Goal: Task Accomplishment & Management: Manage account settings

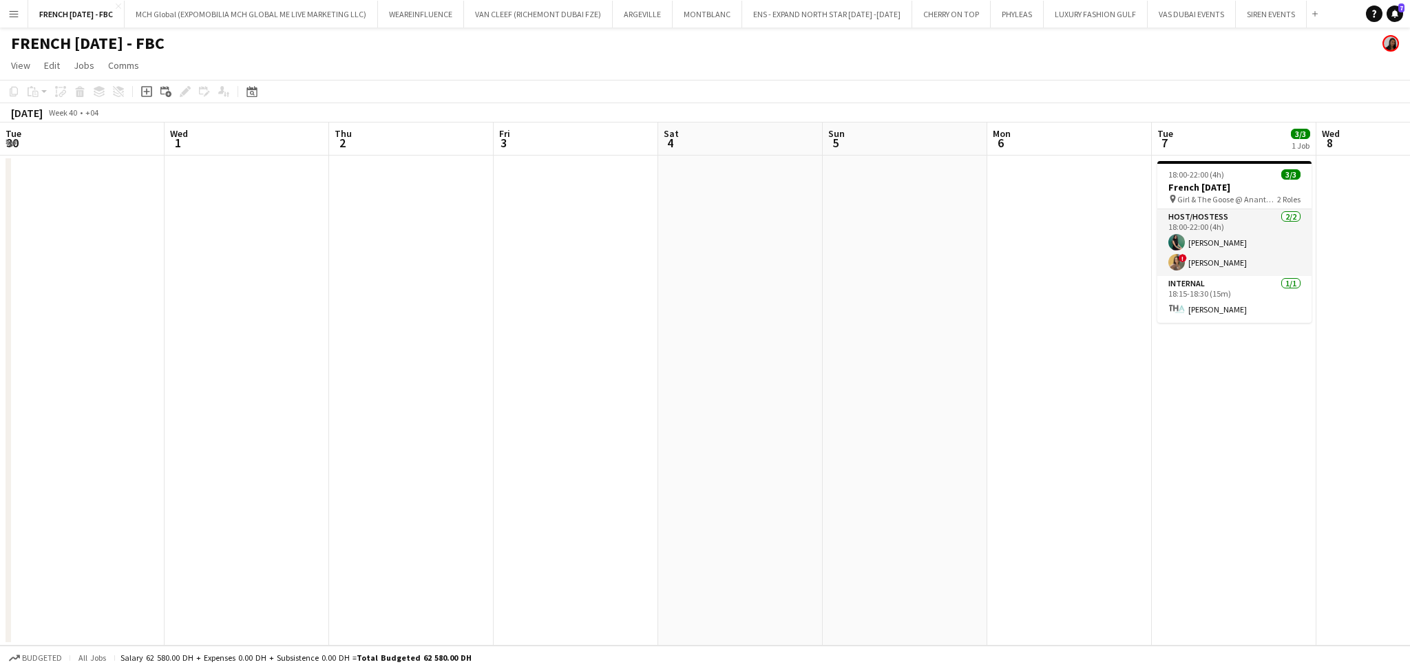
scroll to position [0, 622]
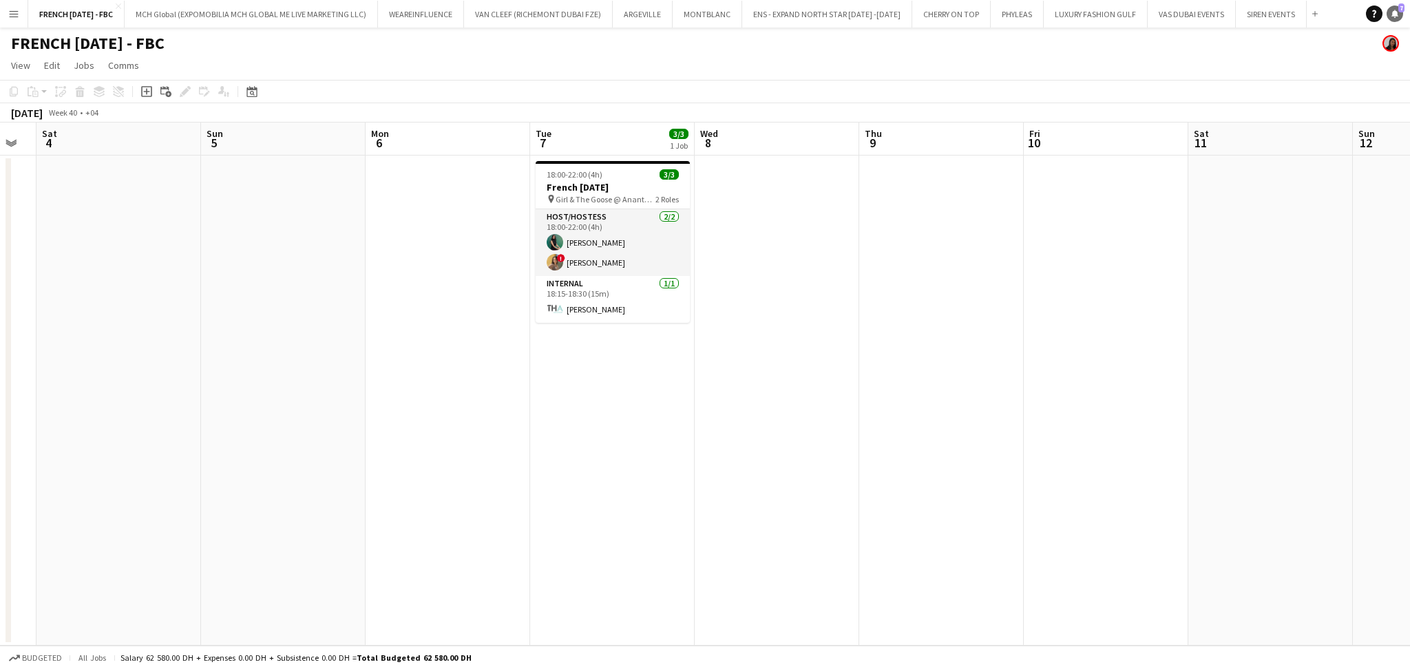
click at [1395, 15] on icon at bounding box center [1394, 13] width 7 height 7
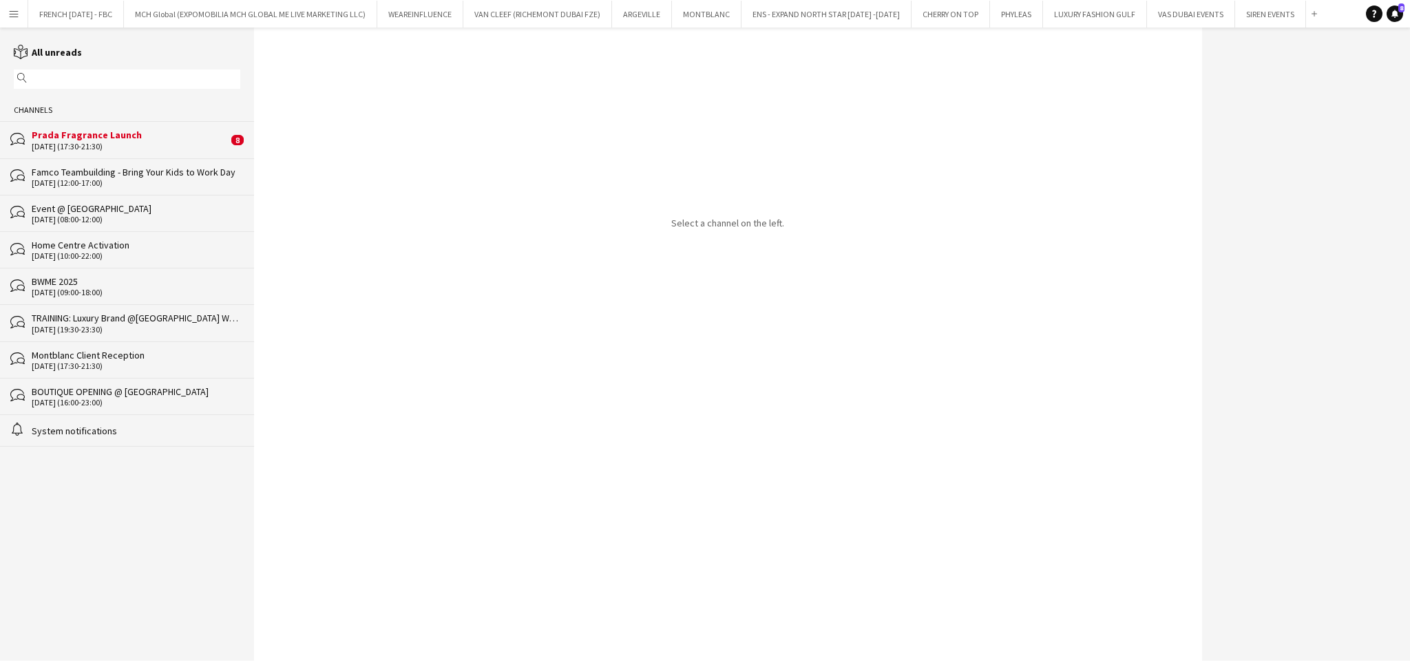
click at [151, 135] on div "Prada Fragrance Launch" at bounding box center [130, 135] width 196 height 12
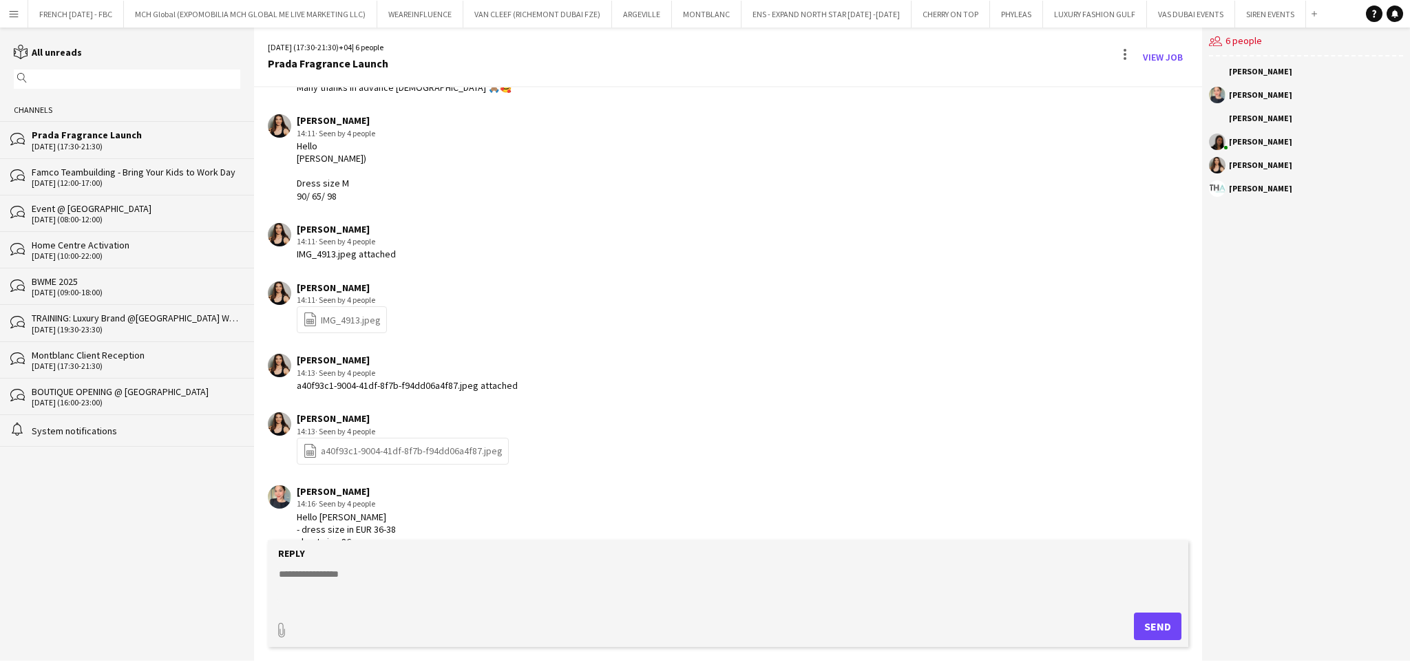
scroll to position [127, 0]
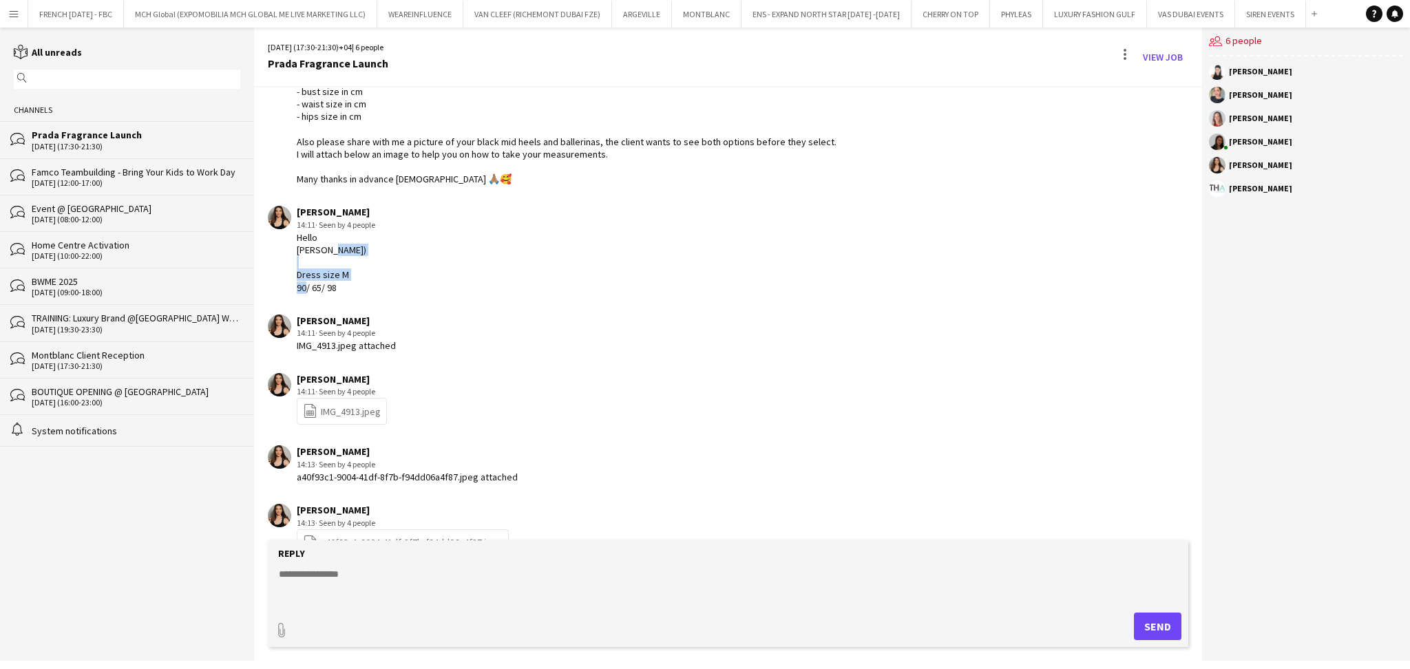
drag, startPoint x: 296, startPoint y: 271, endPoint x: 338, endPoint y: 289, distance: 45.6
click at [338, 289] on div "Hello [PERSON_NAME]) Dress size M 90/ 65/ 98" at bounding box center [336, 262] width 78 height 63
copy div "Dress size M 90/ 65/ 98"
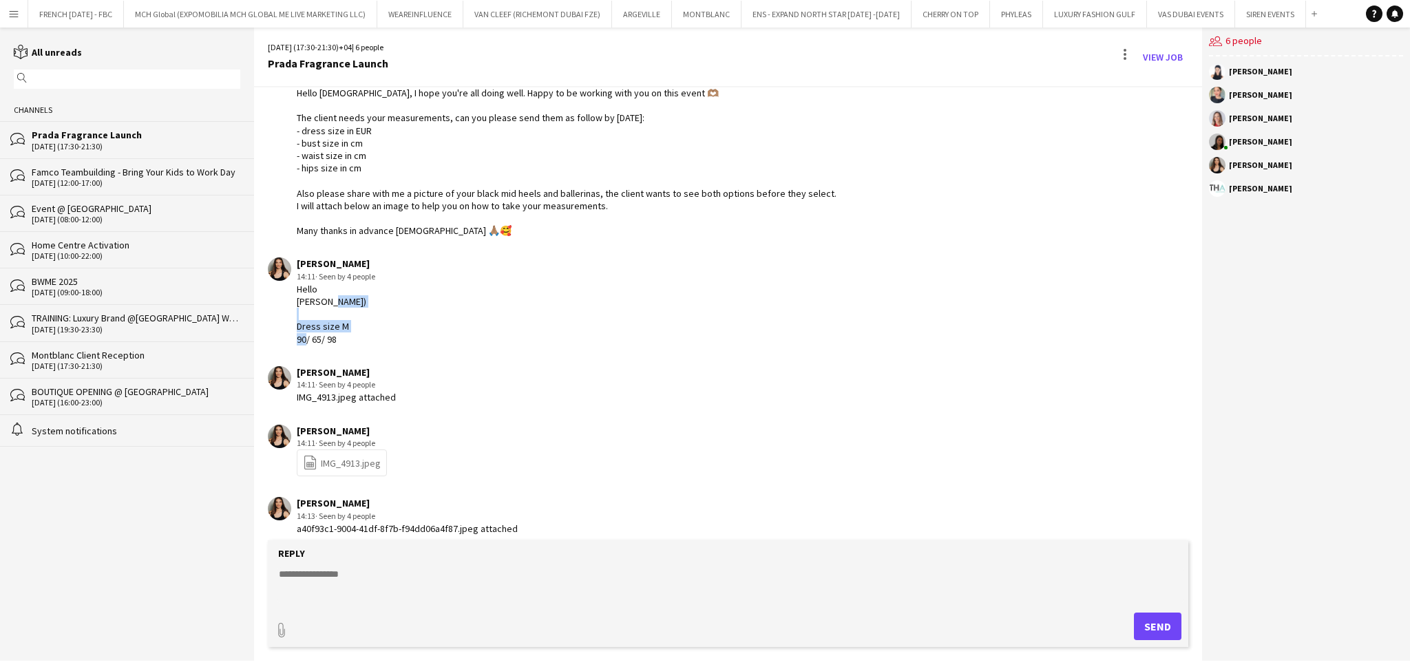
scroll to position [35, 0]
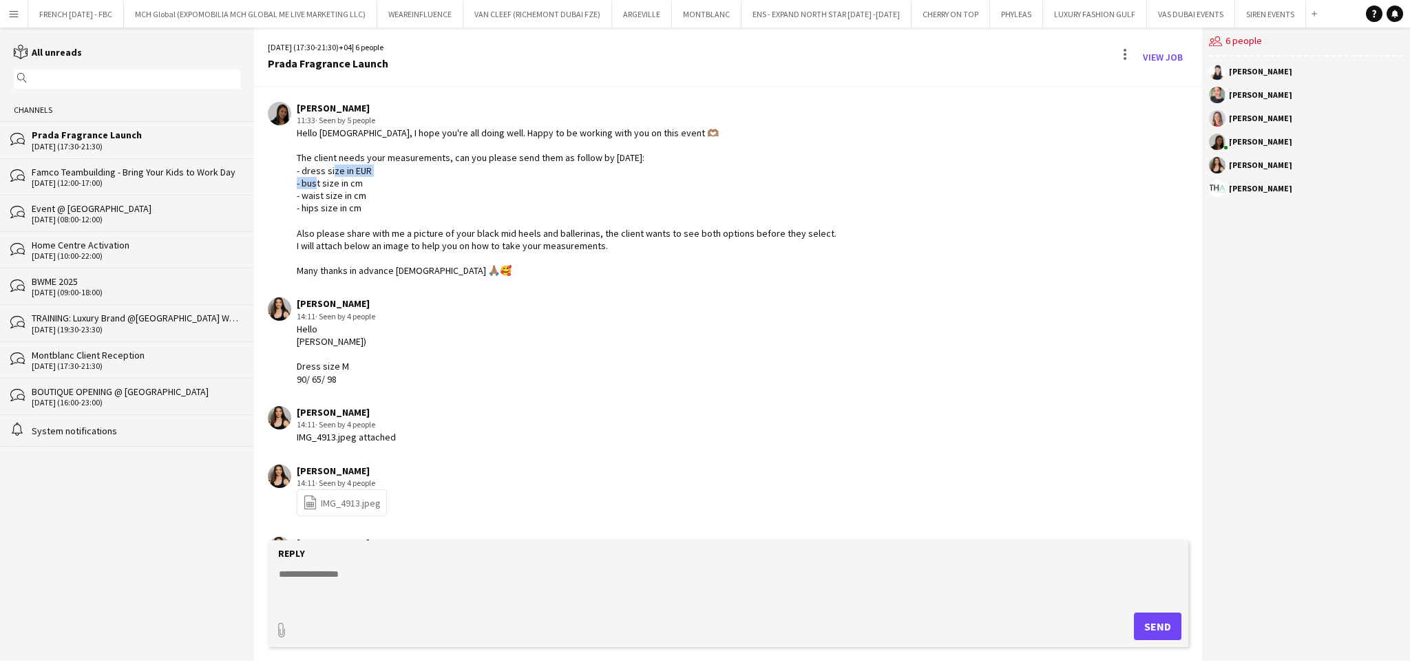
drag, startPoint x: 301, startPoint y: 180, endPoint x: 360, endPoint y: 180, distance: 59.2
click at [360, 180] on div "Hello [DEMOGRAPHIC_DATA], I hope you're all doing well. Happy to be working wit…" at bounding box center [567, 202] width 540 height 150
click at [337, 167] on div "Hello [DEMOGRAPHIC_DATA], I hope you're all doing well. Happy to be working wit…" at bounding box center [567, 202] width 540 height 150
drag, startPoint x: 301, startPoint y: 169, endPoint x: 374, endPoint y: 172, distance: 73.7
click at [374, 172] on div "Hello [DEMOGRAPHIC_DATA], I hope you're all doing well. Happy to be working wit…" at bounding box center [567, 202] width 540 height 150
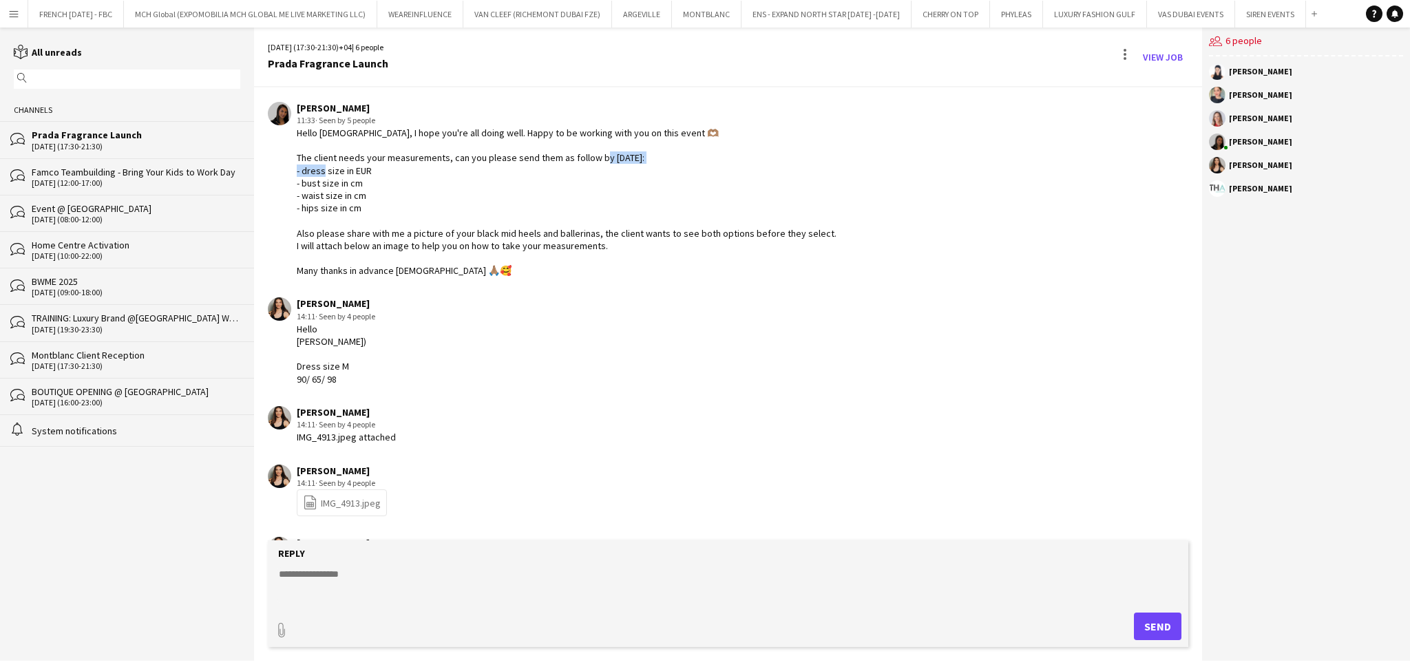
copy div "ess size in EUR -"
drag, startPoint x: 301, startPoint y: 180, endPoint x: 361, endPoint y: 179, distance: 59.2
click at [361, 179] on div "Hello [DEMOGRAPHIC_DATA], I hope you're all doing well. Happy to be working wit…" at bounding box center [567, 202] width 540 height 150
copy div "st size in cm -"
drag, startPoint x: 370, startPoint y: 189, endPoint x: 303, endPoint y: 195, distance: 67.8
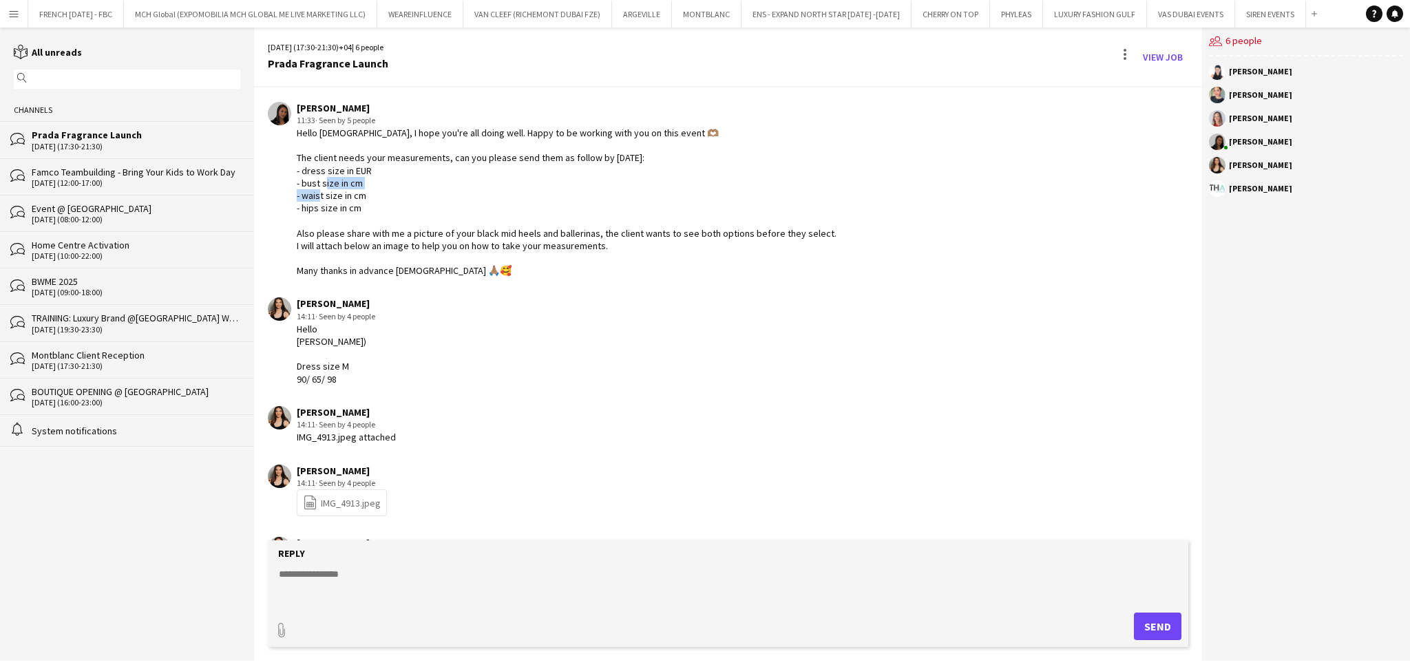
click at [303, 195] on div "Hello [DEMOGRAPHIC_DATA], I hope you're all doing well. Happy to be working wit…" at bounding box center [567, 202] width 540 height 150
copy div "ist size in cm -"
drag, startPoint x: 301, startPoint y: 205, endPoint x: 364, endPoint y: 204, distance: 62.6
click at [364, 204] on div "Hello [DEMOGRAPHIC_DATA], I hope you're all doing well. Happy to be working wit…" at bounding box center [567, 202] width 540 height 150
copy div "ps size in cm"
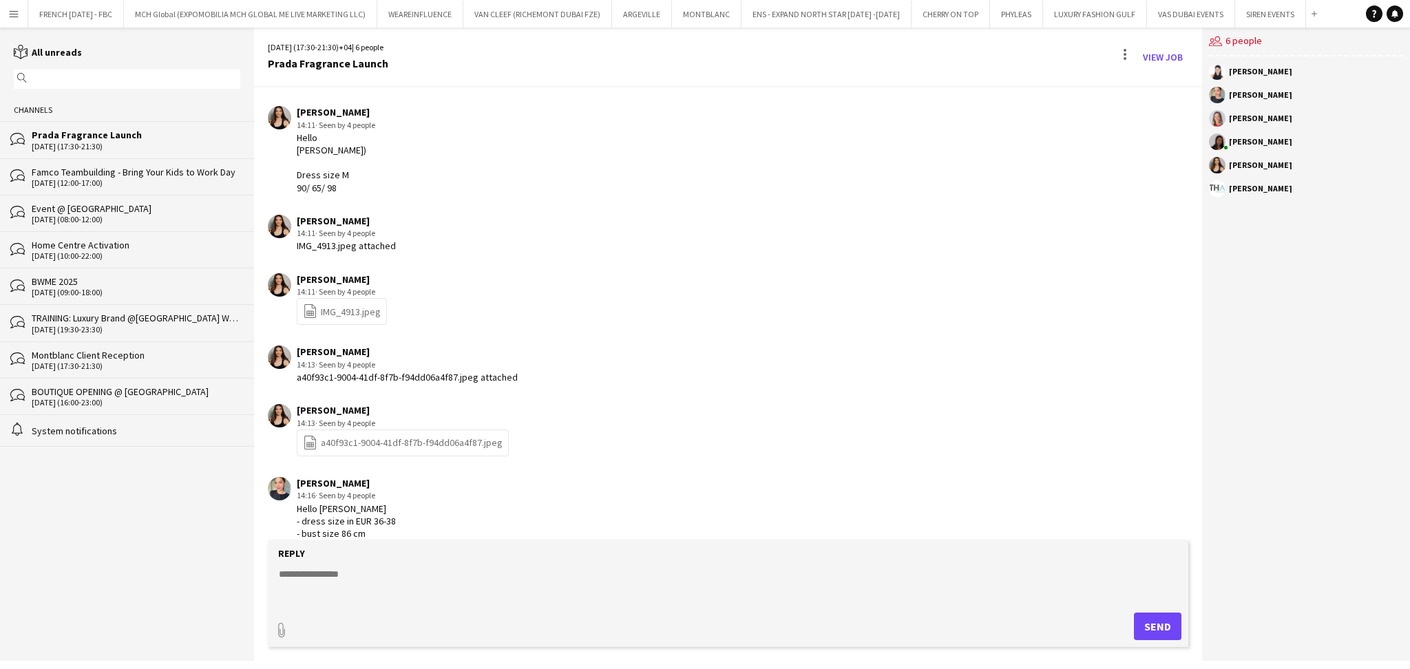
scroll to position [127, 0]
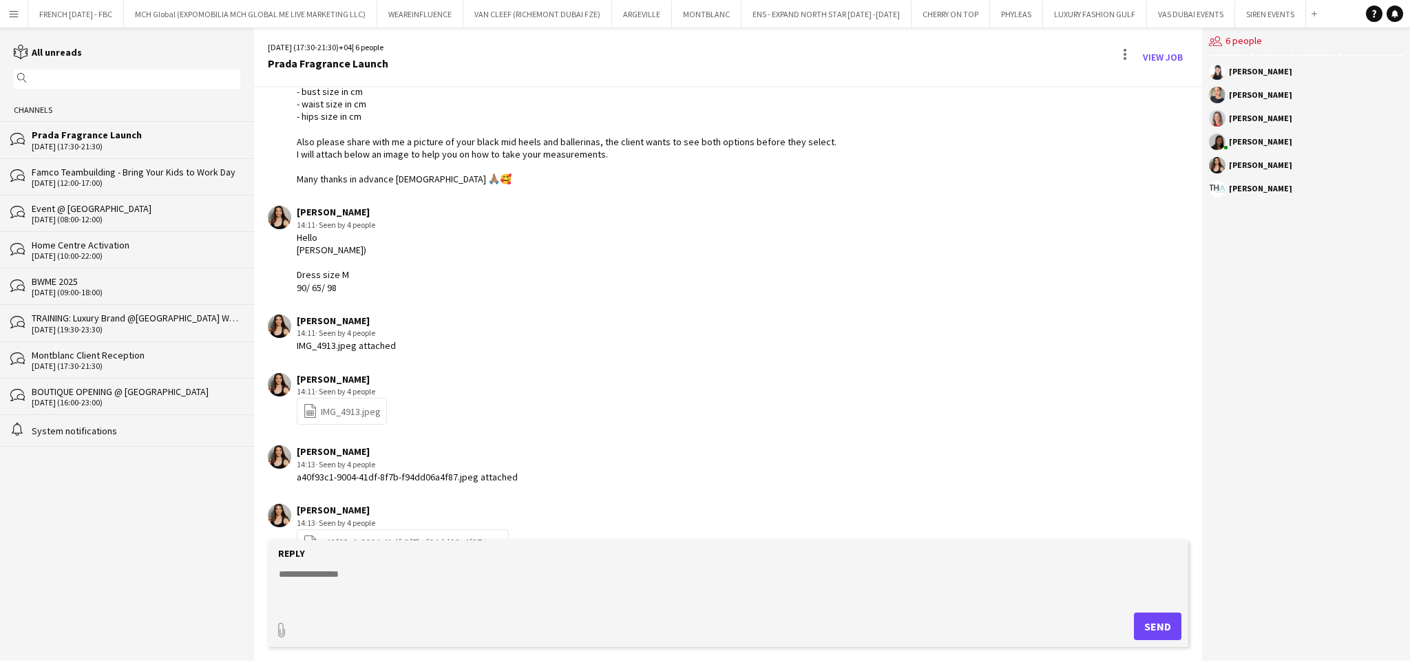
click at [342, 418] on div "file-spreadsheet IMG_4913.jpeg" at bounding box center [342, 411] width 90 height 27
click at [342, 413] on link "file-spreadsheet IMG_4913.jpeg" at bounding box center [342, 411] width 78 height 16
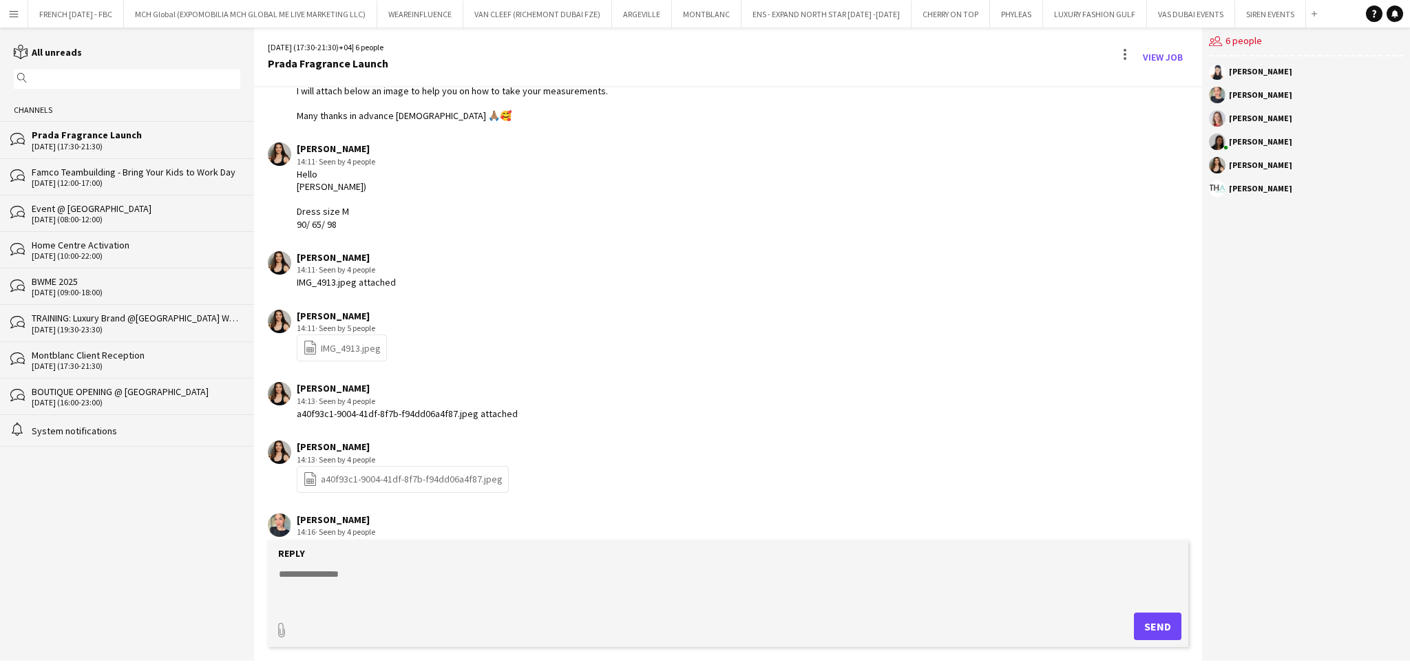
scroll to position [218, 0]
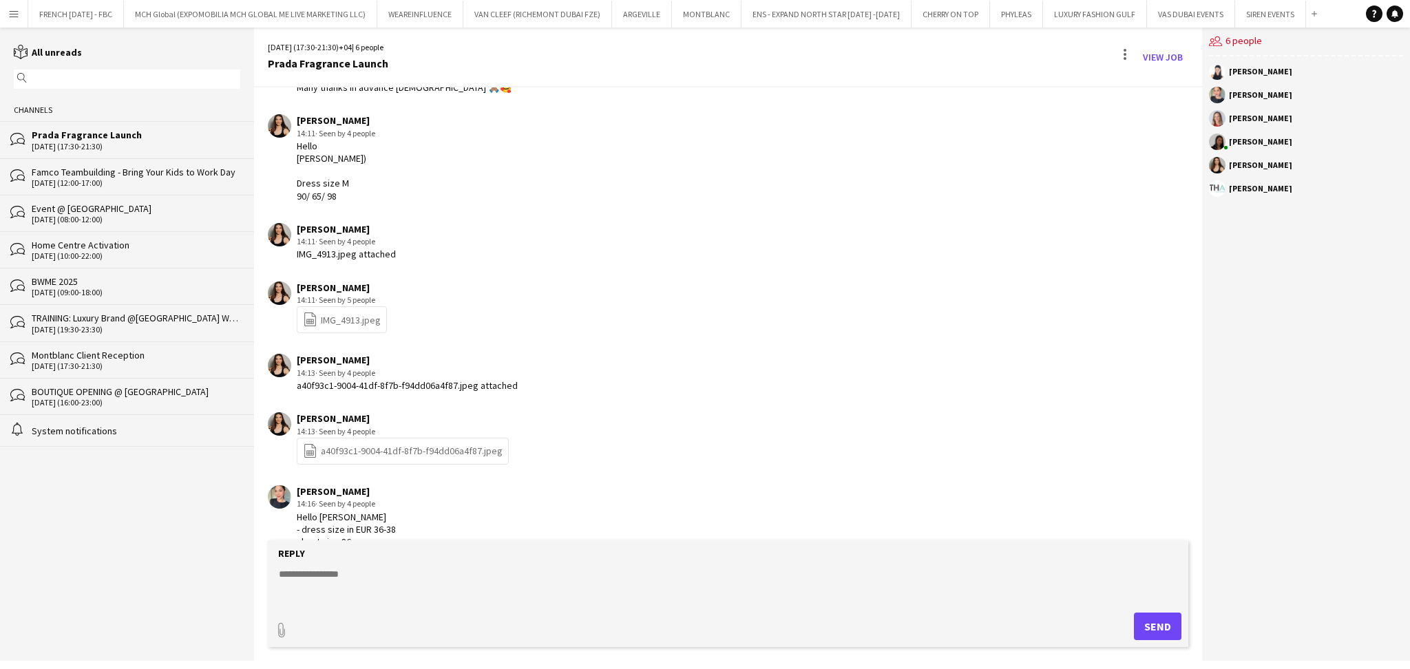
click at [397, 460] on div "file-spreadsheet a40f93c1-9004-41df-8f7b-f94dd06a4f87.jpeg" at bounding box center [403, 451] width 212 height 27
click at [397, 455] on link "file-spreadsheet a40f93c1-9004-41df-8f7b-f94dd06a4f87.jpeg" at bounding box center [403, 451] width 200 height 16
click at [1085, 282] on app-chat-message "[PERSON_NAME] 14:11 · Seen by 5 people file-spreadsheet IMG_4913.jpeg" at bounding box center [728, 308] width 948 height 66
drag, startPoint x: 1270, startPoint y: 357, endPoint x: 1213, endPoint y: 361, distance: 57.3
click at [1271, 357] on div "users2 6 people [PERSON_NAME] [PERSON_NAME] Mendhao [PERSON_NAME] [PERSON_NAME]" at bounding box center [1306, 344] width 208 height 633
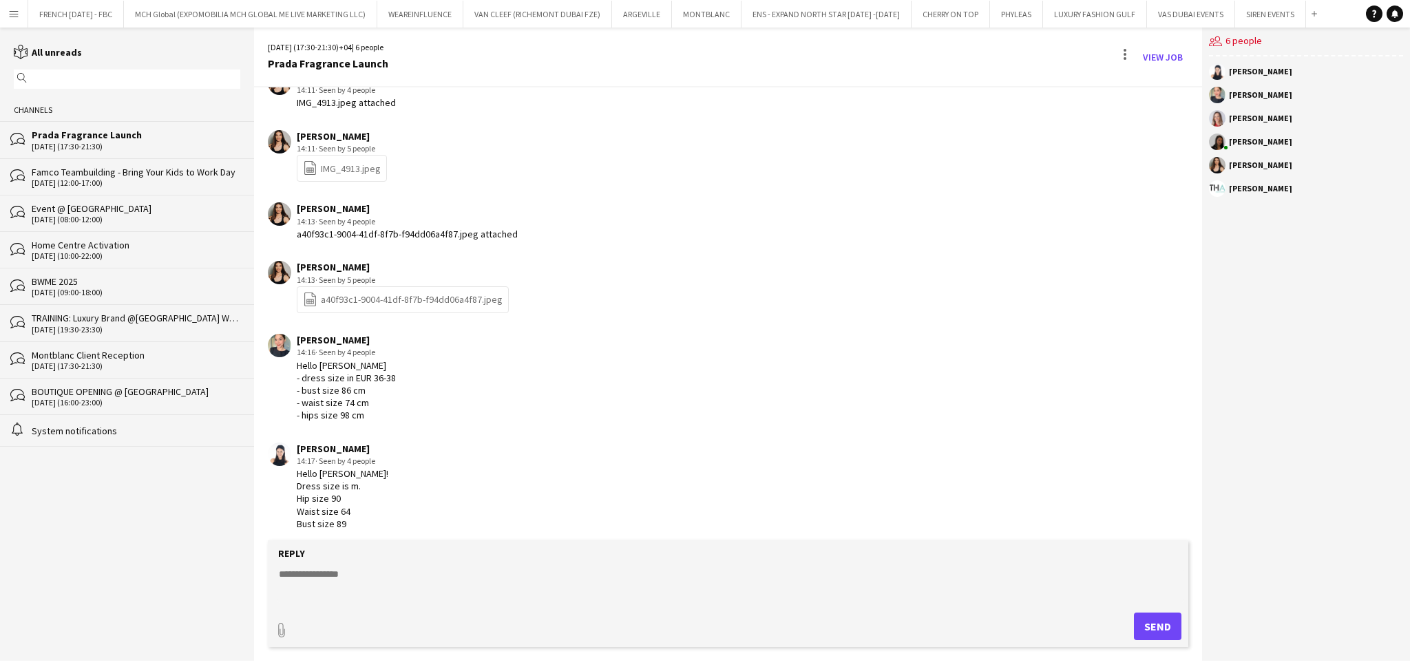
scroll to position [402, 0]
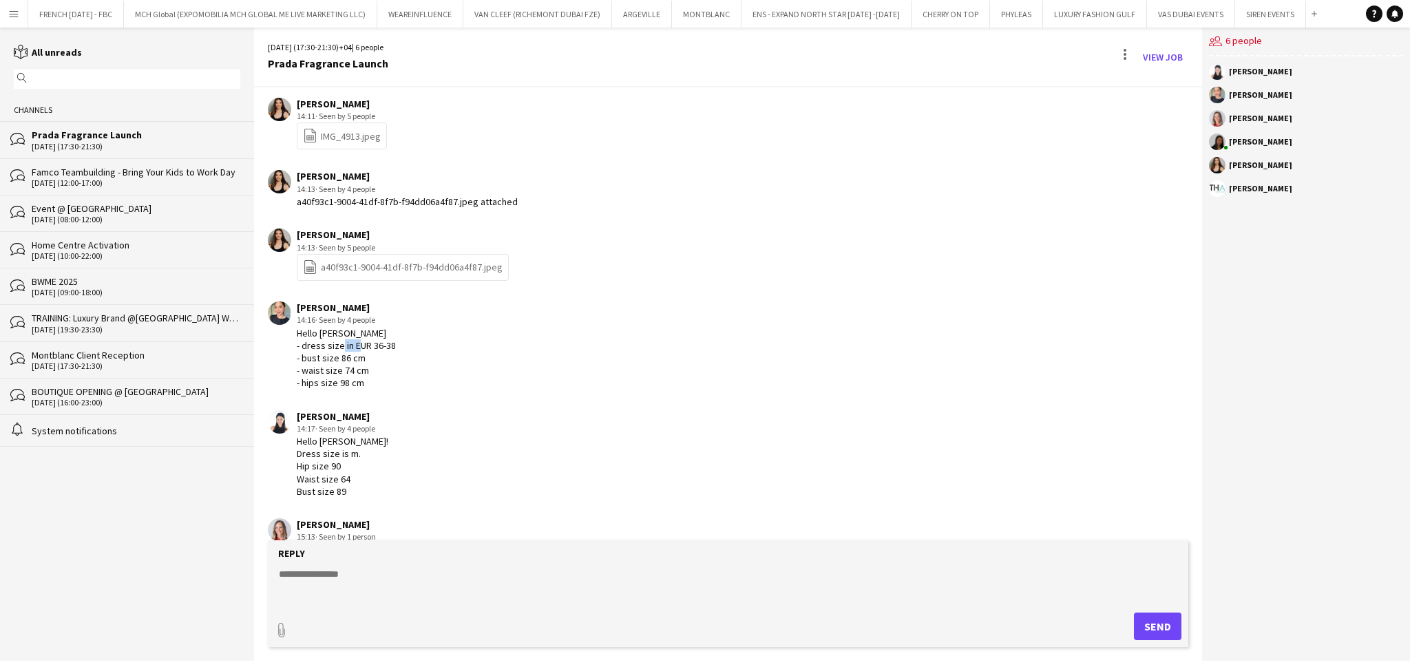
drag, startPoint x: 370, startPoint y: 345, endPoint x: 393, endPoint y: 347, distance: 23.5
click at [394, 347] on div "[PERSON_NAME] 14:16 · Seen by 4 people Hello [PERSON_NAME] - dress size in EUR …" at bounding box center [647, 344] width 759 height 87
copy div "36-38"
drag, startPoint x: 339, startPoint y: 356, endPoint x: 347, endPoint y: 354, distance: 8.4
click at [347, 354] on div "Hello [PERSON_NAME] - dress size in EUR 36-38 - bust size 86 cm - waist size 74…" at bounding box center [346, 358] width 99 height 63
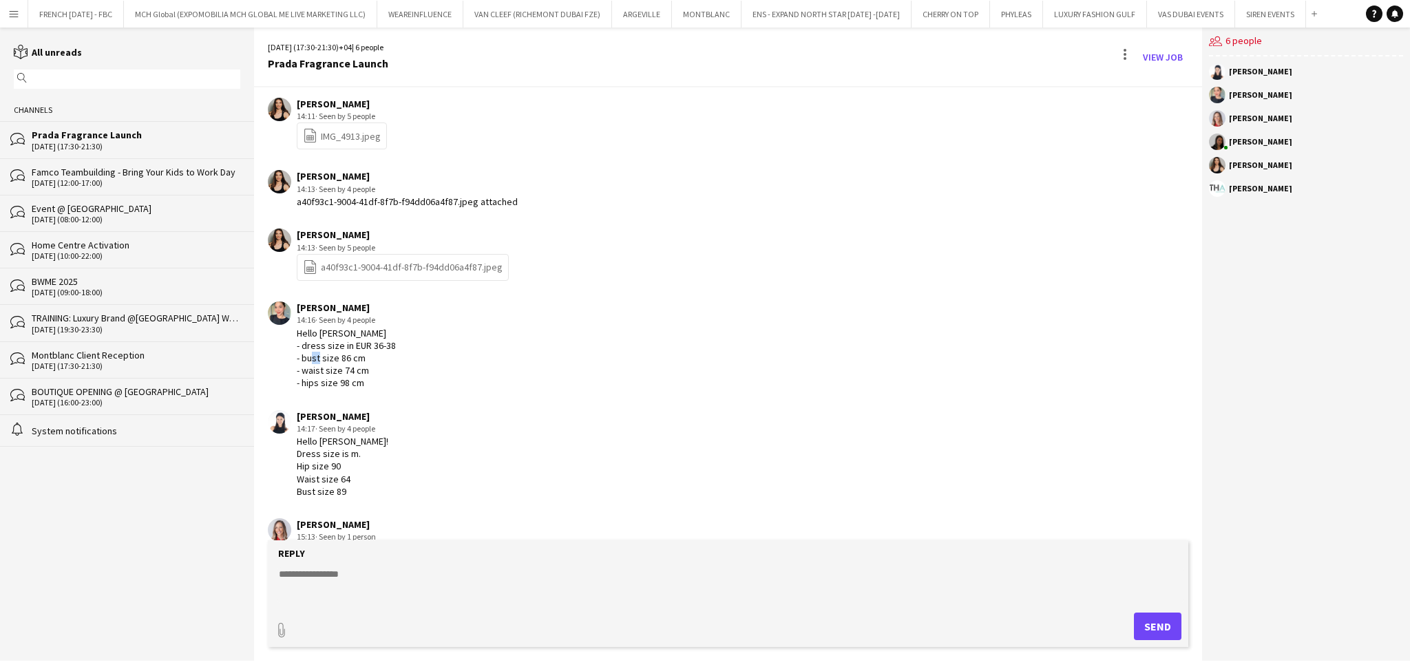
copy div "86"
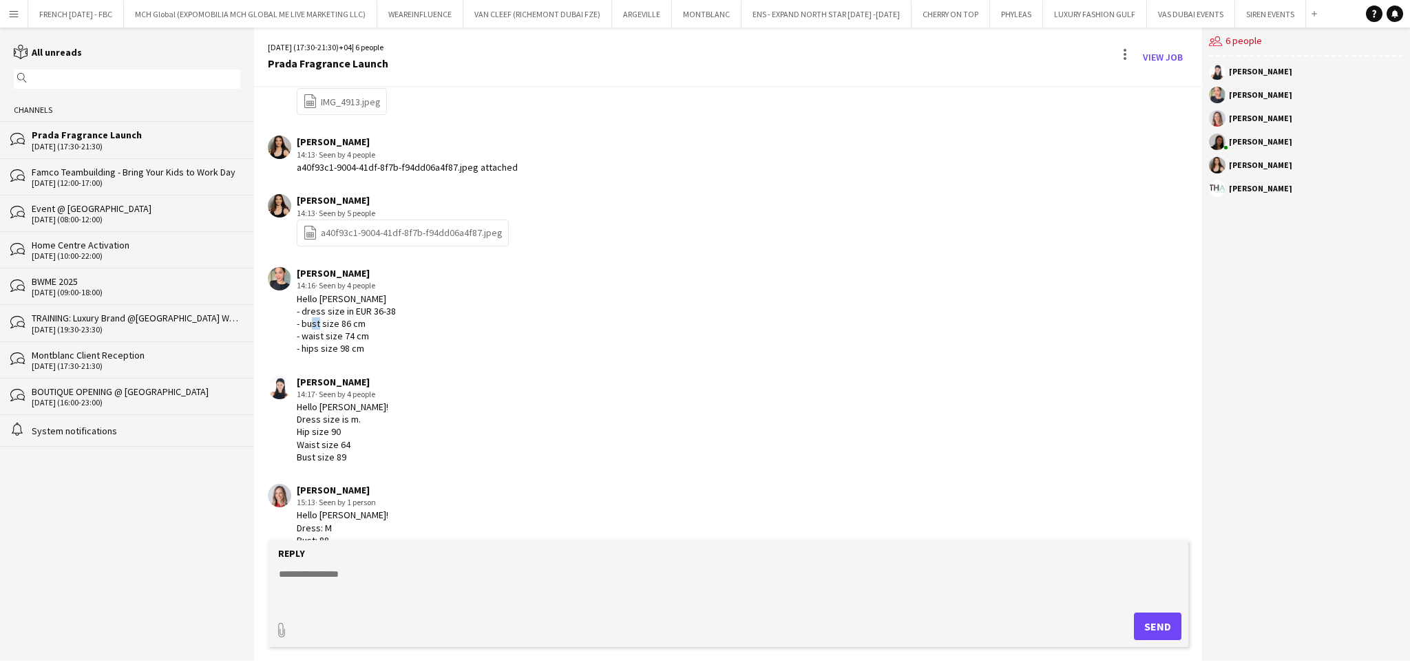
scroll to position [494, 0]
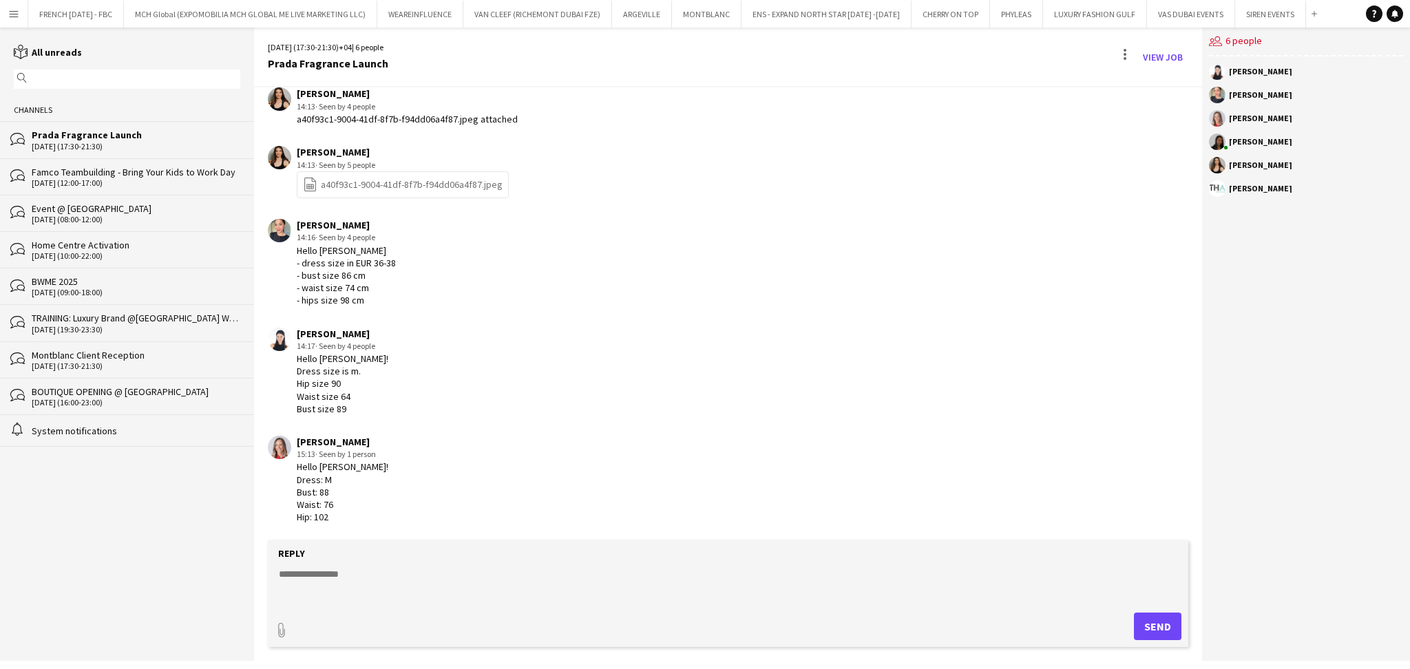
click at [335, 373] on div "Hello [PERSON_NAME]! Dress size is m. Hip size 90 Waist size 64 Bust size 89" at bounding box center [343, 383] width 92 height 63
click at [338, 399] on div "Hello [PERSON_NAME]! Dress size is m. Hip size 90 Waist size 64 Bust size 89" at bounding box center [343, 383] width 92 height 63
click at [456, 571] on textarea at bounding box center [730, 585] width 907 height 36
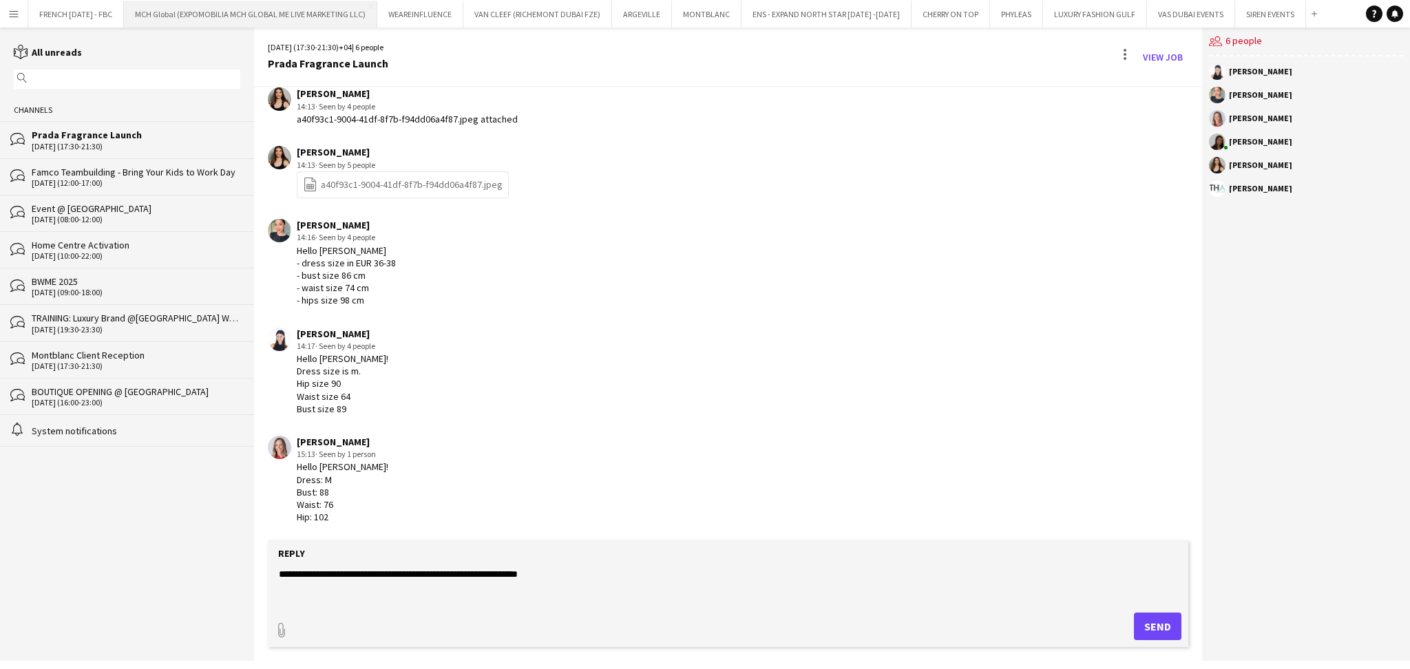
paste textarea "*****"
type textarea "**********"
click at [1166, 632] on button "Send" at bounding box center [1157, 627] width 47 height 28
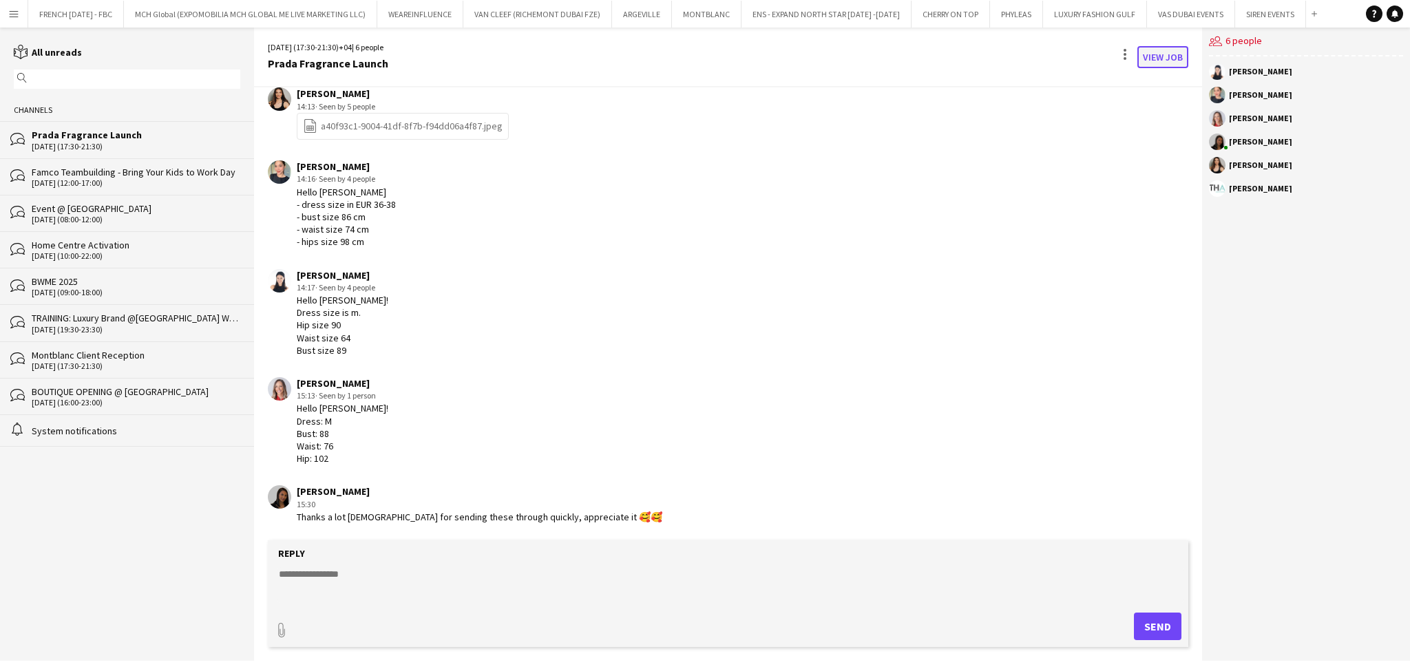
click at [1183, 55] on link "View Job" at bounding box center [1162, 57] width 51 height 22
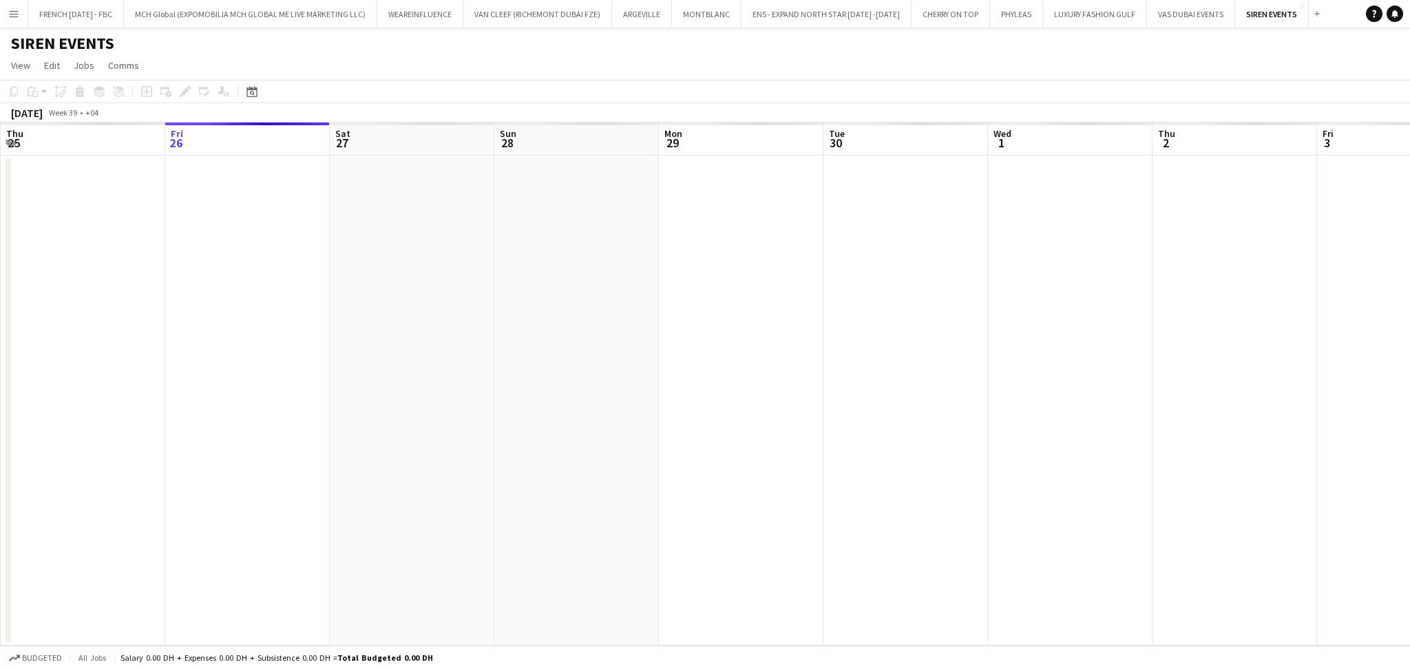
scroll to position [0, 474]
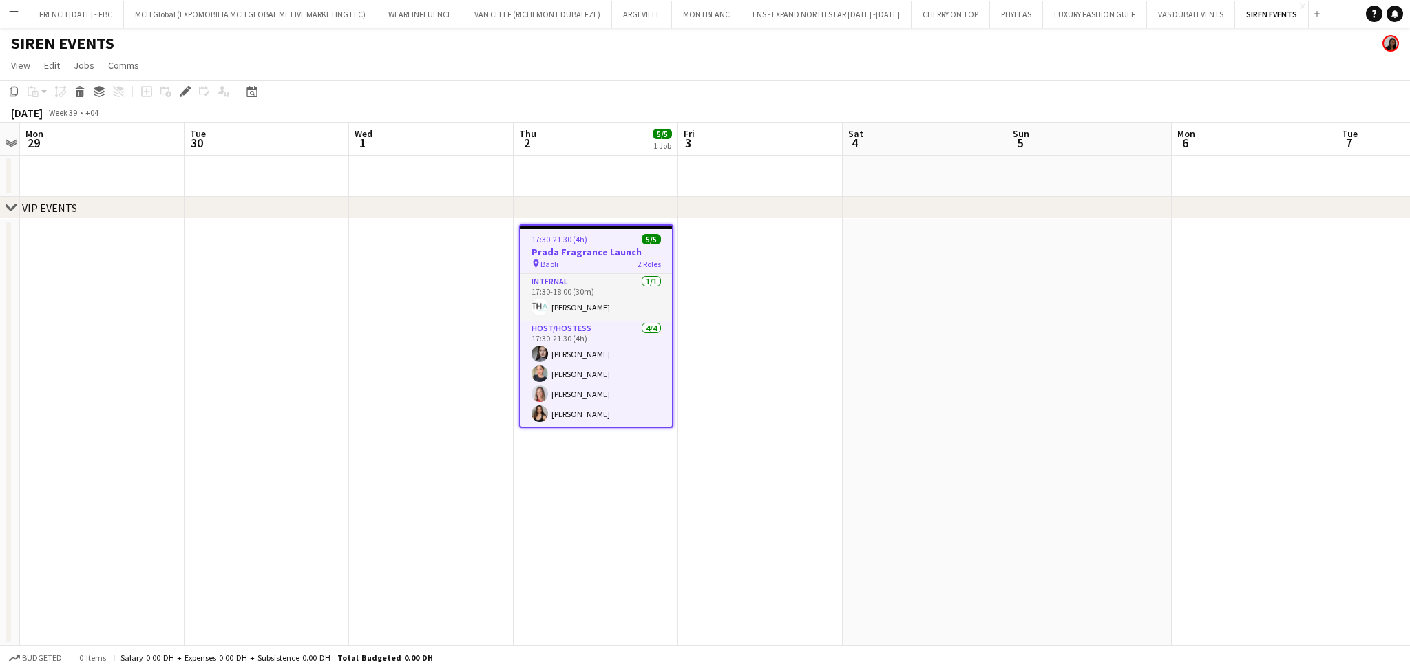
click at [628, 262] on div "pin Baoli 2 Roles" at bounding box center [595, 263] width 151 height 11
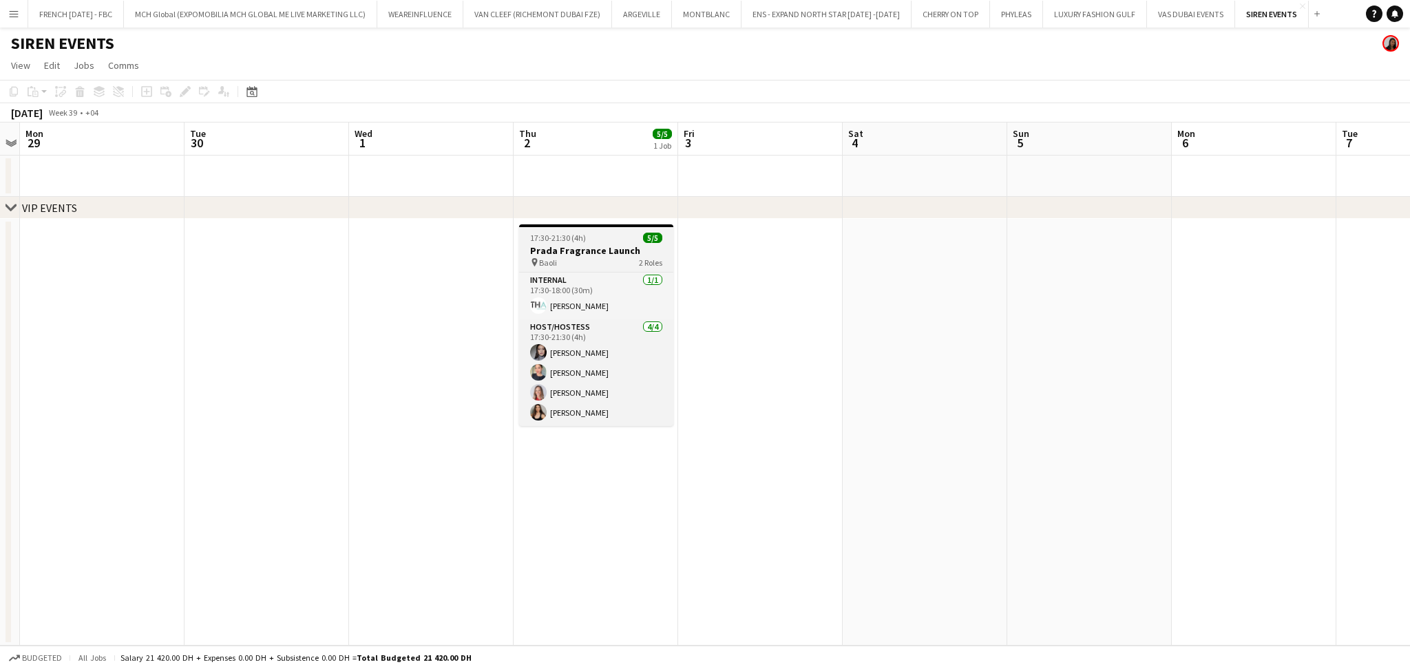
click at [651, 264] on span "2 Roles" at bounding box center [650, 262] width 23 height 10
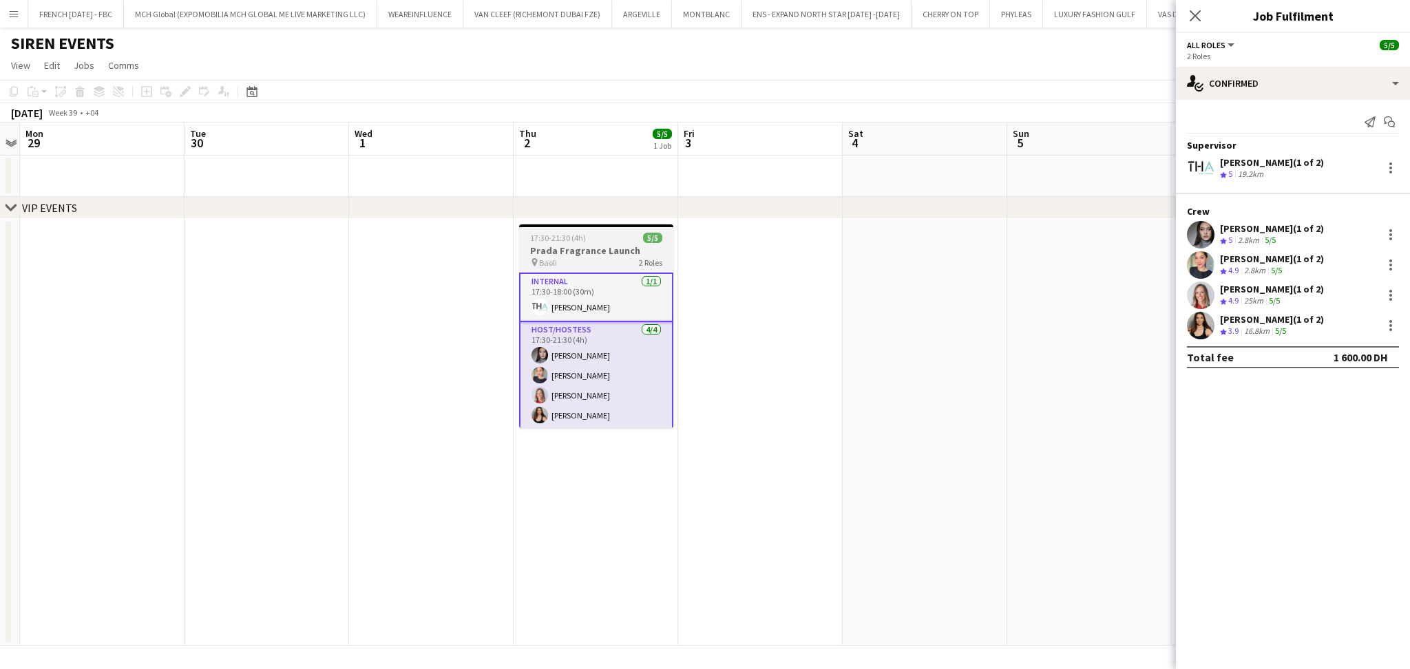
click at [544, 242] on span "17:30-21:30 (4h)" at bounding box center [558, 238] width 56 height 10
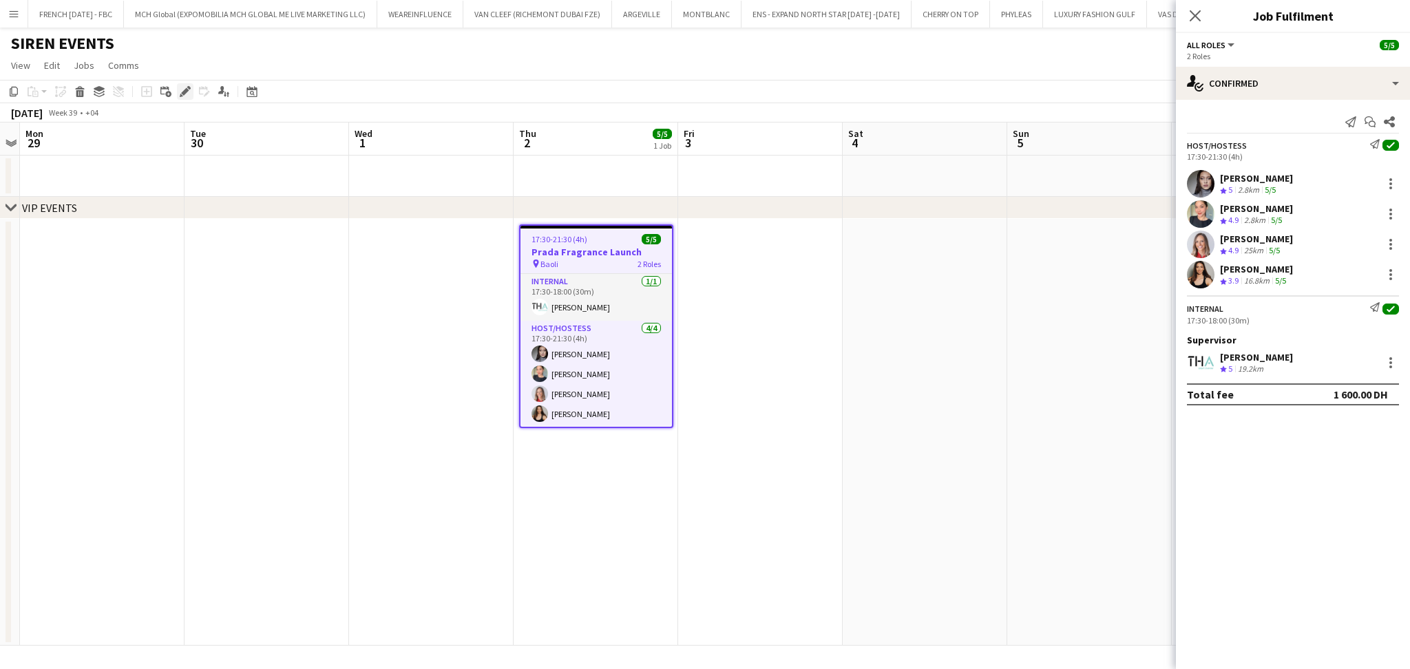
click at [182, 88] on icon "Edit" at bounding box center [185, 91] width 11 height 11
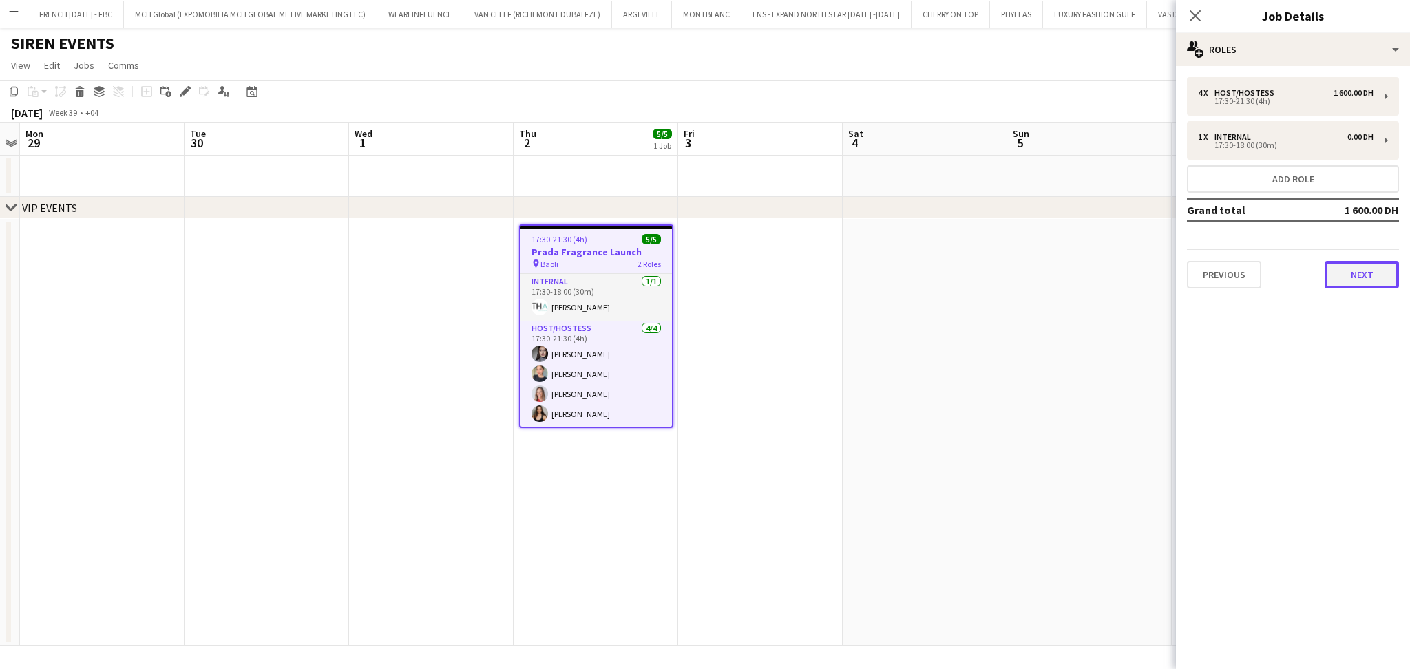
click at [1348, 268] on button "Next" at bounding box center [1361, 275] width 74 height 28
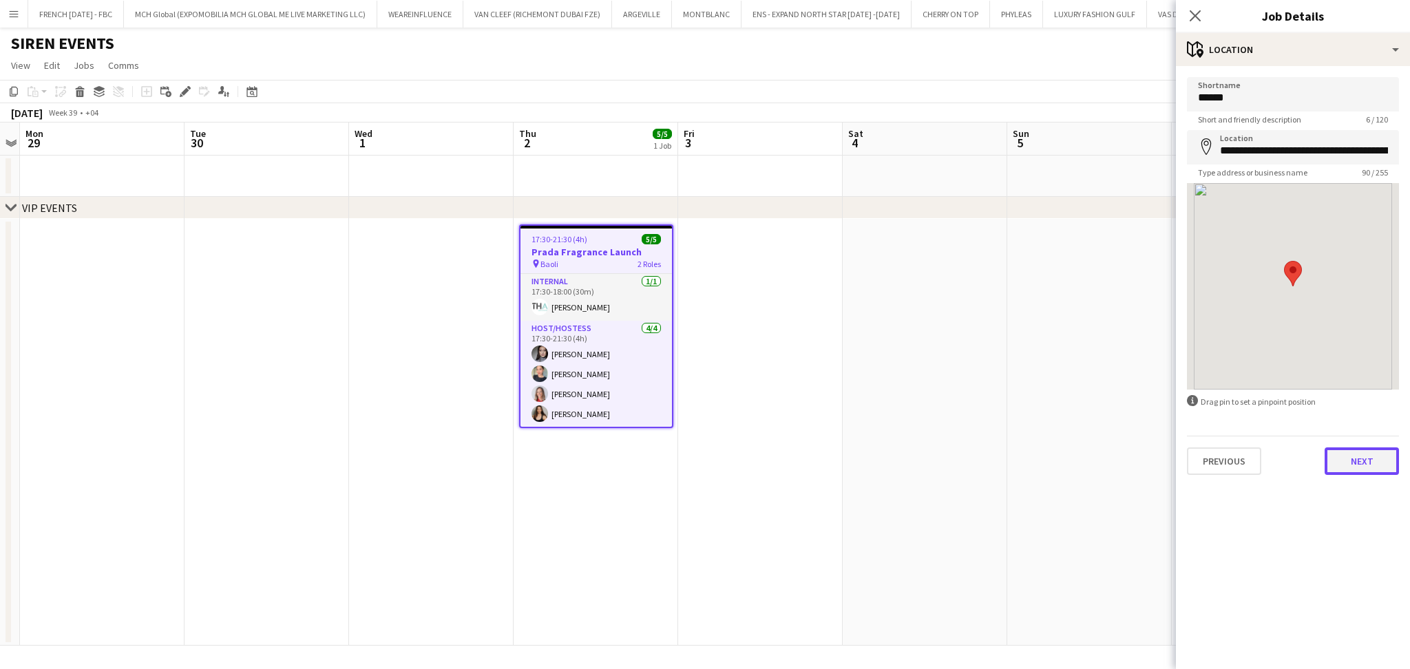
click at [1368, 460] on button "Next" at bounding box center [1361, 461] width 74 height 28
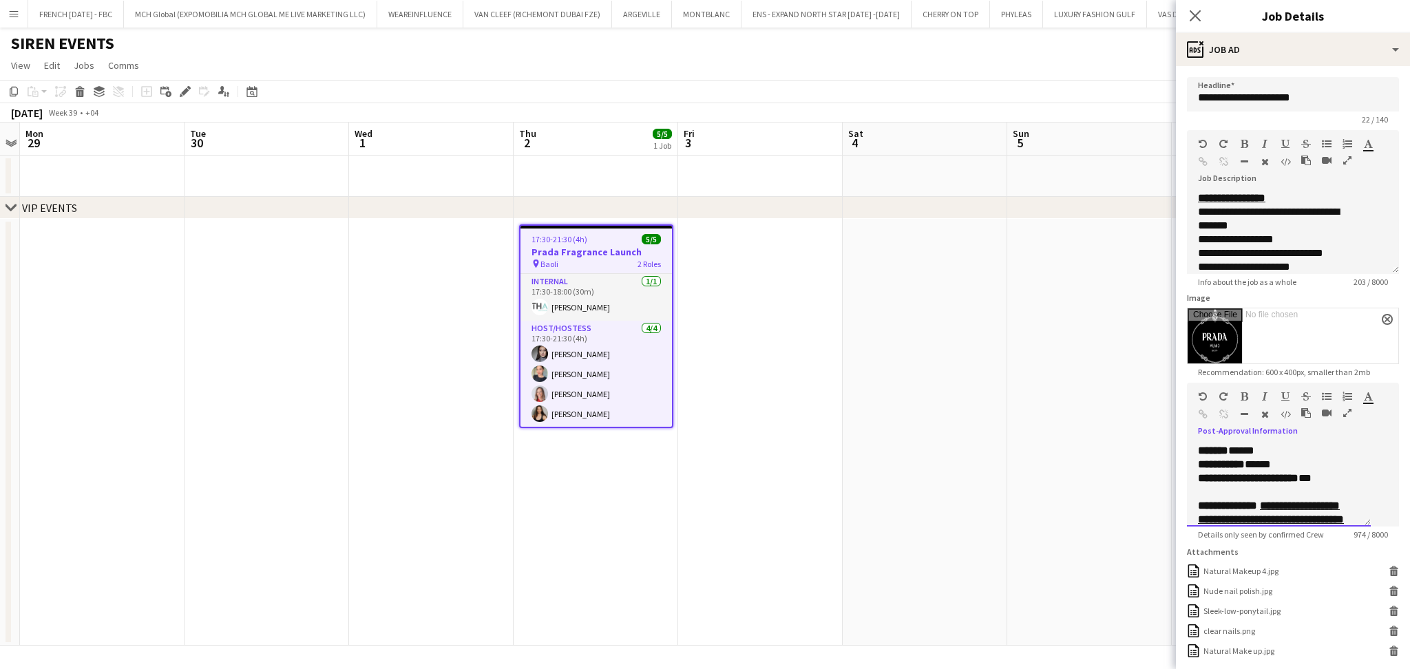
scroll to position [36, 0]
click at [1247, 488] on u "**********" at bounding box center [1271, 476] width 146 height 24
click at [1235, 488] on u "**********" at bounding box center [1271, 476] width 146 height 24
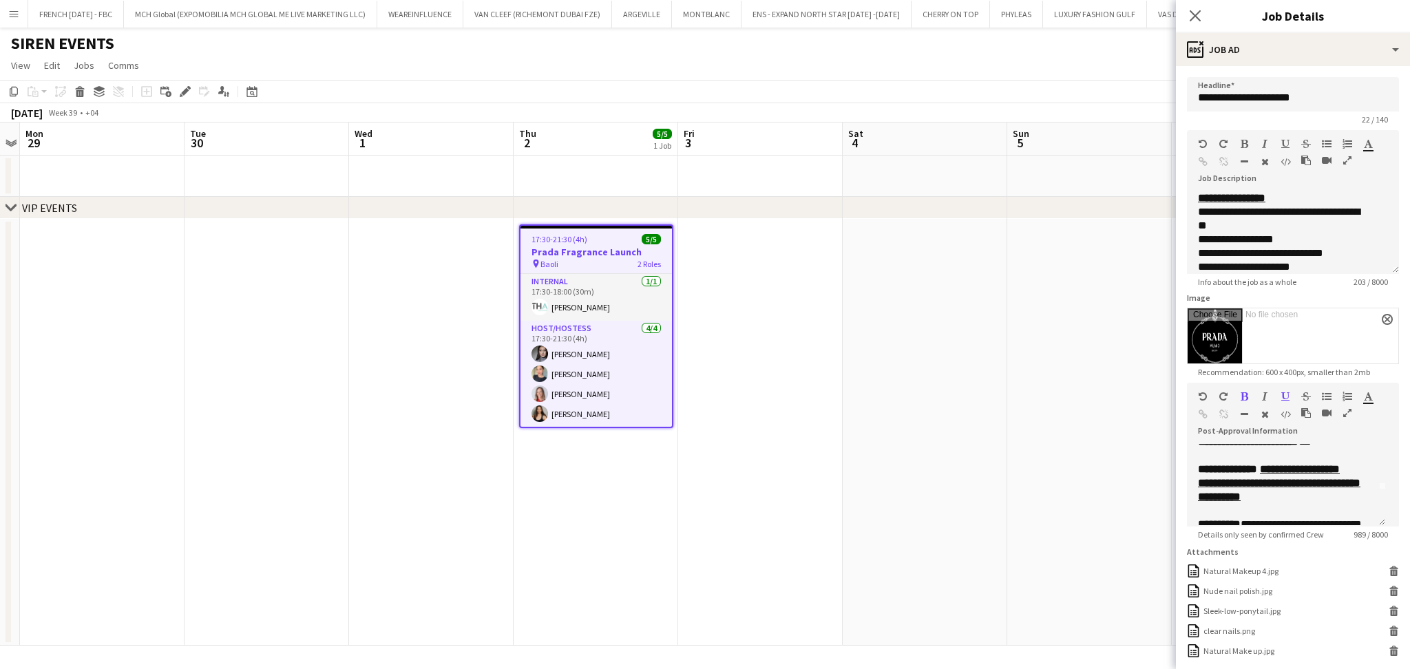
click at [1101, 410] on app-date-cell at bounding box center [1089, 432] width 165 height 427
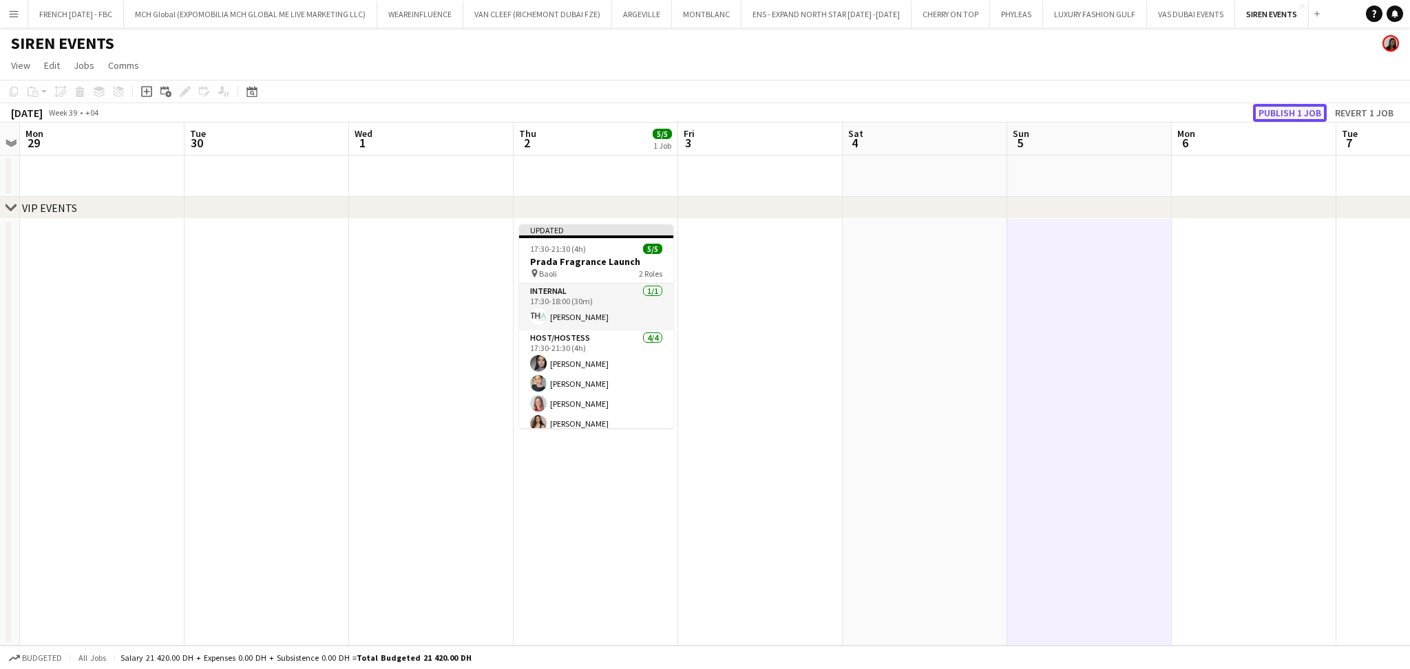
click at [1300, 114] on button "Publish 1 job" at bounding box center [1290, 113] width 74 height 18
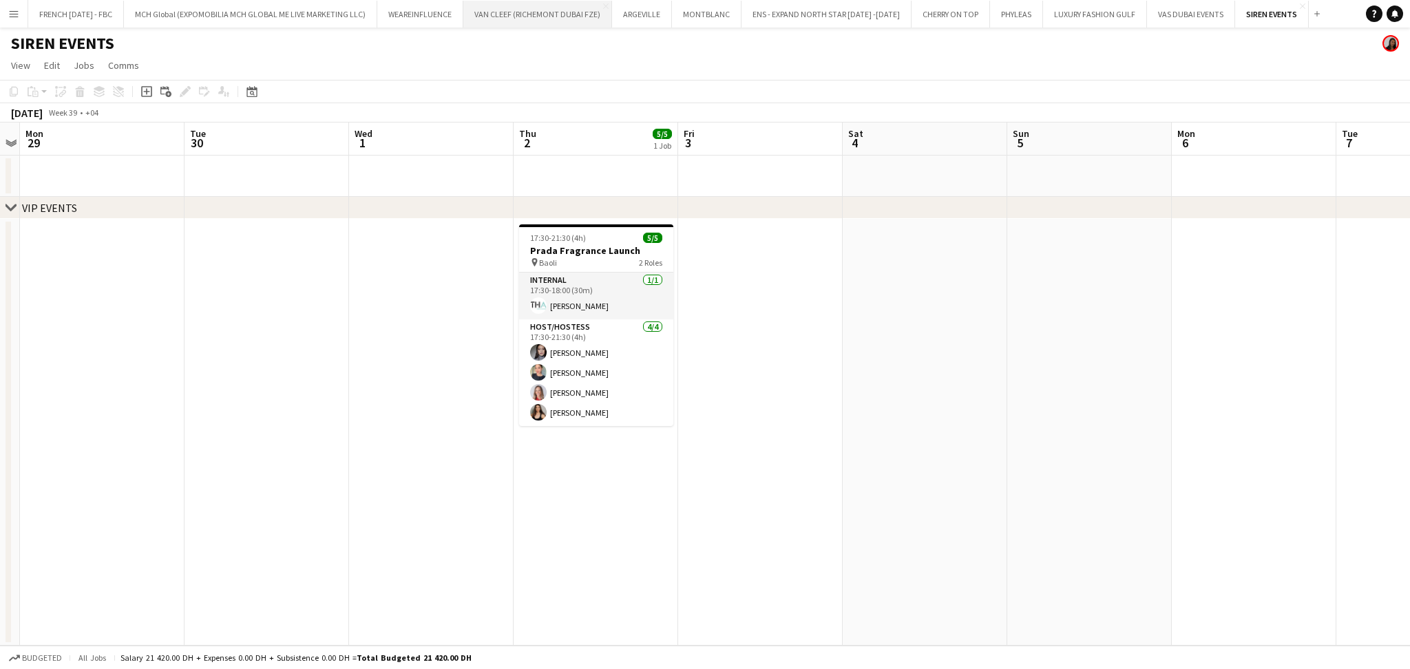
click at [515, 14] on button "VAN CLEEF (RICHEMONT DUBAI FZE) Close" at bounding box center [537, 14] width 149 height 27
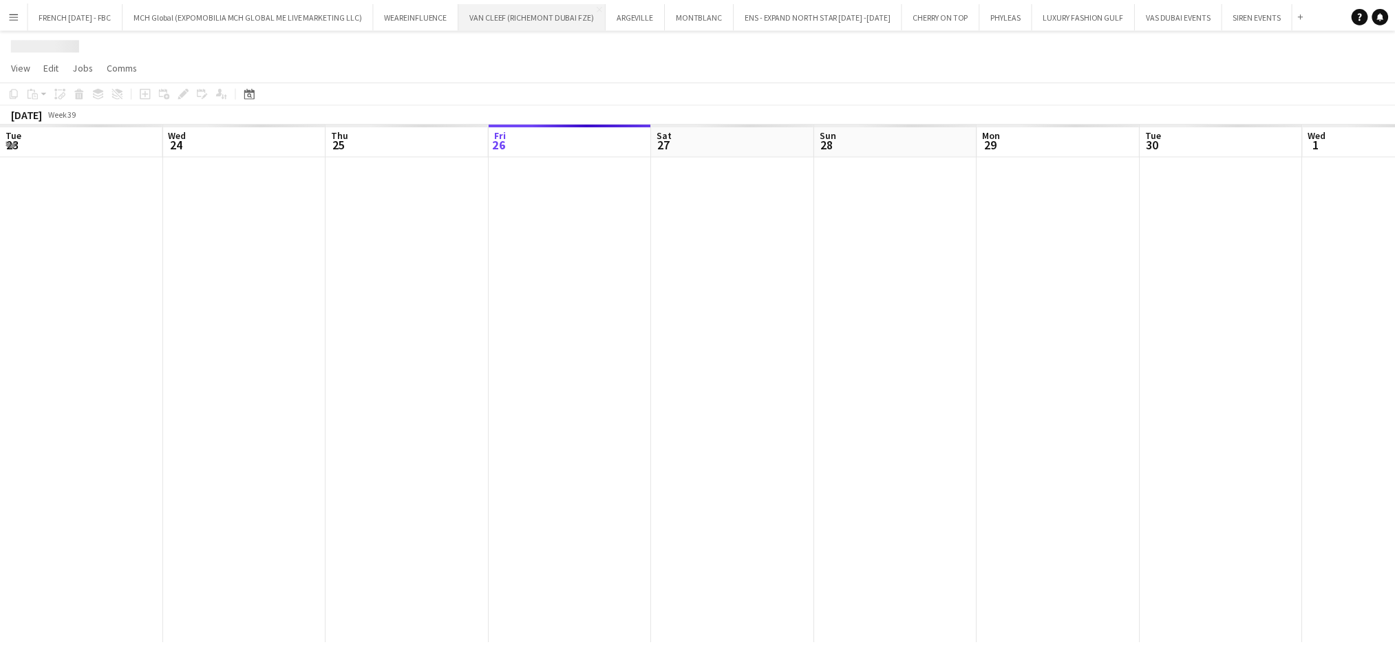
scroll to position [0, 328]
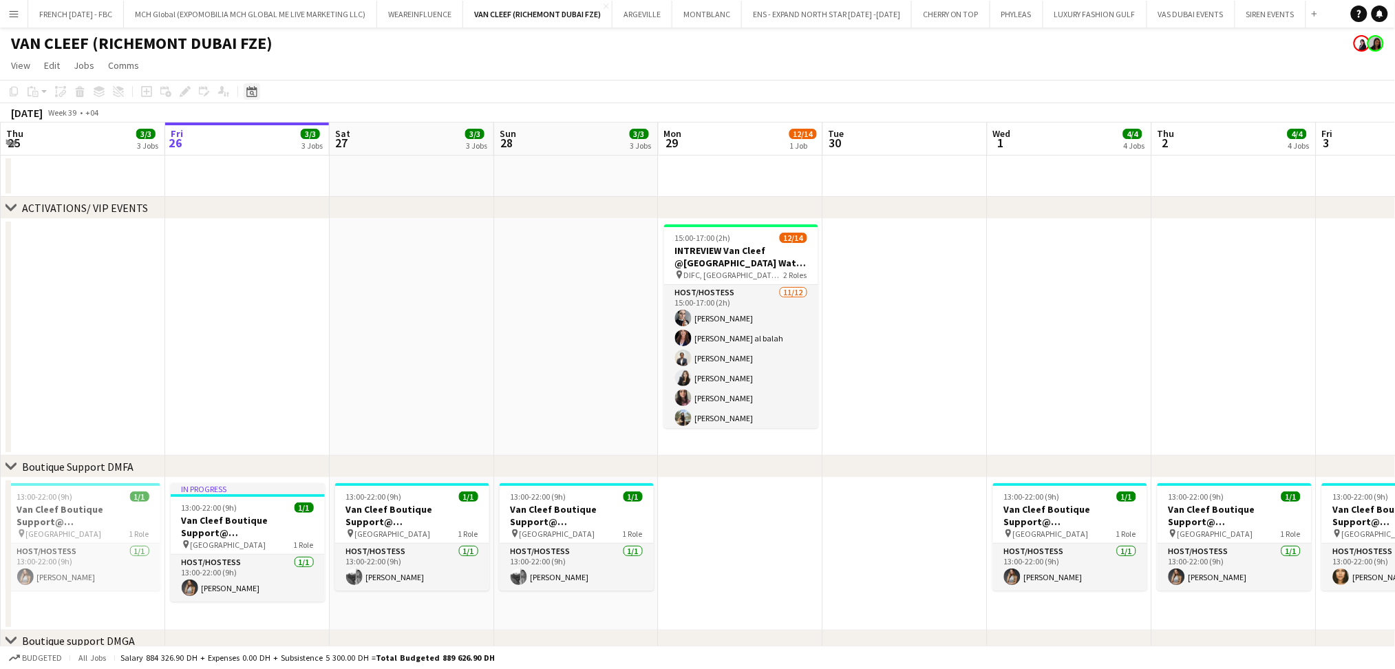
click at [248, 89] on icon at bounding box center [251, 91] width 10 height 11
click at [358, 140] on span "Next month" at bounding box center [363, 139] width 28 height 28
click at [290, 249] on span "19" at bounding box center [290, 249] width 17 height 17
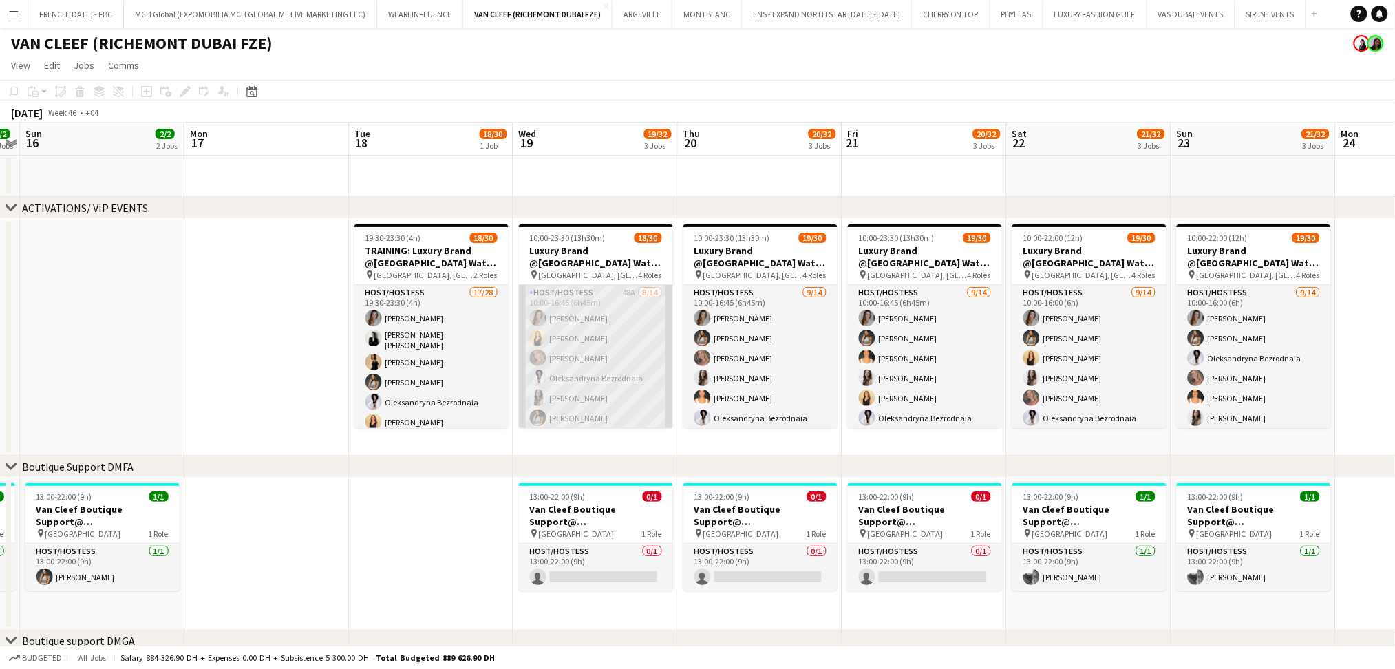
click at [532, 346] on app-card-role "Host/Hostess 48A [DATE] 10:00-16:45 (6h45m) [PERSON_NAME] [PERSON_NAME] Pishkou…" at bounding box center [596, 438] width 154 height 306
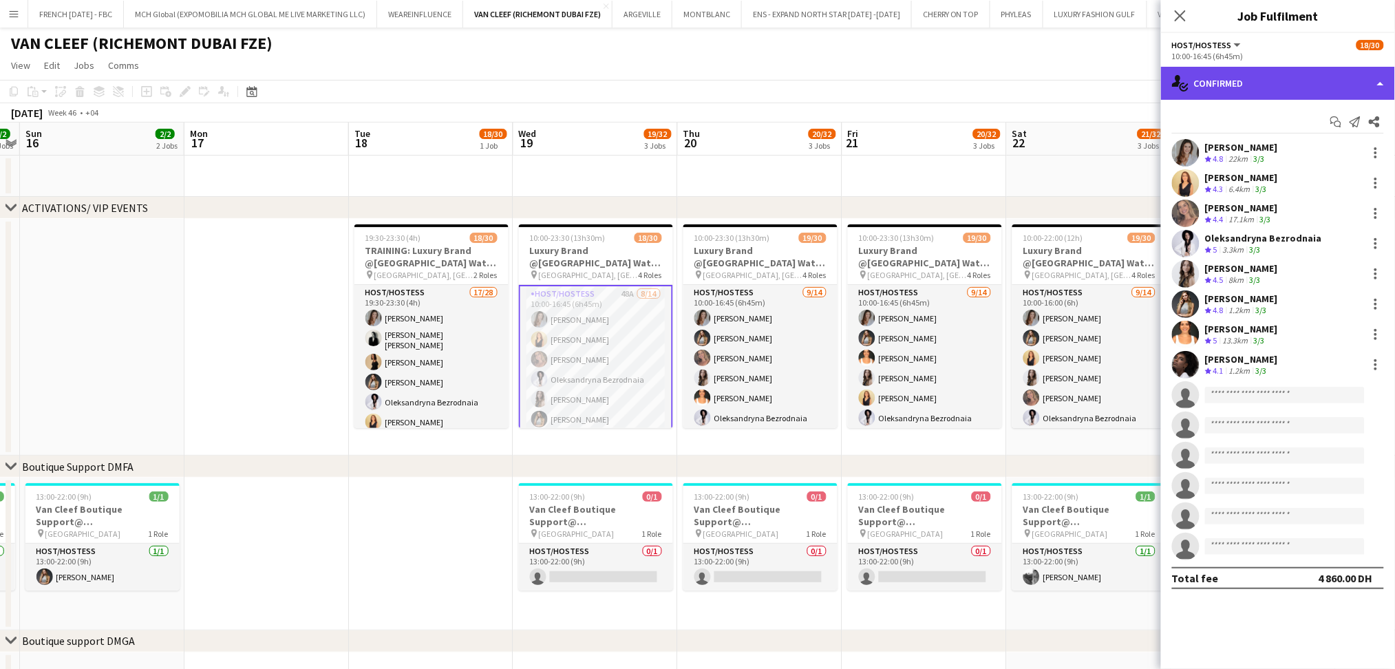
click at [1246, 86] on div "single-neutral-actions-check-2 Confirmed" at bounding box center [1278, 83] width 234 height 33
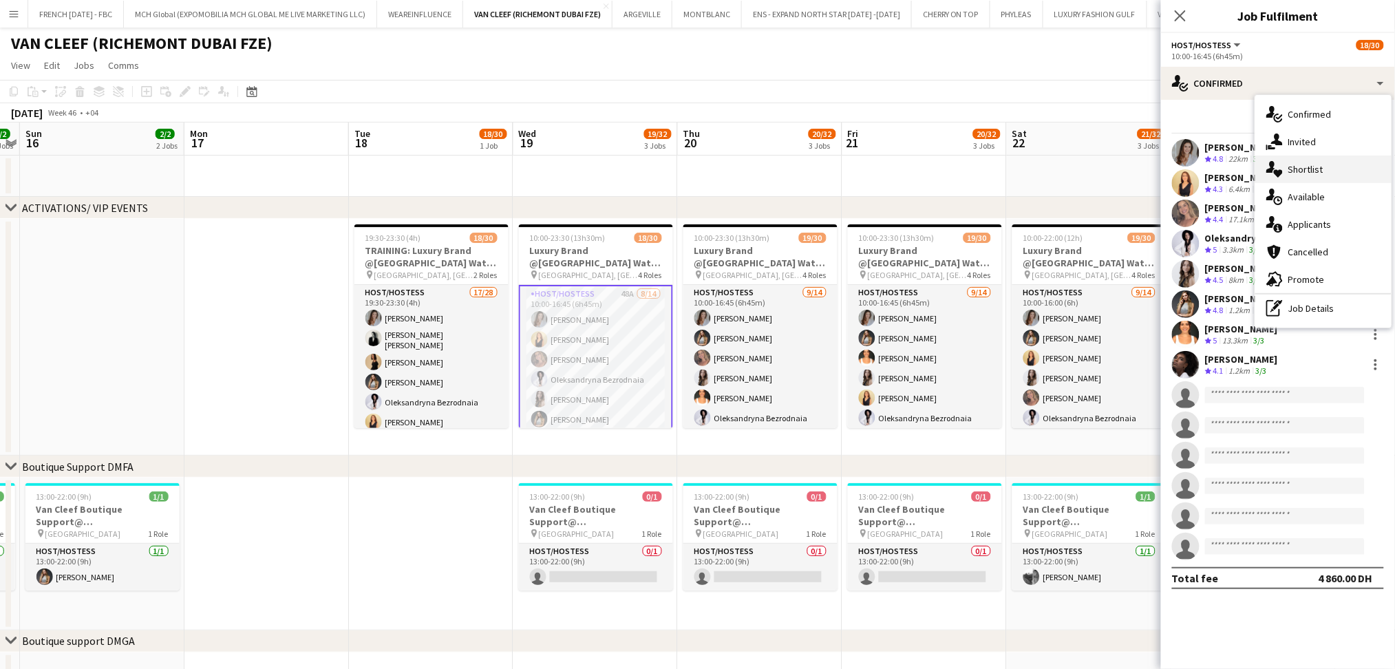
click at [1292, 167] on span "Shortlist" at bounding box center [1306, 169] width 35 height 12
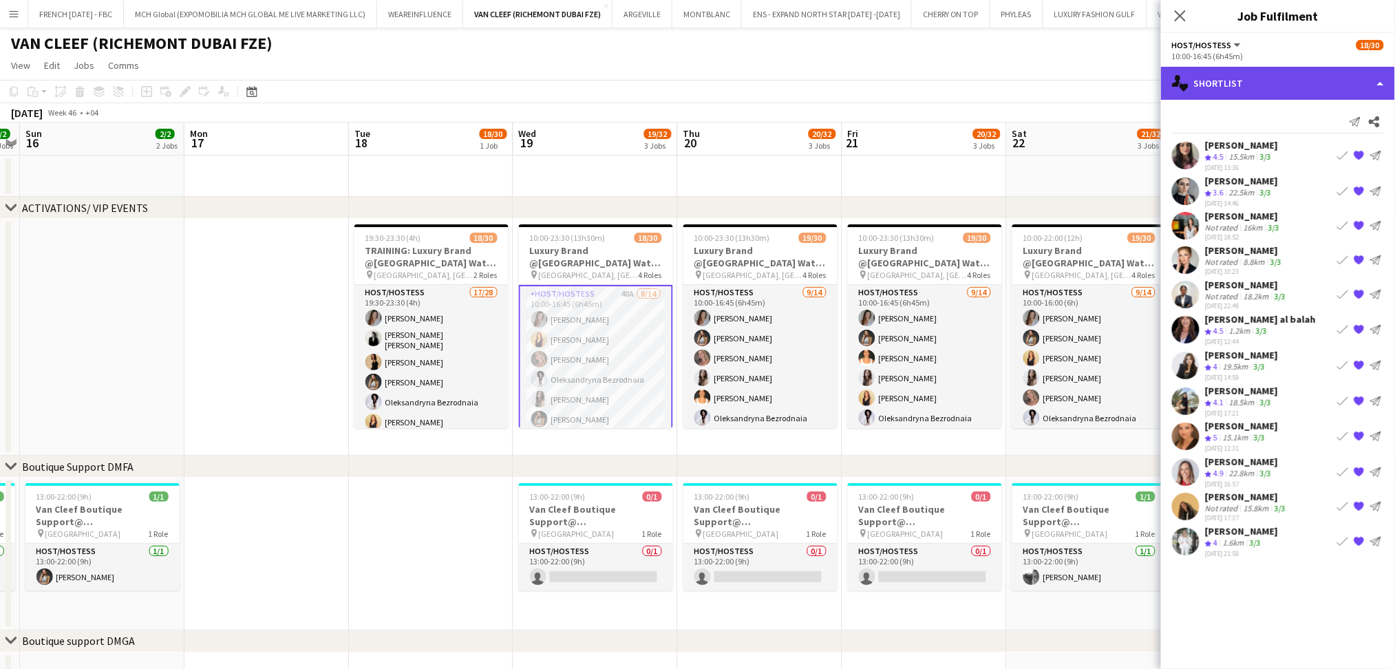
click at [1269, 91] on div "single-neutral-actions-heart Shortlist" at bounding box center [1278, 83] width 234 height 33
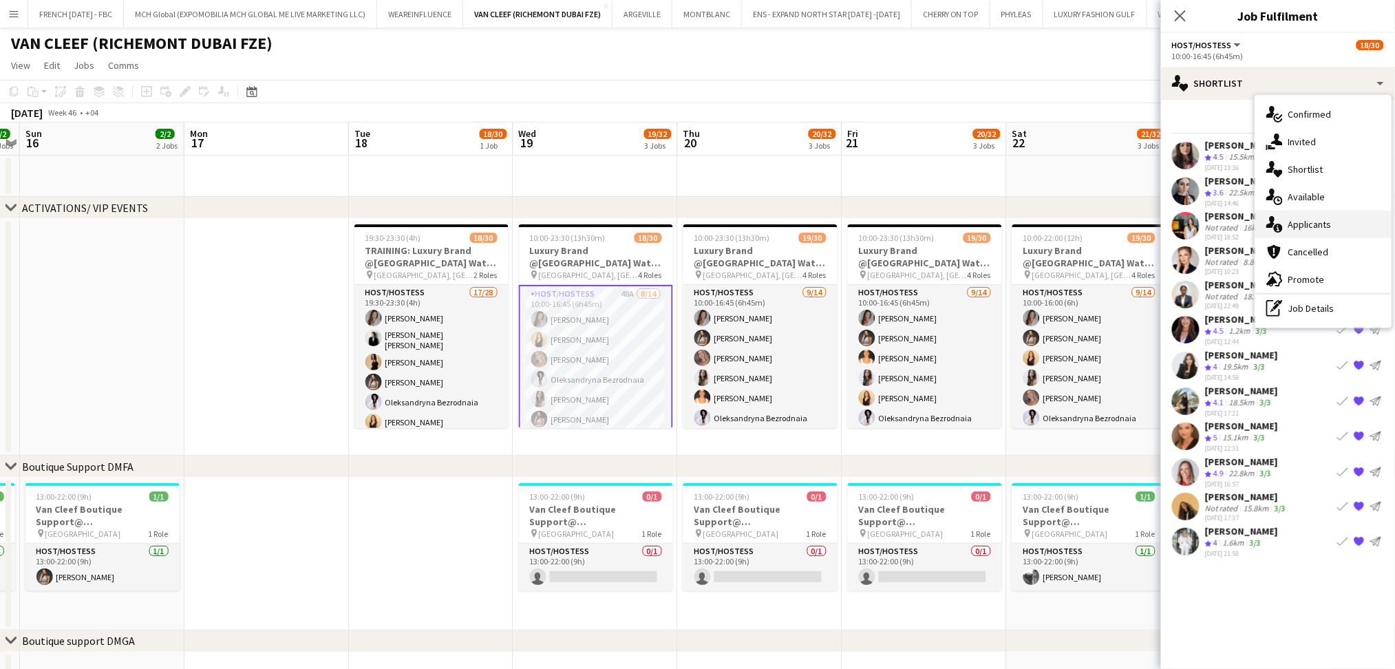
click at [1298, 219] on span "Applicants" at bounding box center [1310, 224] width 43 height 12
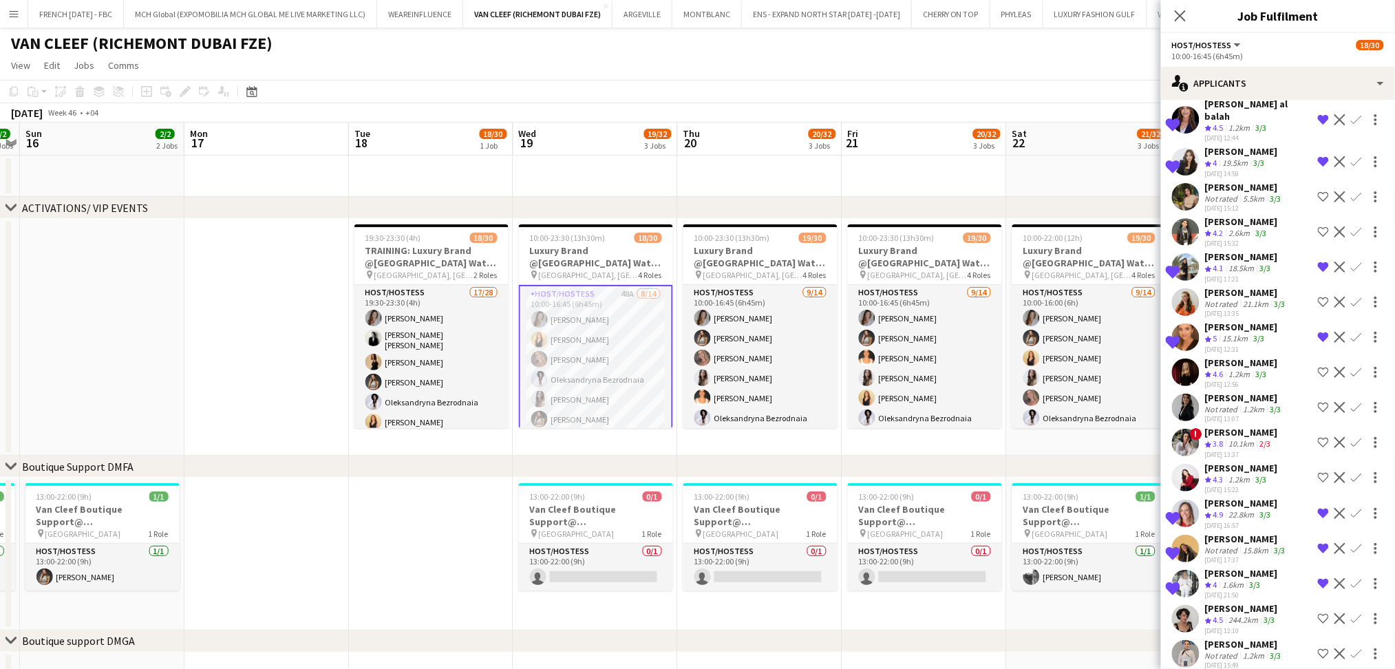
scroll to position [1188, 0]
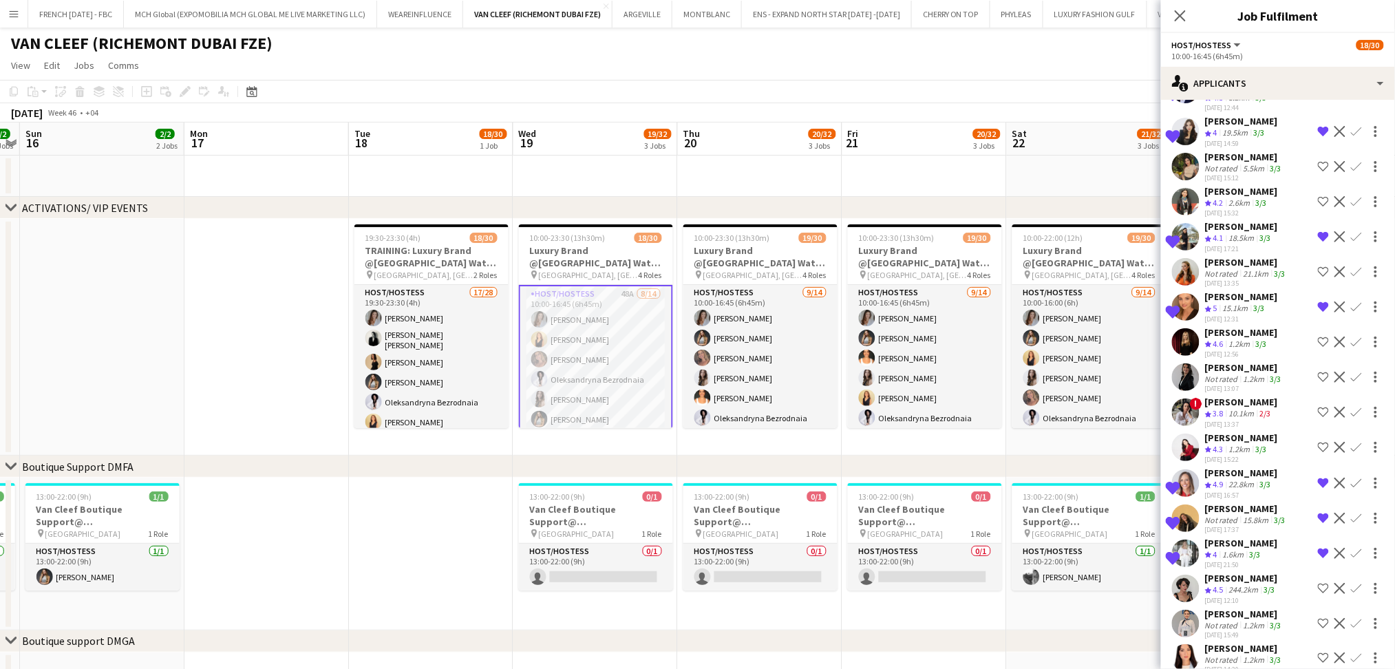
click at [1231, 642] on div "[PERSON_NAME]" at bounding box center [1244, 648] width 79 height 12
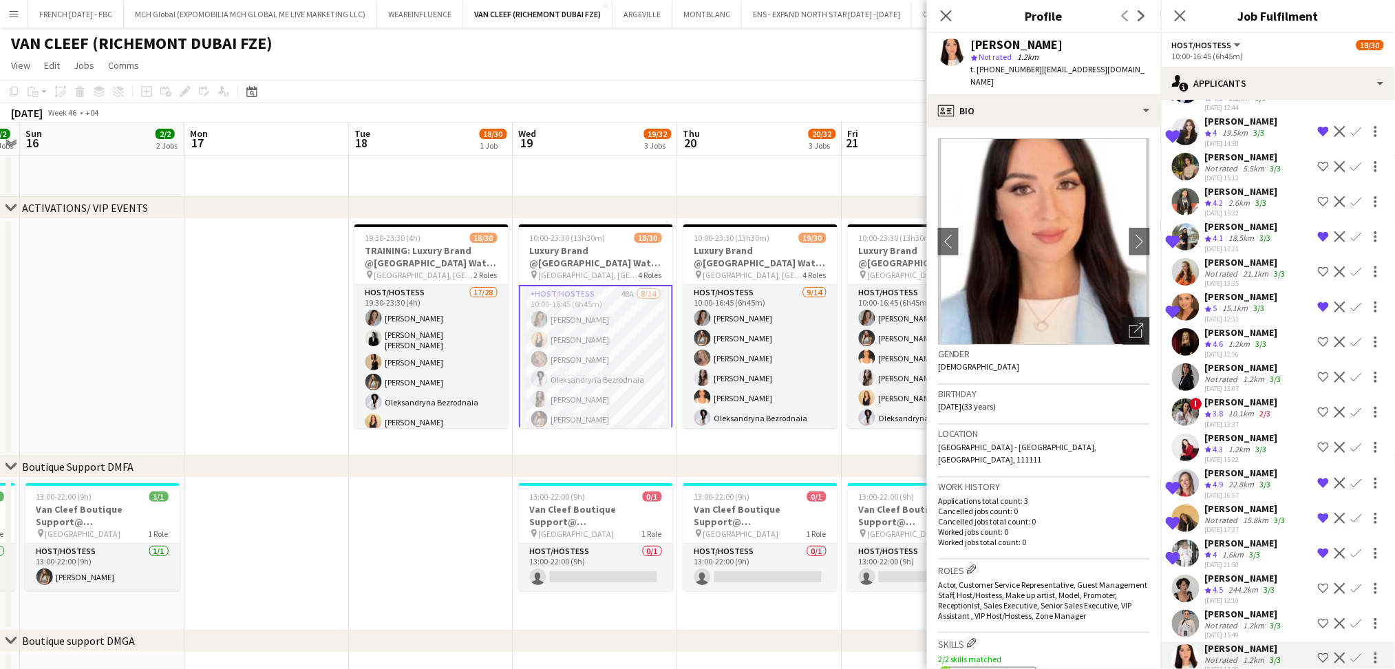
click at [1130, 324] on icon "Open photos pop-in" at bounding box center [1137, 331] width 14 height 14
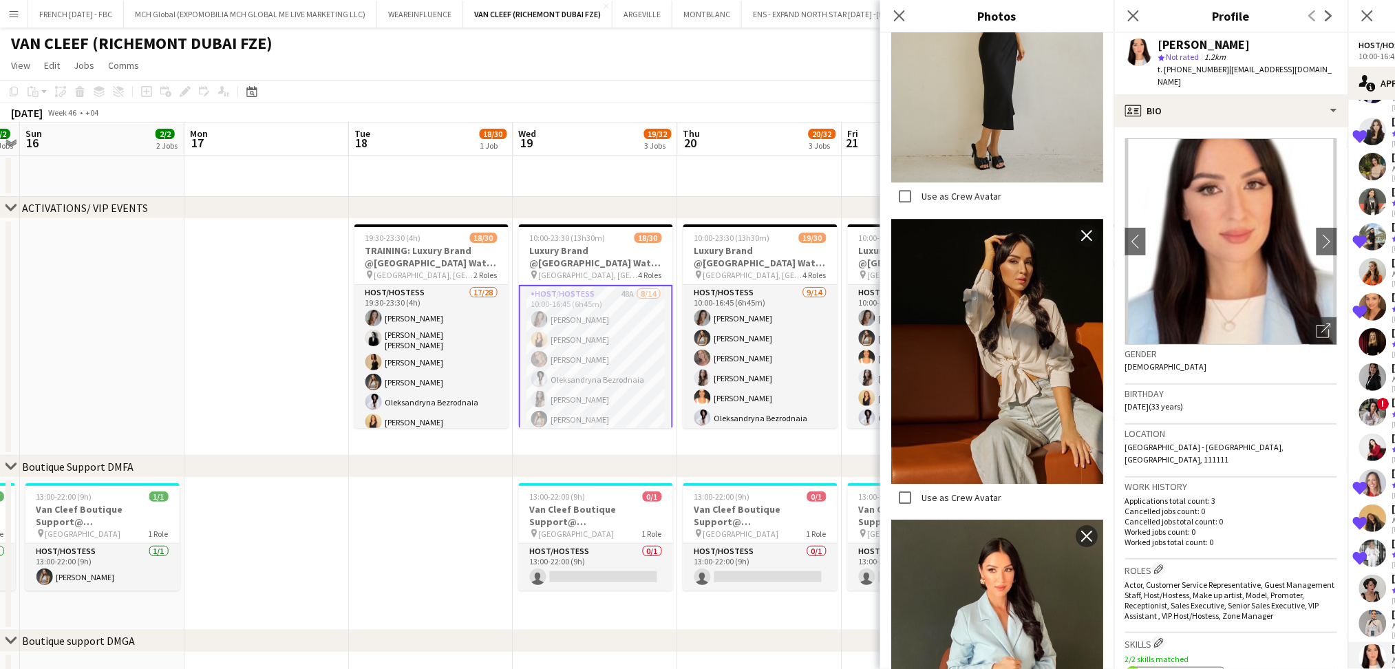
scroll to position [1357, 0]
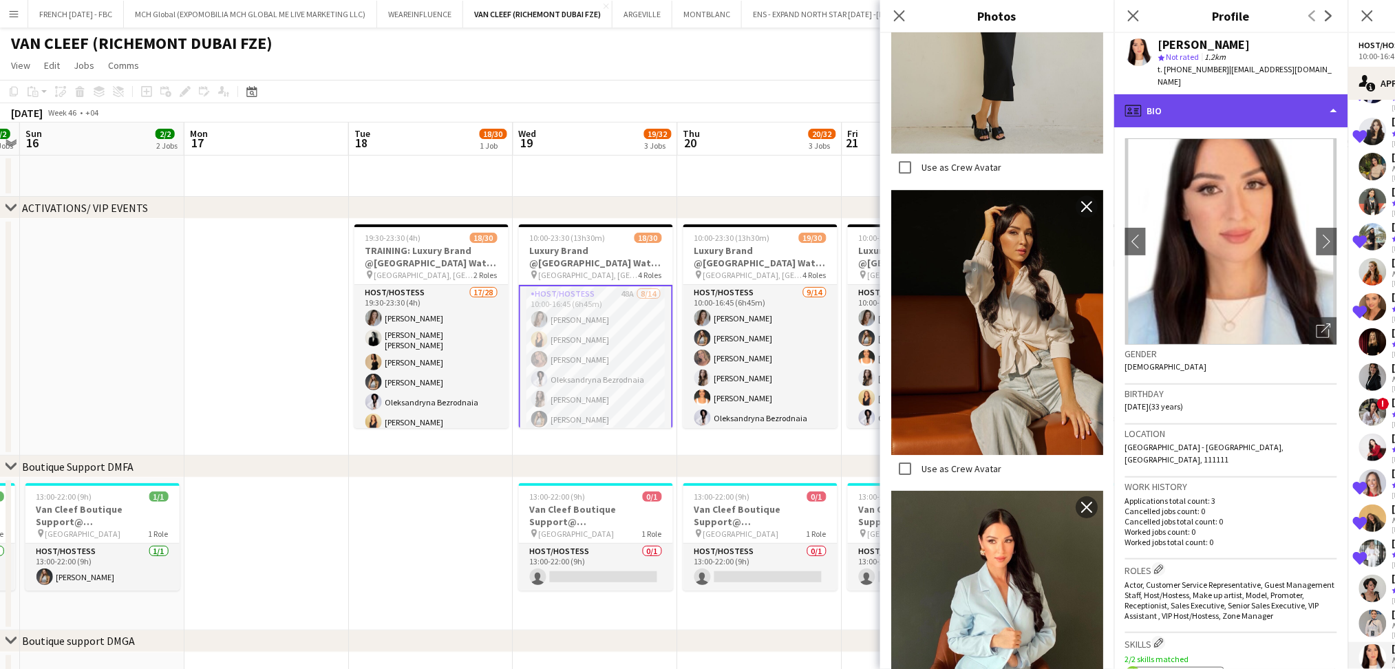
click at [1265, 98] on div "profile Bio" at bounding box center [1231, 110] width 234 height 33
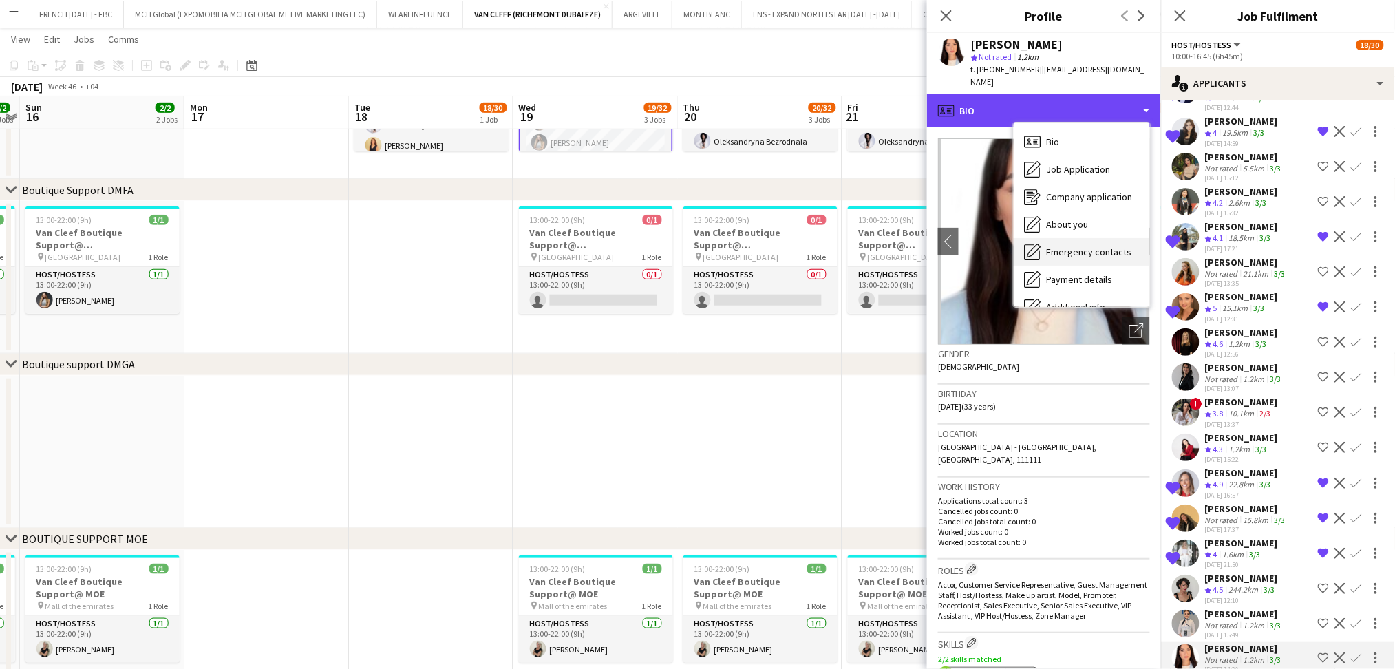
scroll to position [102, 0]
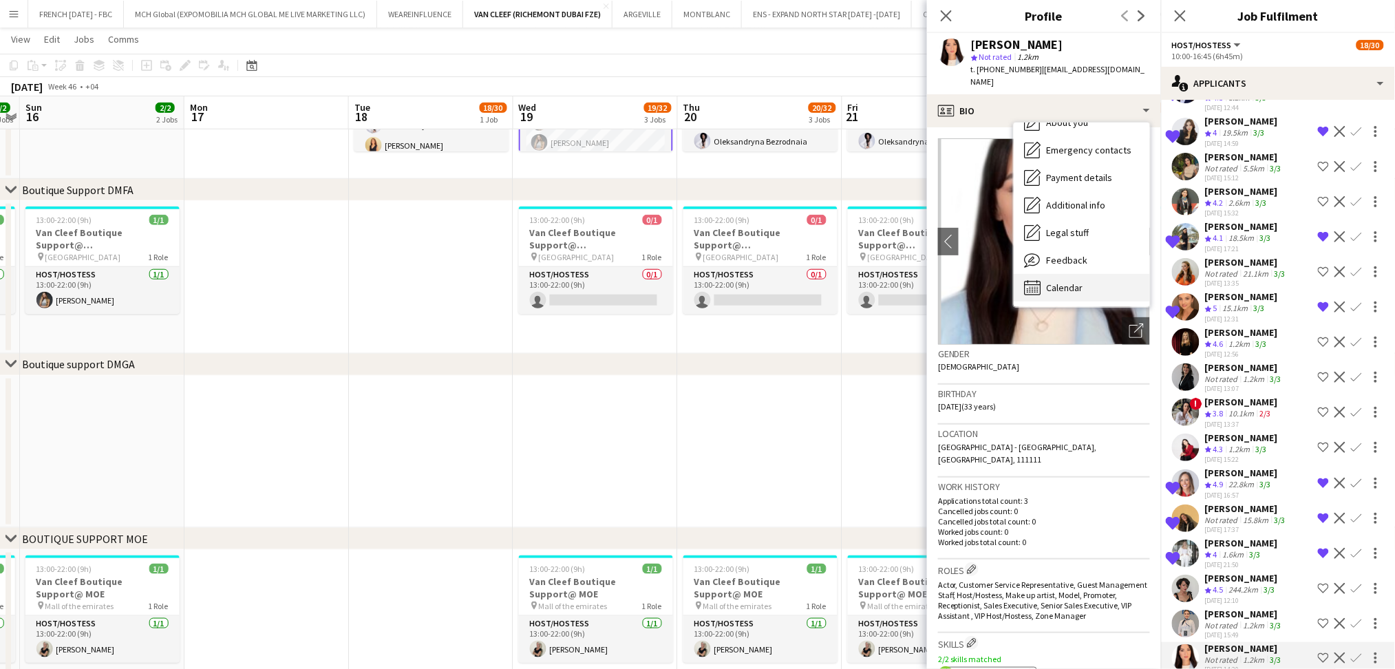
click at [1114, 274] on div "Calendar Calendar" at bounding box center [1082, 288] width 136 height 28
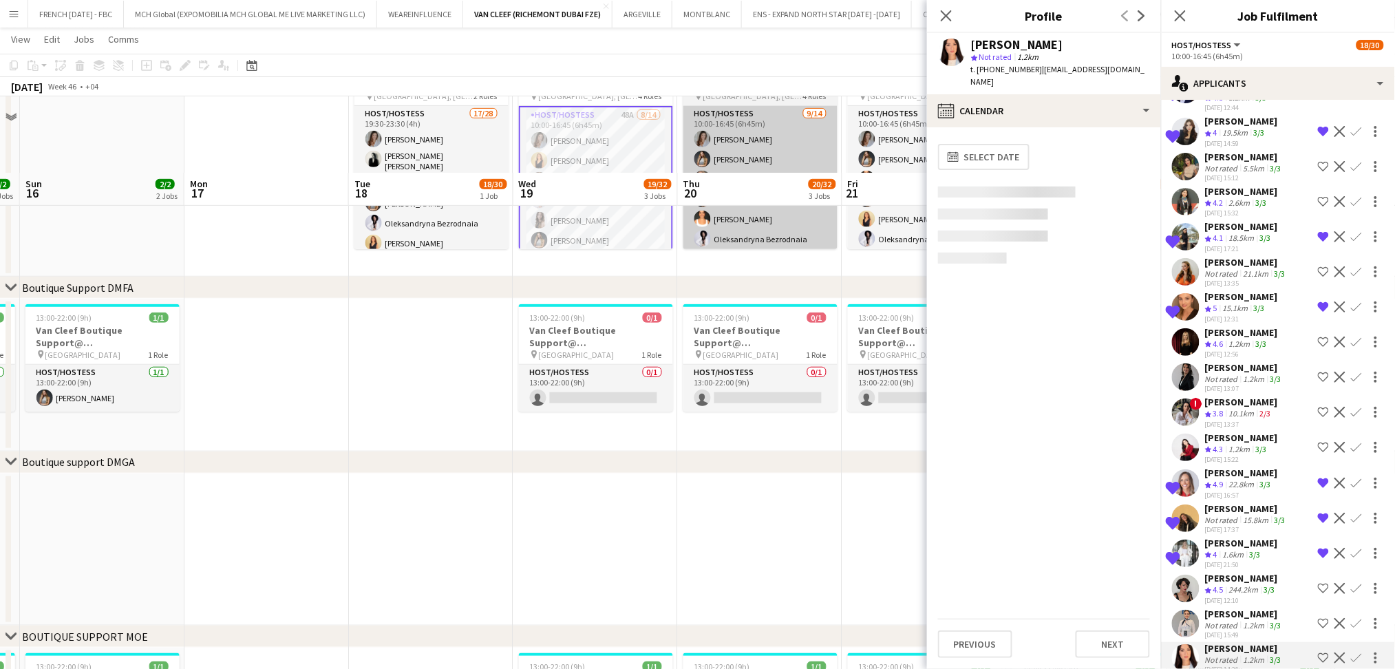
scroll to position [92, 0]
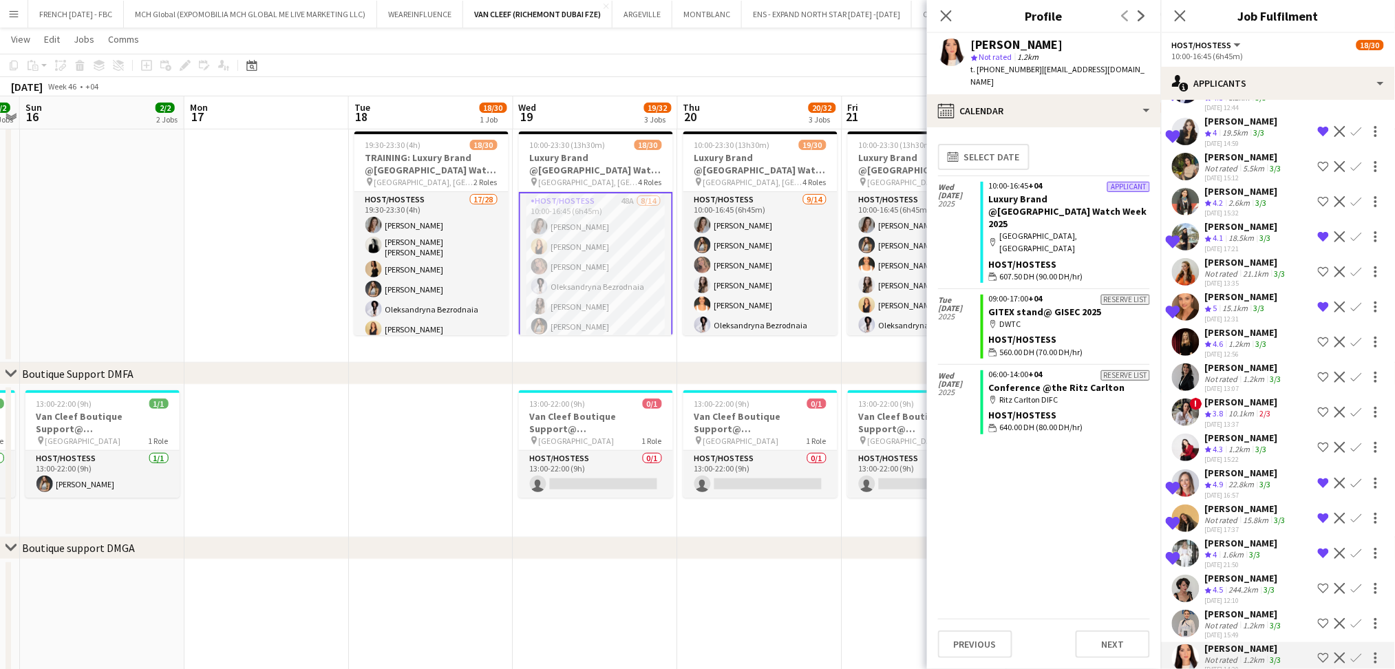
click at [1242, 444] on div "1.2km" at bounding box center [1240, 450] width 27 height 12
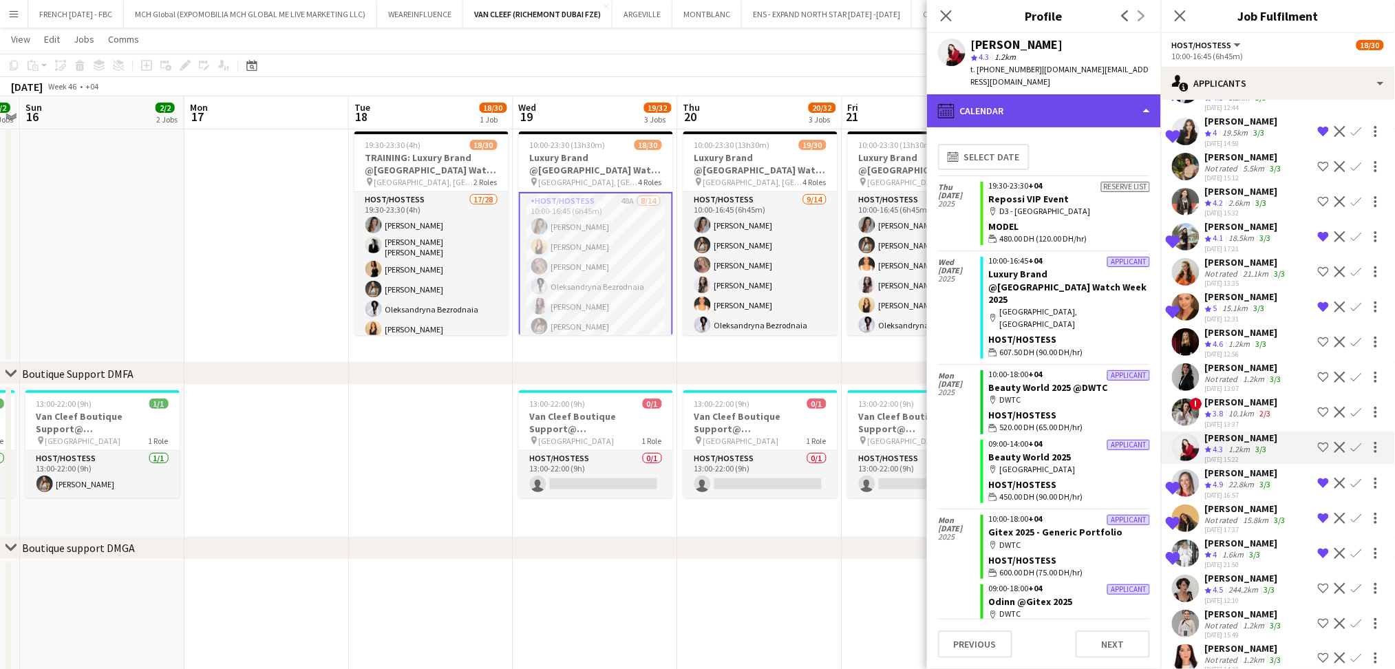
click at [1113, 95] on div "calendar-full Calendar" at bounding box center [1044, 110] width 234 height 33
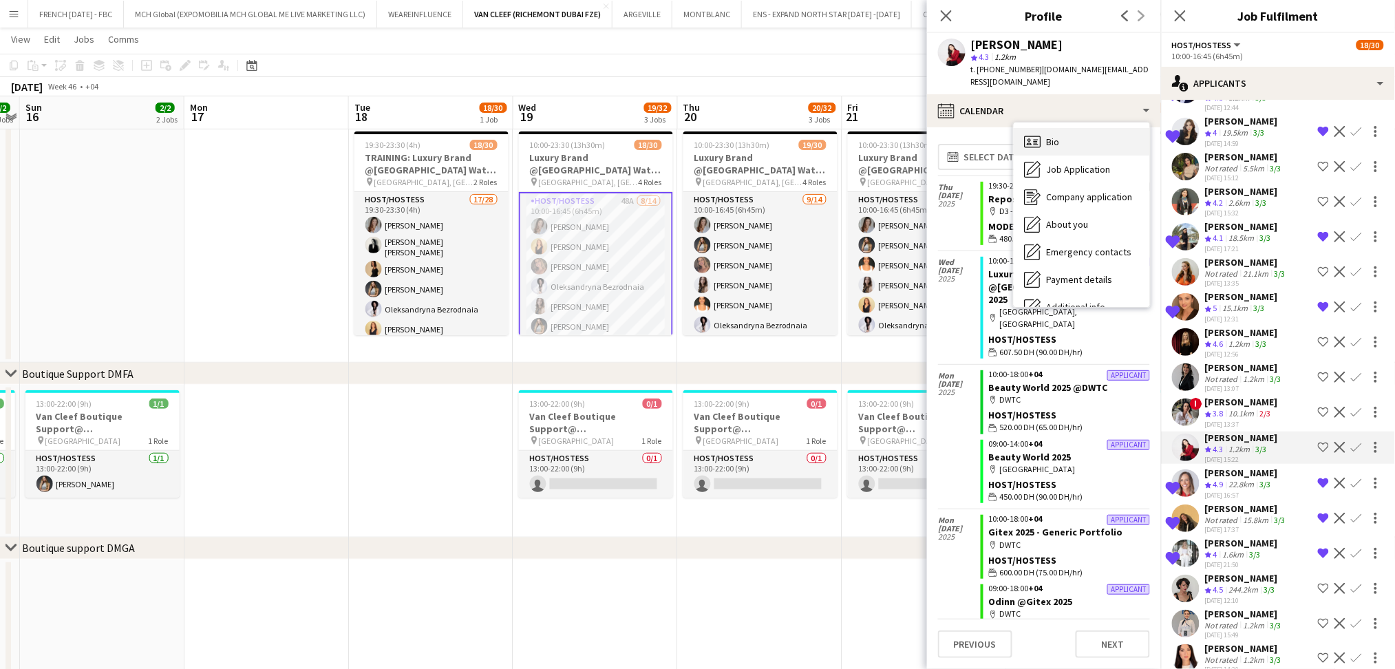
click at [1110, 131] on div "Bio Bio" at bounding box center [1082, 142] width 136 height 28
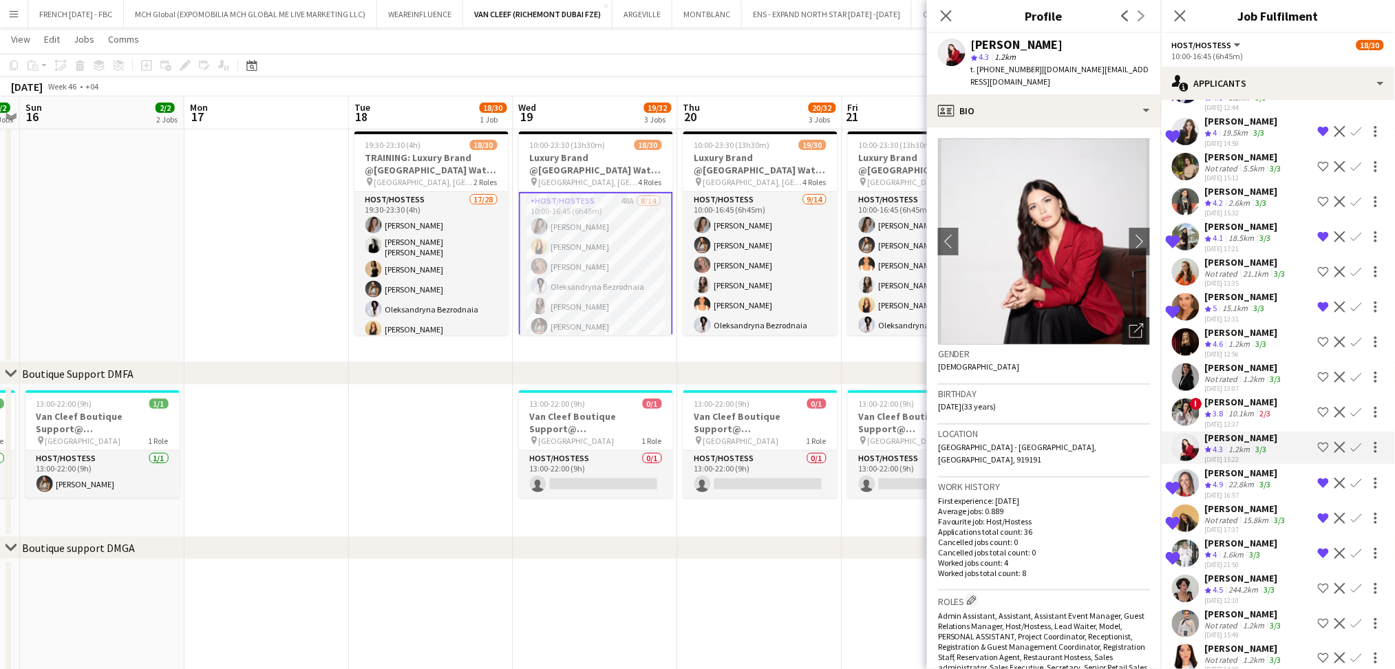
click at [1130, 325] on icon at bounding box center [1136, 331] width 13 height 13
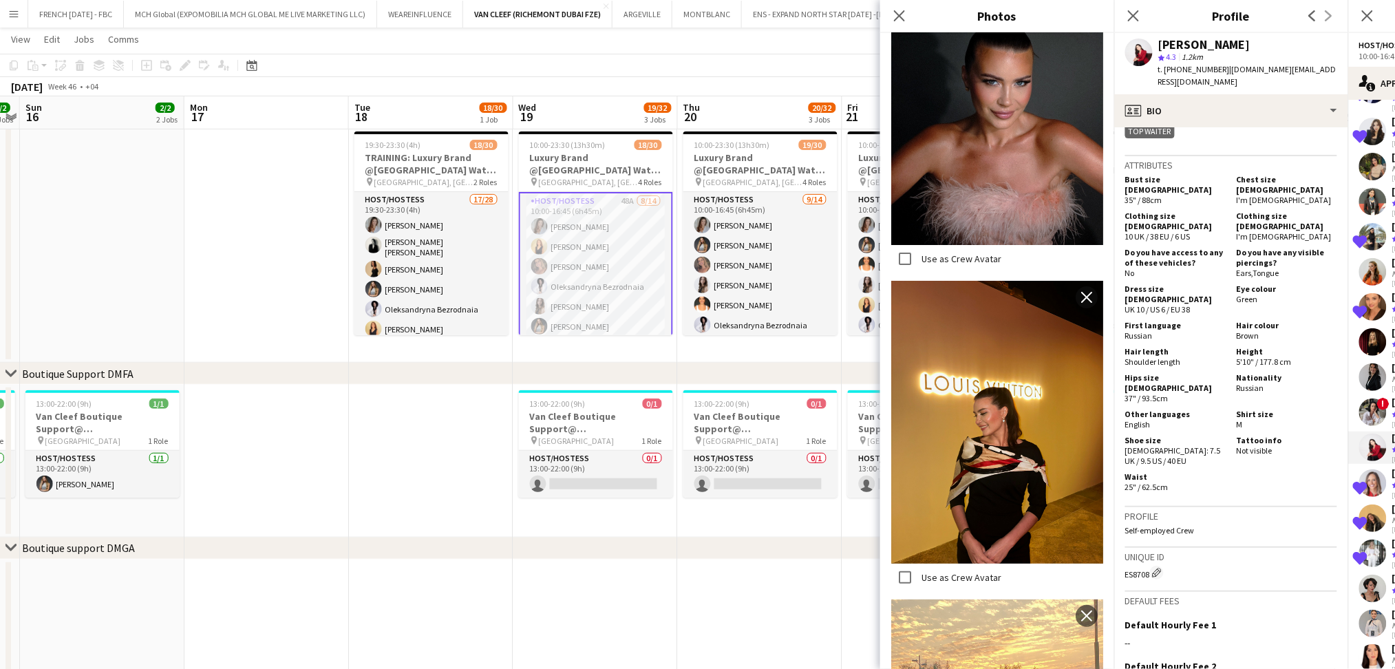
scroll to position [1439, 0]
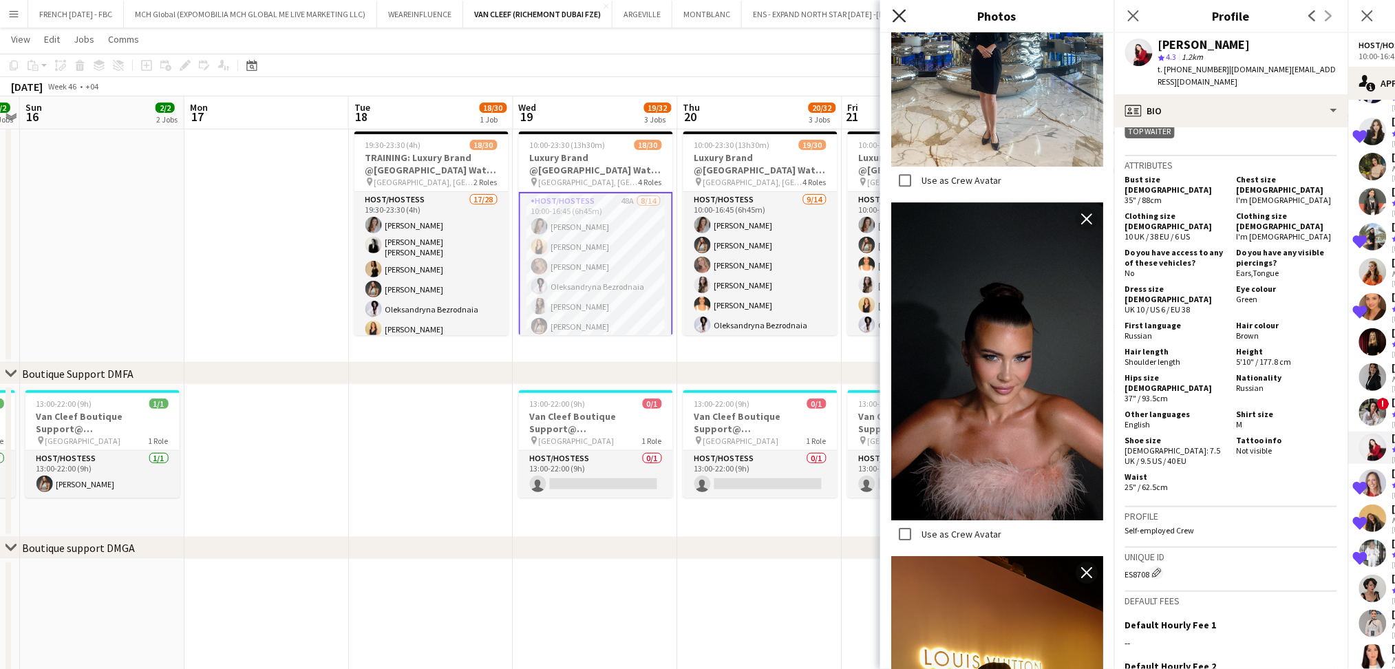
click at [894, 14] on icon "Close pop-in" at bounding box center [899, 15] width 13 height 13
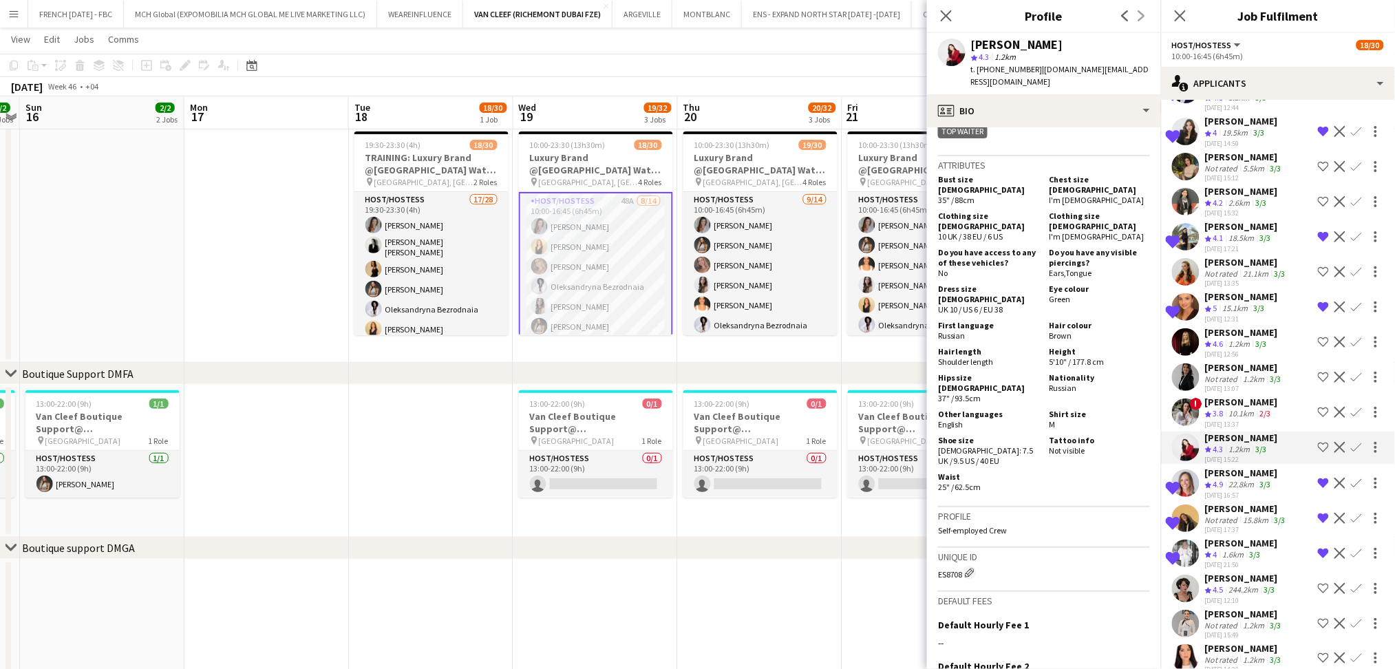
click at [1241, 198] on div "2.6km" at bounding box center [1240, 204] width 27 height 12
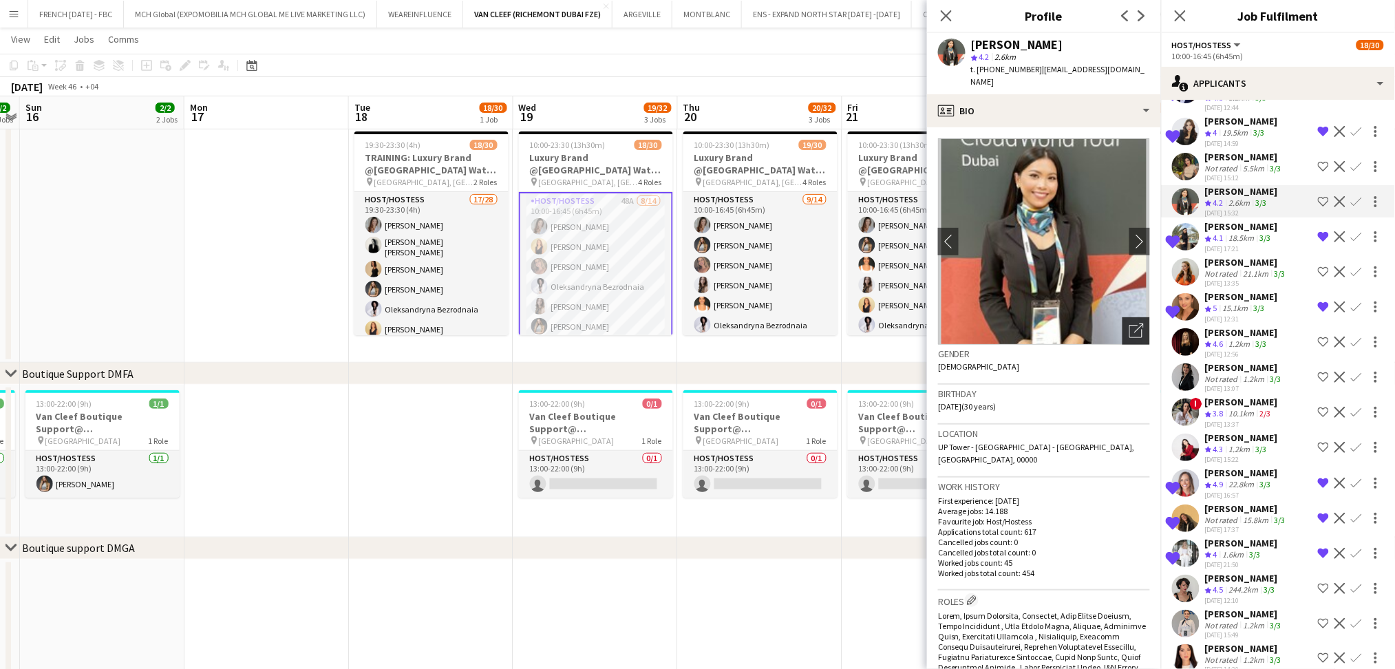
click at [1134, 324] on icon at bounding box center [1139, 329] width 10 height 10
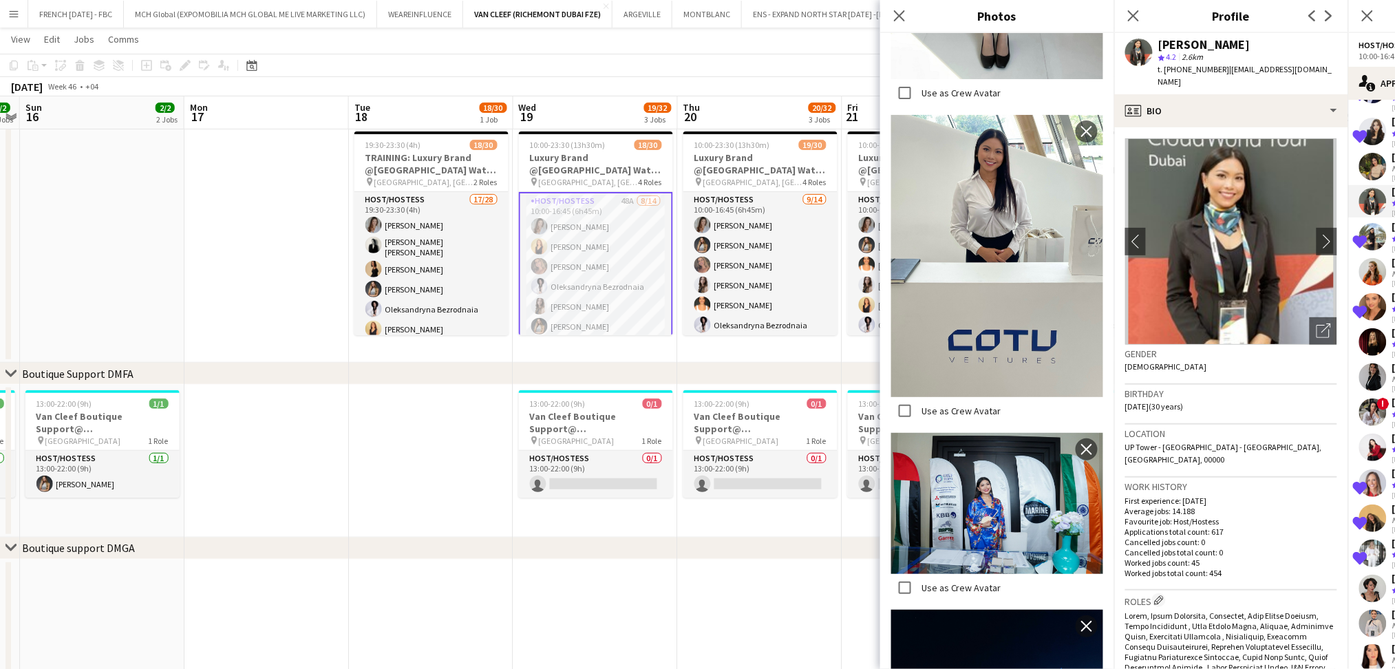
scroll to position [3855, 0]
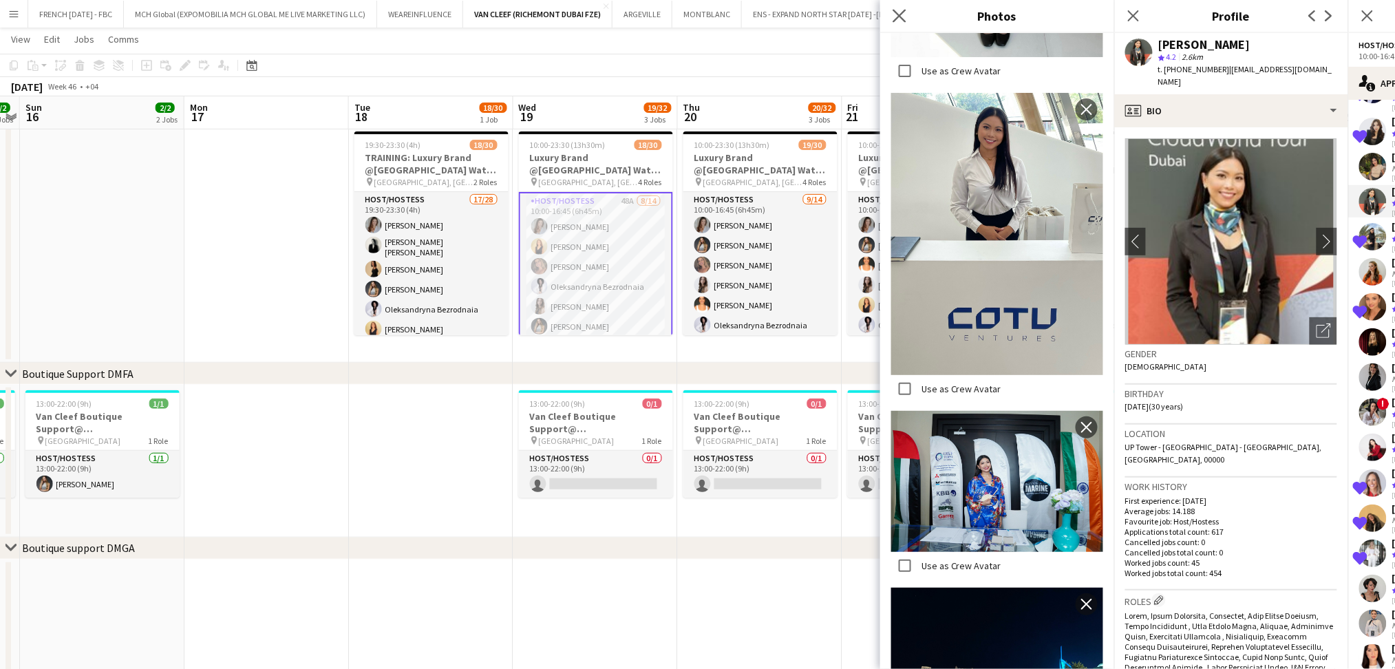
click at [898, 21] on icon "Close pop-in" at bounding box center [899, 15] width 13 height 13
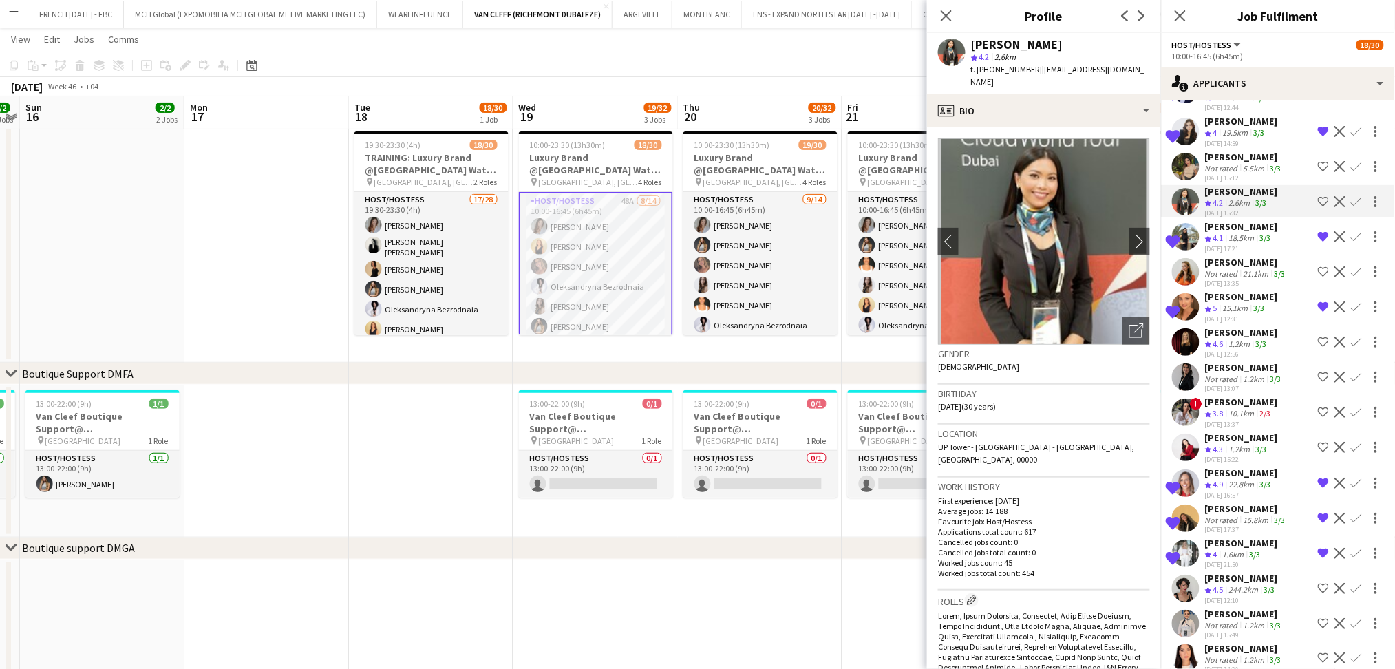
click at [1249, 339] on div "1.2km" at bounding box center [1240, 345] width 27 height 12
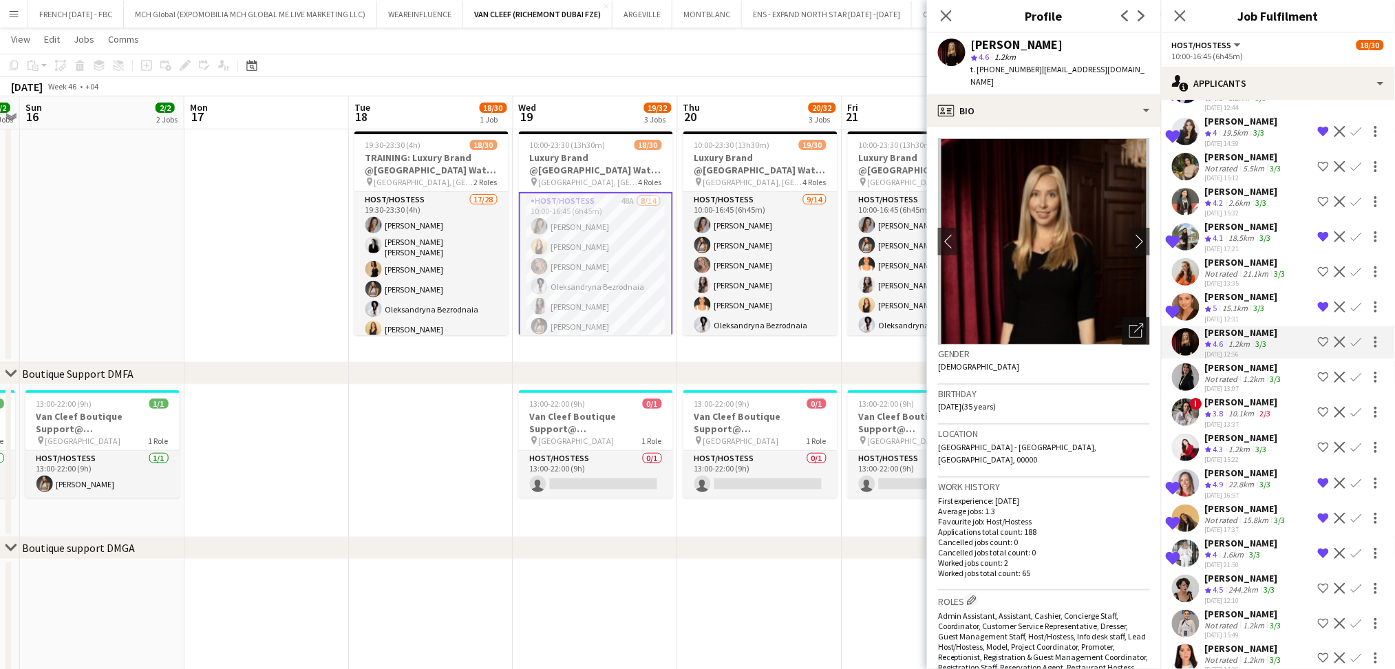
click at [1130, 324] on icon "Open photos pop-in" at bounding box center [1137, 331] width 14 height 14
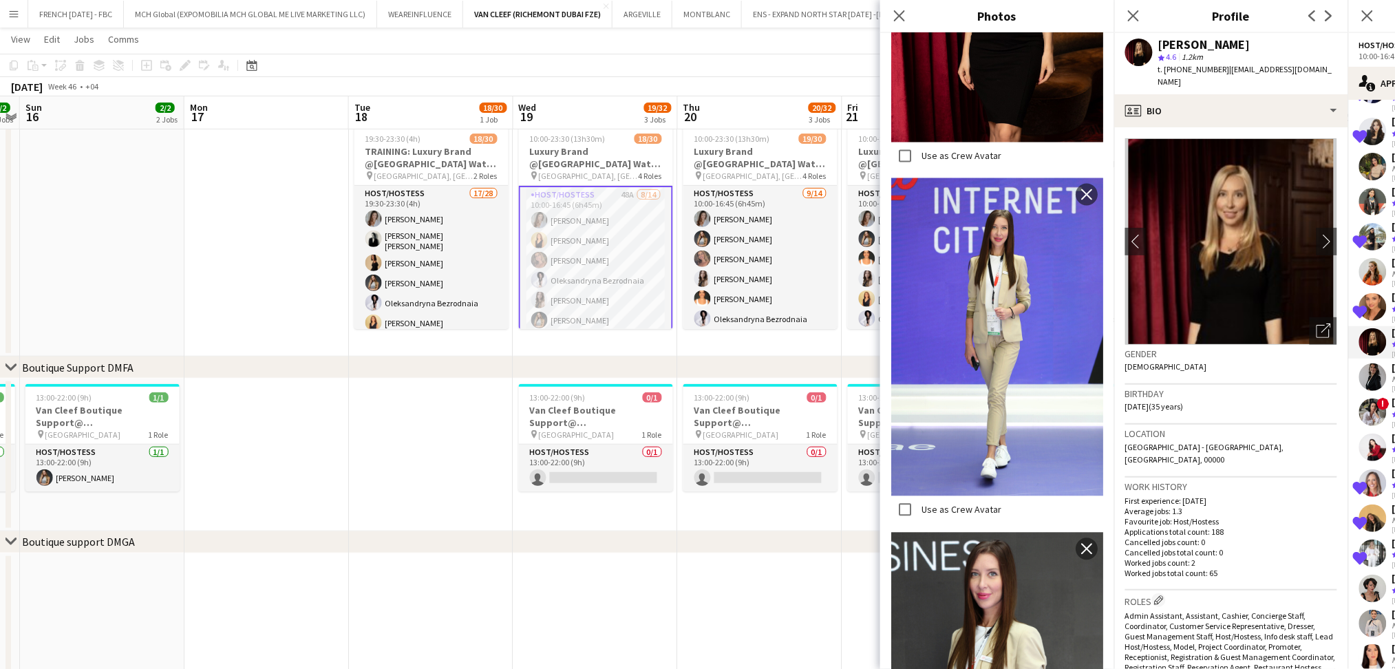
scroll to position [97, 0]
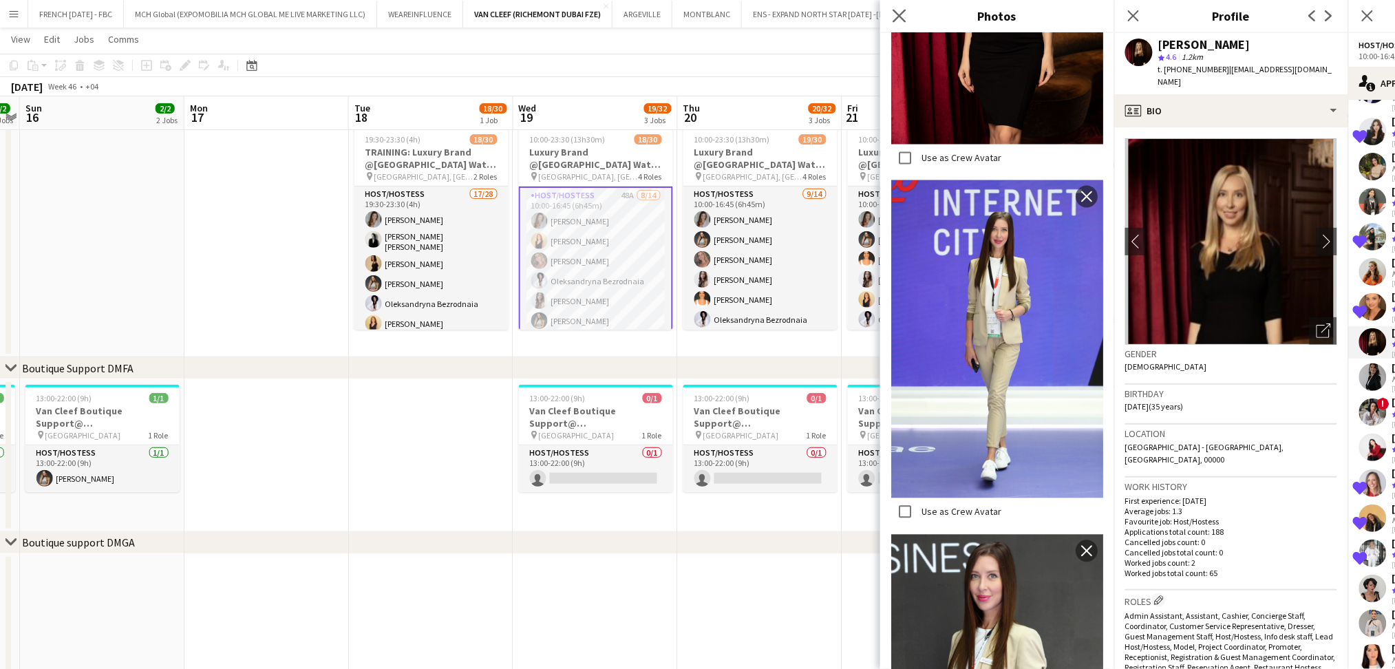
click at [891, 11] on app-icon "Close pop-in" at bounding box center [900, 16] width 20 height 20
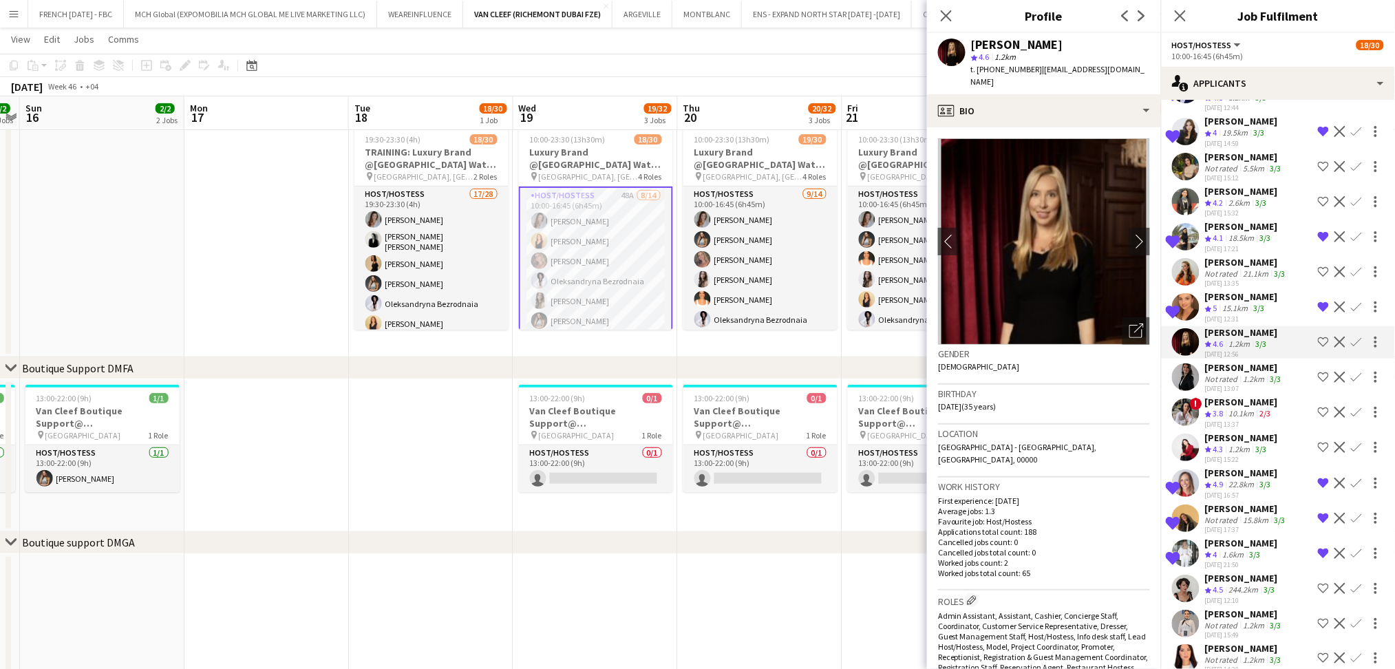
click at [1251, 268] on div "21.1km" at bounding box center [1256, 273] width 31 height 10
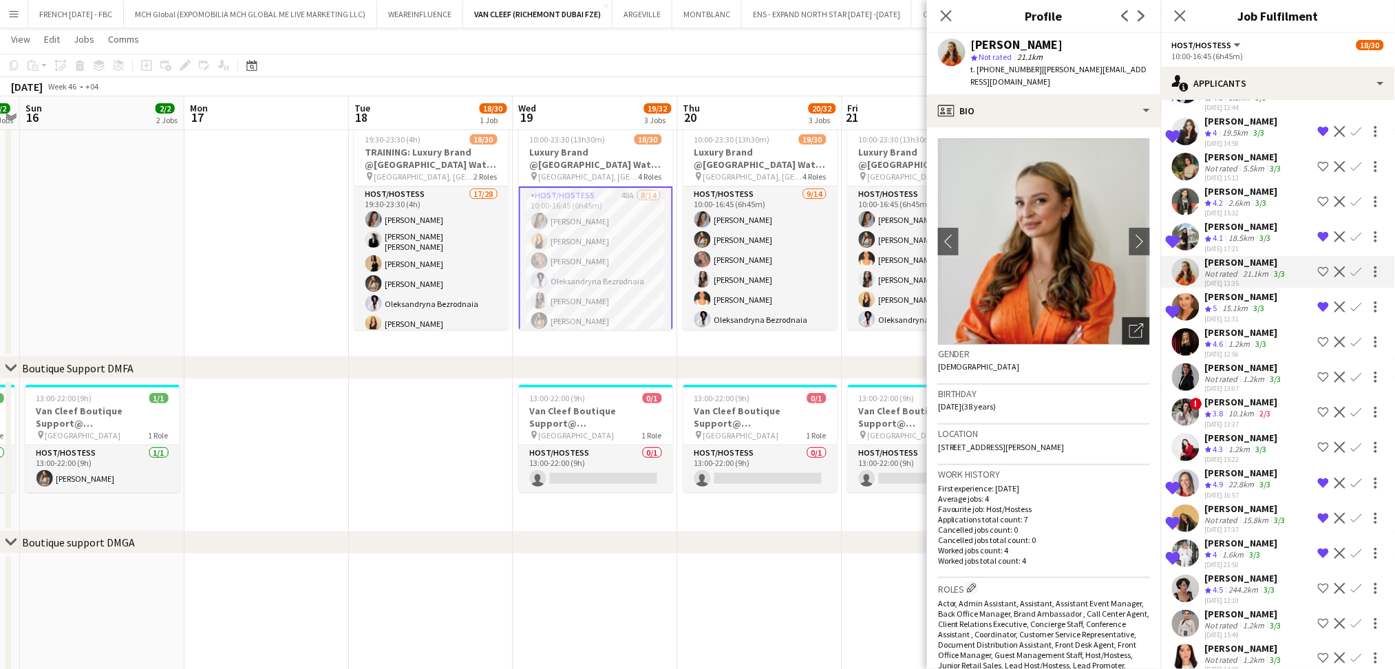
click at [1134, 324] on icon at bounding box center [1139, 329] width 10 height 10
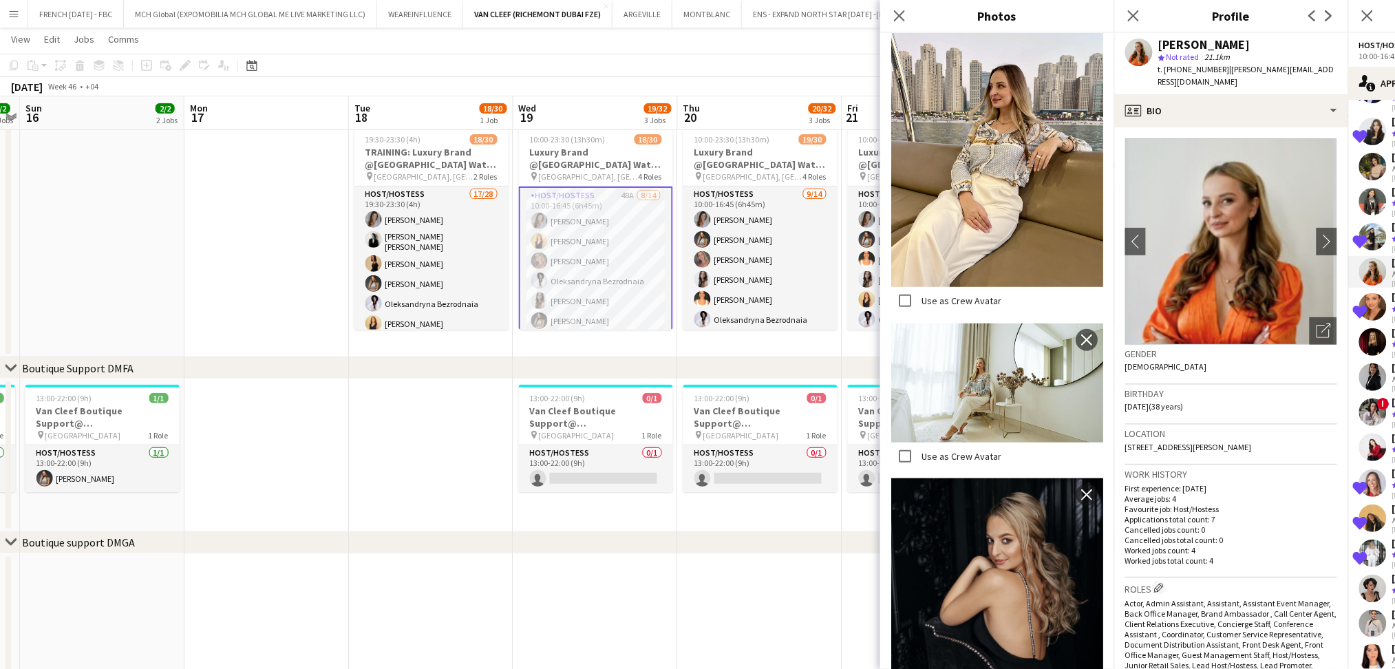
scroll to position [458, 0]
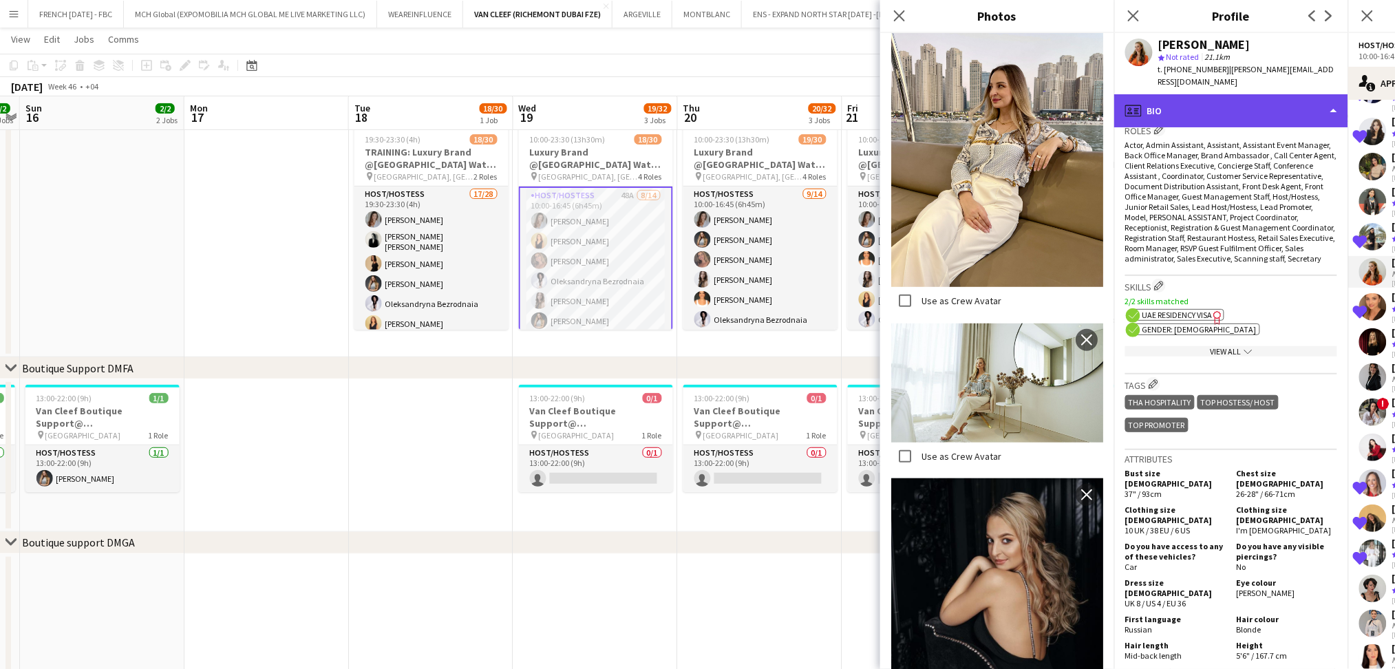
click at [1212, 113] on div "profile Bio" at bounding box center [1231, 110] width 234 height 33
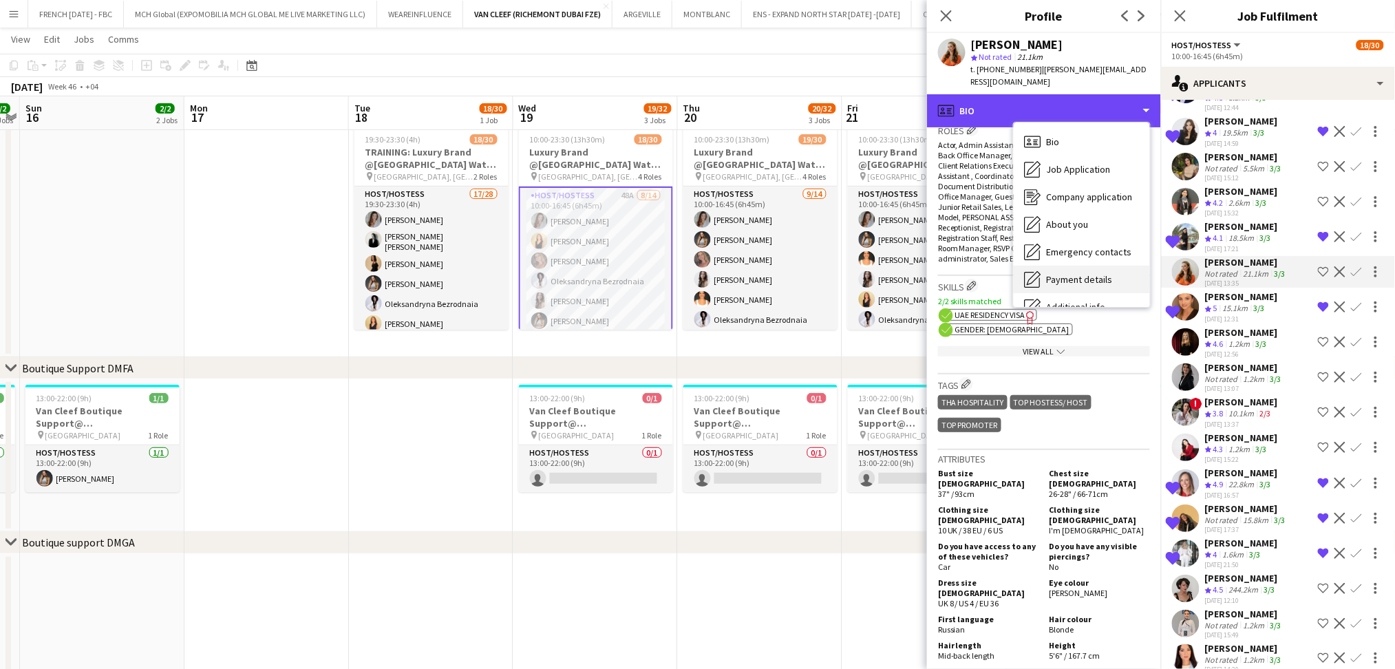
scroll to position [102, 0]
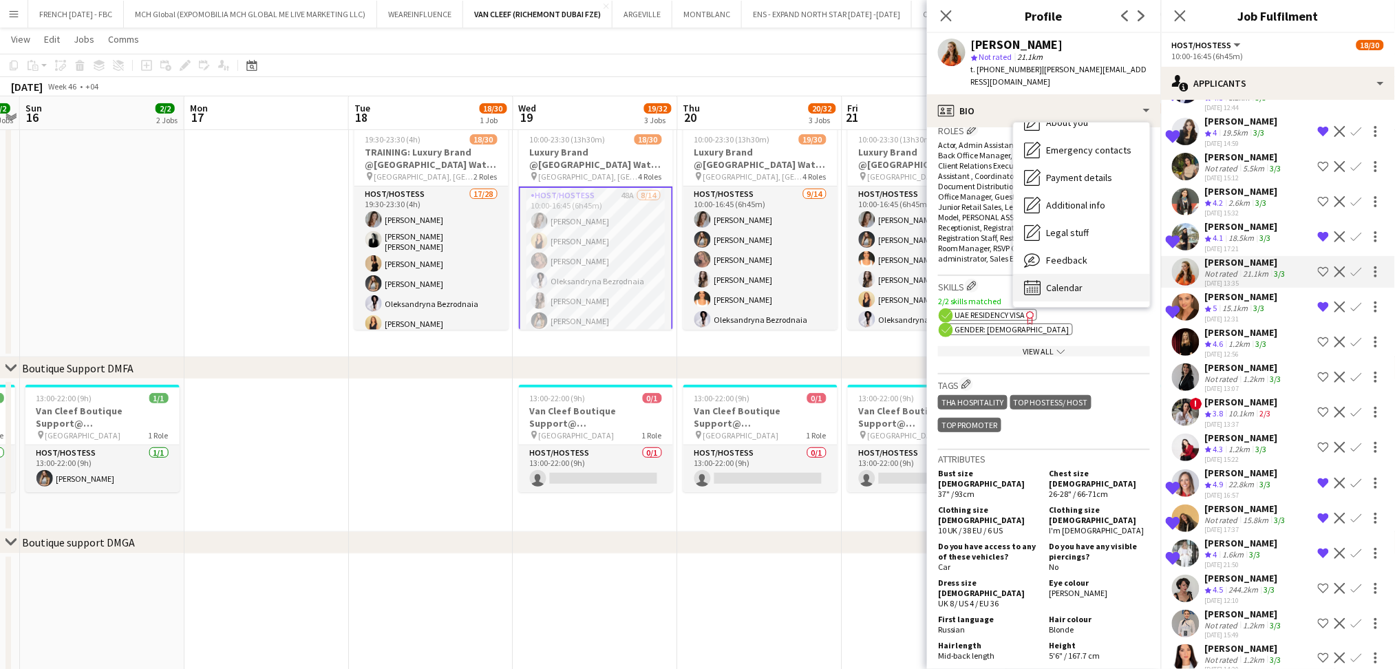
click at [1070, 274] on div "Calendar Calendar" at bounding box center [1082, 288] width 136 height 28
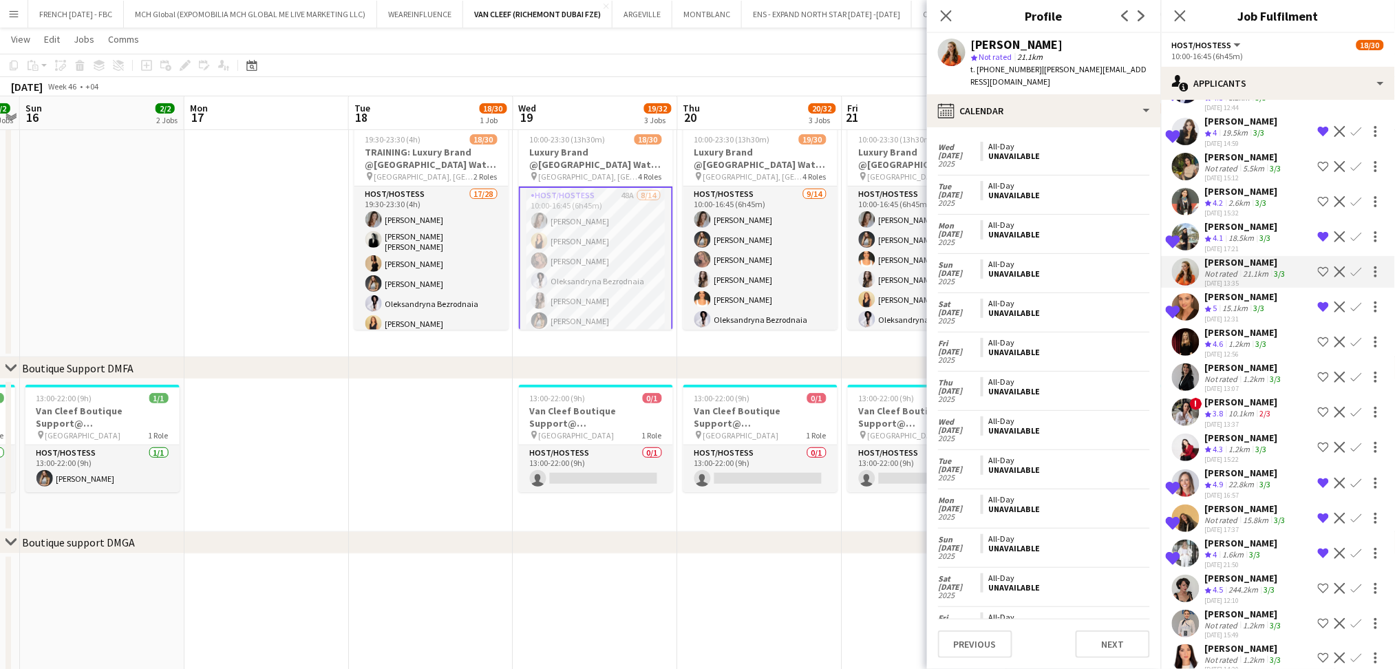
scroll to position [728, 0]
click at [942, 6] on div "Close pop-in" at bounding box center [946, 16] width 39 height 32
click at [942, 11] on icon at bounding box center [946, 15] width 13 height 13
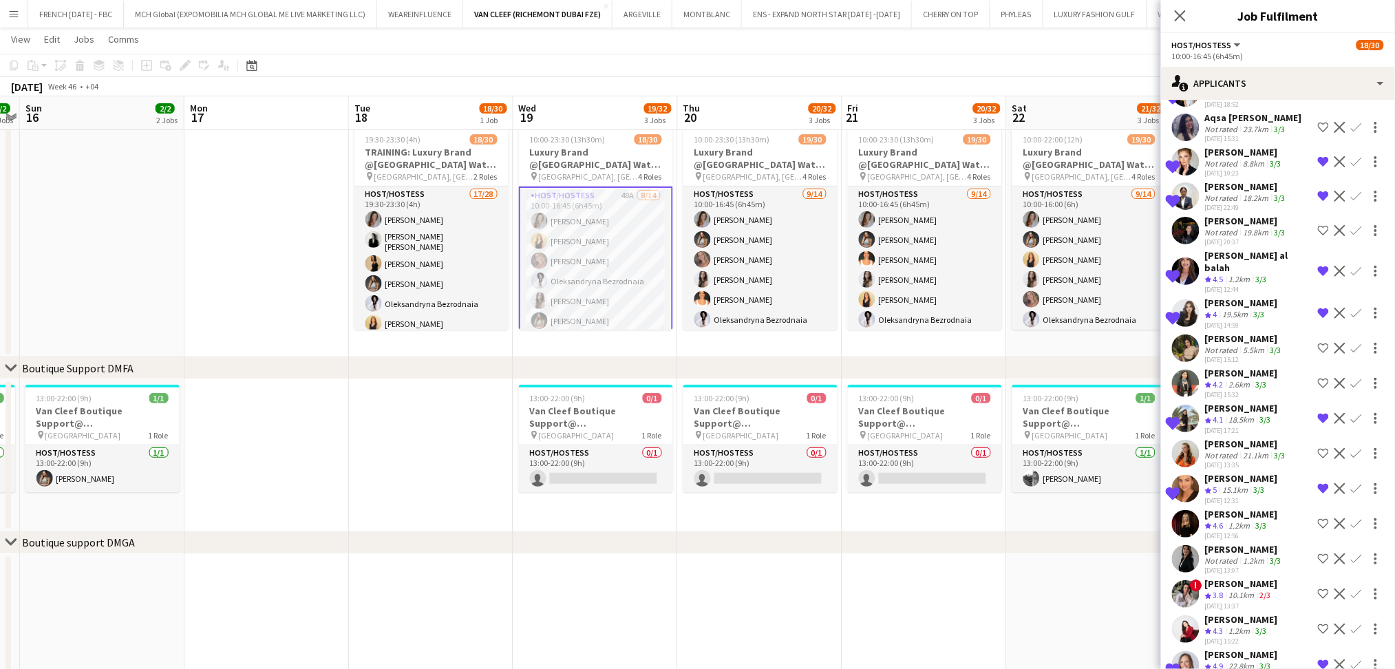
scroll to position [1005, 0]
click at [1258, 346] on div "5.5km" at bounding box center [1254, 351] width 27 height 10
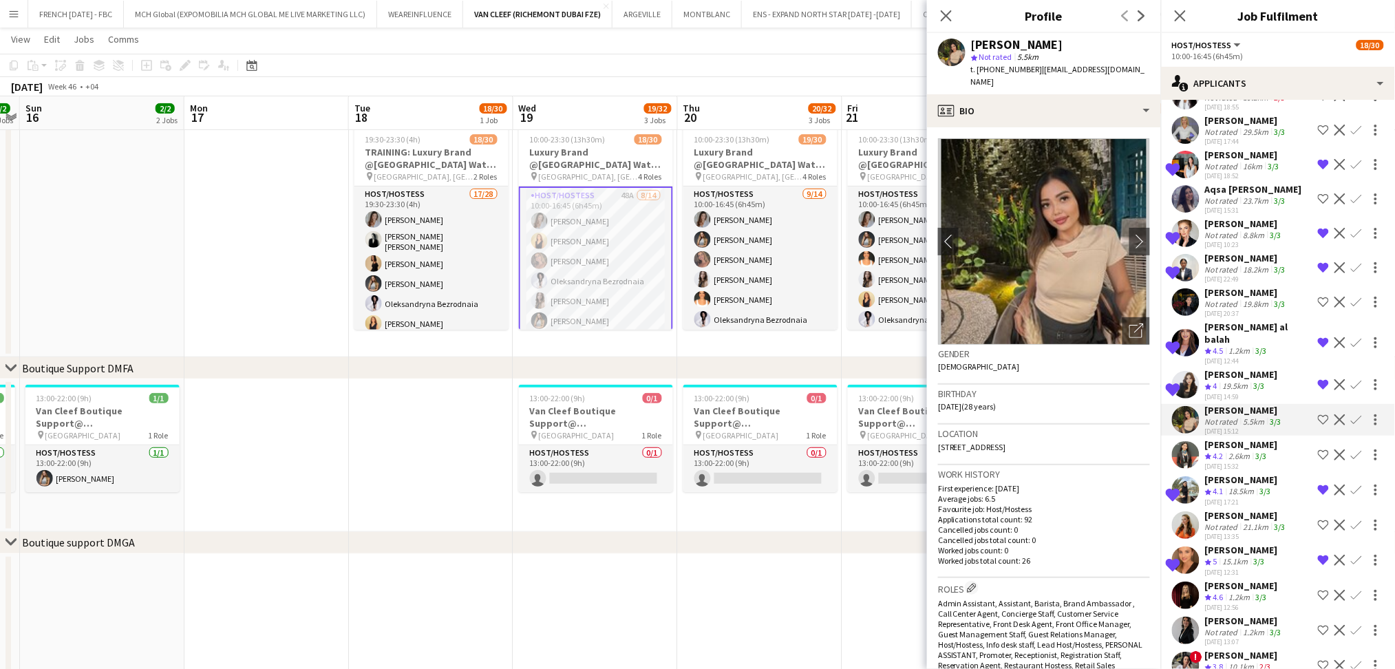
scroll to position [913, 0]
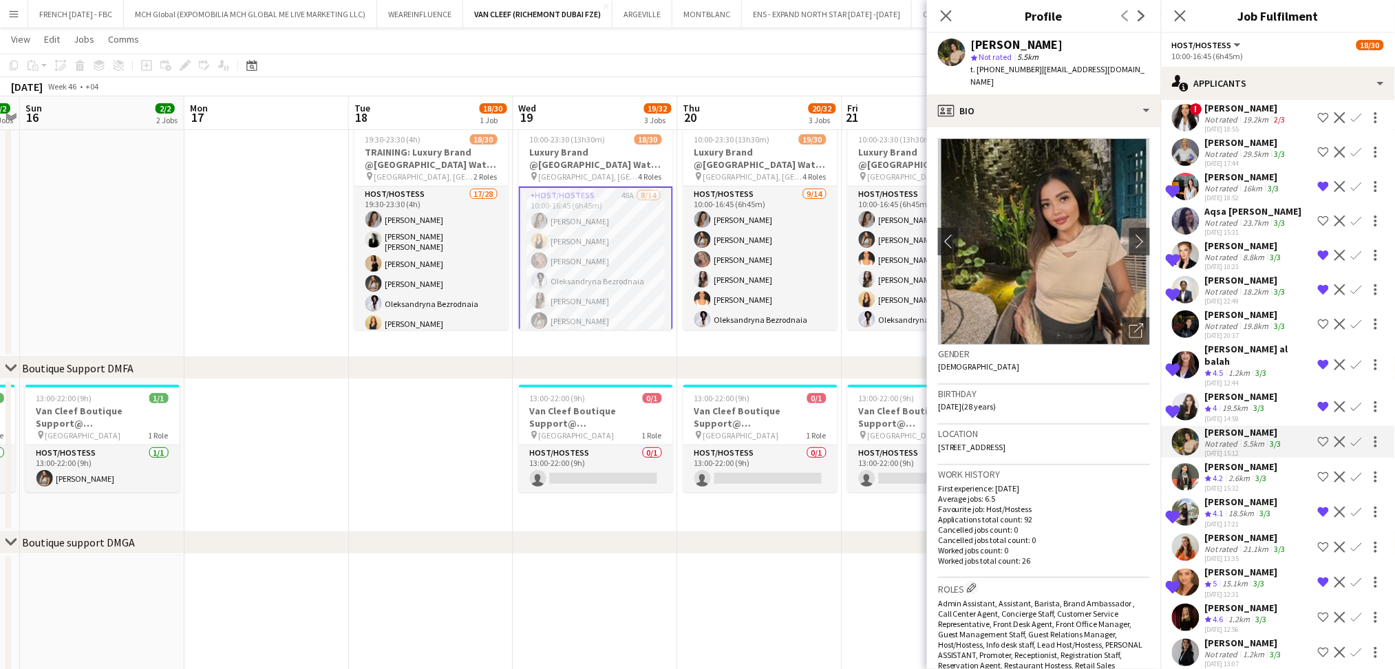
click at [1260, 205] on div "Aqsa [PERSON_NAME]" at bounding box center [1253, 211] width 97 height 12
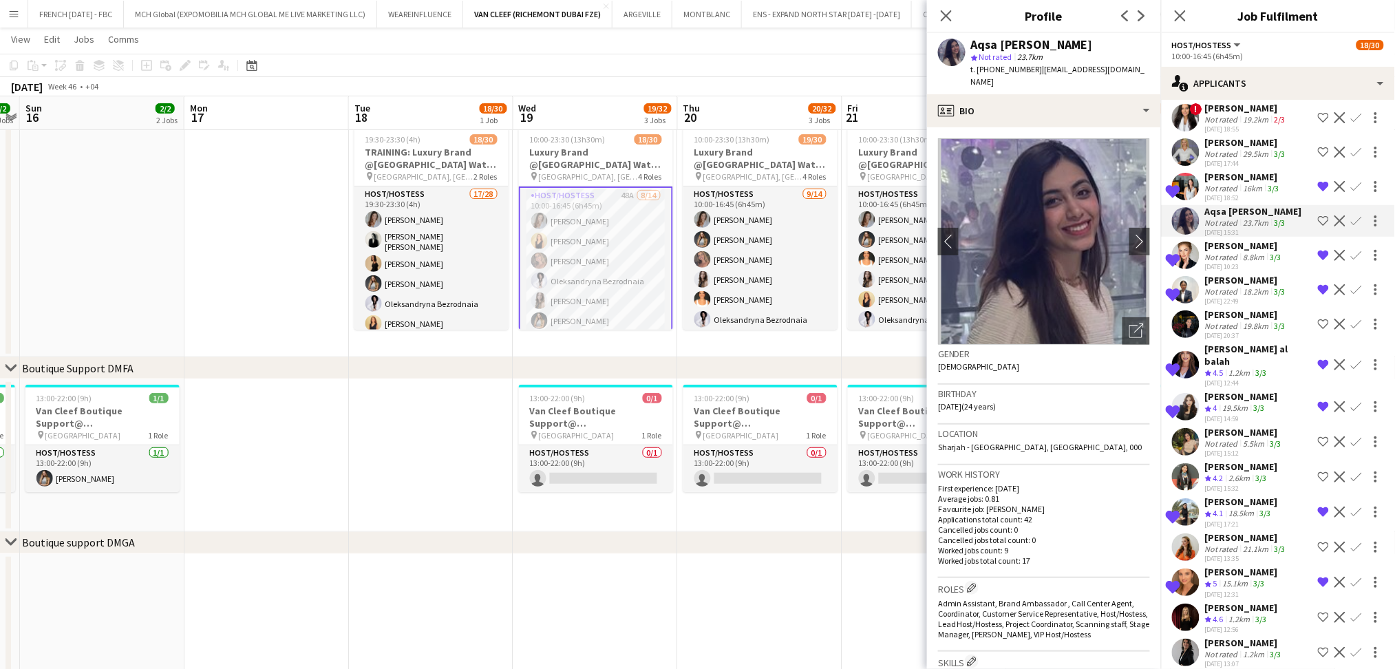
scroll to position [821, 0]
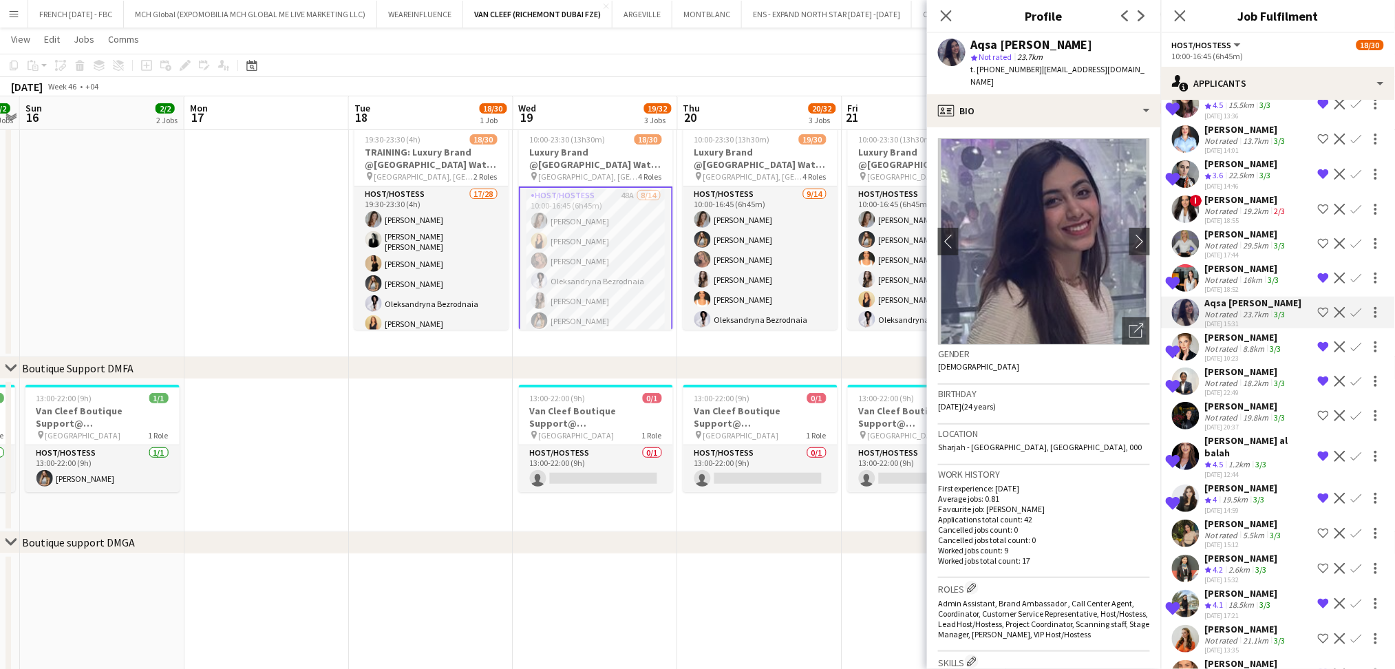
click at [1262, 228] on div "[PERSON_NAME]" at bounding box center [1246, 234] width 83 height 12
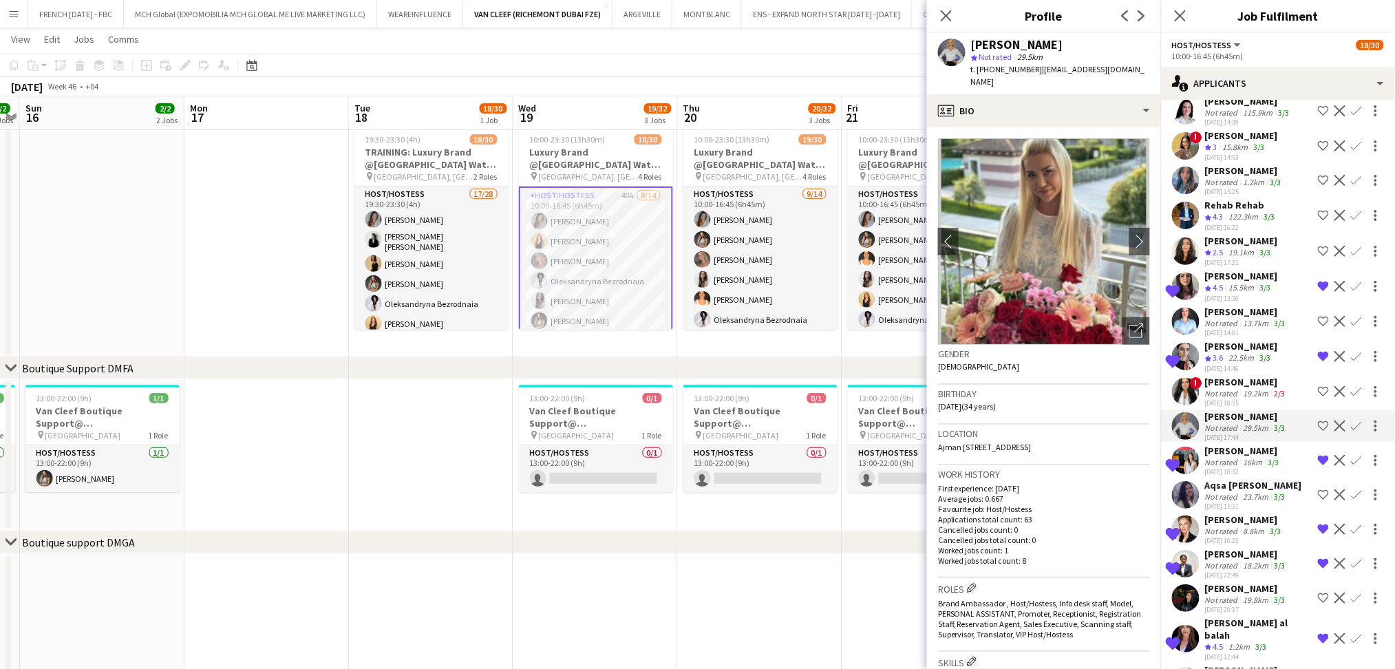
scroll to position [637, 0]
click at [1279, 377] on div "[PERSON_NAME]" at bounding box center [1246, 383] width 83 height 12
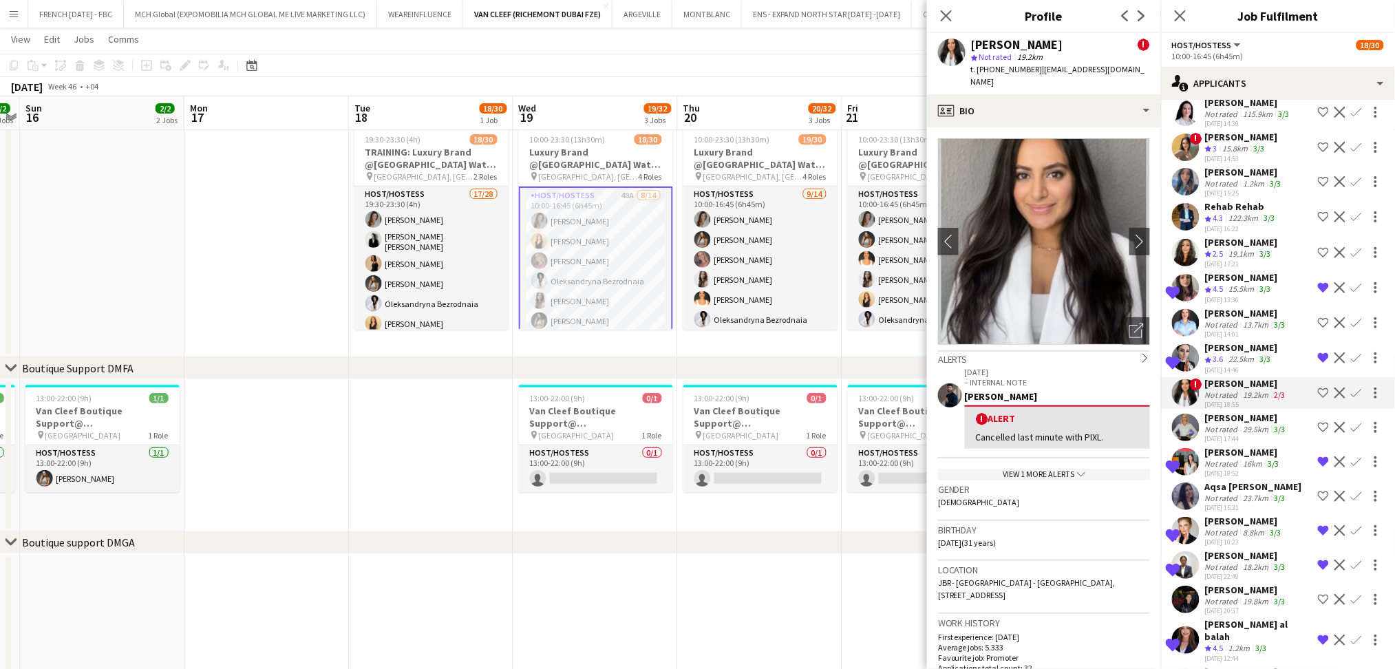
click at [1280, 319] on app-skills-label "3/3" at bounding box center [1280, 324] width 11 height 10
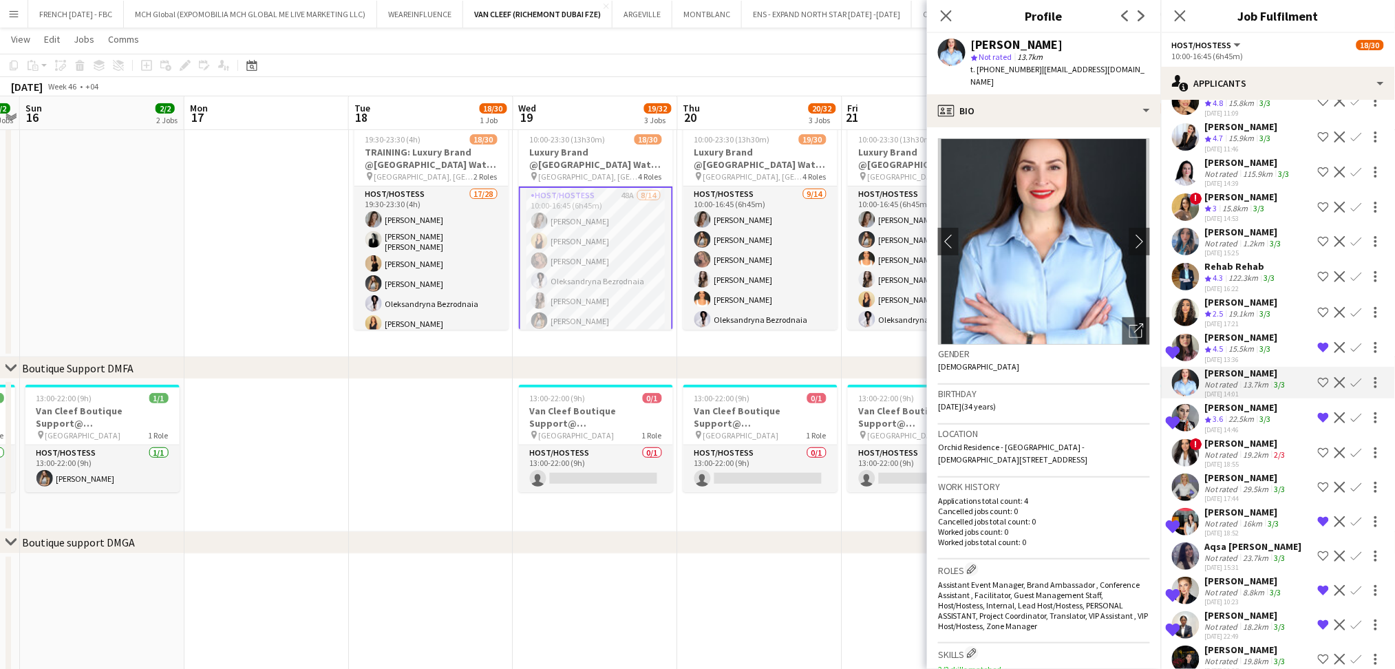
scroll to position [454, 0]
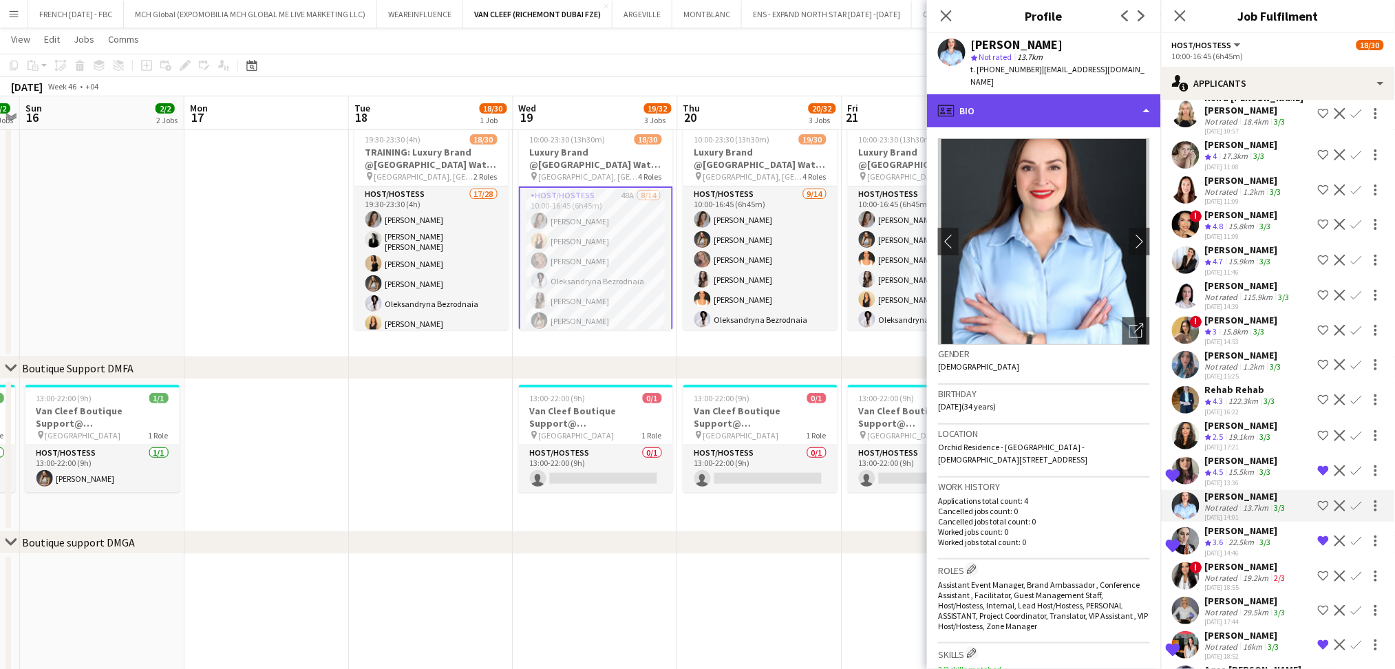
click at [1077, 105] on div "profile Bio" at bounding box center [1044, 110] width 234 height 33
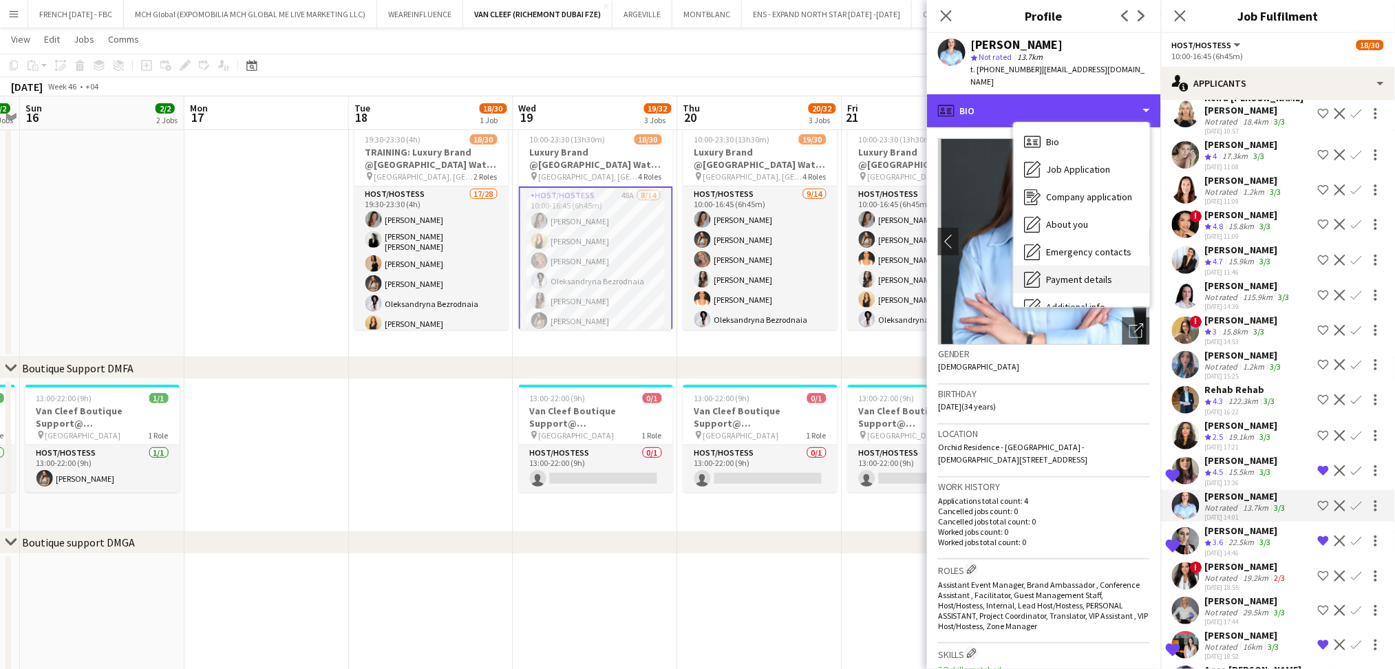
scroll to position [102, 0]
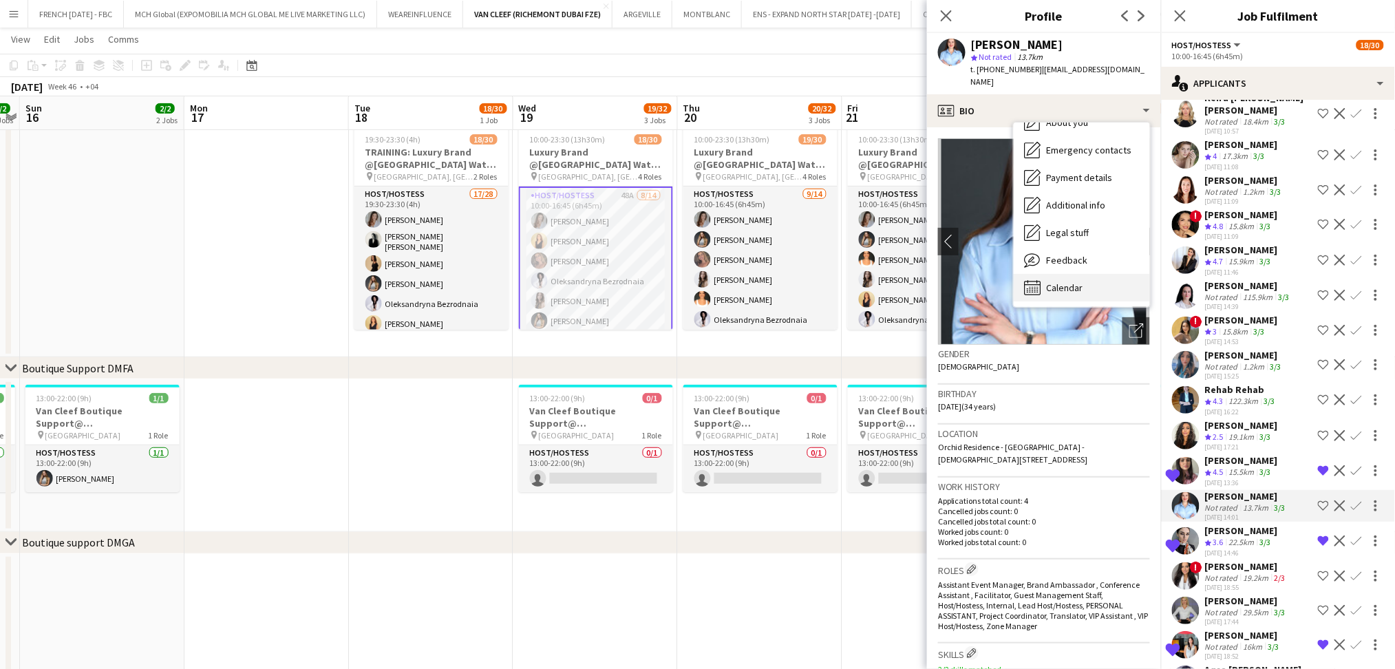
click at [1091, 278] on div "Calendar Calendar" at bounding box center [1082, 288] width 136 height 28
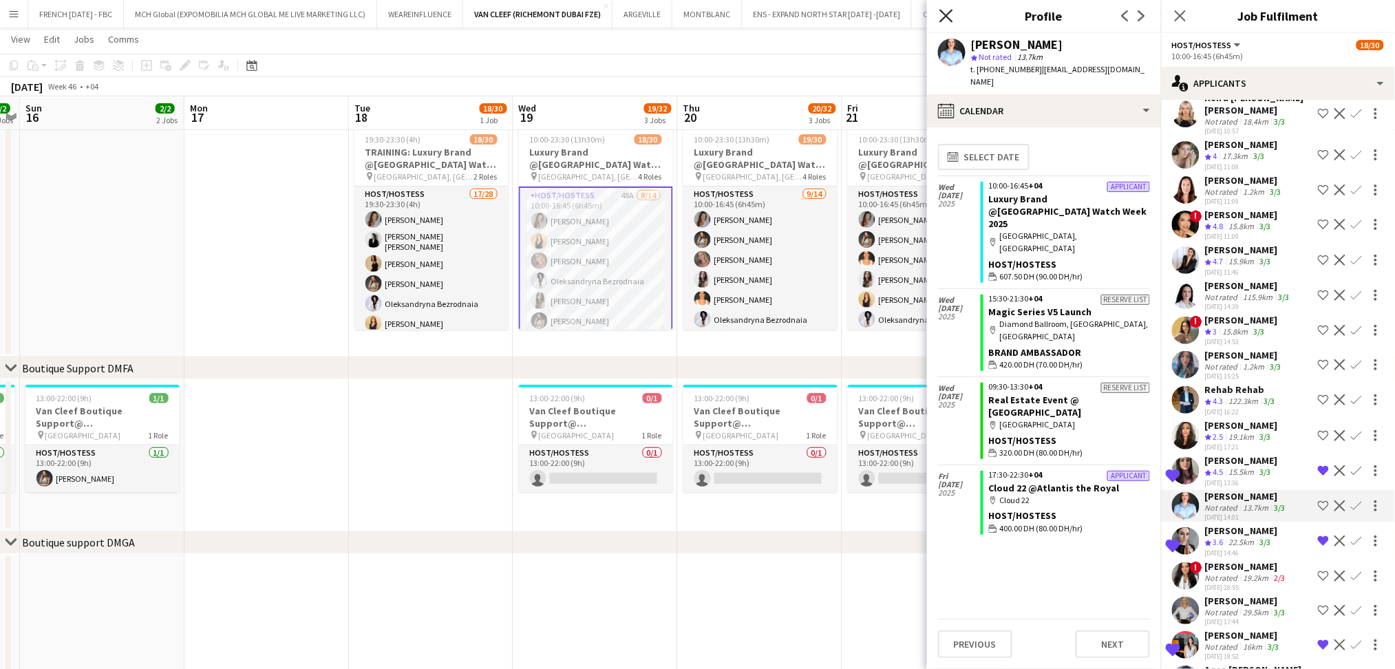
click at [949, 21] on icon "Close pop-in" at bounding box center [946, 15] width 13 height 13
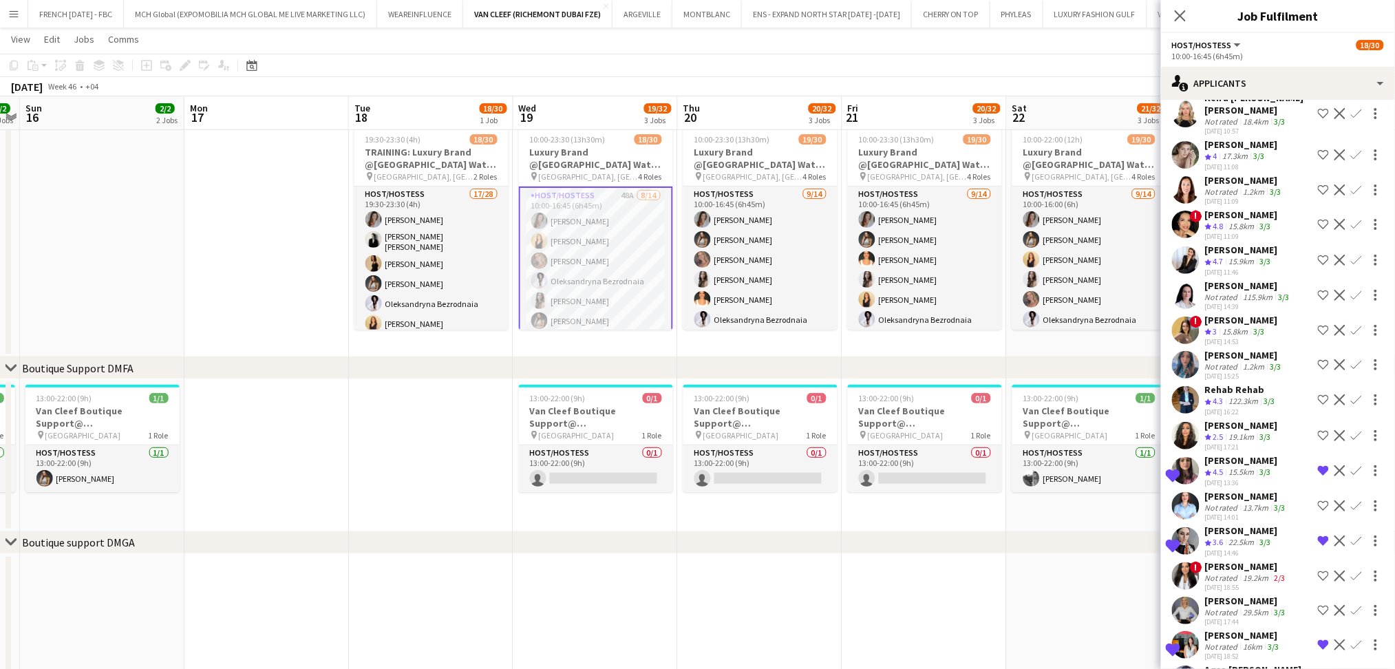
click at [1268, 349] on div "[PERSON_NAME]" at bounding box center [1244, 355] width 79 height 12
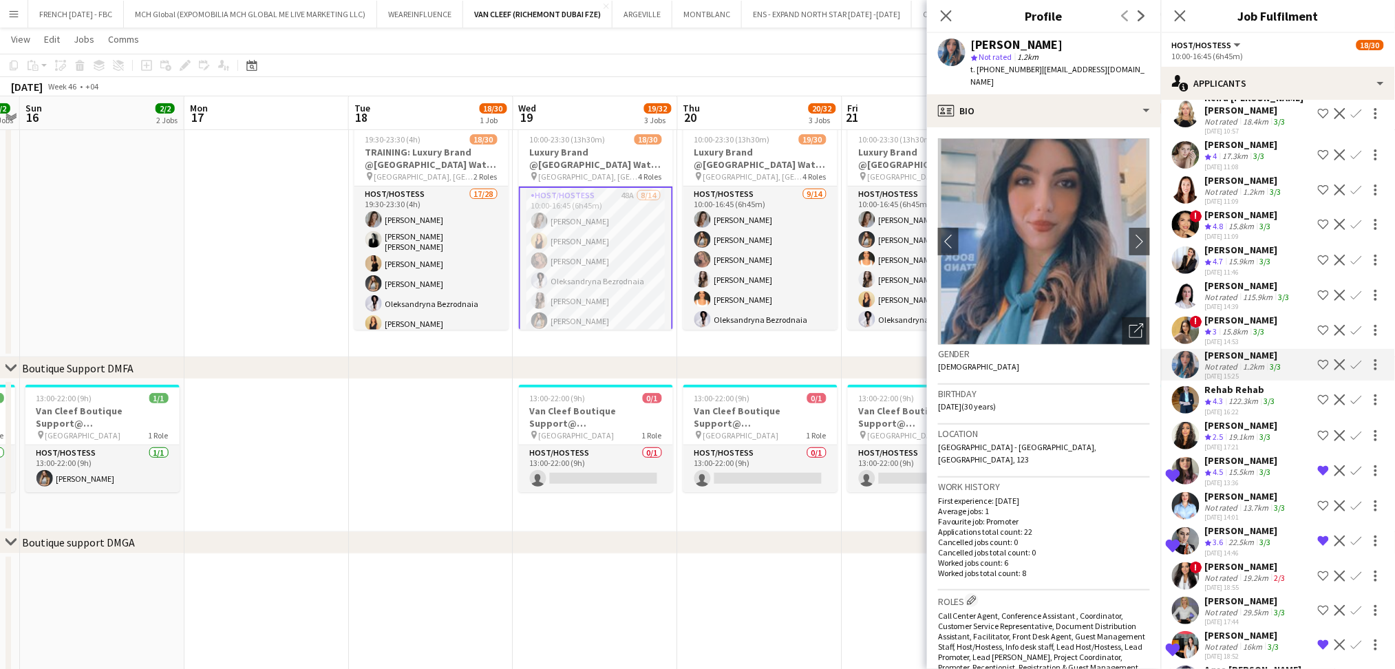
click at [1247, 279] on div "[PERSON_NAME]" at bounding box center [1248, 285] width 87 height 12
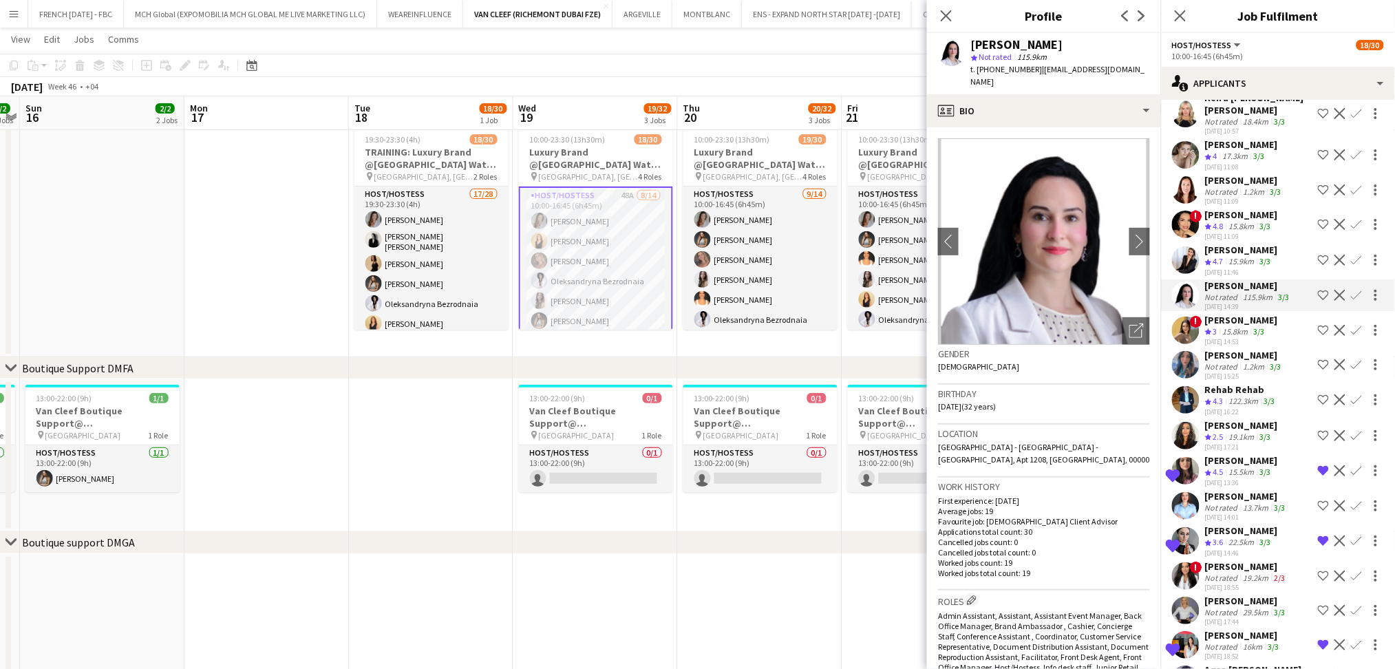
click at [1251, 244] on div "[PERSON_NAME]" at bounding box center [1241, 250] width 73 height 12
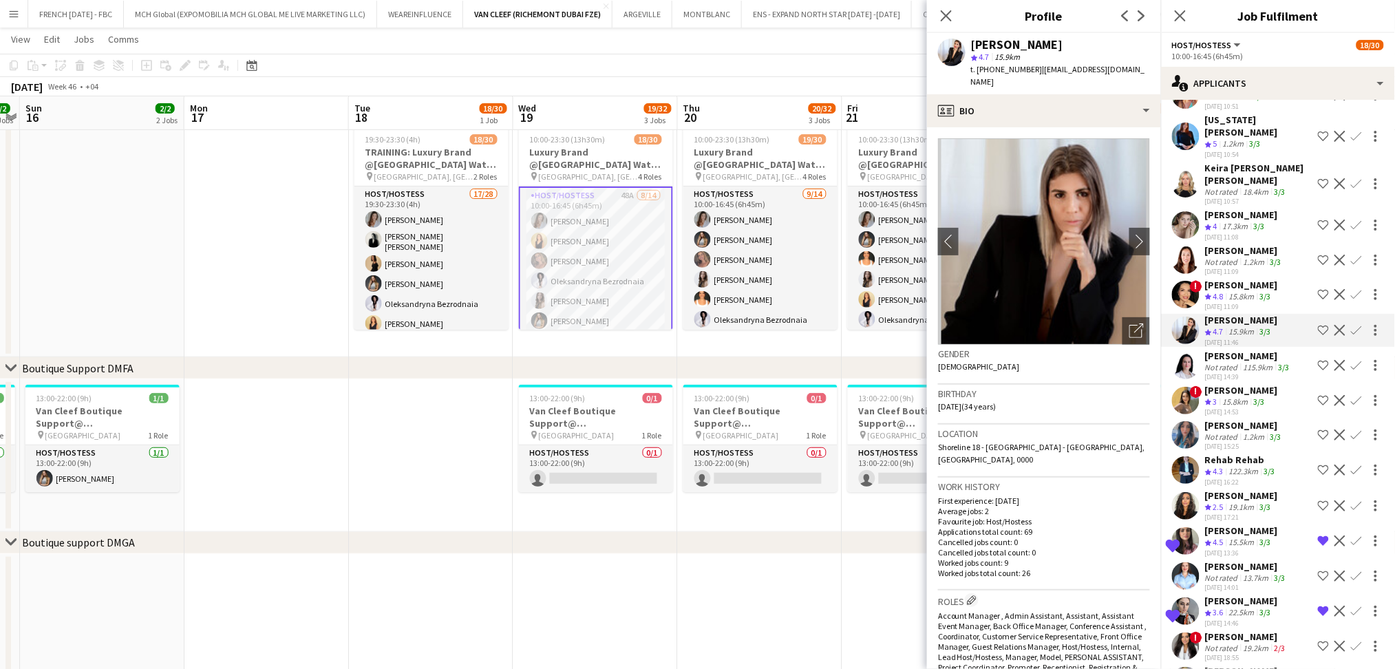
scroll to position [271, 0]
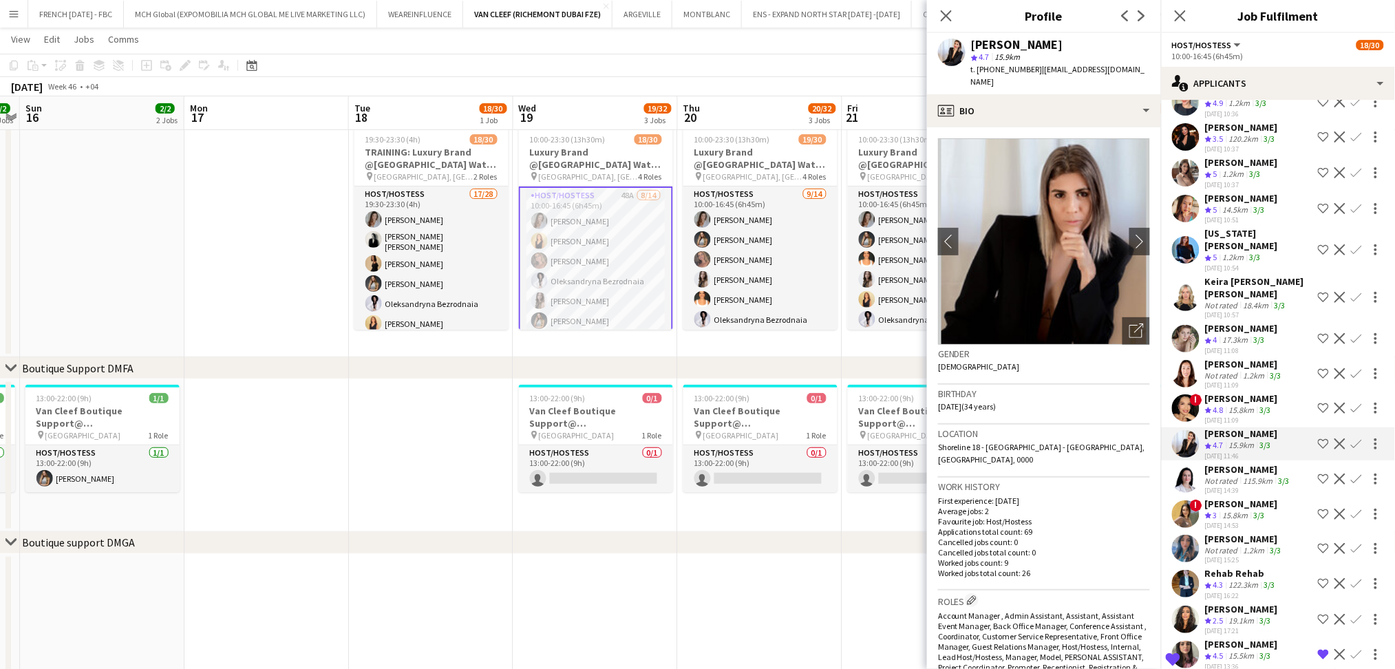
click at [1243, 381] on div "[DATE] 11:09" at bounding box center [1244, 385] width 79 height 9
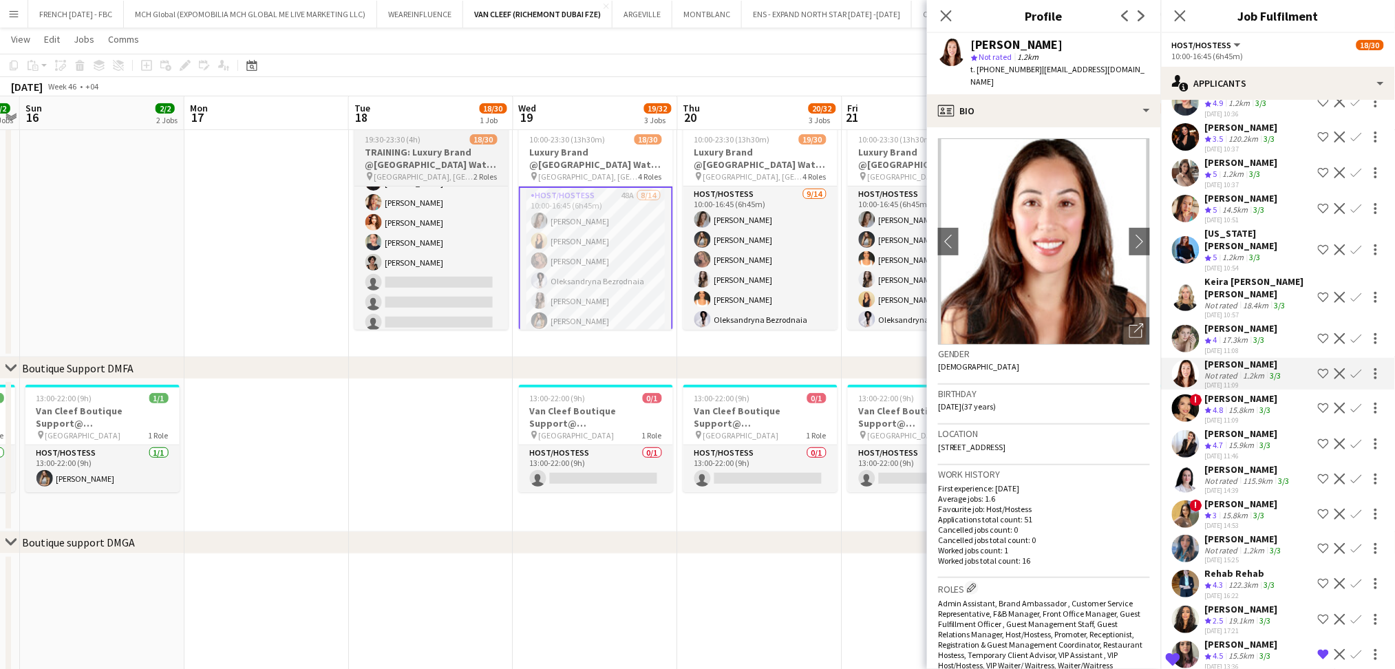
scroll to position [290, 0]
click at [1241, 335] on div "17.3km" at bounding box center [1235, 341] width 31 height 12
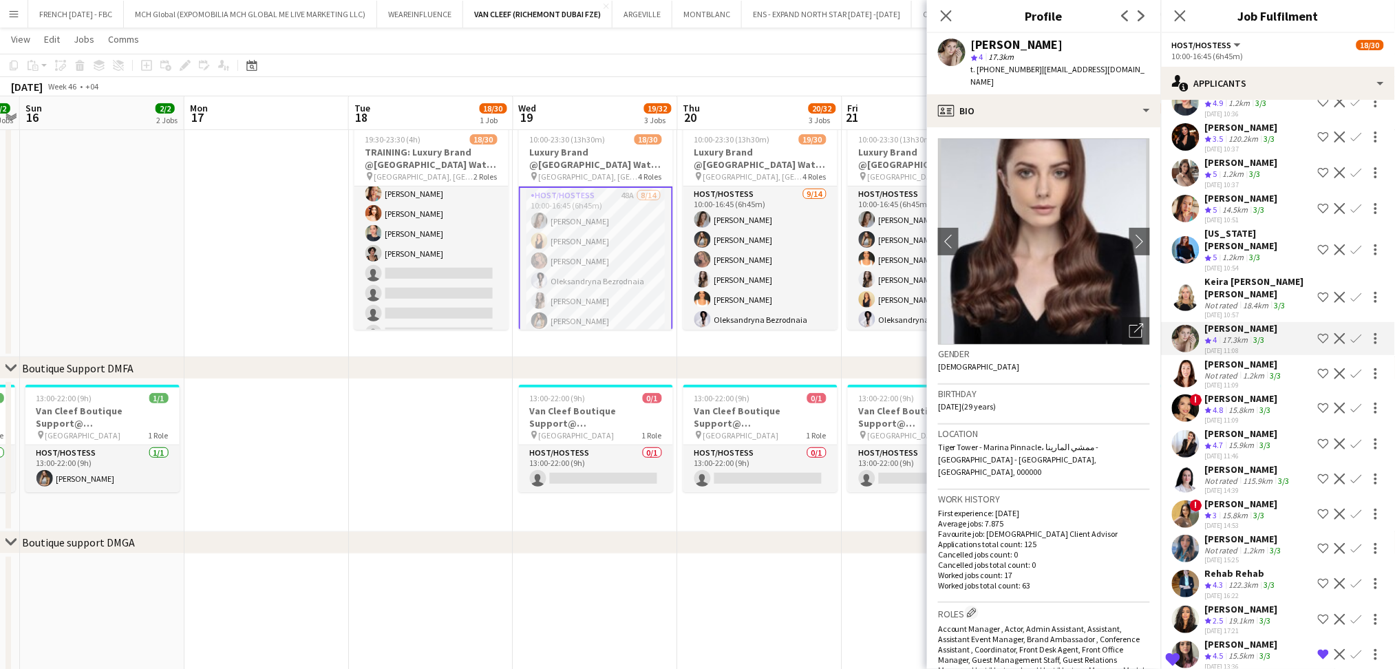
click at [1242, 252] on div "1.2km" at bounding box center [1233, 258] width 27 height 12
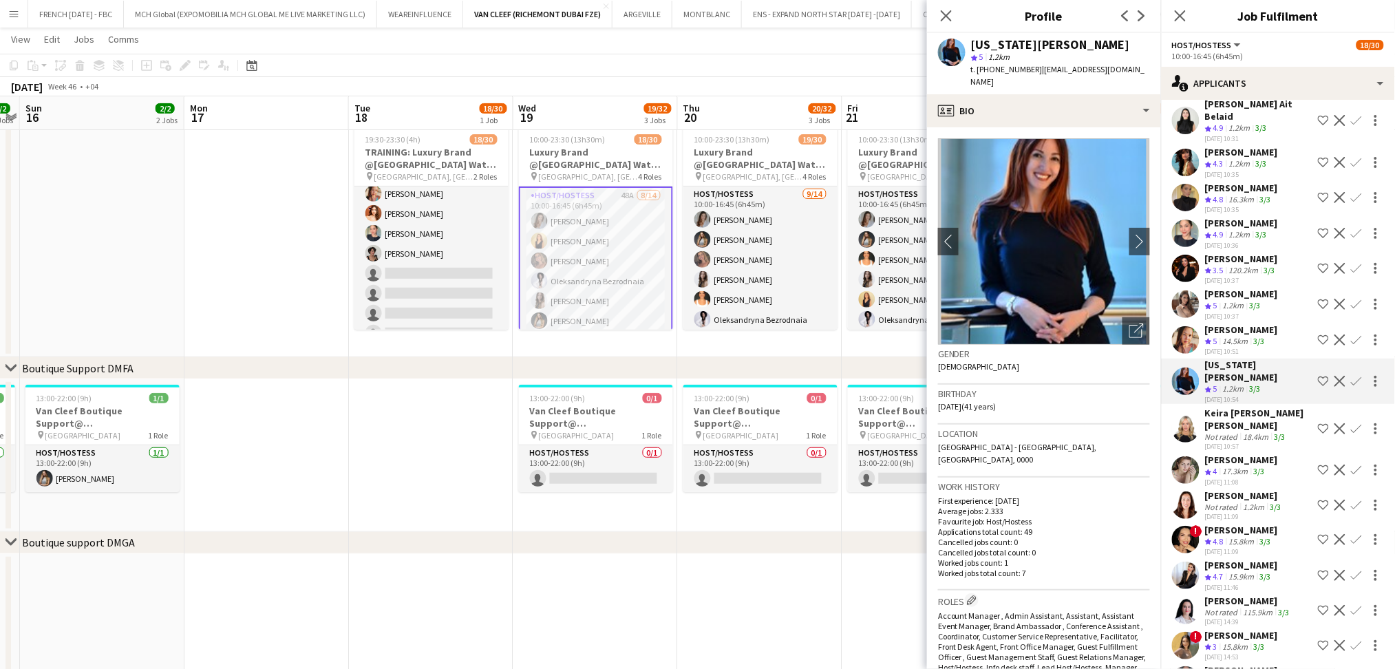
scroll to position [87, 0]
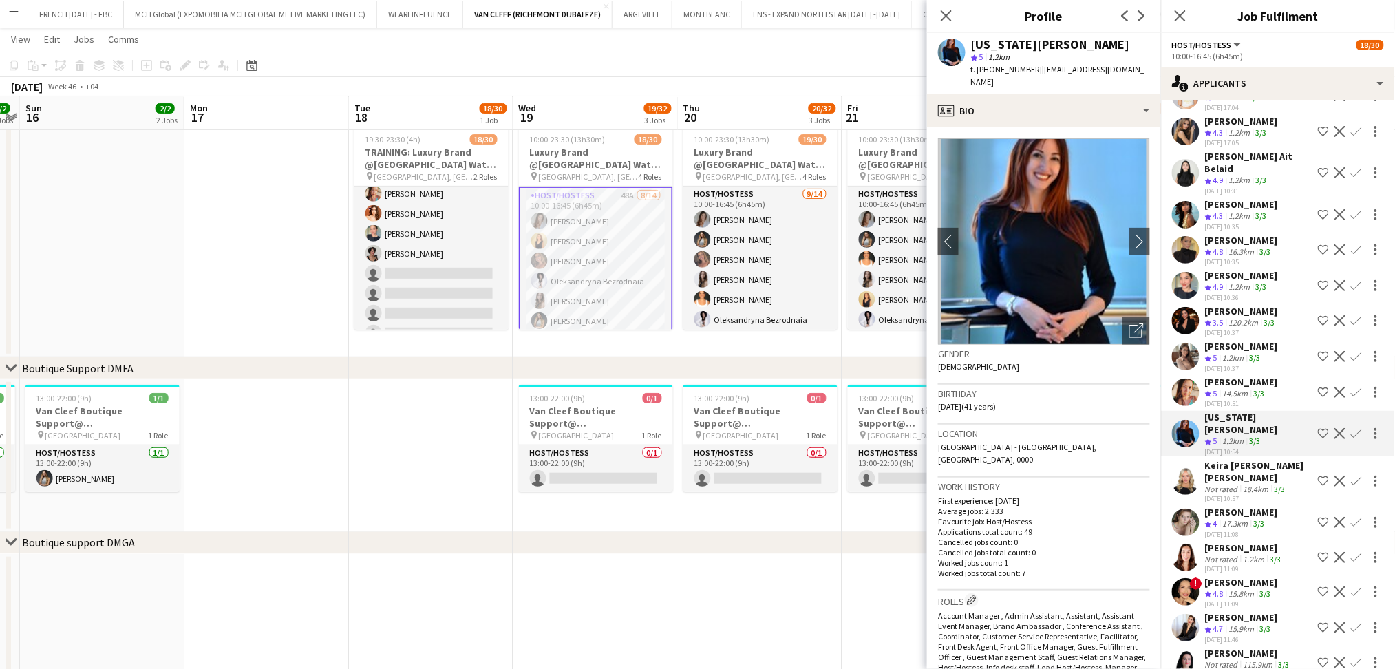
click at [1267, 340] on div "[PERSON_NAME]" at bounding box center [1241, 346] width 73 height 12
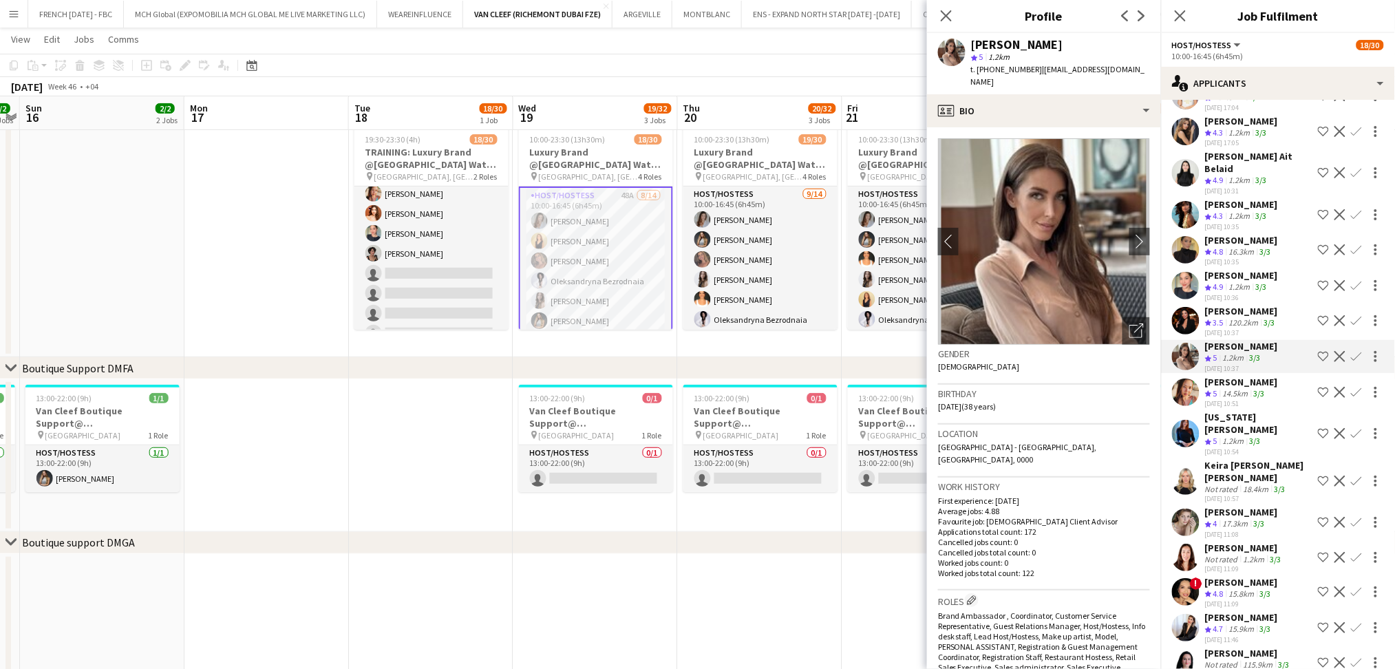
click at [1257, 317] on div "120.2km" at bounding box center [1244, 323] width 35 height 12
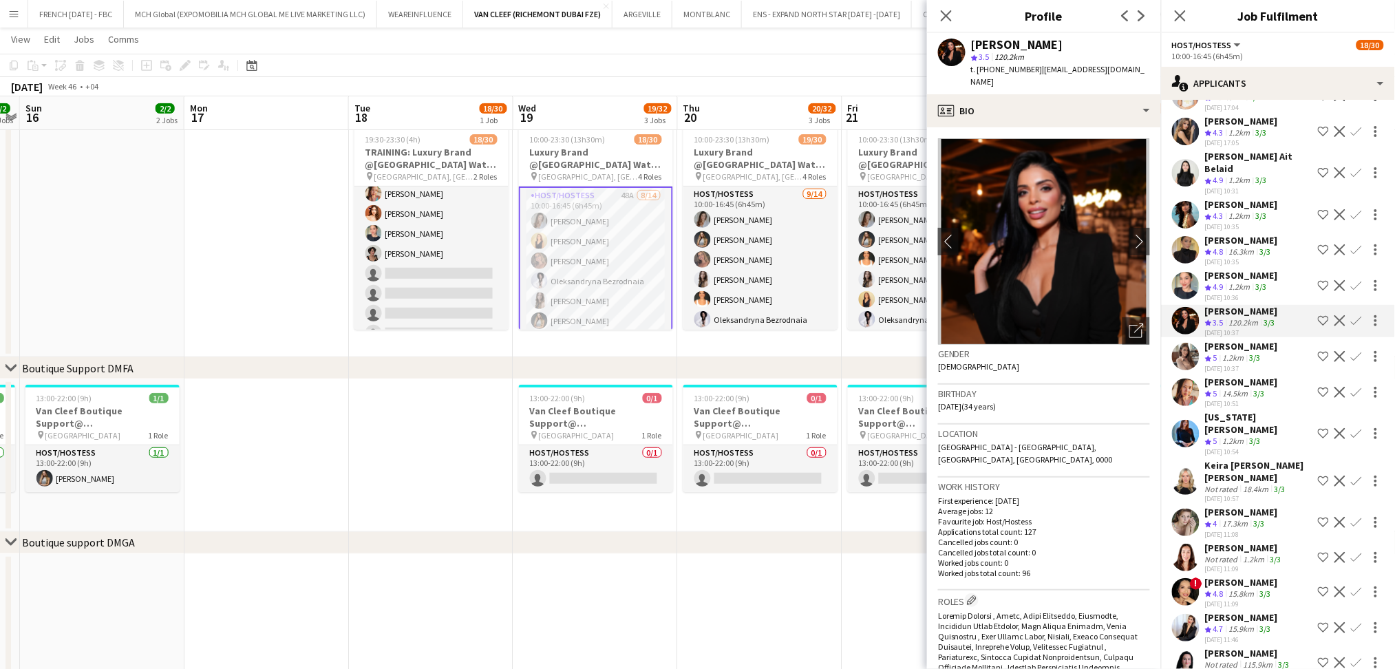
scroll to position [0, 0]
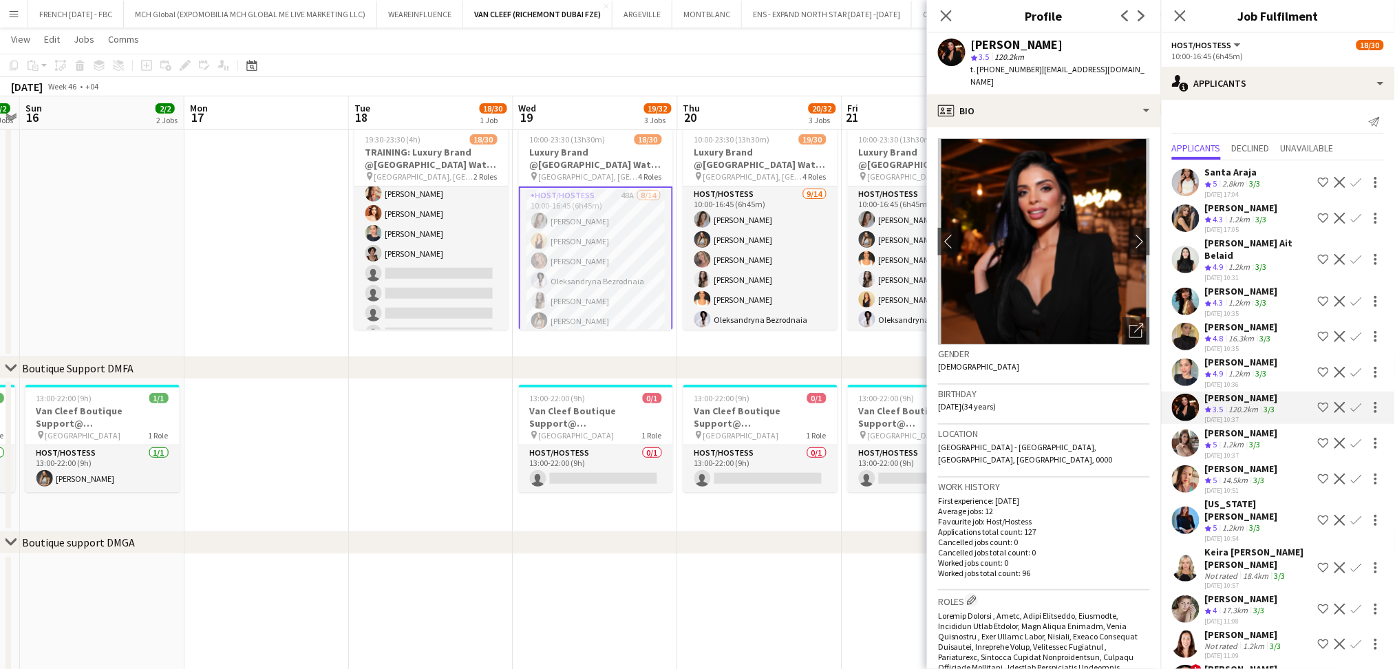
click at [1256, 297] on div "3/3" at bounding box center [1261, 303] width 17 height 12
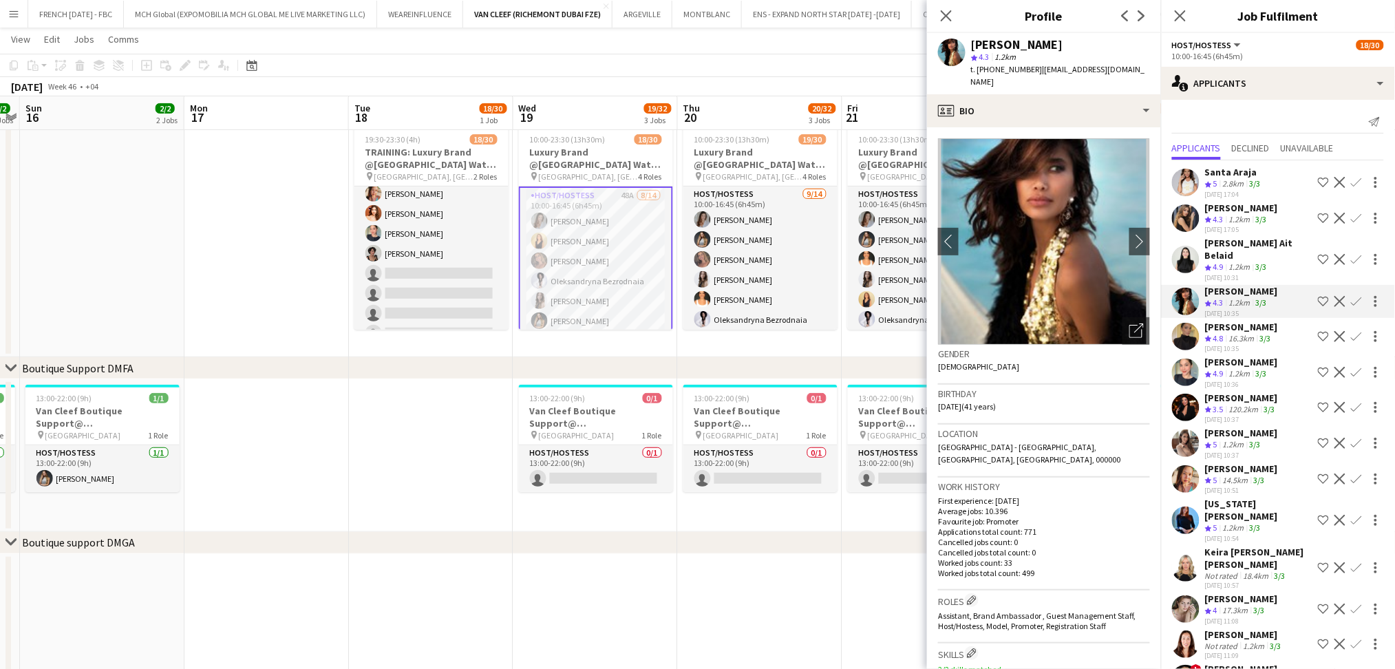
click at [1264, 262] on app-skills-label "3/3" at bounding box center [1261, 267] width 11 height 10
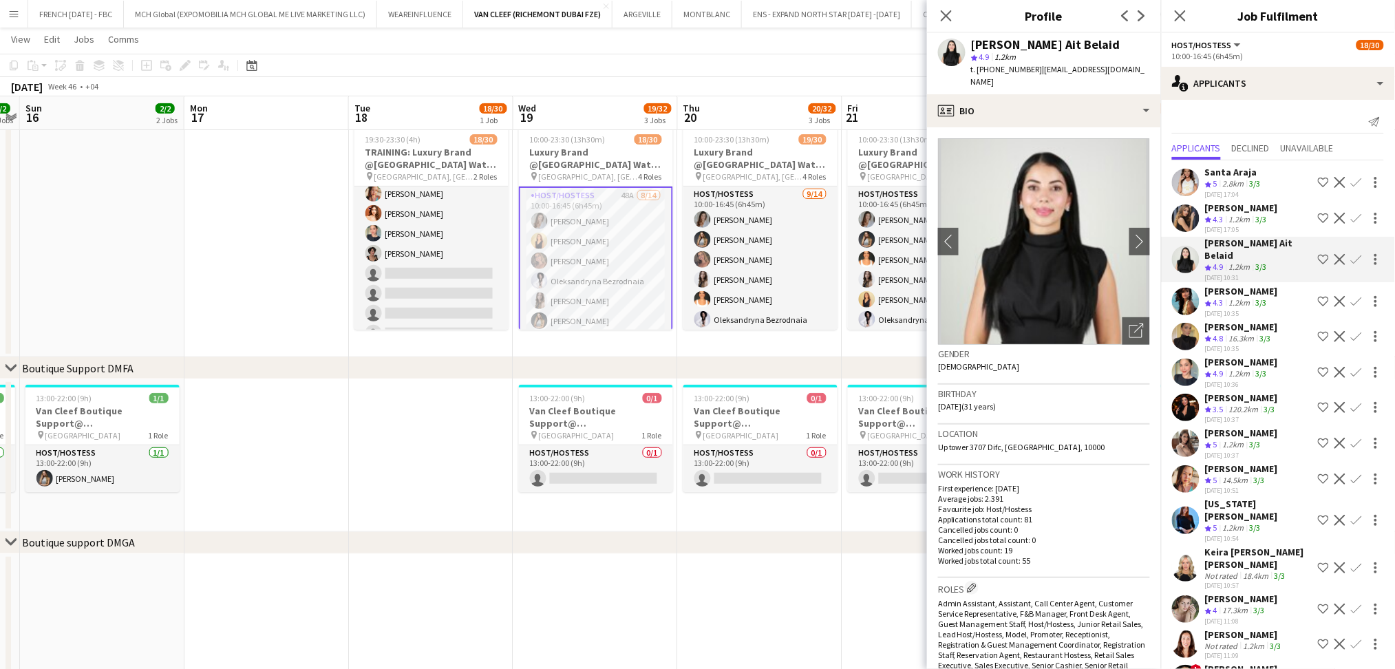
click at [1253, 224] on div "1.2km" at bounding box center [1240, 220] width 27 height 12
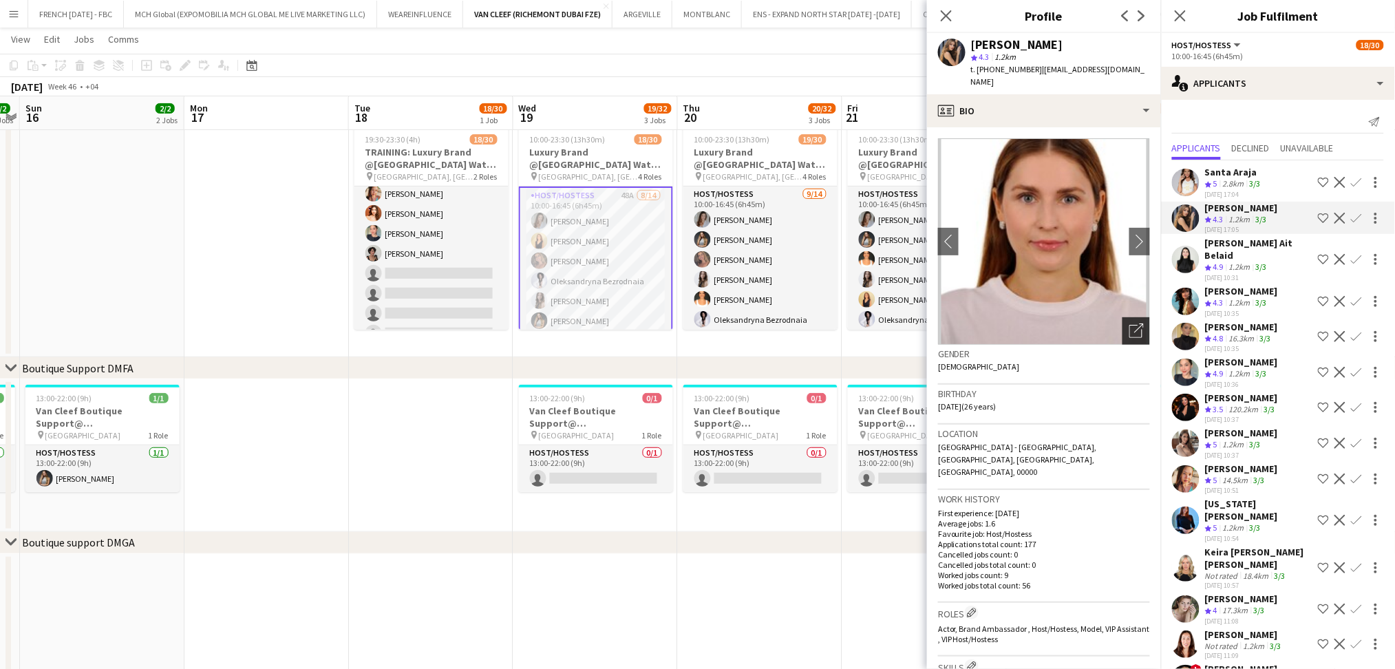
click at [1134, 324] on icon at bounding box center [1139, 329] width 10 height 10
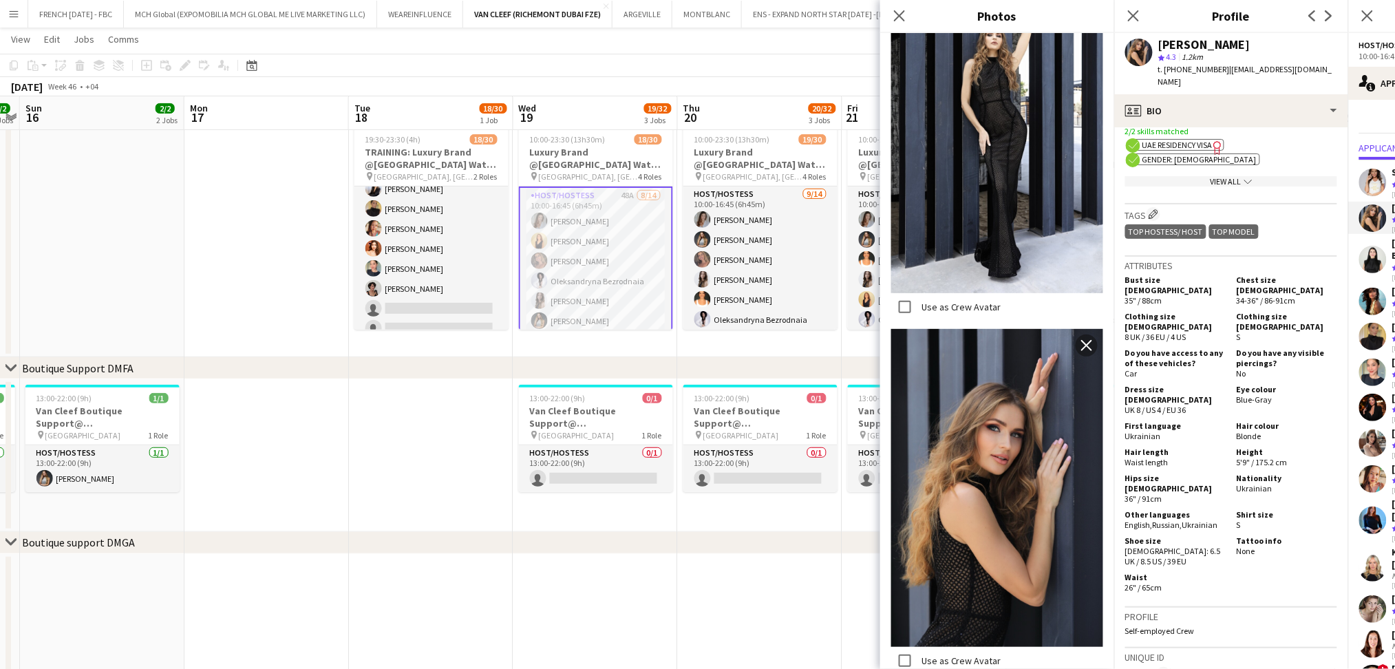
scroll to position [7662, 0]
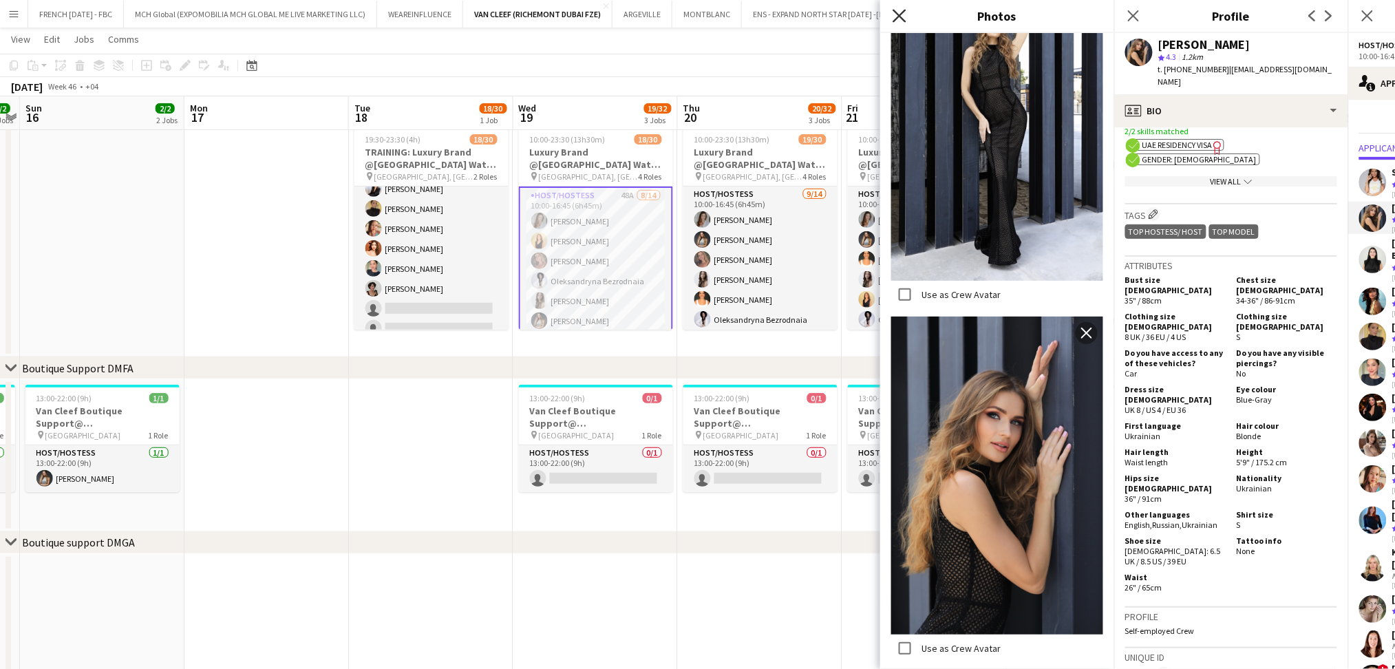
click at [905, 16] on icon "Close pop-in" at bounding box center [899, 15] width 13 height 13
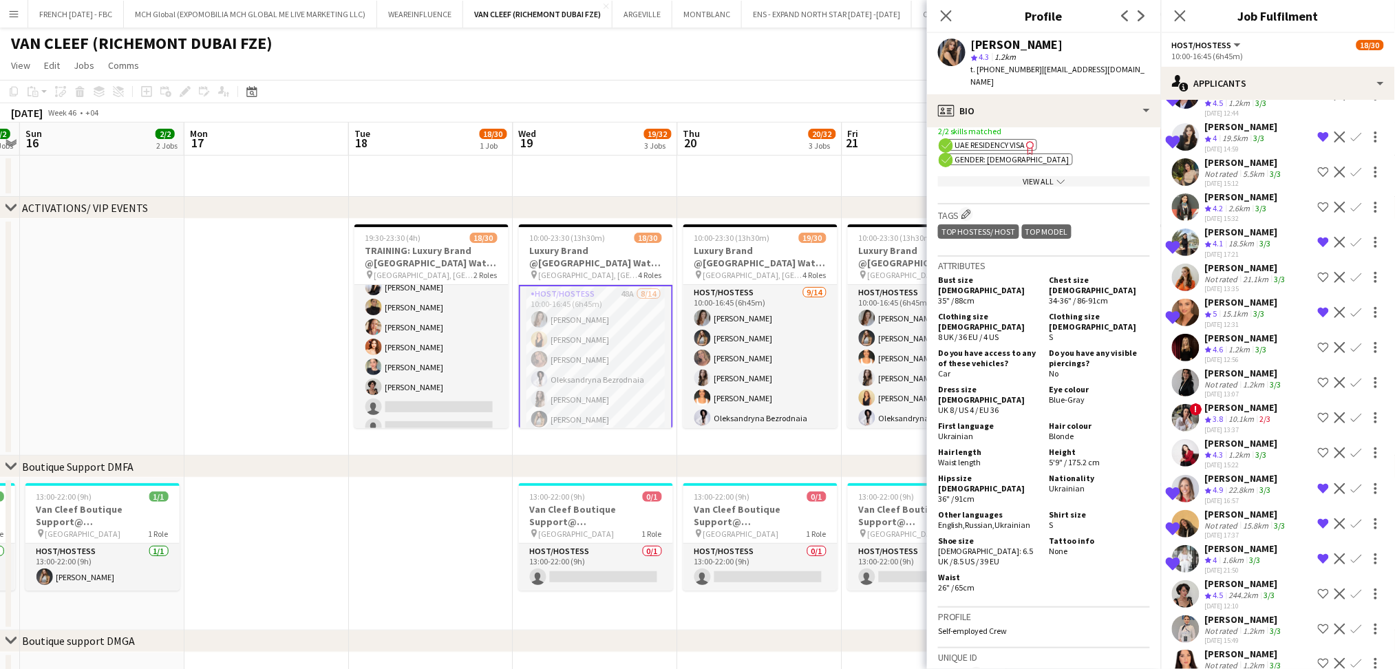
scroll to position [1188, 0]
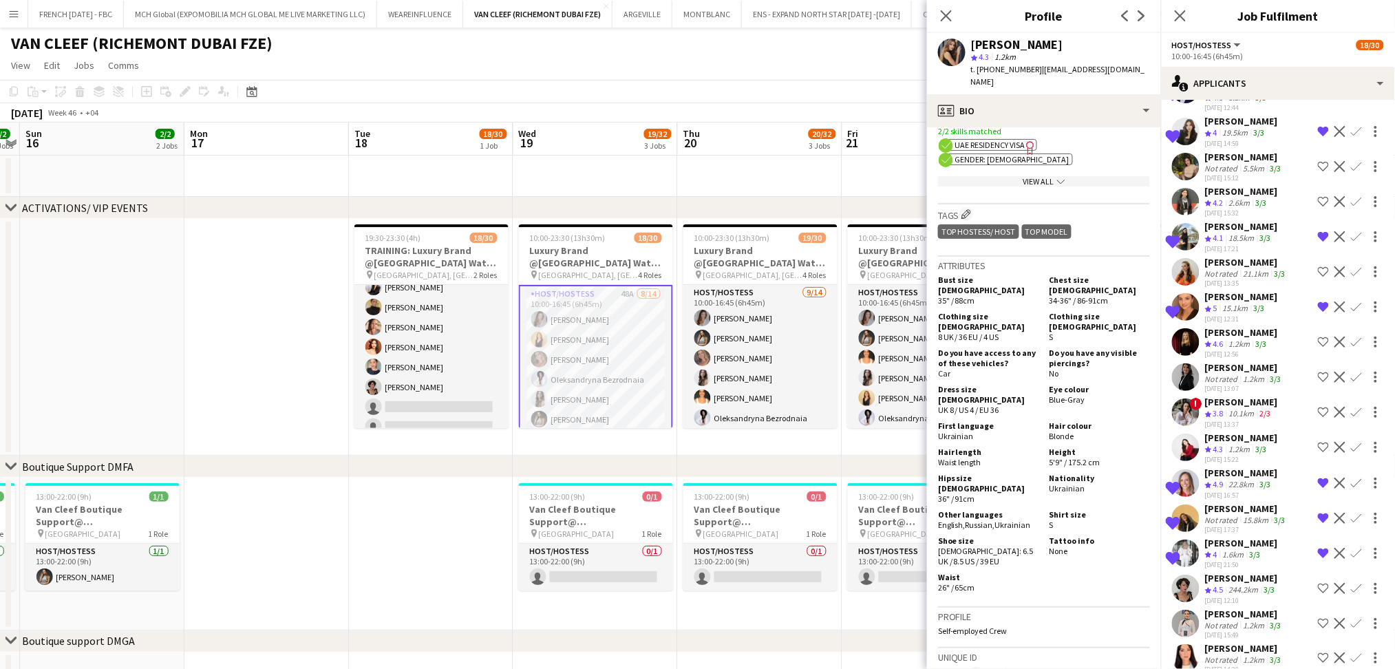
click at [1232, 642] on div "[PERSON_NAME]" at bounding box center [1244, 648] width 79 height 12
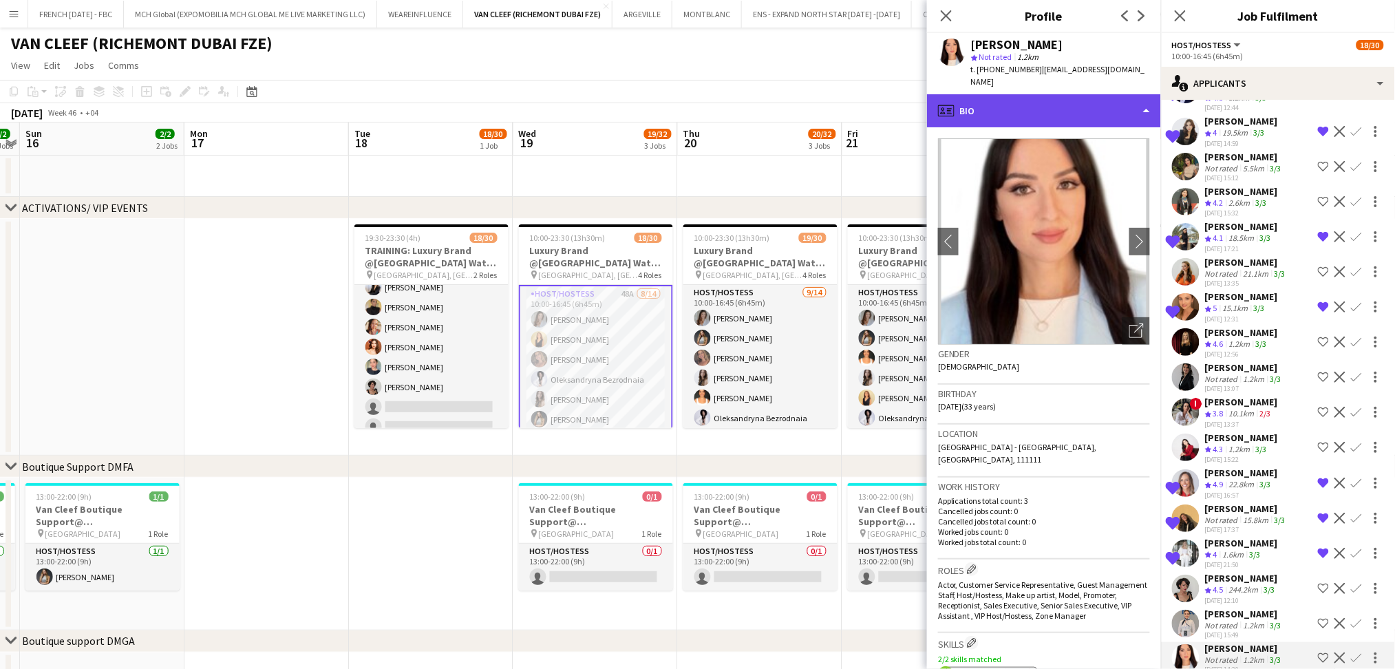
click at [1083, 98] on div "profile Bio" at bounding box center [1044, 110] width 234 height 33
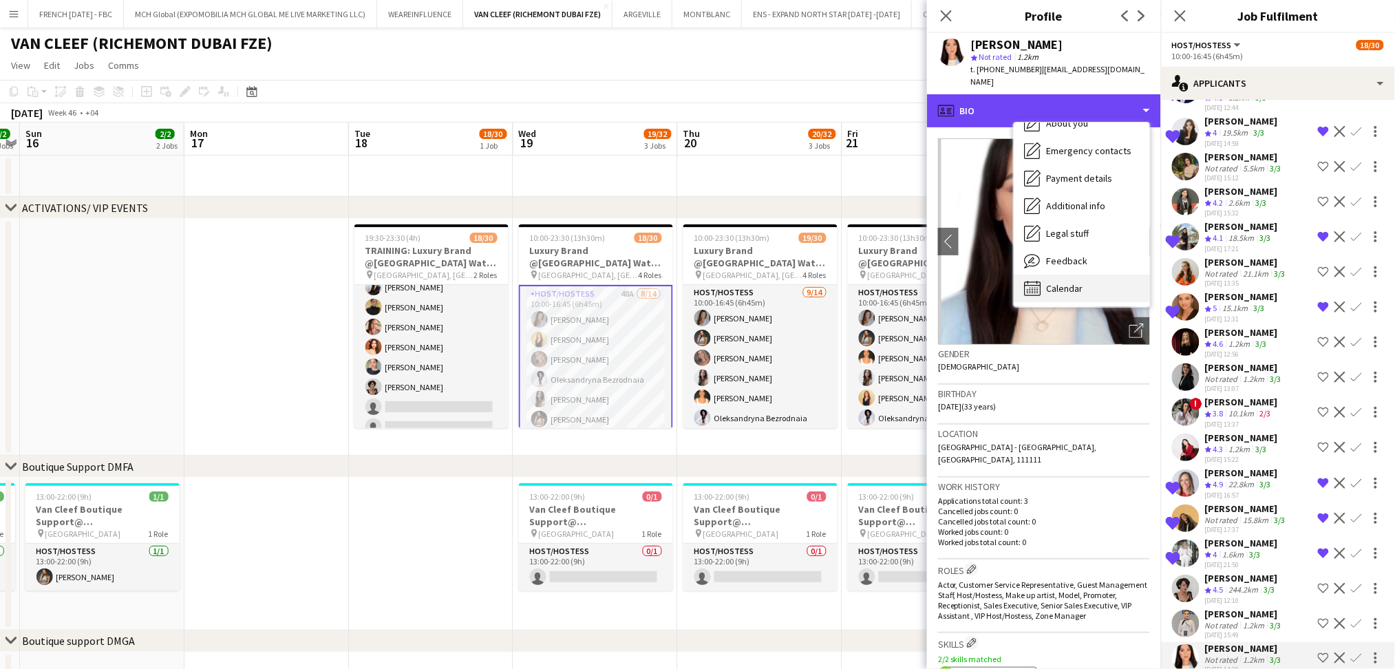
scroll to position [102, 0]
click at [1089, 276] on div "Calendar Calendar" at bounding box center [1082, 288] width 136 height 28
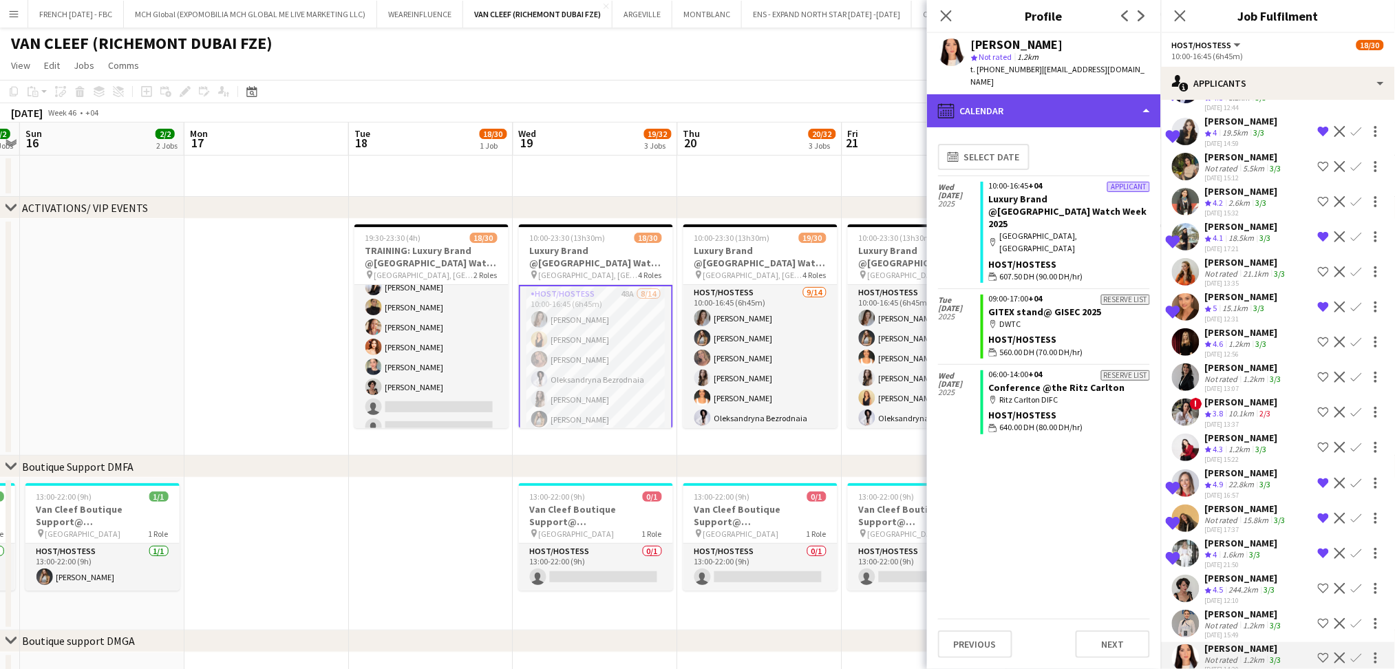
click at [1085, 96] on div "calendar-full Calendar" at bounding box center [1044, 110] width 234 height 33
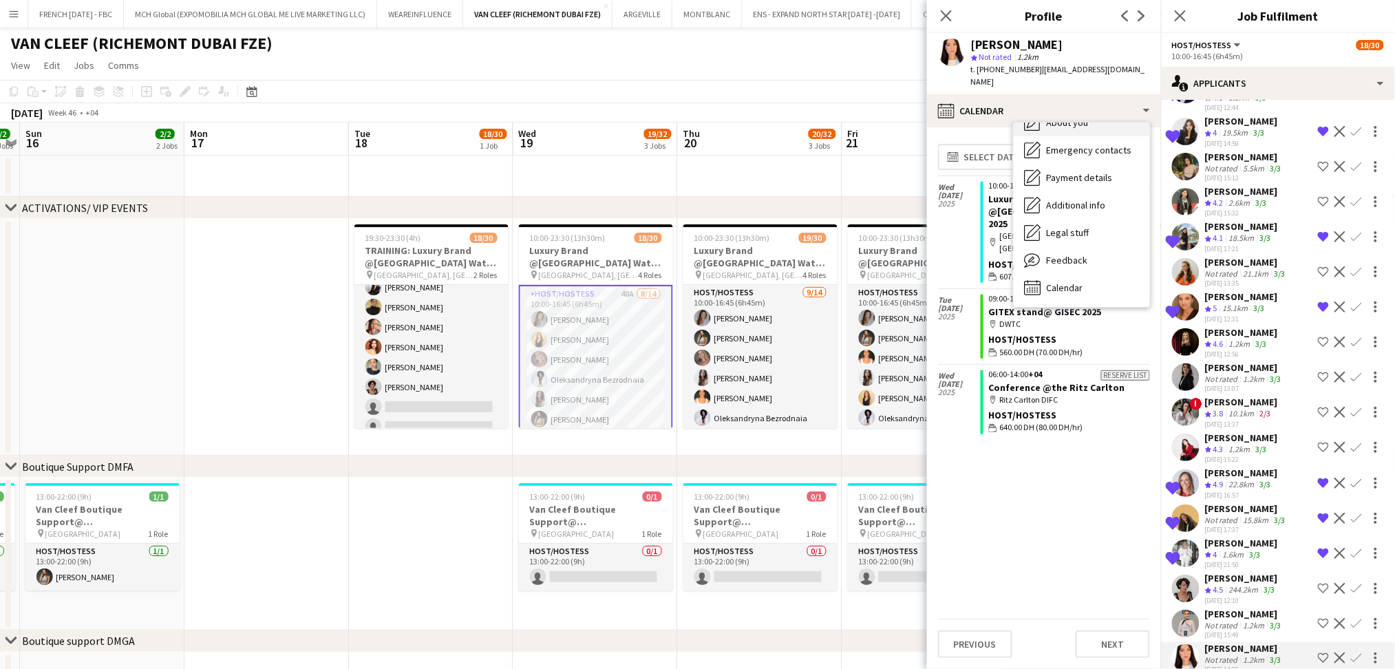
click at [1089, 117] on div "About you About you" at bounding box center [1082, 123] width 136 height 28
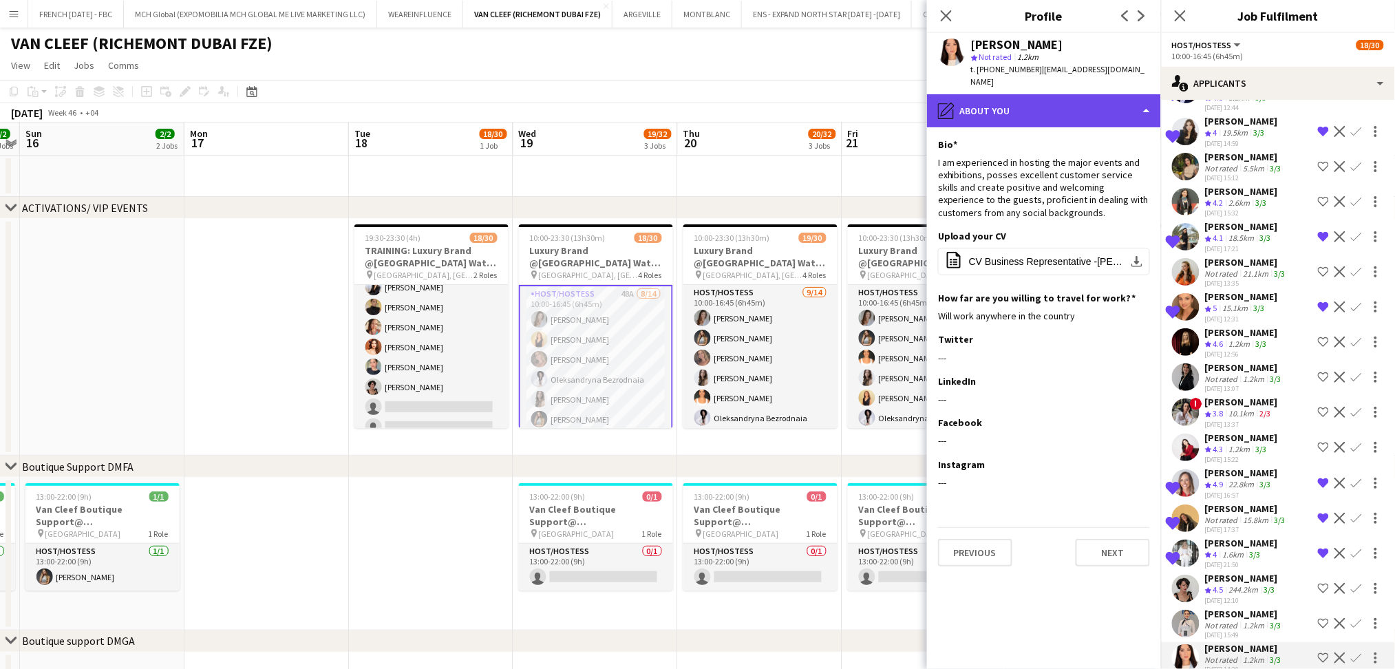
click at [1094, 98] on div "pencil4 About you" at bounding box center [1044, 110] width 234 height 33
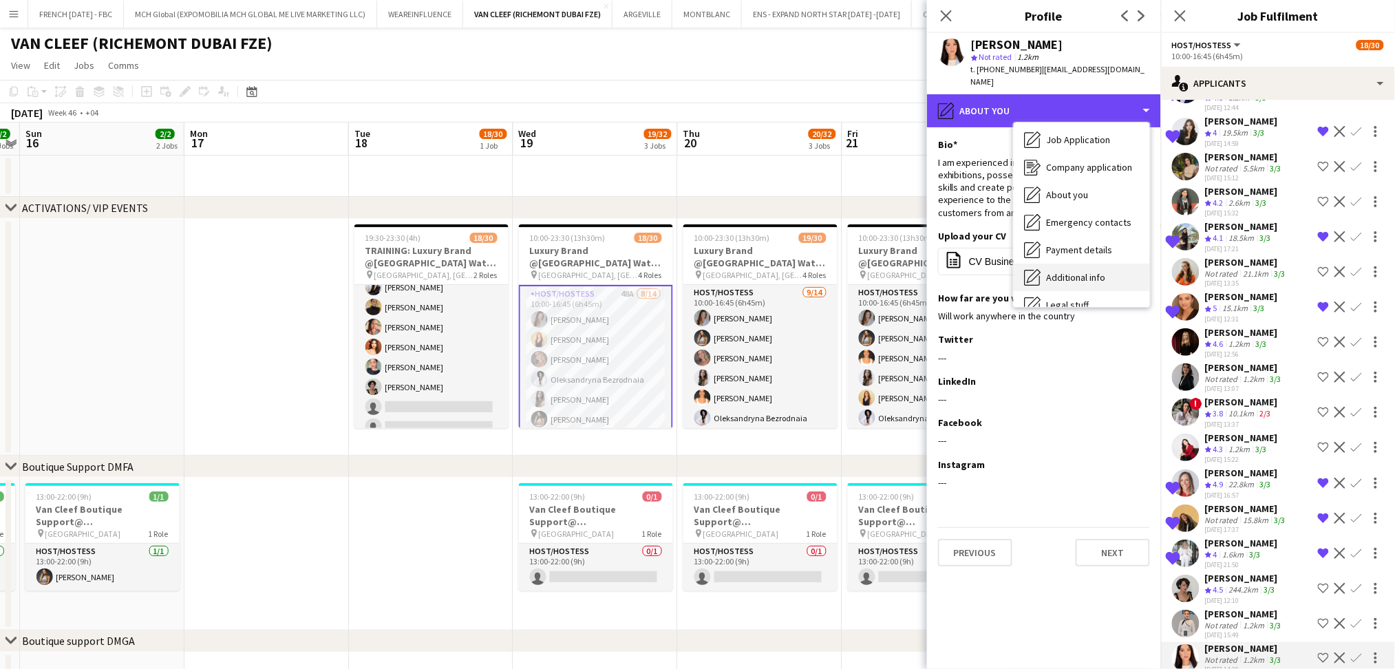
scroll to position [0, 0]
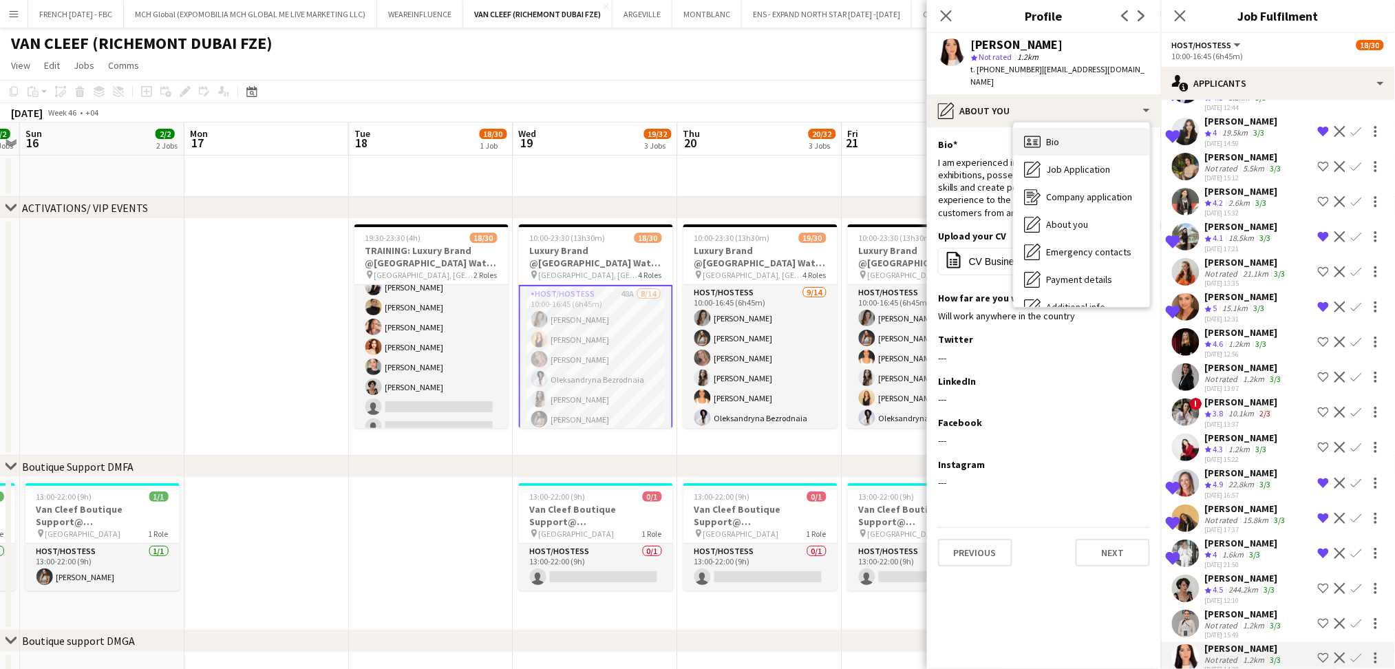
click at [1101, 128] on div "Bio Bio" at bounding box center [1082, 142] width 136 height 28
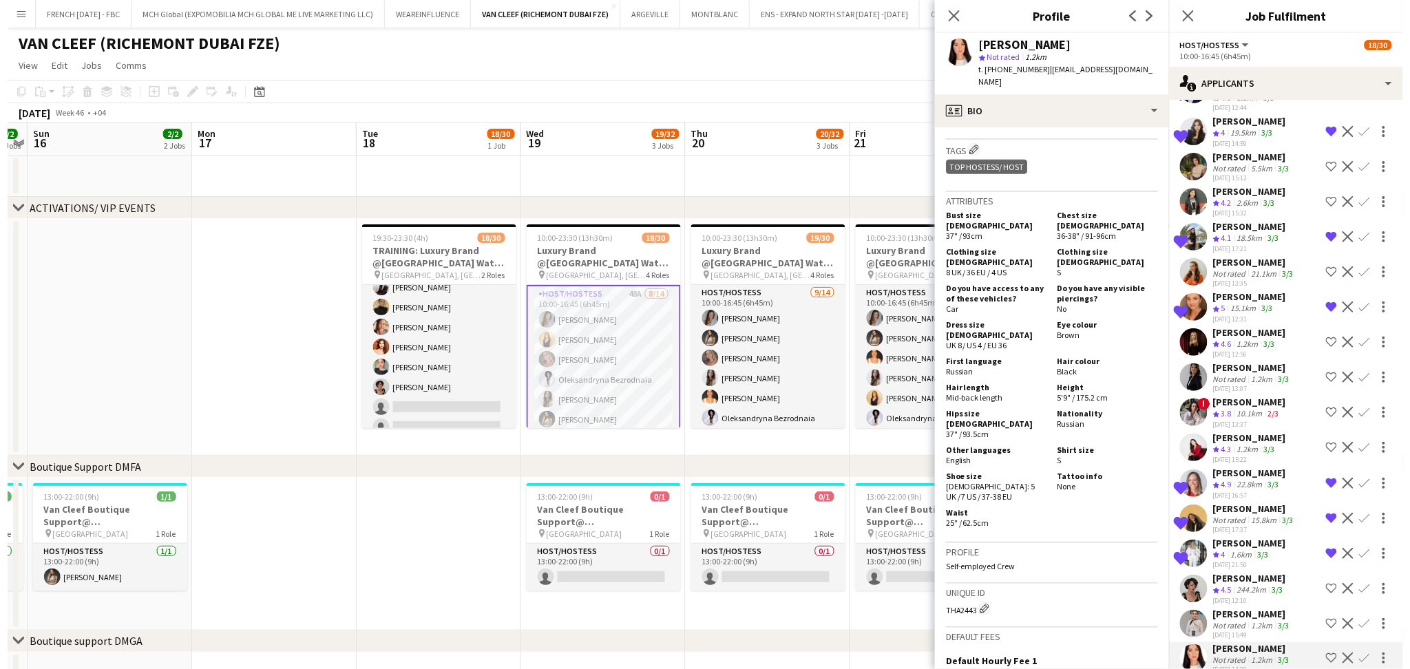
scroll to position [721, 0]
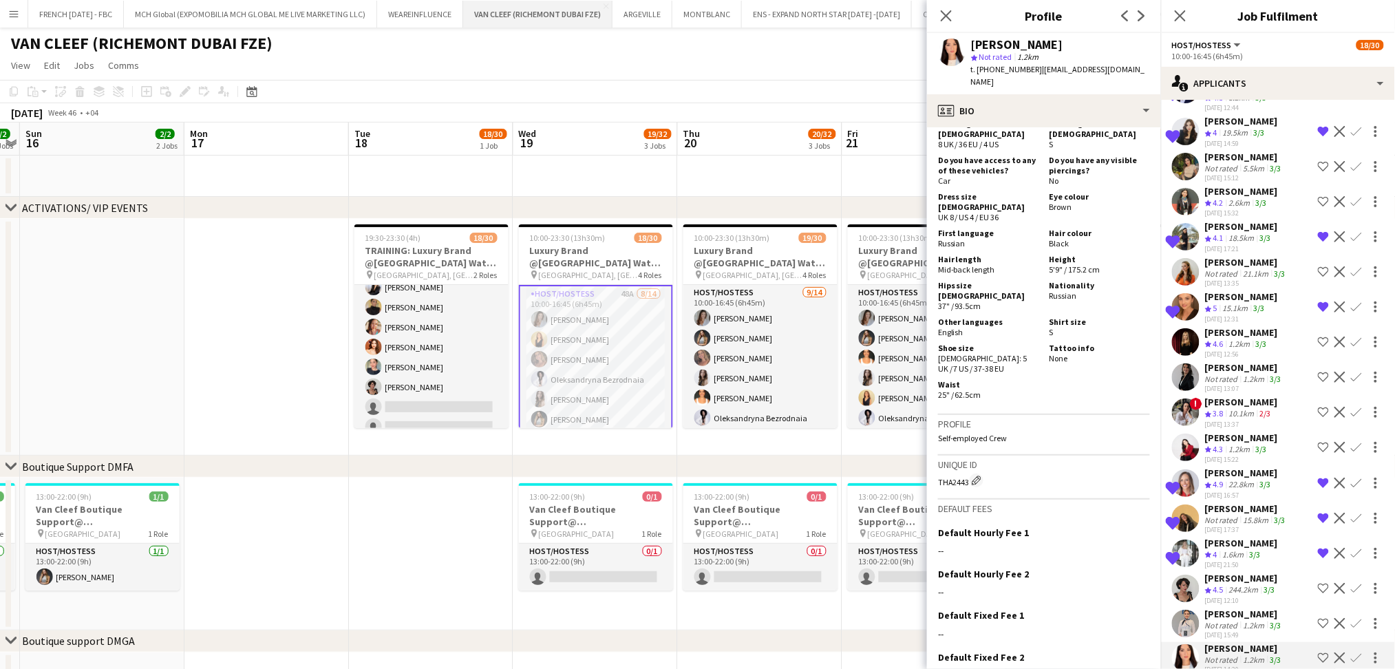
click at [489, 17] on button "VAN CLEEF (RICHEMONT DUBAI FZE) Close" at bounding box center [537, 14] width 149 height 27
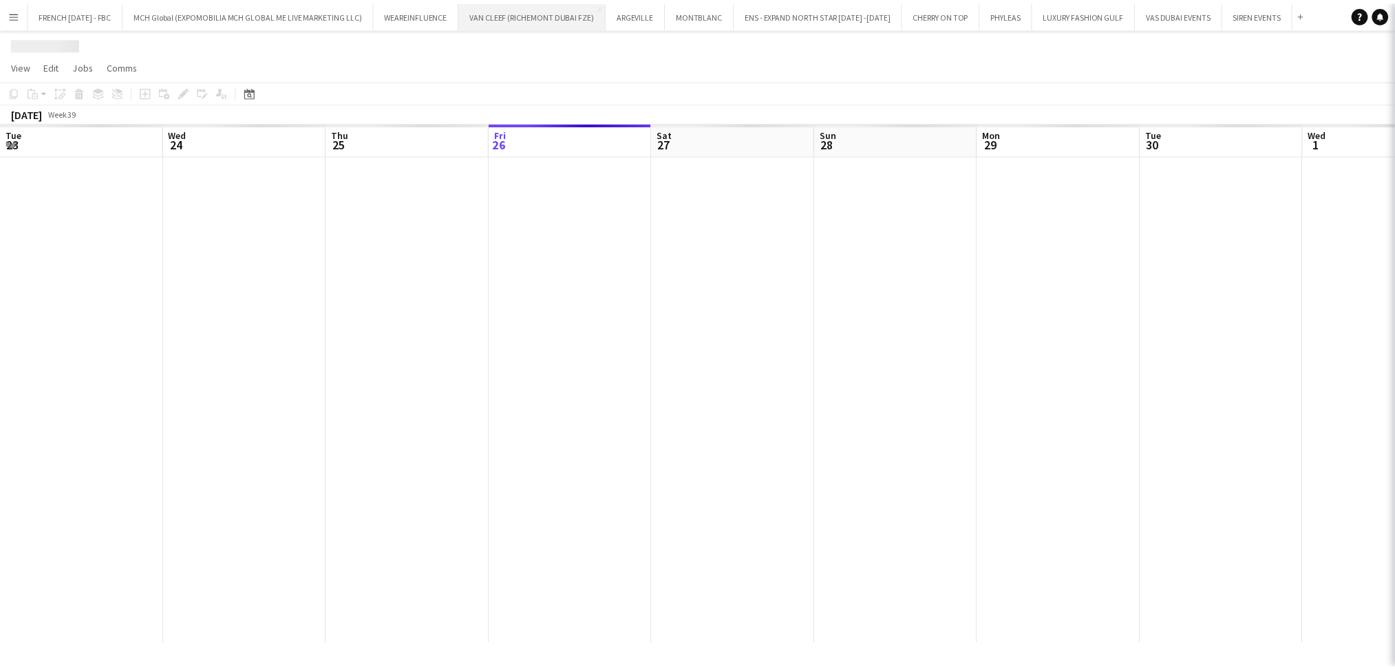
scroll to position [0, 328]
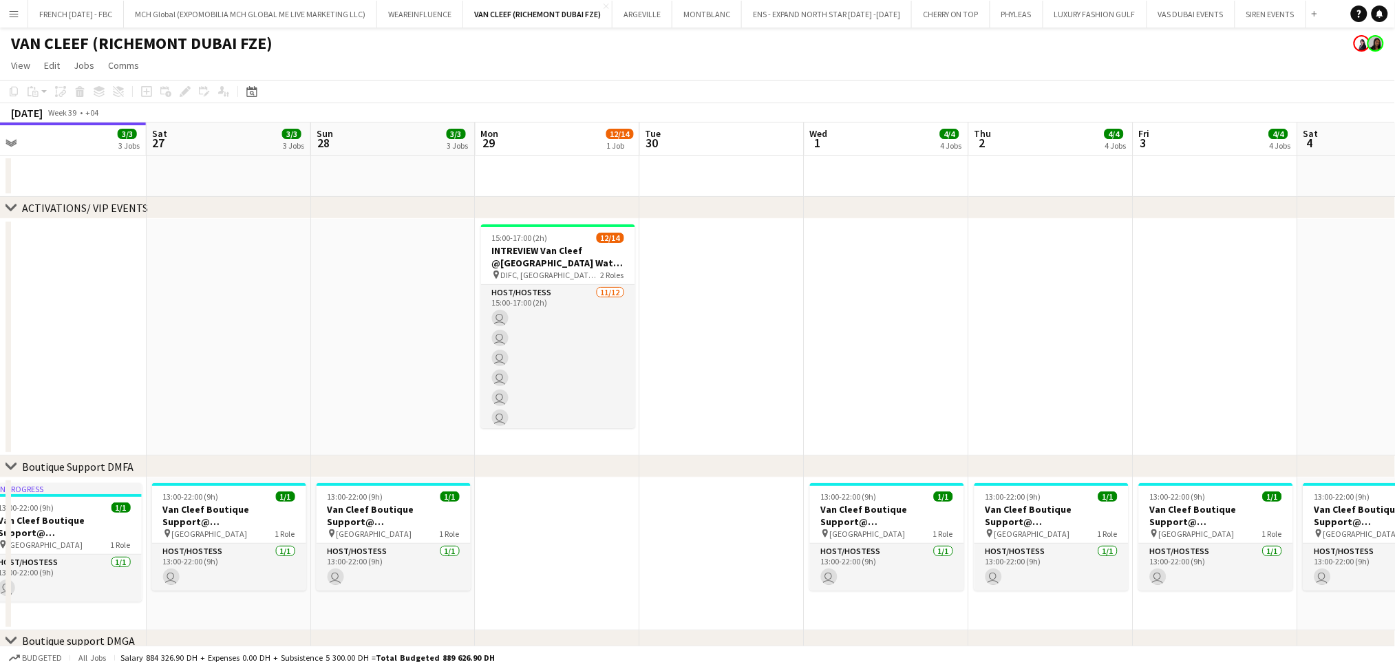
drag, startPoint x: 931, startPoint y: 383, endPoint x: 775, endPoint y: 366, distance: 157.3
click at [787, 366] on app-calendar-viewport "Tue 23 Wed 24 Thu 25 3/3 3 Jobs Fri 26 3/3 3 Jobs Sat 27 3/3 3 Jobs Sun 28 3/3 …" at bounding box center [697, 664] width 1395 height 1083
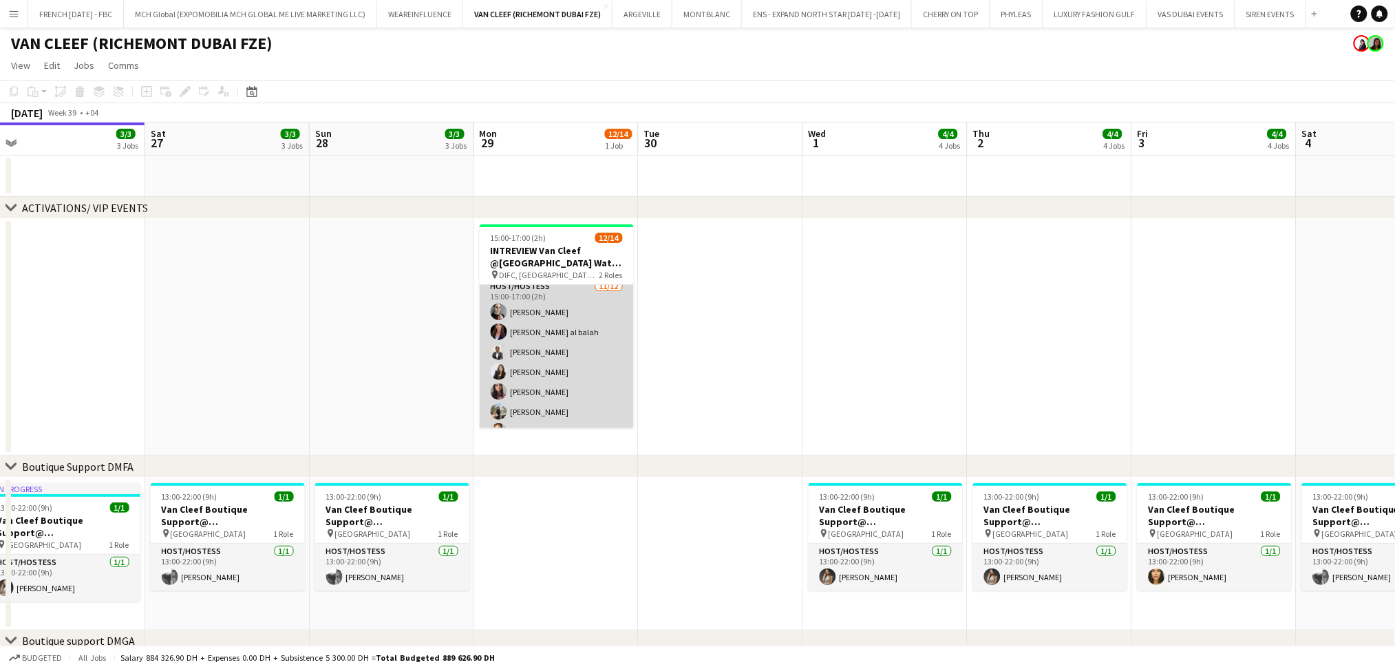
click at [569, 368] on app-card-role "Host/Hostess [DATE] 15:00-17:00 (2h) [PERSON_NAME] [PERSON_NAME] al balah [PERS…" at bounding box center [557, 412] width 154 height 266
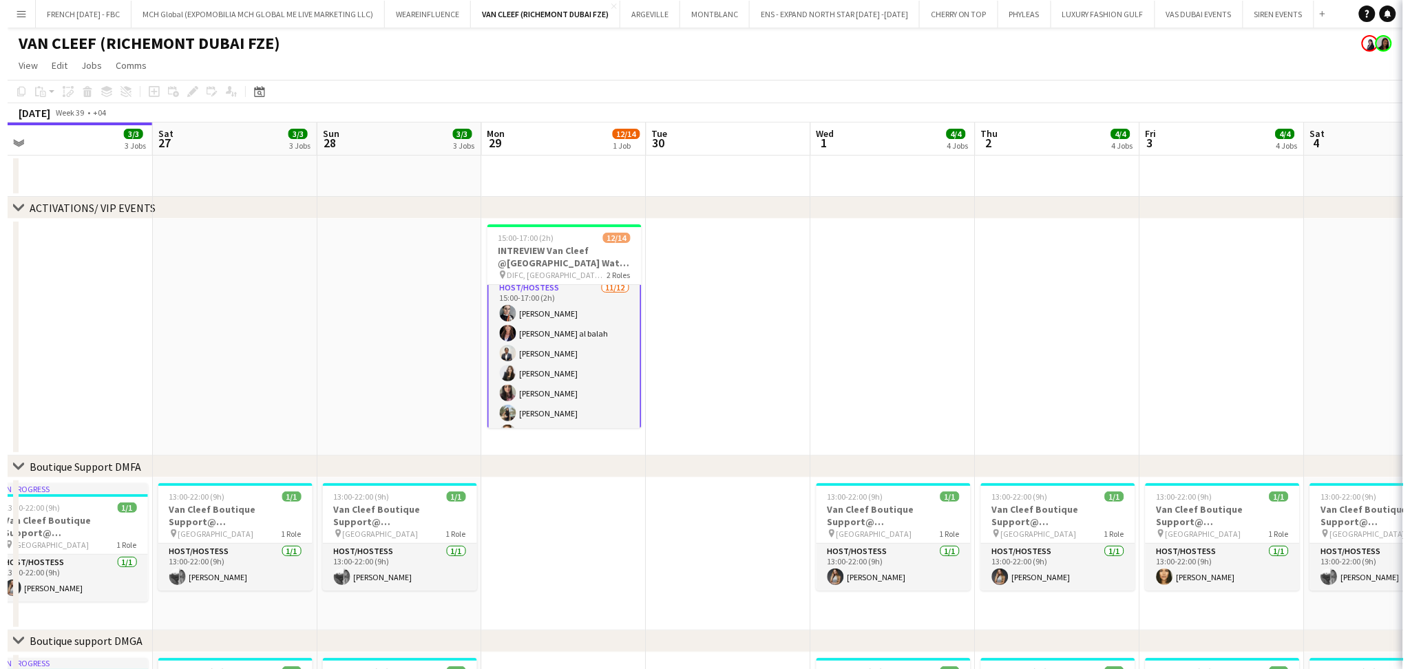
scroll to position [7, 0]
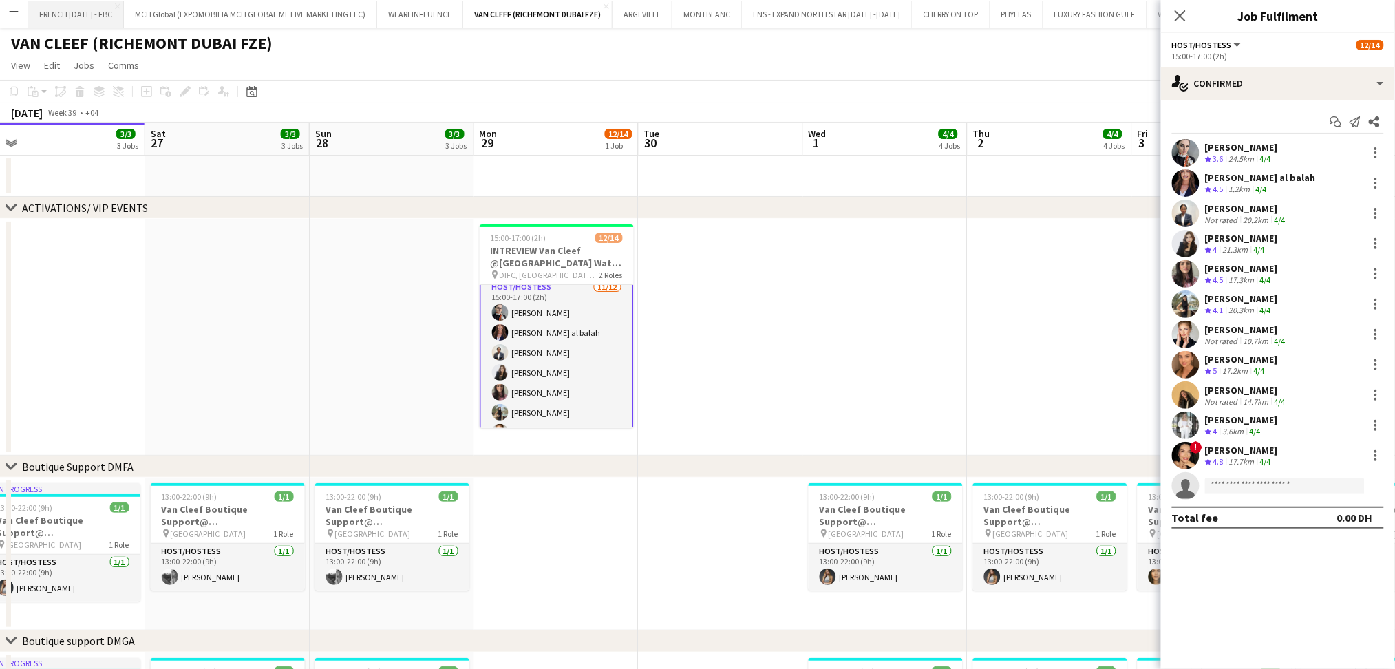
click at [92, 14] on button "FRENCH [DATE] - FBC Close" at bounding box center [76, 14] width 96 height 27
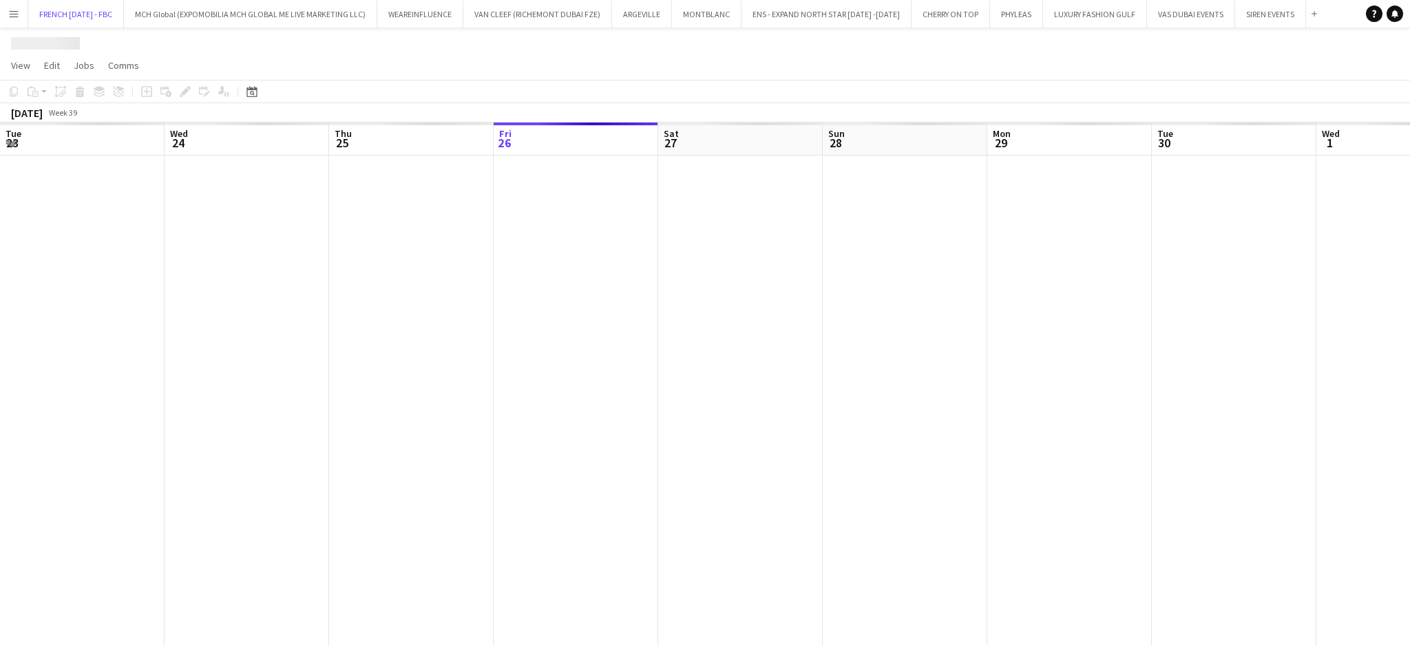
scroll to position [0, 328]
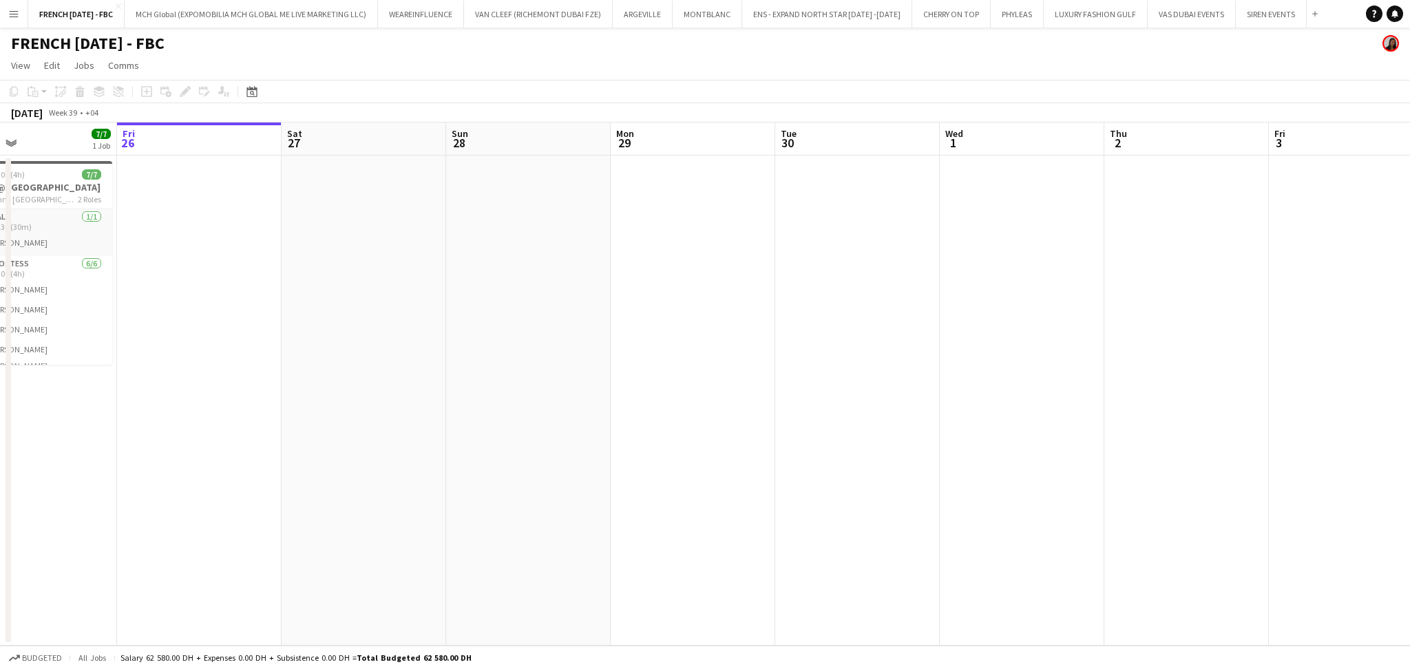
drag, startPoint x: 1130, startPoint y: 401, endPoint x: 158, endPoint y: 414, distance: 971.3
click at [139, 410] on app-calendar-viewport "Tue 23 Wed 24 Thu 25 7/7 1 Job Fri 26 Sat 27 Sun 28 Mon 29 Tue 30 Wed 1 Thu 2 F…" at bounding box center [705, 384] width 1410 height 523
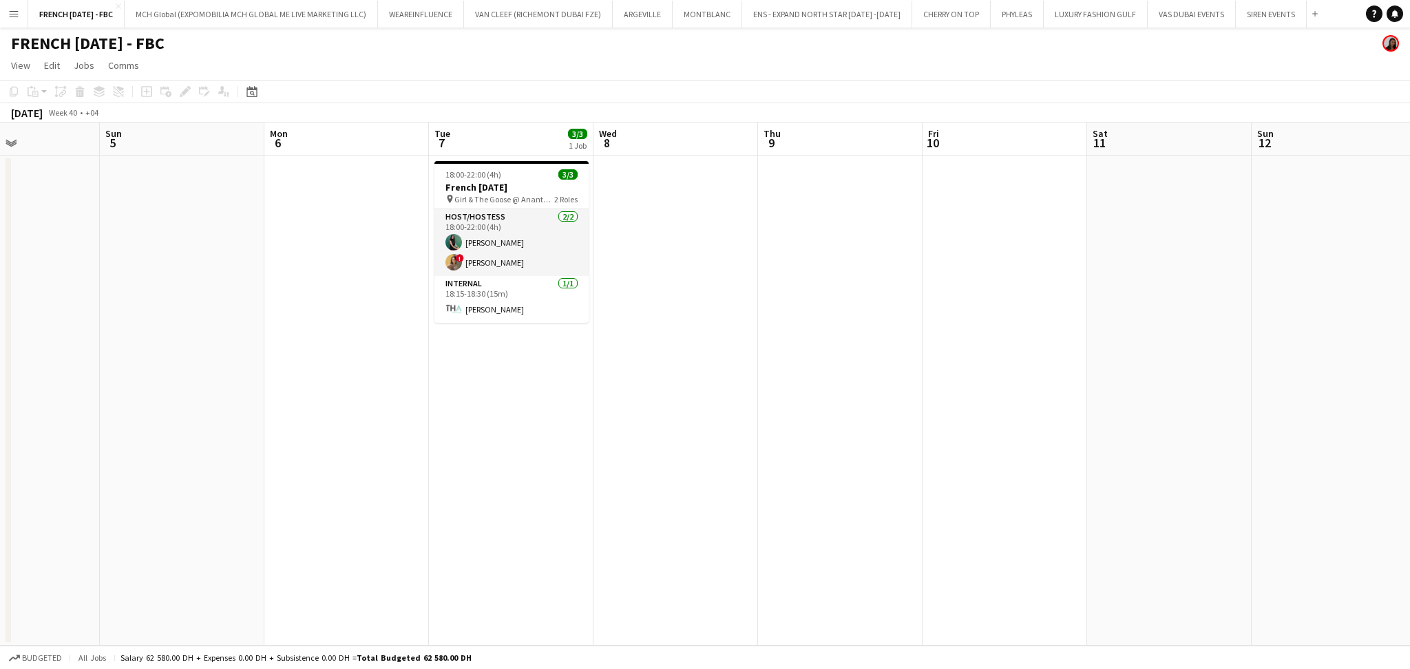
scroll to position [0, 477]
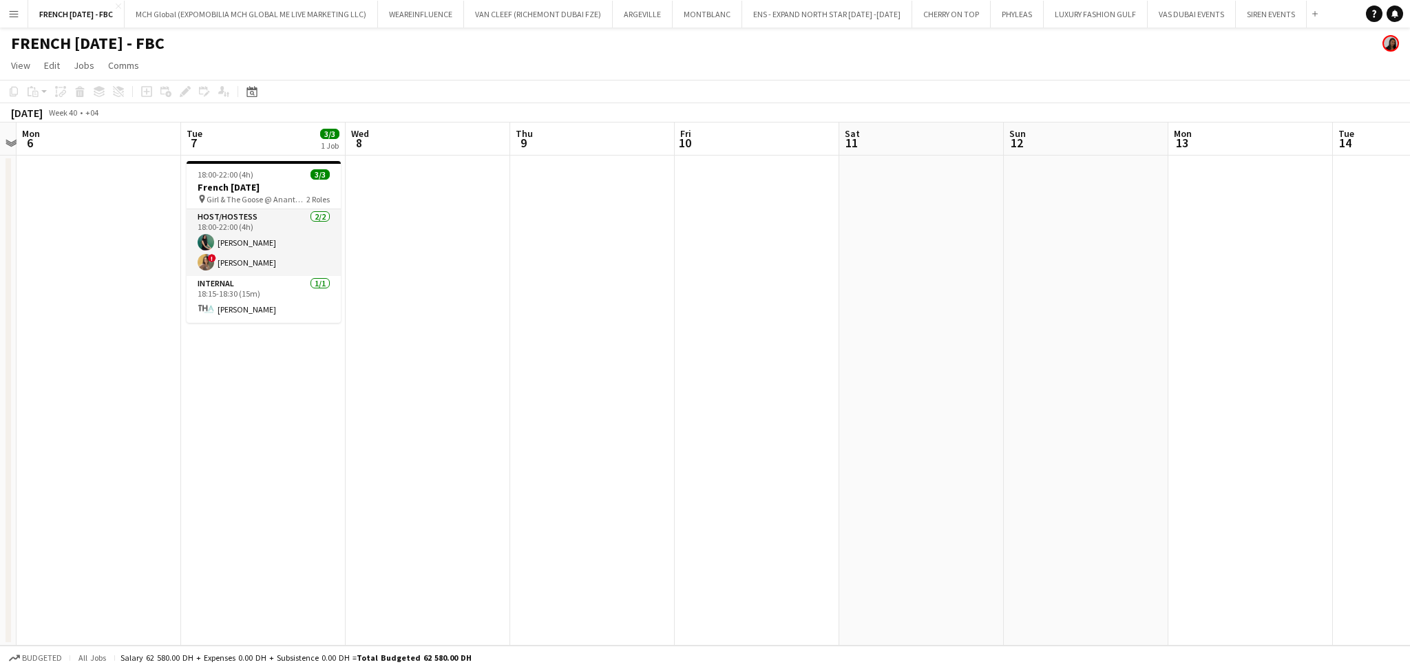
drag, startPoint x: 665, startPoint y: 439, endPoint x: 499, endPoint y: 454, distance: 166.6
click at [499, 454] on app-calendar-viewport "Fri 3 Sat 4 Sun 5 Mon 6 Tue 7 3/3 1 Job Wed 8 Thu 9 Fri 10 Sat 11 Sun 12 Mon 13…" at bounding box center [705, 384] width 1410 height 523
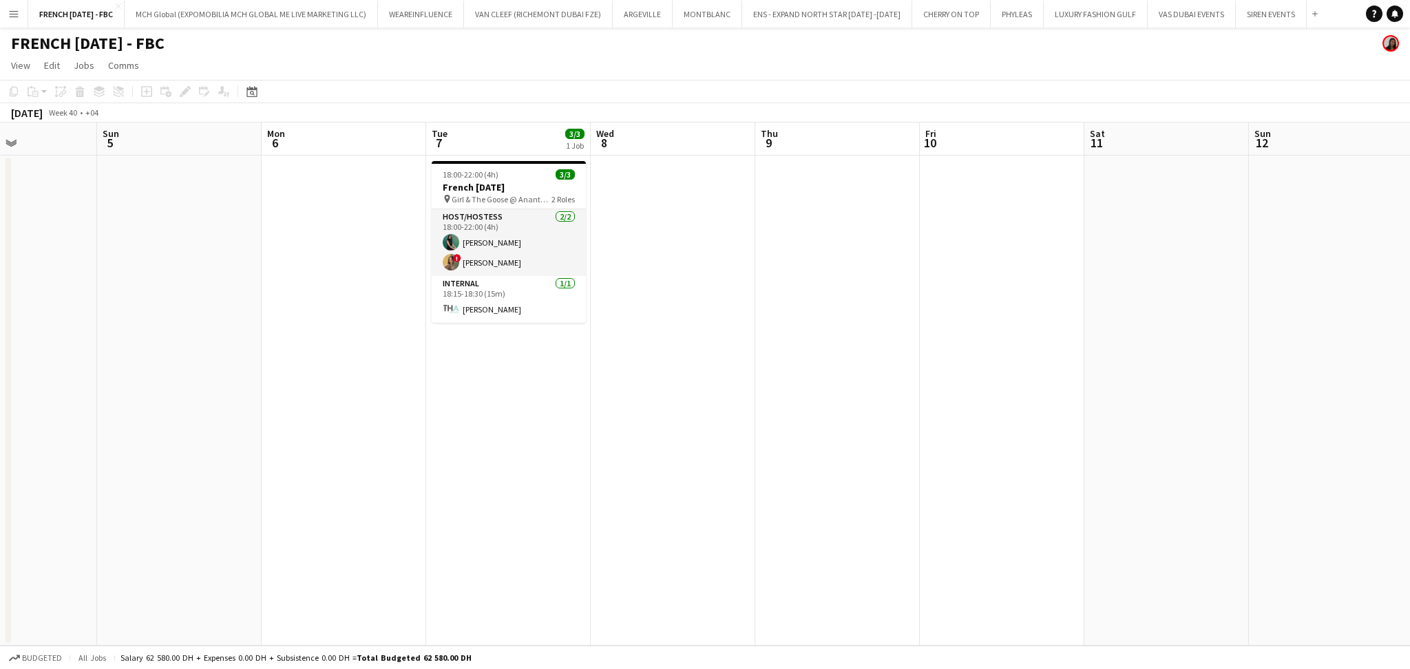
scroll to position [0, 434]
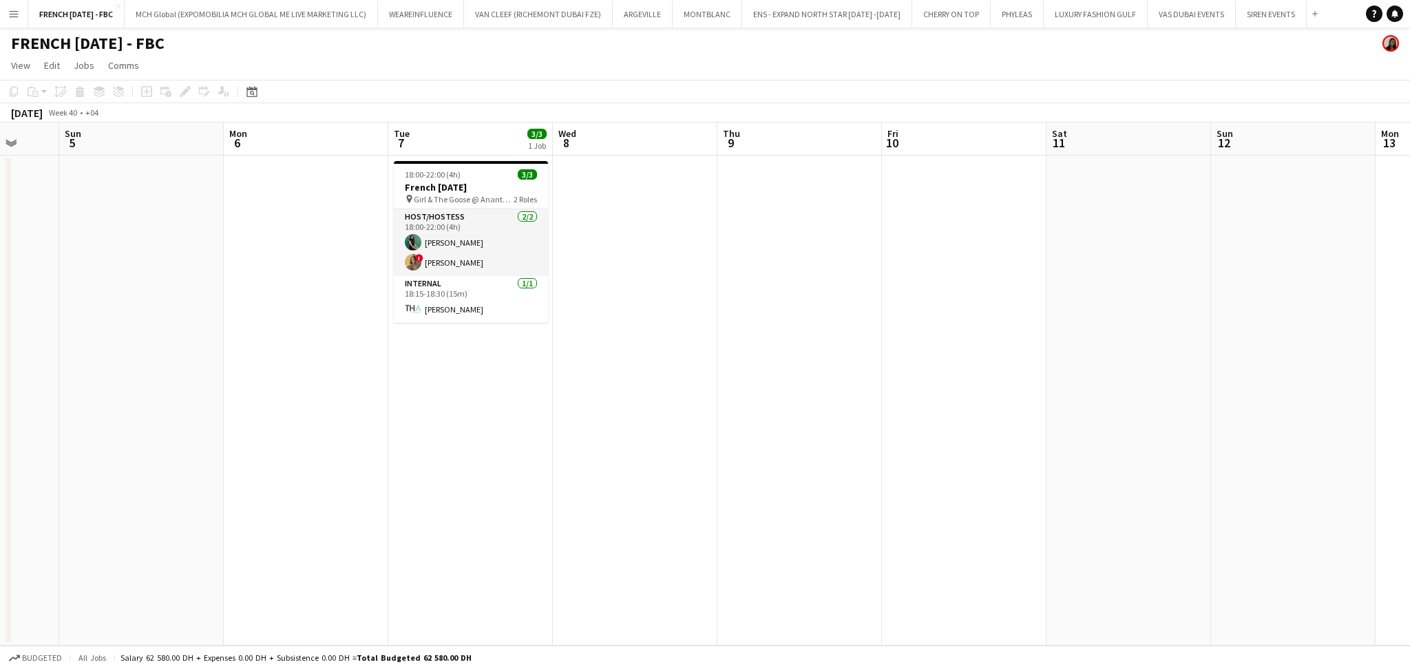
drag, startPoint x: 443, startPoint y: 445, endPoint x: 650, endPoint y: 444, distance: 207.2
click at [650, 444] on app-calendar-viewport "Thu 2 Fri 3 Sat 4 Sun 5 Mon 6 Tue 7 3/3 1 Job Wed 8 Thu 9 Fri 10 Sat 11 Sun 12 …" at bounding box center [705, 384] width 1410 height 523
click at [476, 182] on h3 "French [DATE]" at bounding box center [471, 187] width 154 height 12
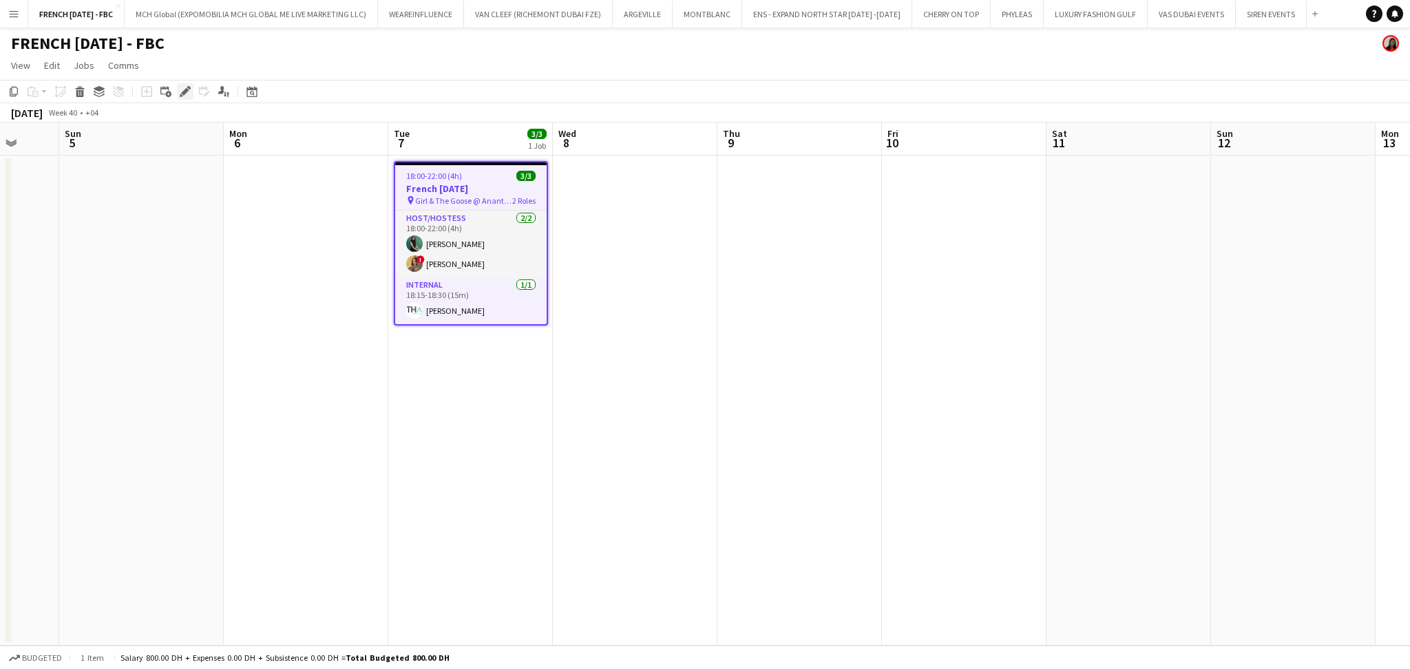
click at [180, 89] on icon "Edit" at bounding box center [185, 91] width 11 height 11
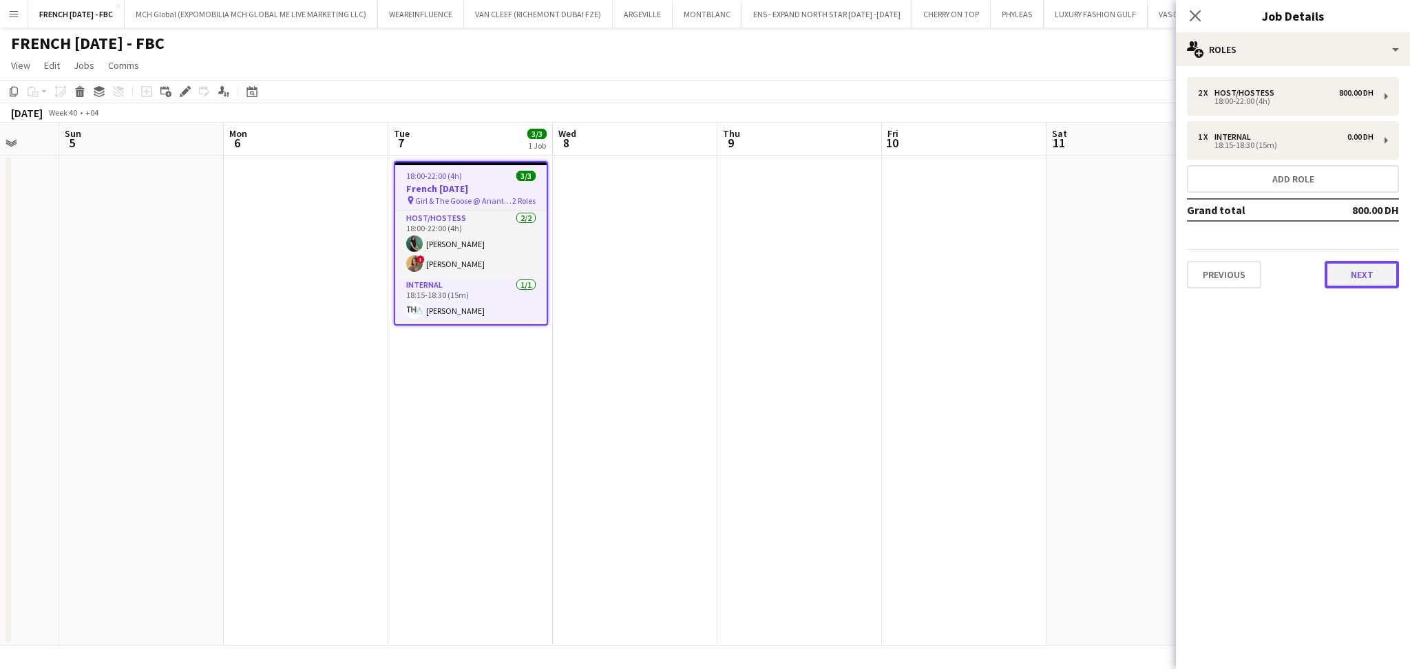
click at [1339, 279] on button "Next" at bounding box center [1361, 275] width 74 height 28
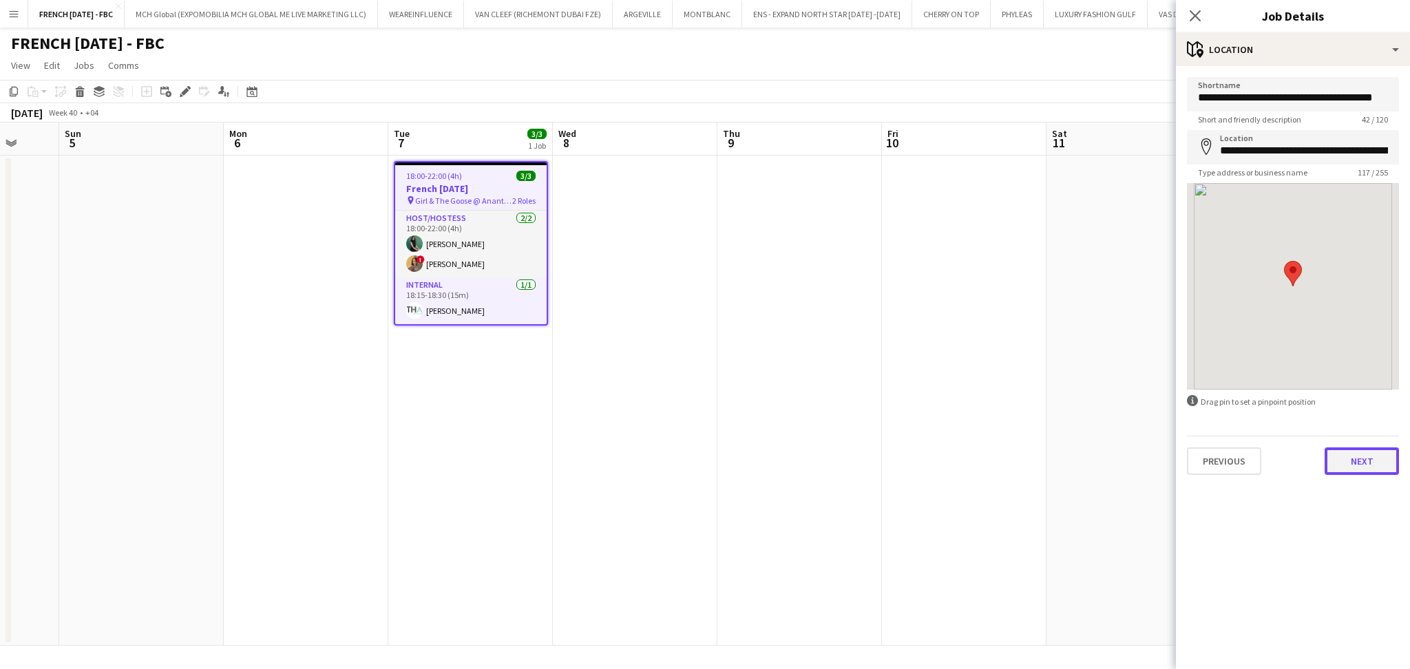
click at [1353, 458] on button "Next" at bounding box center [1361, 461] width 74 height 28
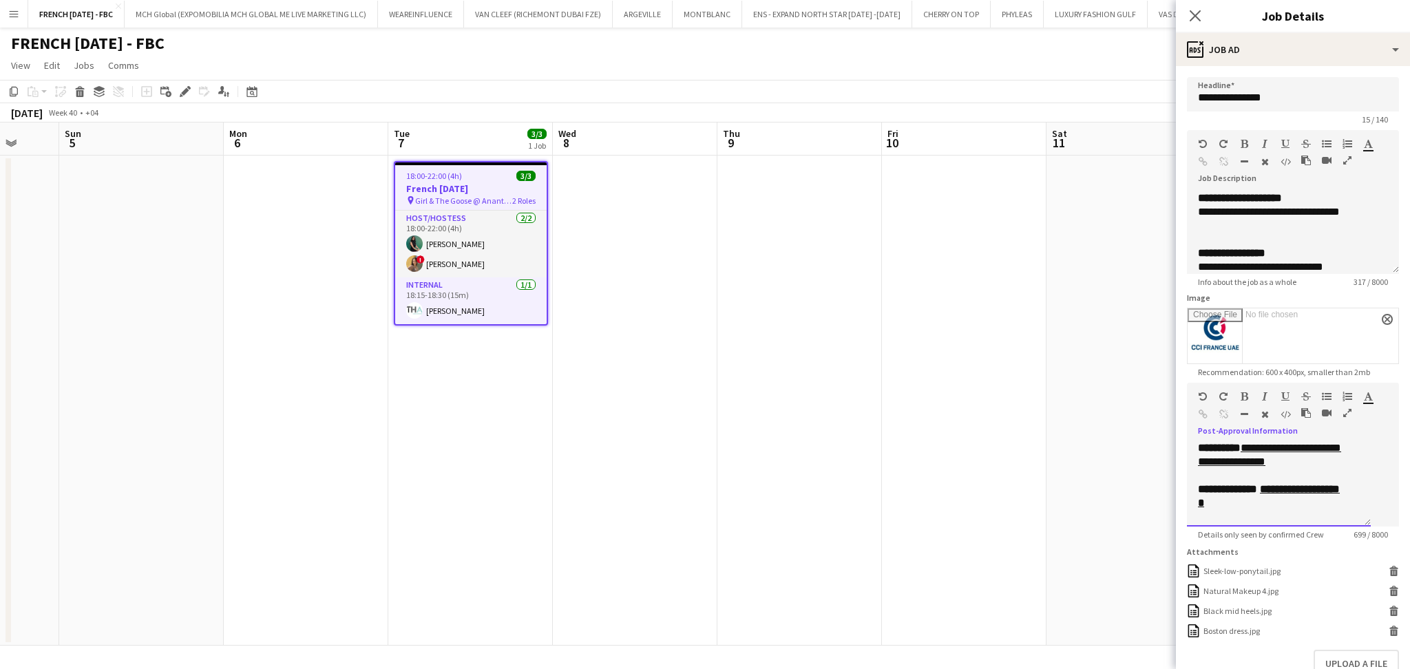
scroll to position [110, 0]
click at [1275, 497] on u "**********" at bounding box center [1269, 485] width 142 height 24
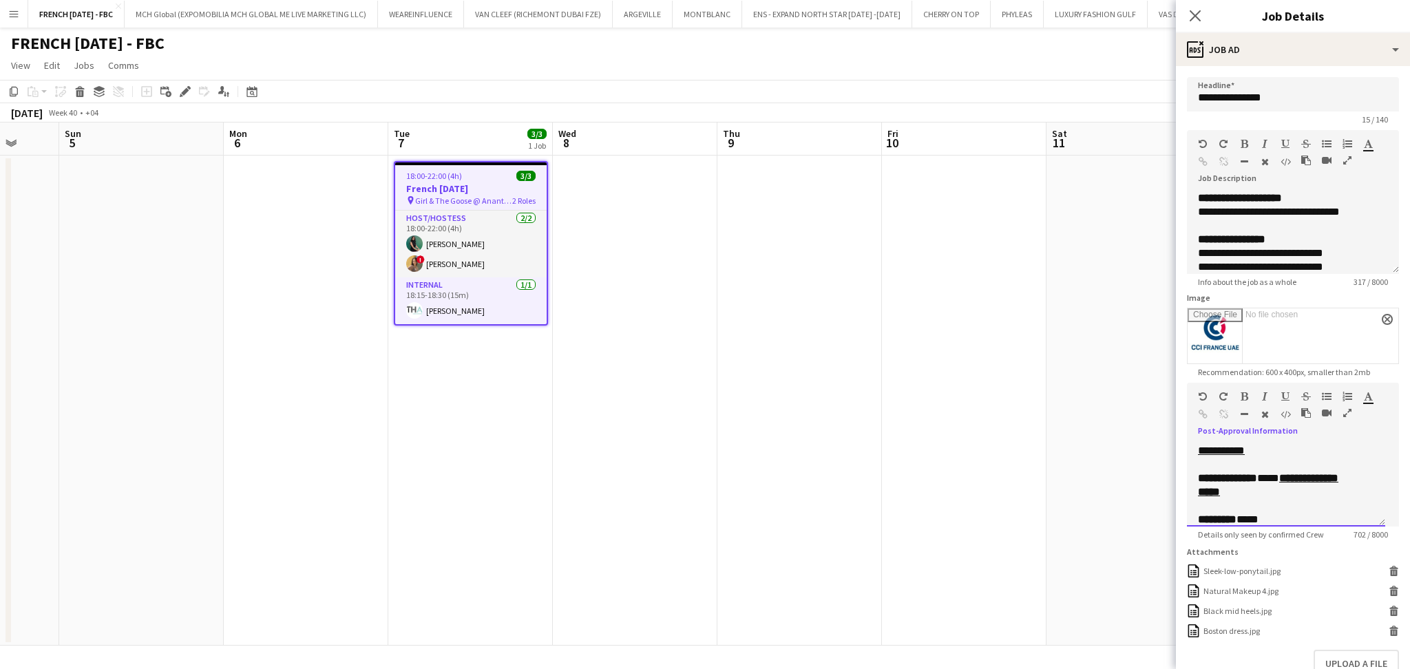
drag, startPoint x: 1290, startPoint y: 479, endPoint x: 1271, endPoint y: 480, distance: 19.3
click at [1271, 480] on div "**********" at bounding box center [1279, 486] width 162 height 28
click at [1241, 397] on icon "button" at bounding box center [1244, 397] width 8 height 10
click at [1285, 399] on icon "button" at bounding box center [1285, 397] width 8 height 10
click at [1114, 301] on app-date-cell at bounding box center [1128, 401] width 165 height 490
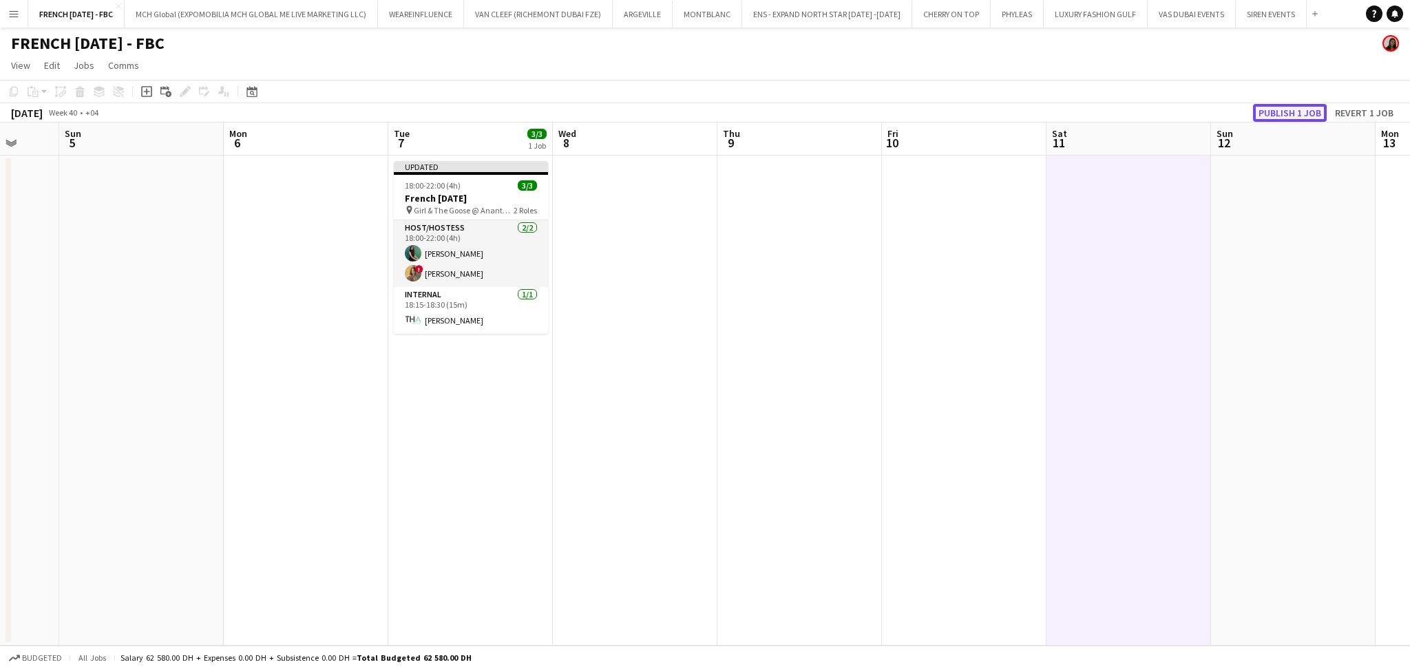
click at [1280, 114] on button "Publish 1 job" at bounding box center [1290, 113] width 74 height 18
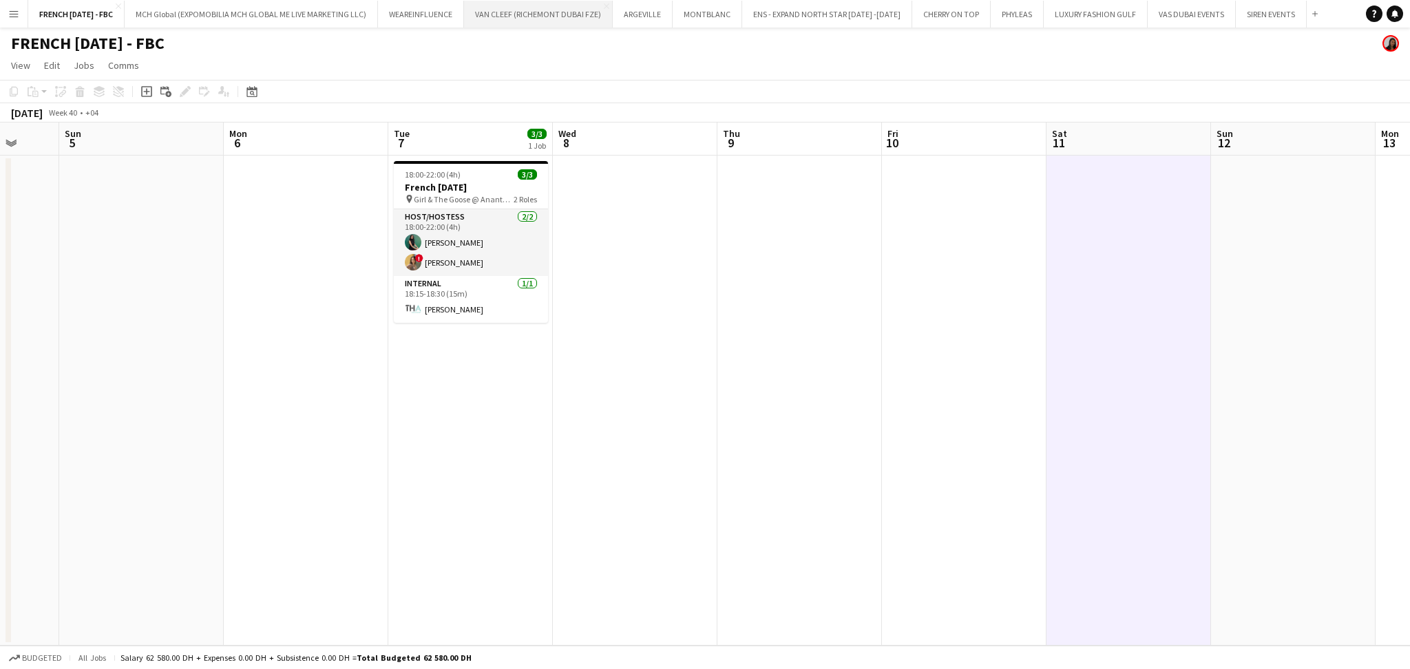
click at [513, 15] on button "VAN CLEEF (RICHEMONT DUBAI FZE) Close" at bounding box center [538, 14] width 149 height 27
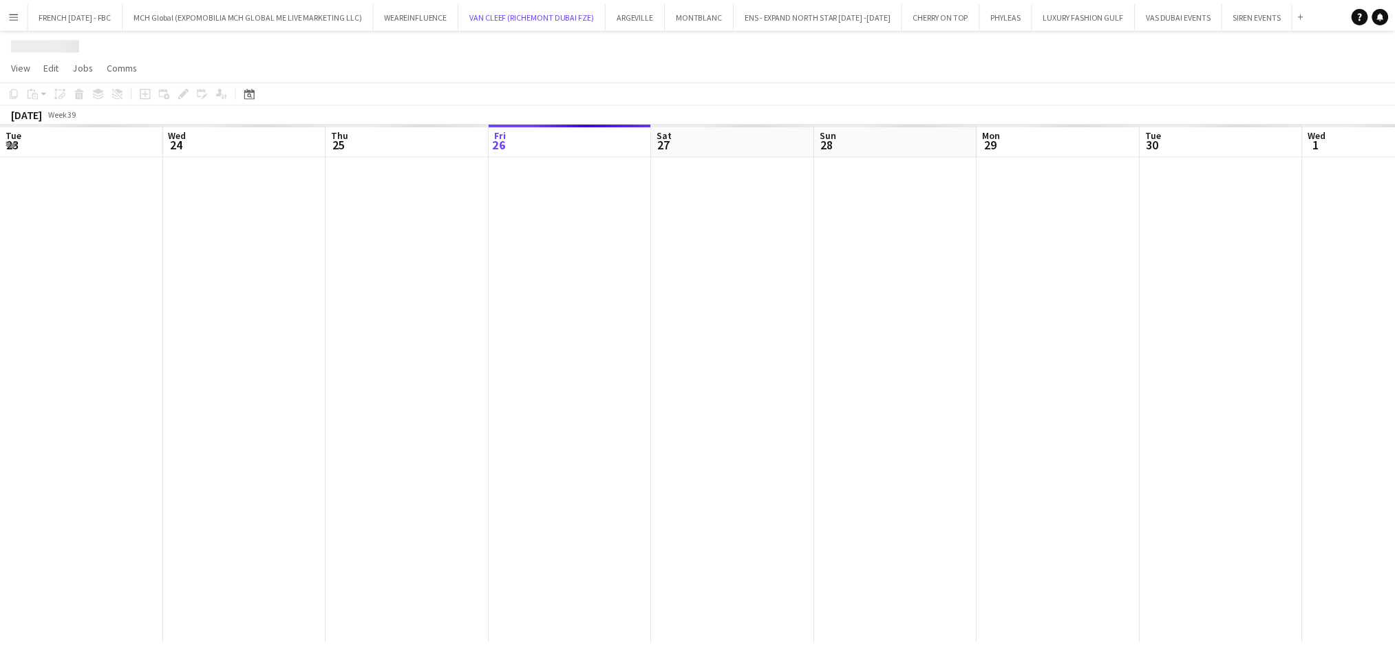
scroll to position [0, 328]
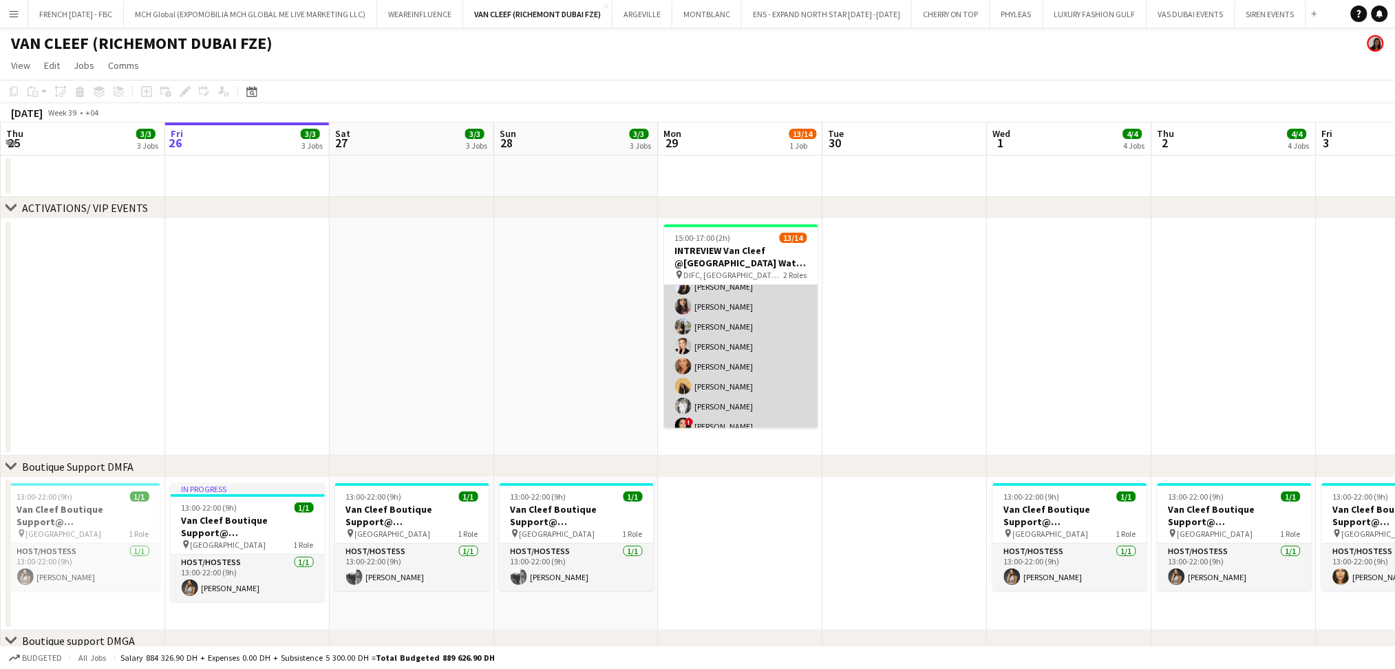
click at [712, 352] on app-card-role "Host/Hostess [DATE] 15:00-17:00 (2h) [PERSON_NAME] [PERSON_NAME] al balah [PERS…" at bounding box center [741, 326] width 154 height 266
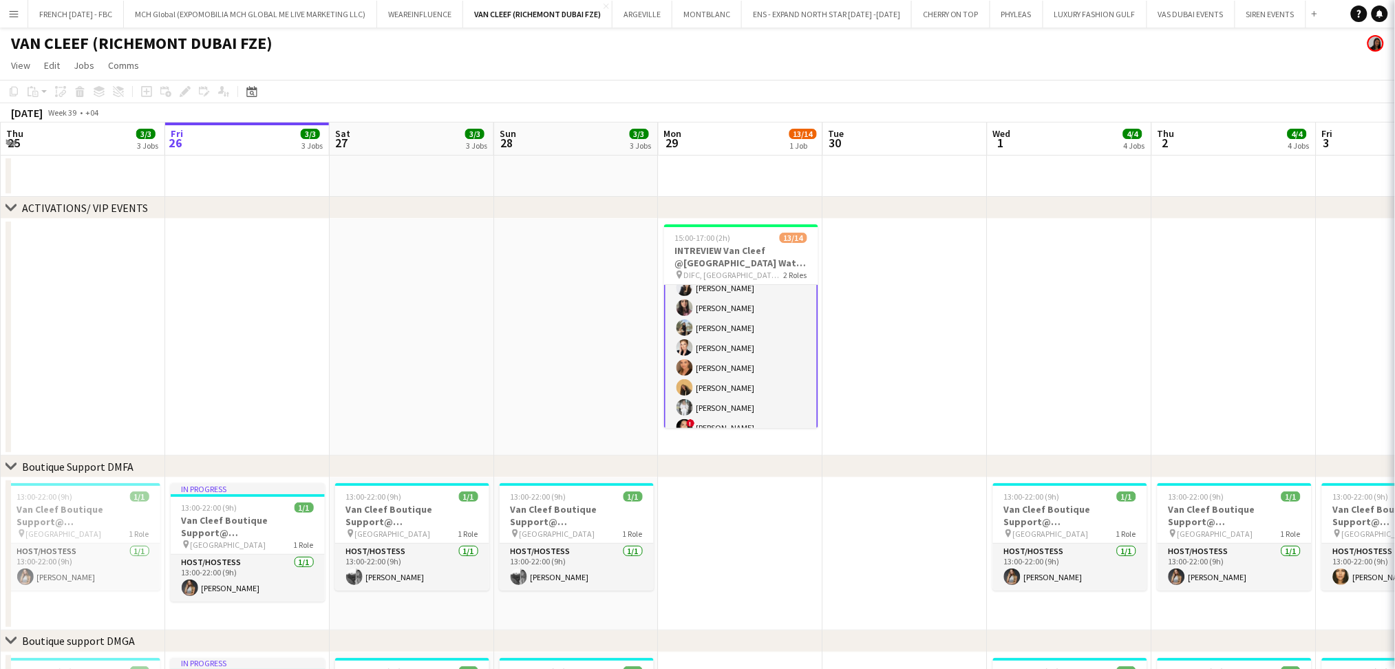
scroll to position [92, 0]
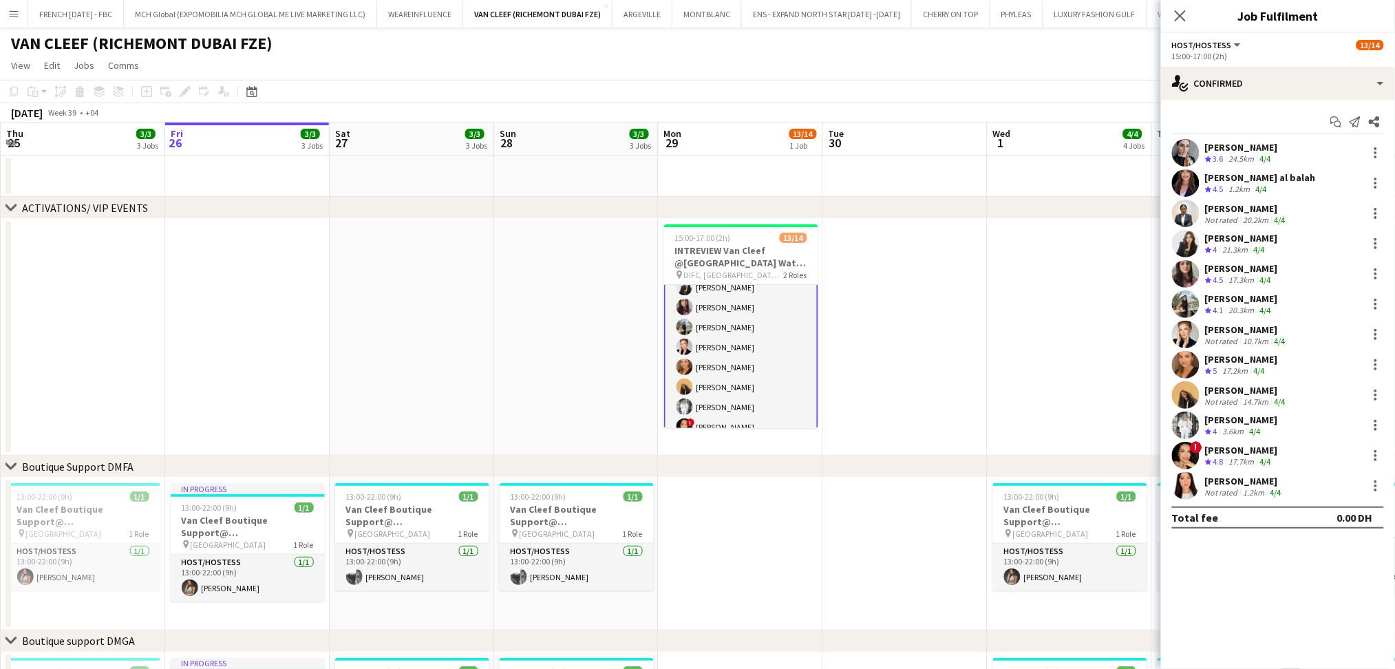
click at [1284, 479] on div "[PERSON_NAME]" at bounding box center [1244, 481] width 79 height 12
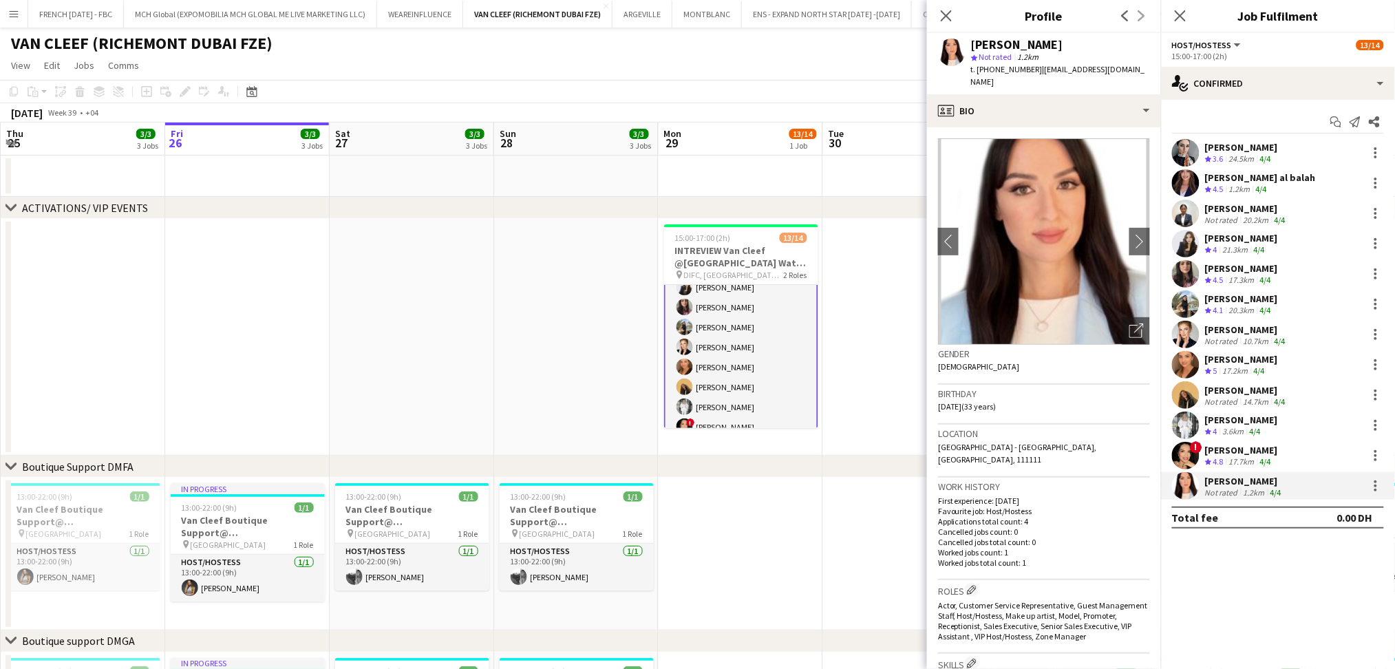
drag, startPoint x: 1030, startPoint y: 69, endPoint x: 961, endPoint y: 52, distance: 71.5
click at [961, 52] on div "[PERSON_NAME] star Not rated 1.2km t. [PHONE_NUMBER] | [EMAIL_ADDRESS][DOMAIN_N…" at bounding box center [1044, 63] width 234 height 61
copy div "[PERSON_NAME] star Not rated 1.2km t. [PHONE_NUMBER]"
click at [756, 337] on app-card-role "Host/Hostess [DATE] 15:00-17:00 (2h) [PERSON_NAME] [PERSON_NAME] al balah [PERS…" at bounding box center [741, 327] width 154 height 269
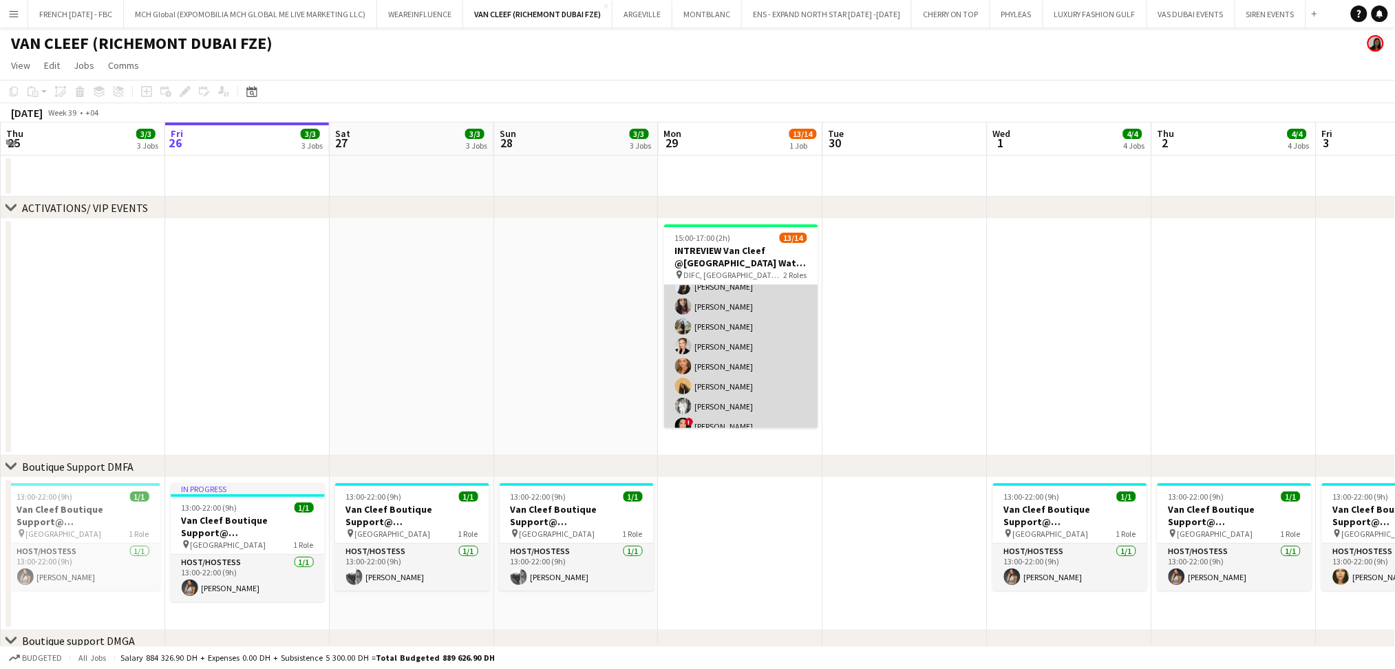
click at [756, 337] on app-card-role "Host/Hostess [DATE] 15:00-17:00 (2h) [PERSON_NAME] [PERSON_NAME] al balah [PERS…" at bounding box center [741, 326] width 154 height 266
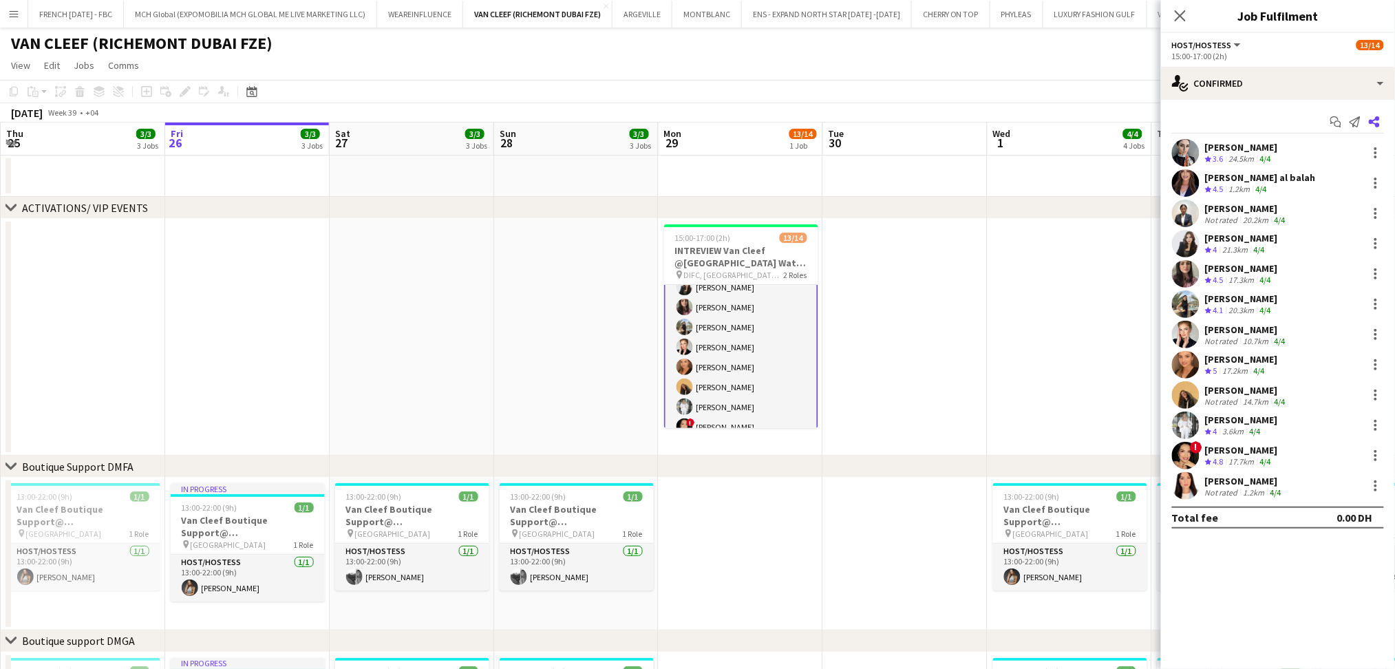
click at [1377, 125] on icon at bounding box center [1374, 121] width 11 height 11
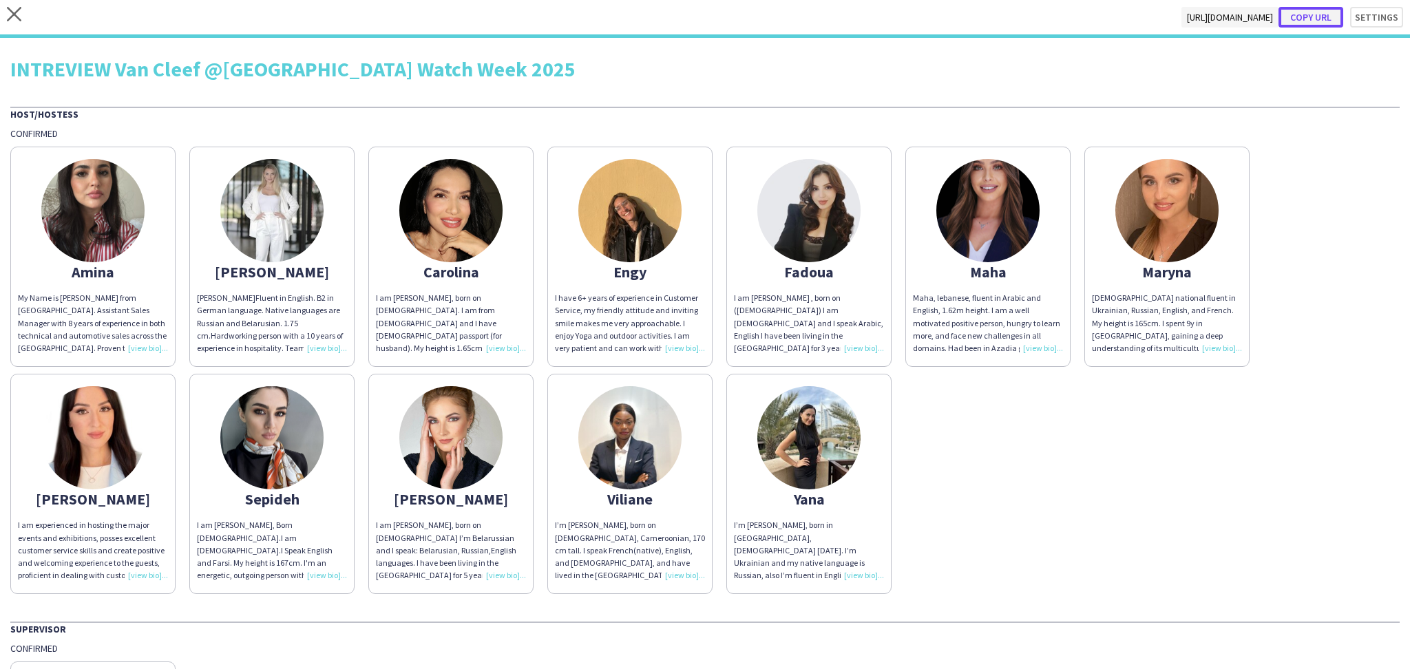
click at [1306, 19] on button "Copy url" at bounding box center [1310, 17] width 65 height 21
click at [18, 14] on icon "close" at bounding box center [14, 14] width 14 height 14
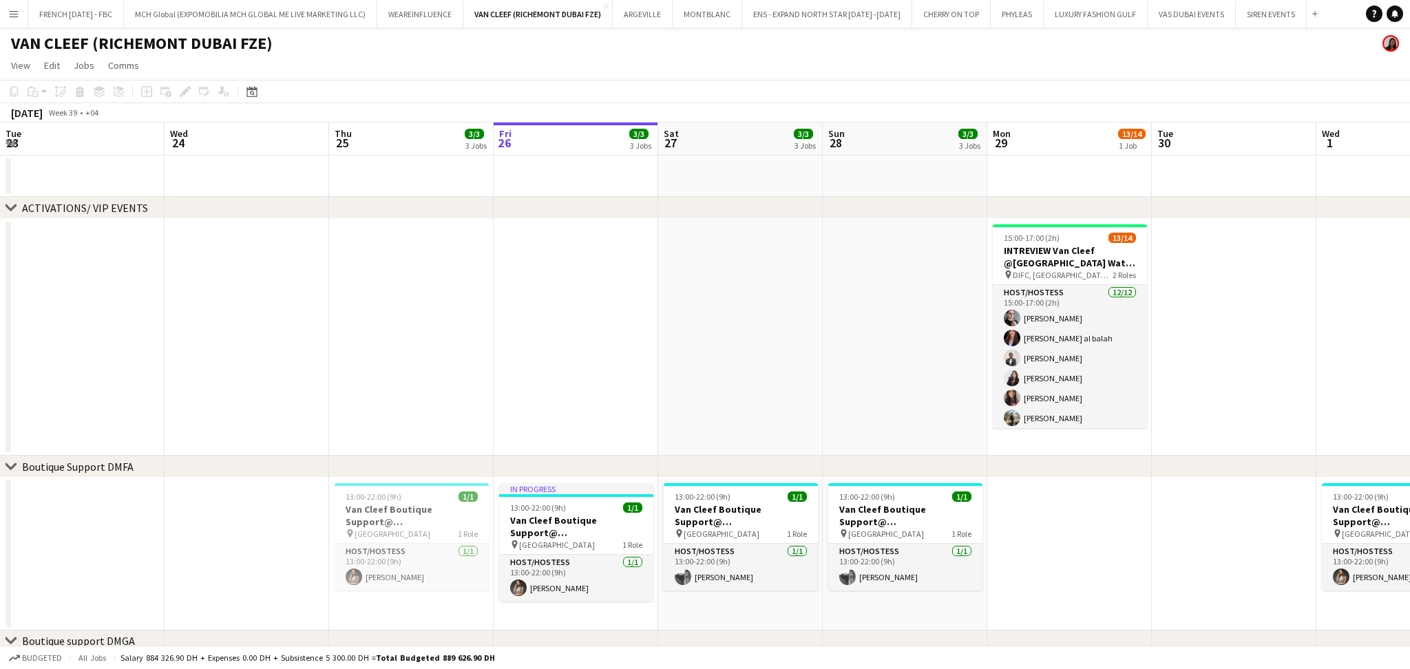
scroll to position [0, 328]
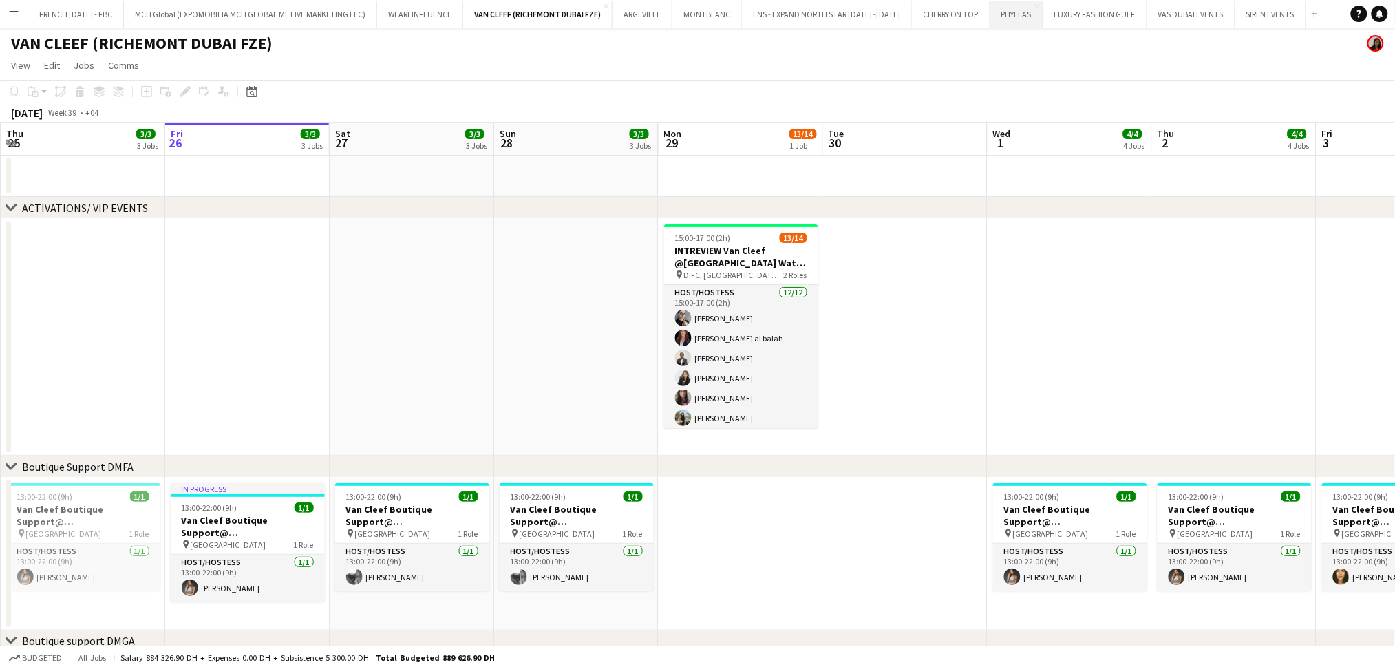
click at [1014, 21] on button "PHYLEAS Close" at bounding box center [1017, 14] width 53 height 27
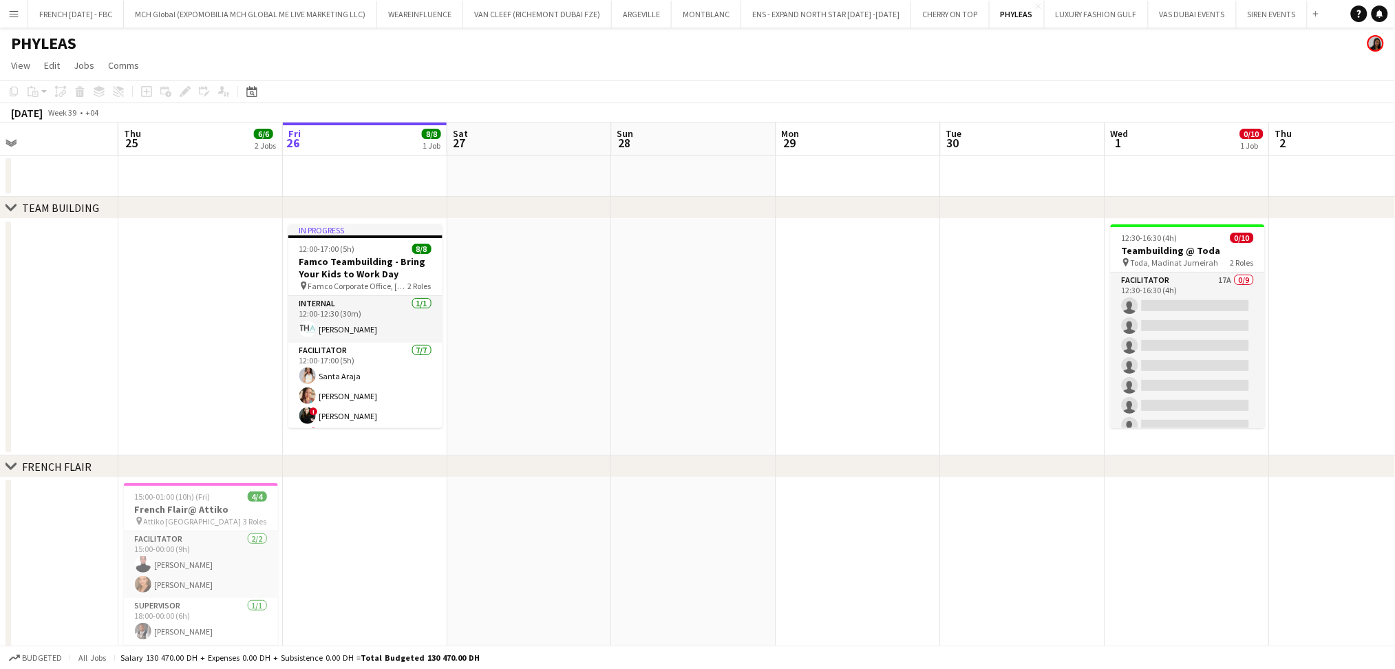
scroll to position [0, 339]
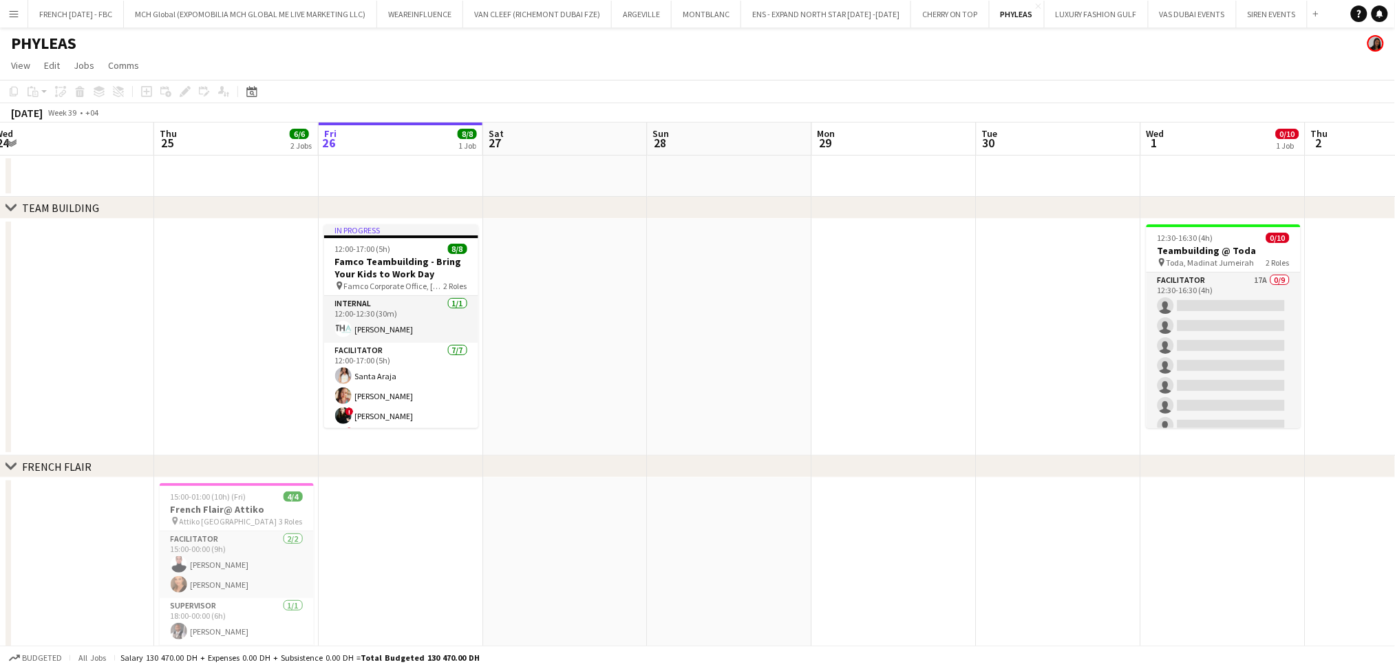
drag, startPoint x: 416, startPoint y: 346, endPoint x: 569, endPoint y: 353, distance: 153.0
click at [569, 353] on app-calendar-viewport "Mon 22 Tue 23 Wed 24 Thu 25 6/6 2 Jobs Fri 26 8/8 1 Job Sat 27 Sun 28 Mon 29 Tu…" at bounding box center [697, 480] width 1395 height 714
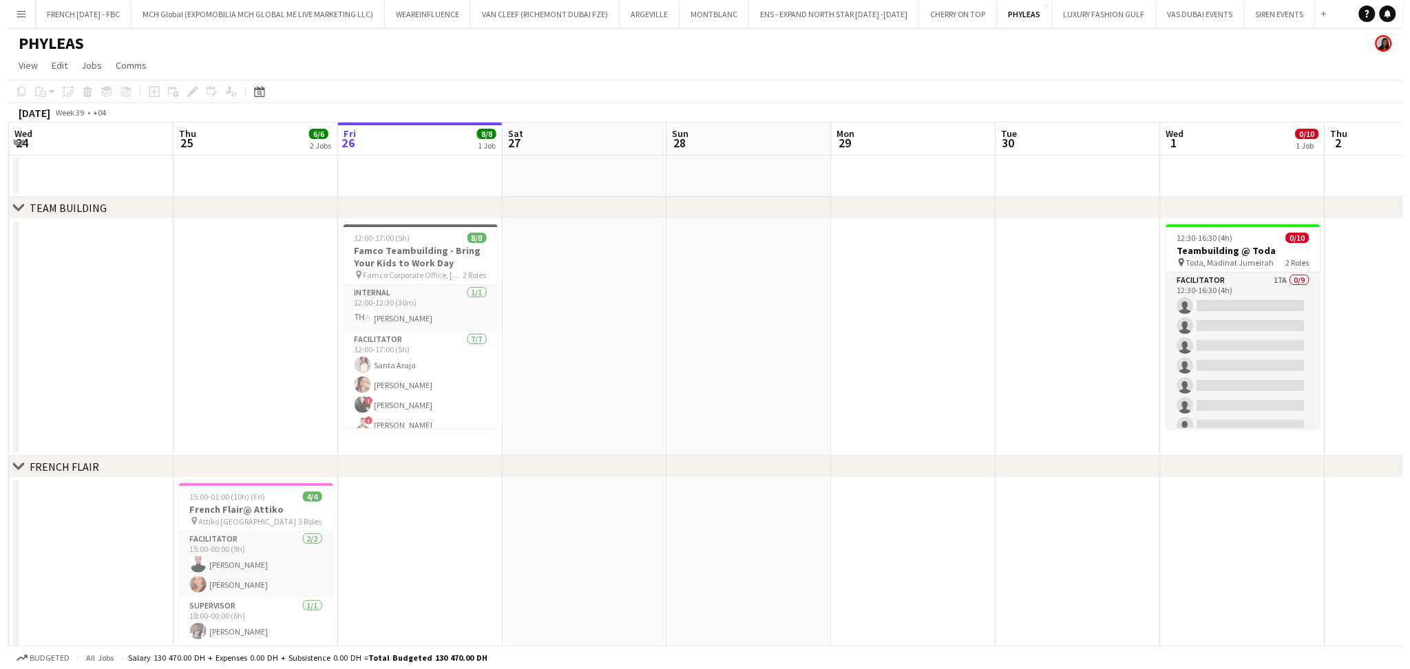
scroll to position [0, 326]
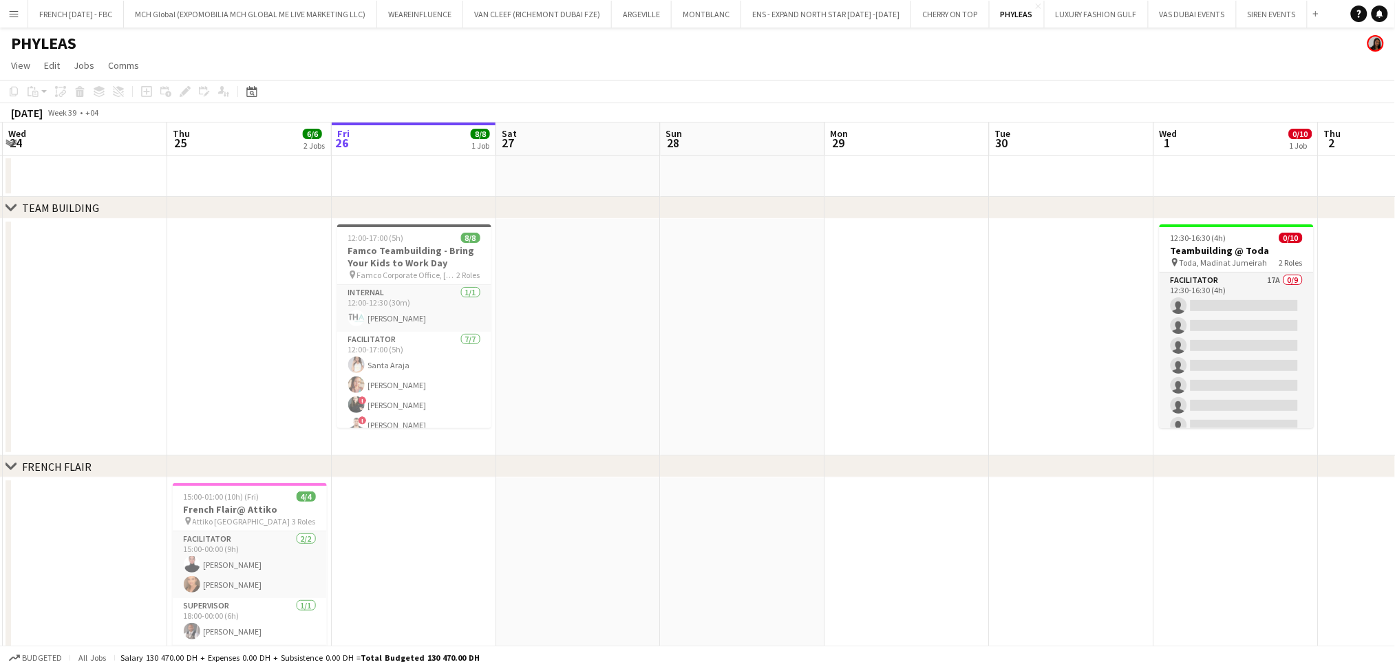
drag, startPoint x: 596, startPoint y: 341, endPoint x: 609, endPoint y: 341, distance: 13.1
click at [609, 341] on app-calendar-viewport "Mon 22 Tue 23 Wed 24 Thu 25 6/6 2 Jobs Fri 26 8/8 1 Job Sat 27 Sun 28 Mon 29 Tu…" at bounding box center [697, 480] width 1395 height 714
click at [1188, 16] on button "VAS DUBAI EVENTS Close" at bounding box center [1193, 14] width 88 height 27
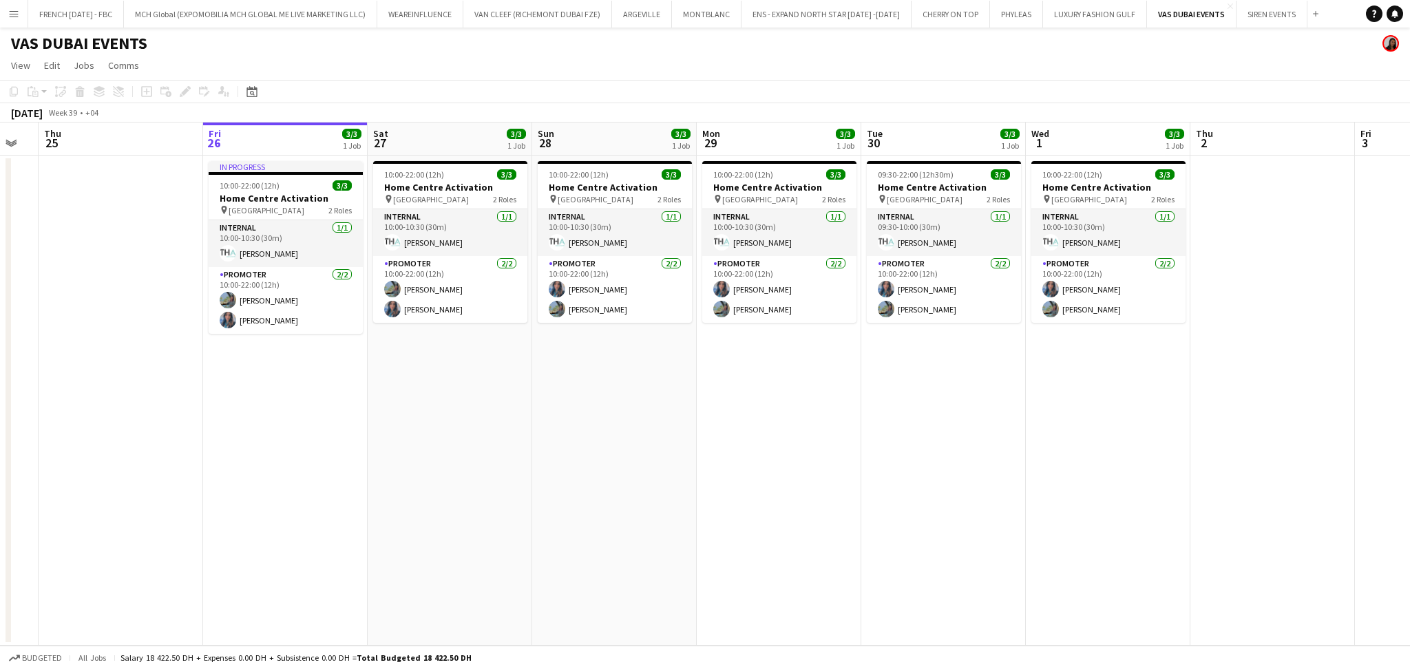
scroll to position [0, 417]
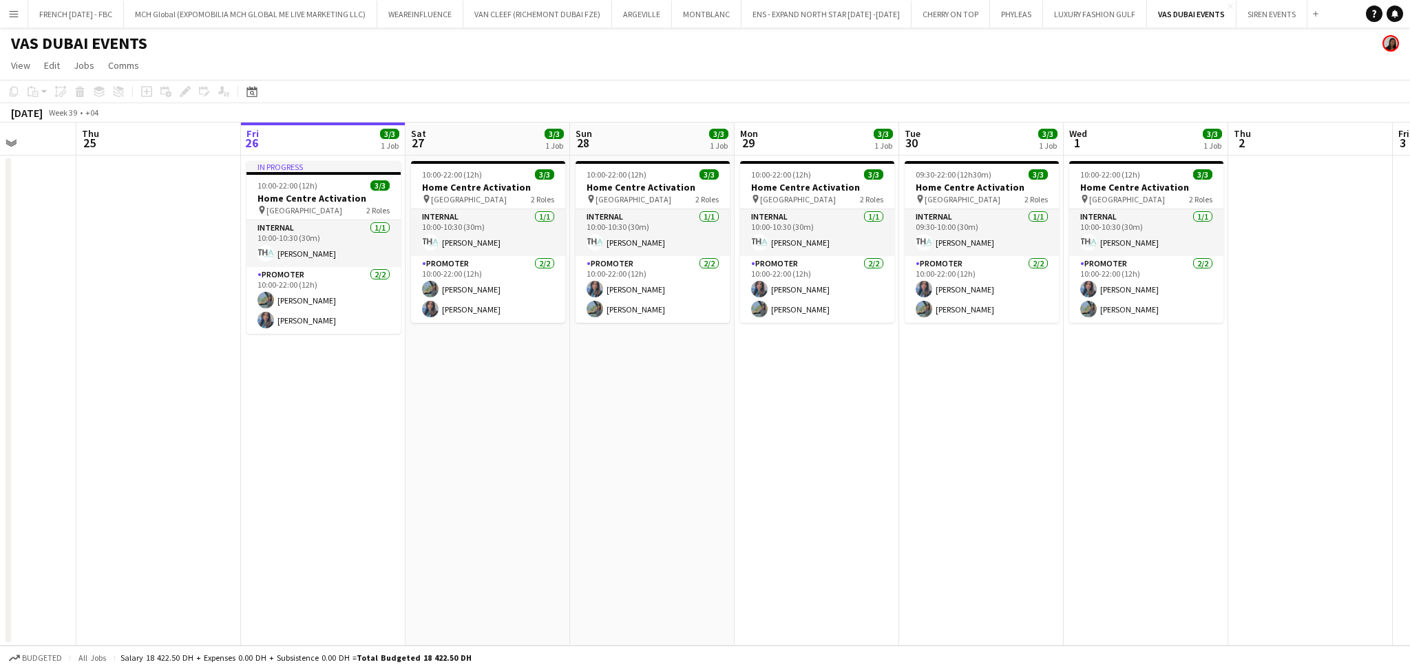
drag, startPoint x: 248, startPoint y: 359, endPoint x: 324, endPoint y: 358, distance: 75.7
click at [324, 358] on app-calendar-viewport "Mon 22 Tue 23 Wed 24 Thu 25 Fri 26 3/3 1 Job Sat 27 3/3 1 Job Sun 28 3/3 1 Job …" at bounding box center [705, 384] width 1410 height 523
click at [312, 315] on app-card-role "Promoter [DATE] 10:00-22:00 (12h) [PERSON_NAME] [PERSON_NAME]" at bounding box center [323, 300] width 154 height 67
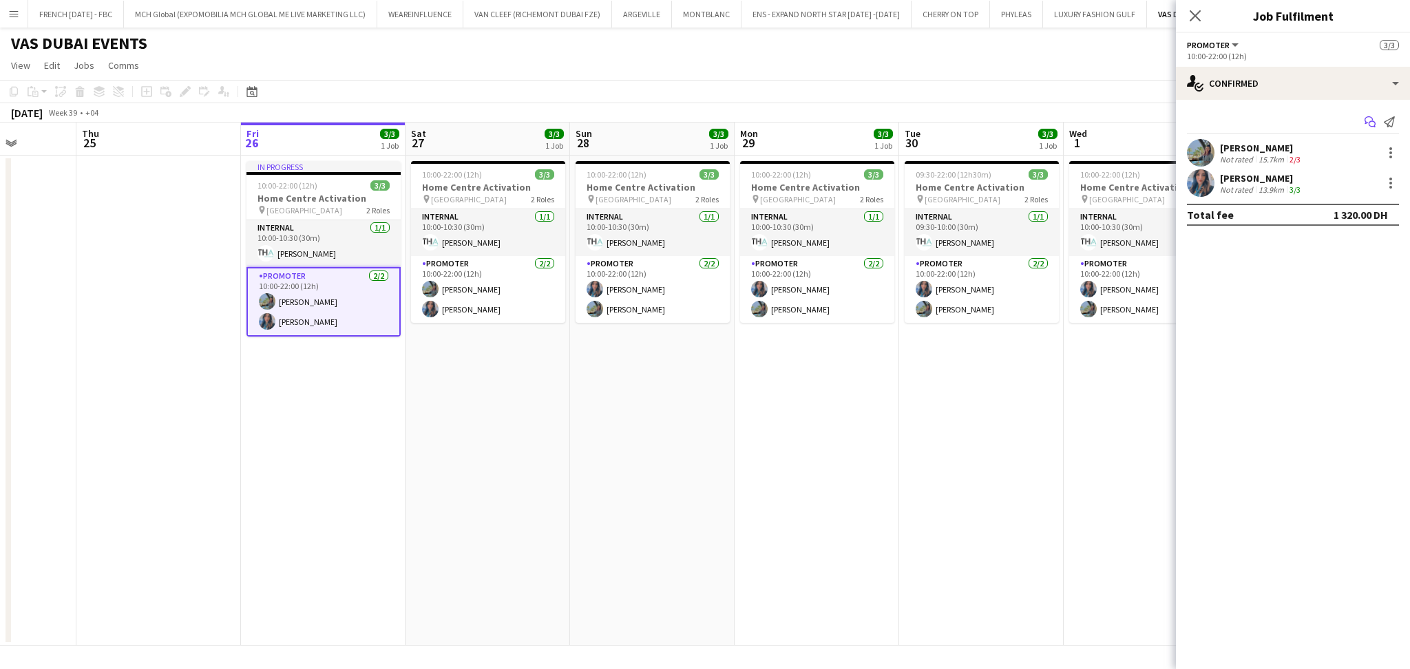
click at [1373, 123] on icon "Start chat" at bounding box center [1369, 121] width 11 height 11
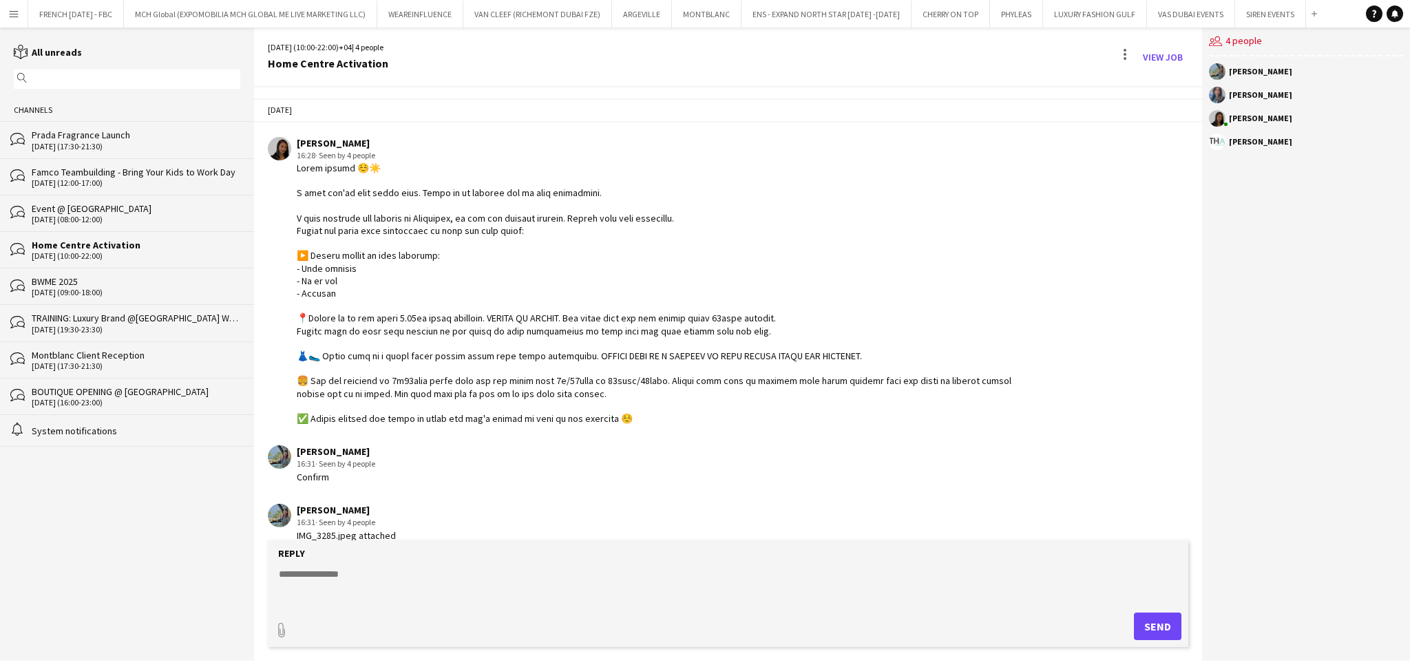
scroll to position [1390, 0]
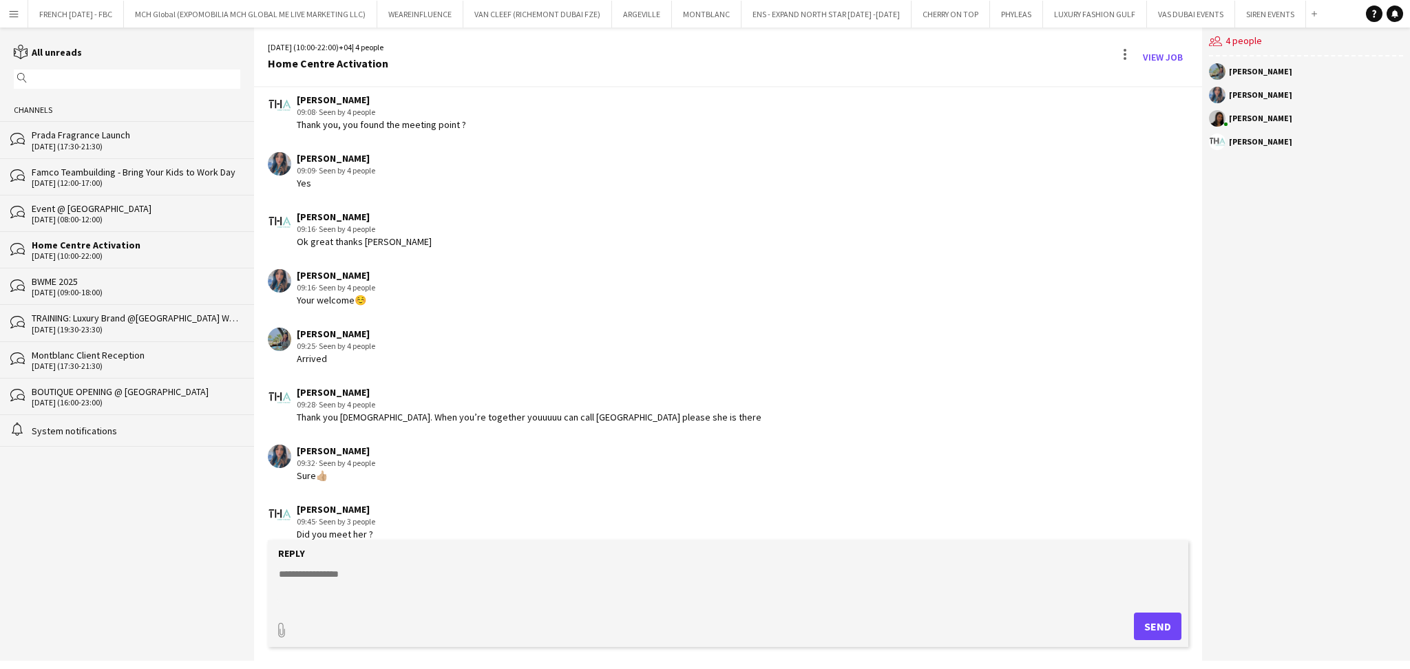
click at [514, 575] on textarea at bounding box center [730, 585] width 907 height 36
paste textarea "***"
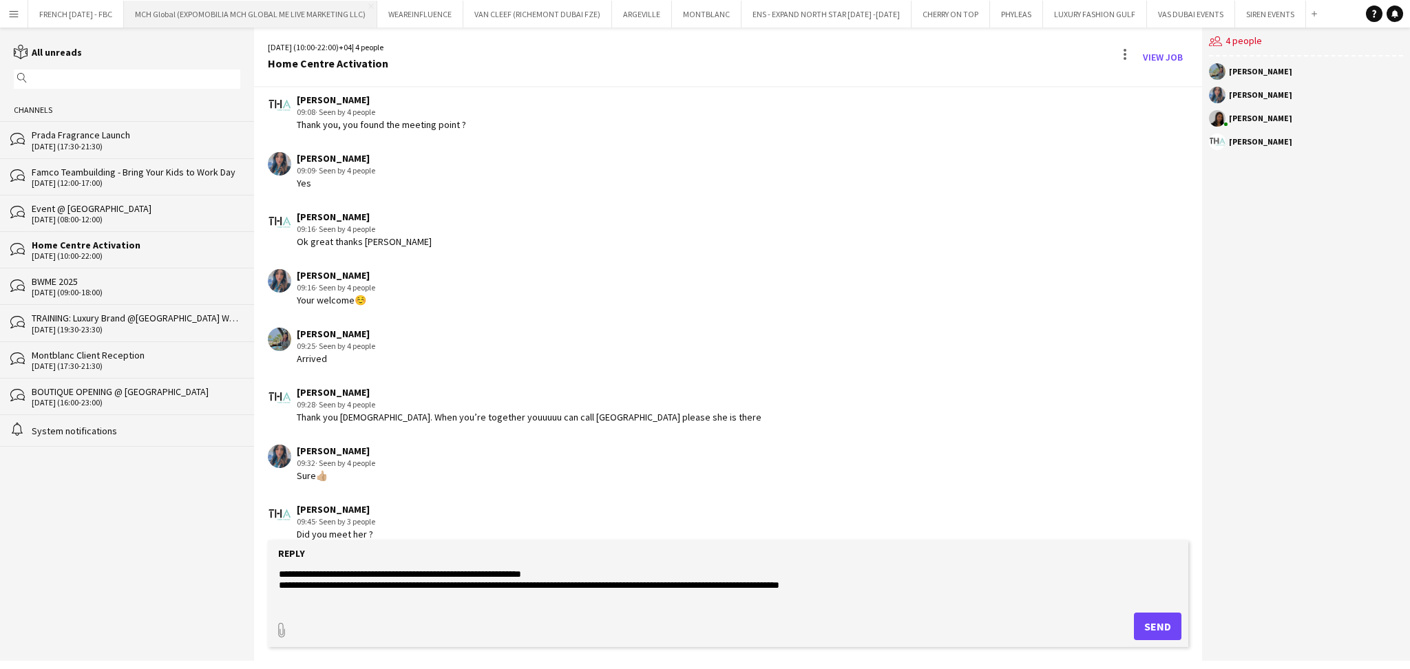
paste textarea "*********"
paste textarea "*******"
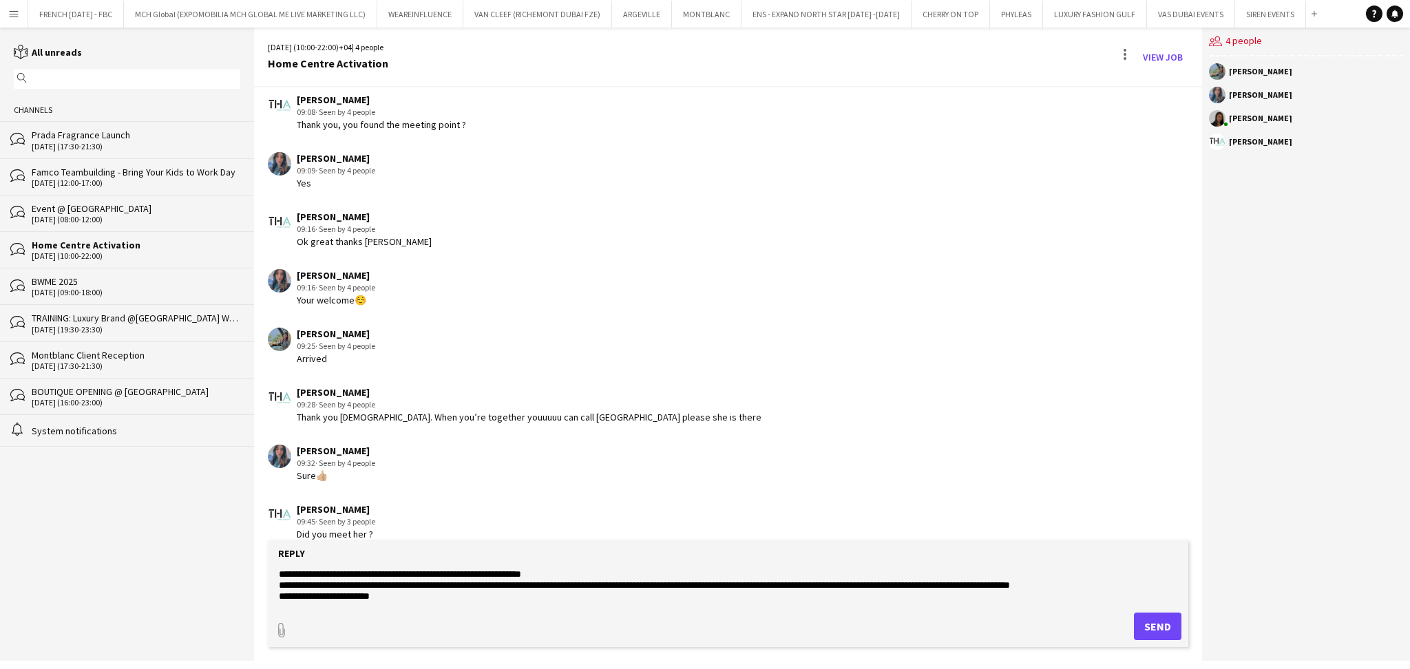
type textarea "**********"
click at [1148, 633] on button "Send" at bounding box center [1157, 627] width 47 height 28
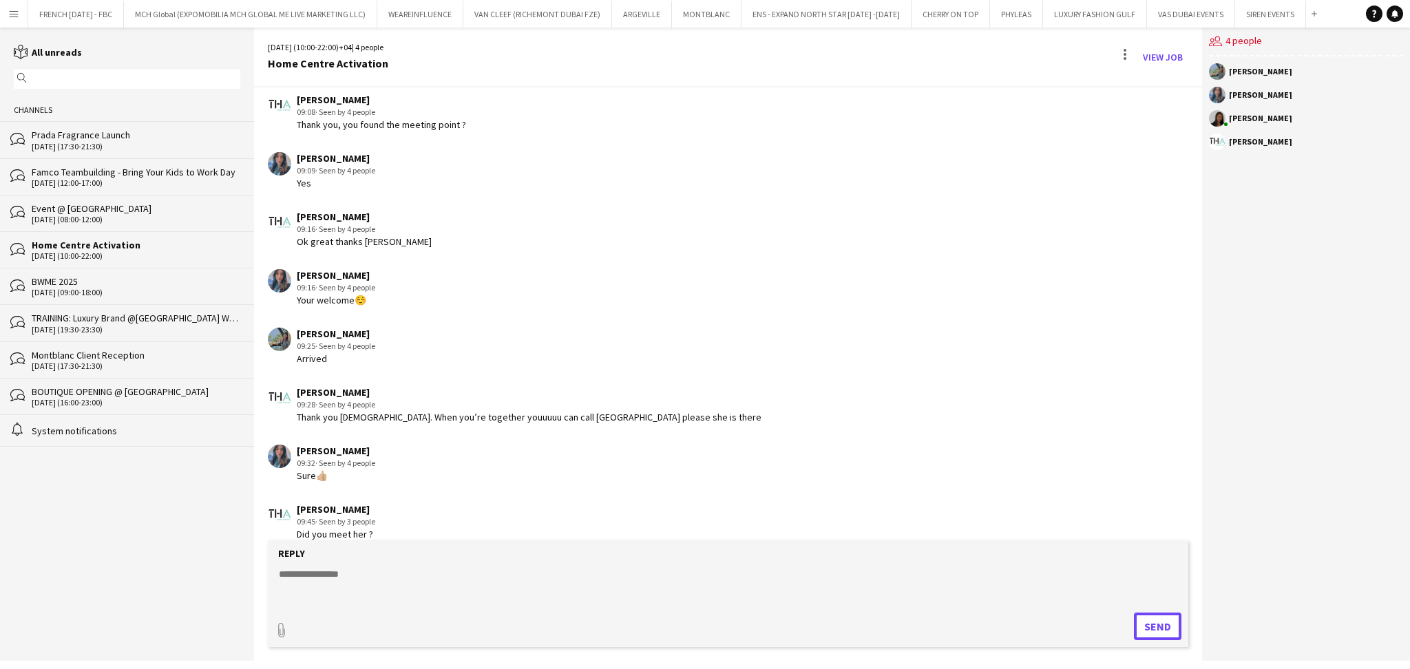
scroll to position [1473, 0]
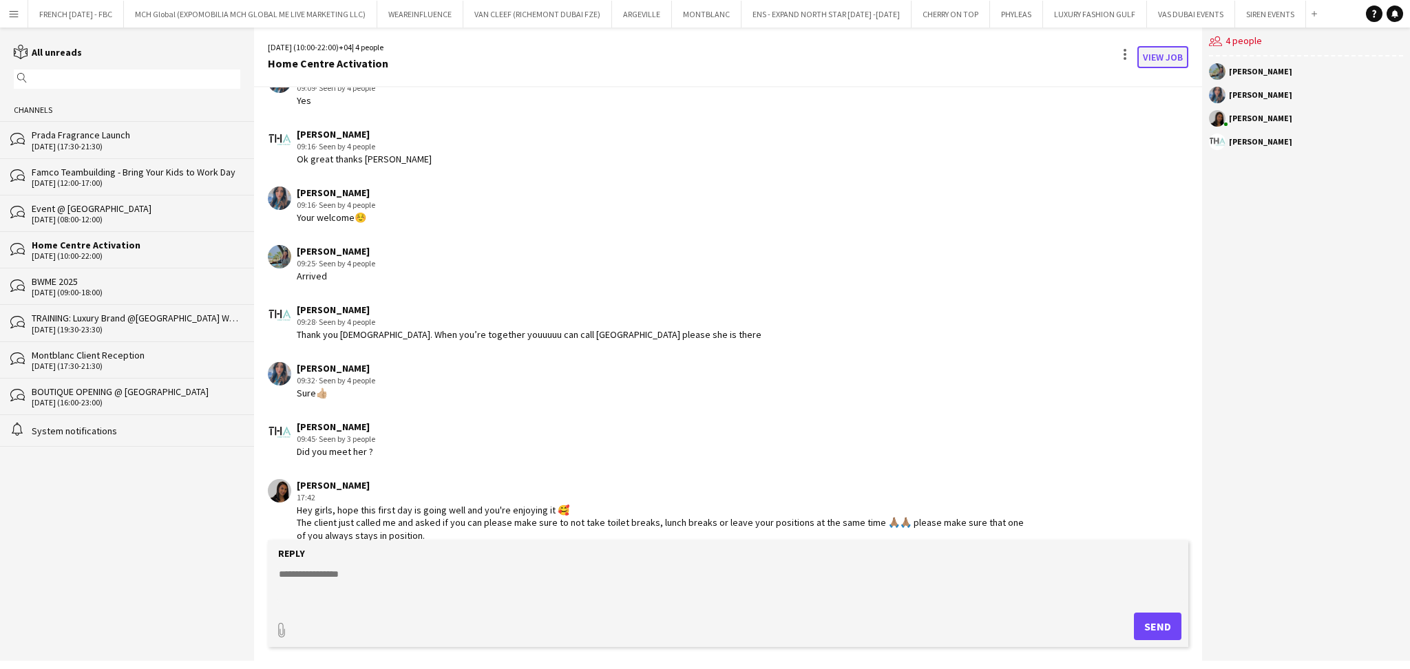
click at [1163, 57] on link "View Job" at bounding box center [1162, 57] width 51 height 22
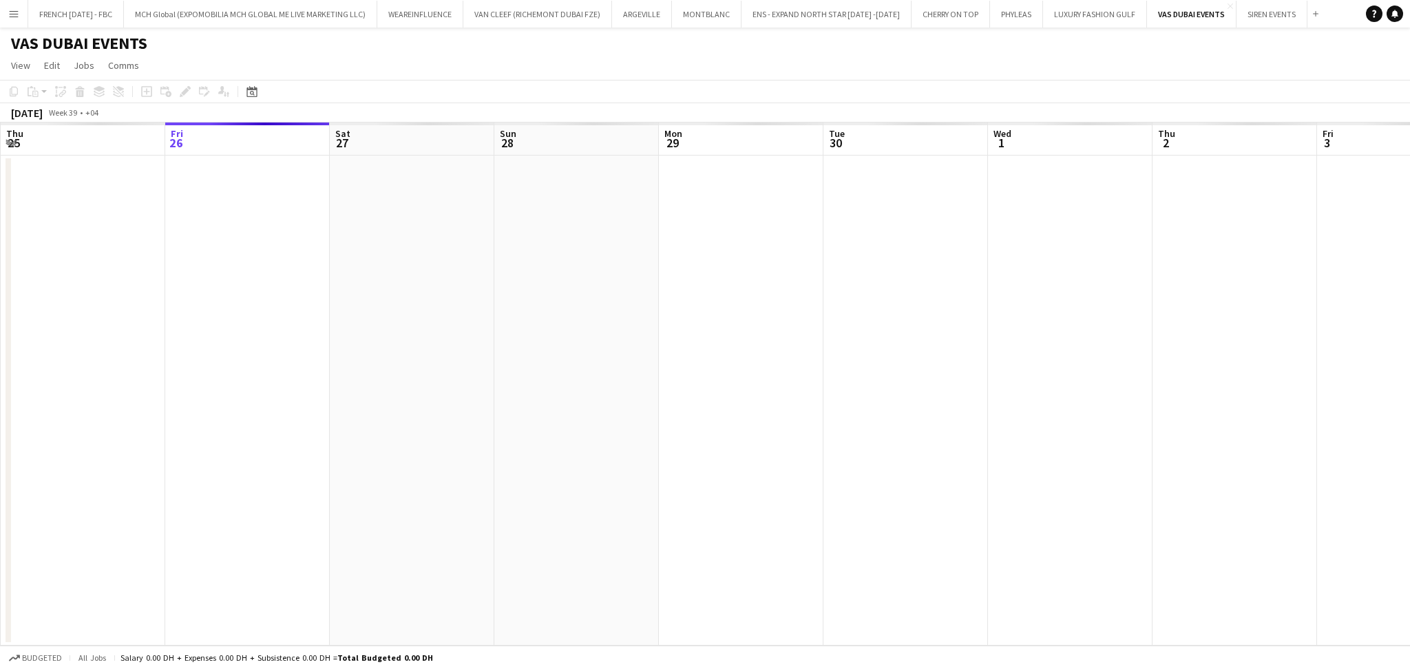
scroll to position [0, 474]
